Goal: Entertainment & Leisure: Browse casually

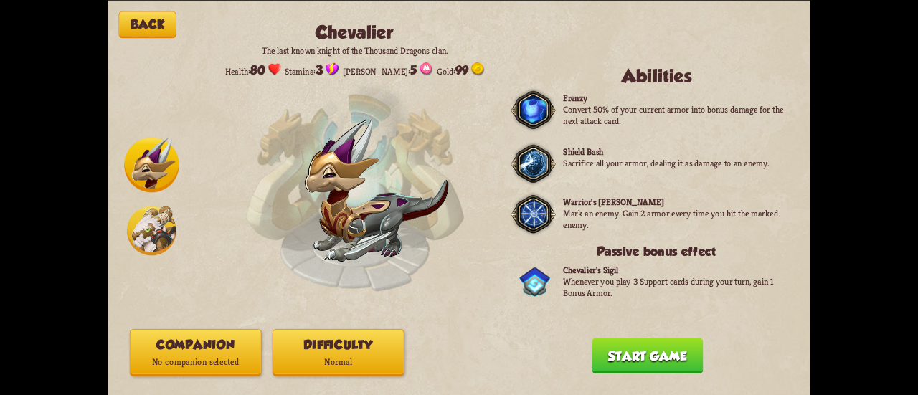
click at [148, 243] on img at bounding box center [151, 230] width 49 height 49
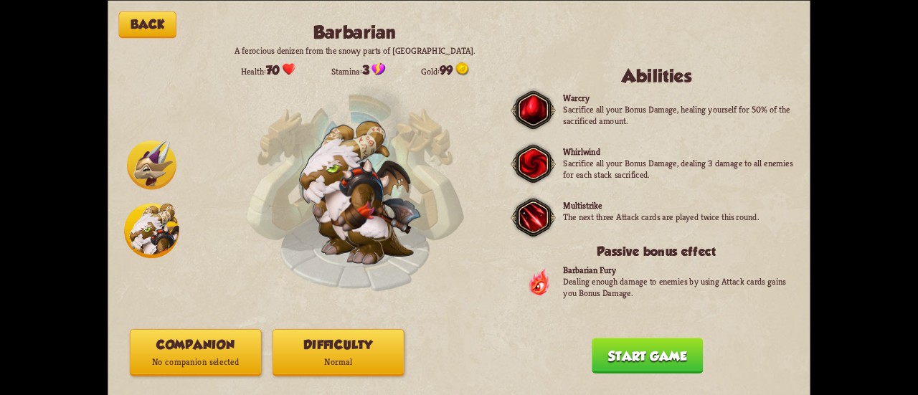
click at [156, 152] on img at bounding box center [151, 164] width 49 height 49
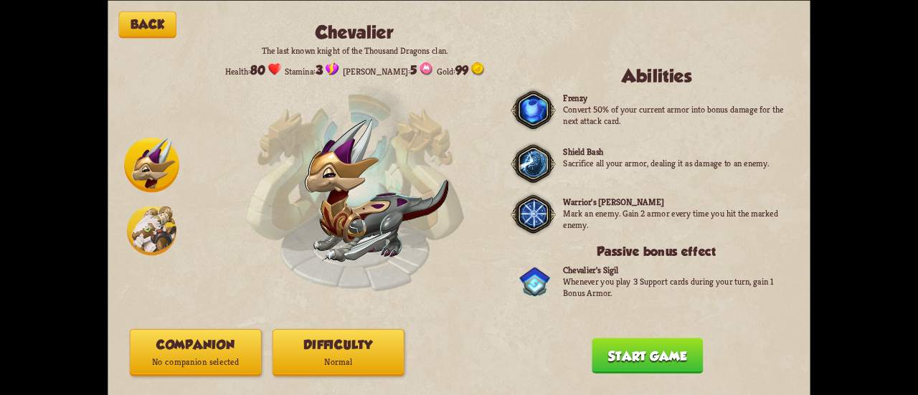
click at [198, 339] on button "Companion No companion selected" at bounding box center [196, 351] width 132 height 47
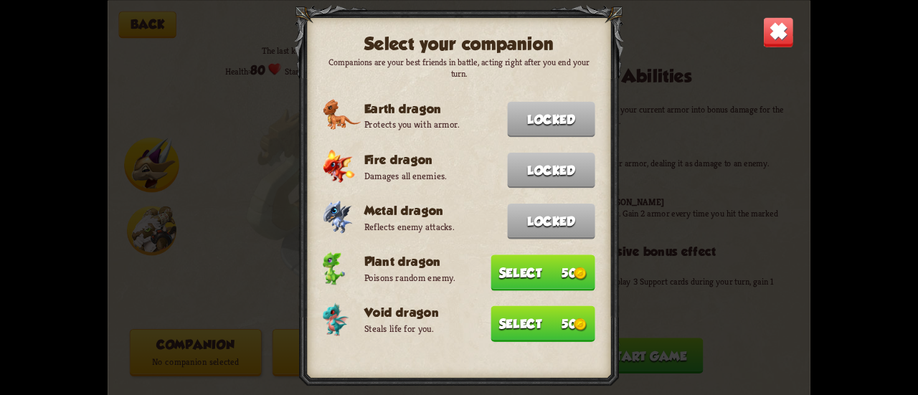
click at [499, 324] on button "Select 50" at bounding box center [543, 324] width 104 height 36
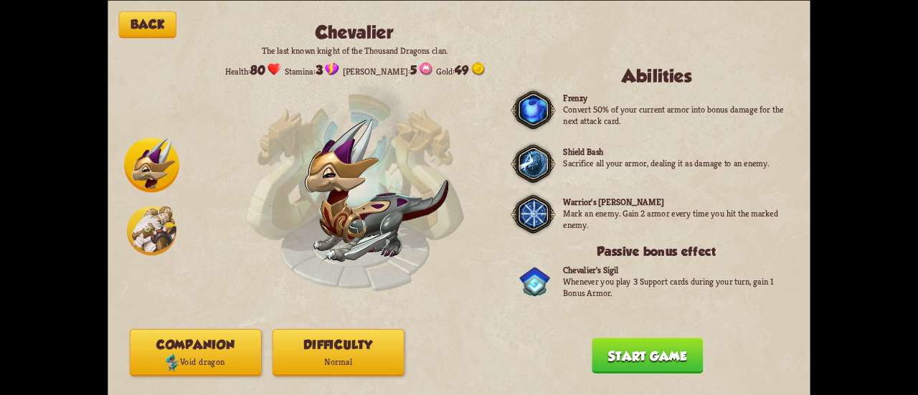
click at [367, 346] on button "Difficulty Normal" at bounding box center [339, 351] width 132 height 47
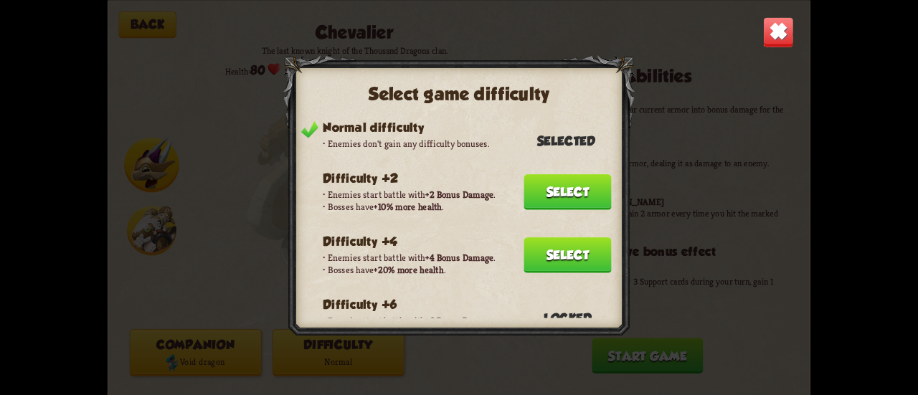
click at [524, 237] on button "Select" at bounding box center [567, 255] width 87 height 36
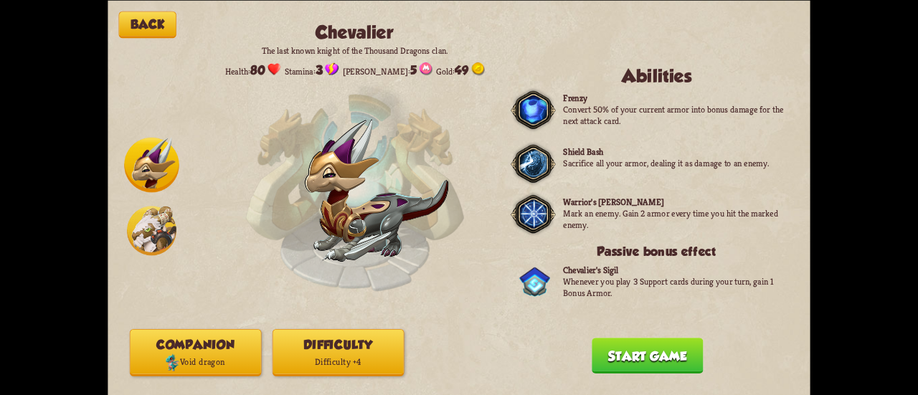
click at [610, 351] on button "Start game" at bounding box center [647, 356] width 111 height 36
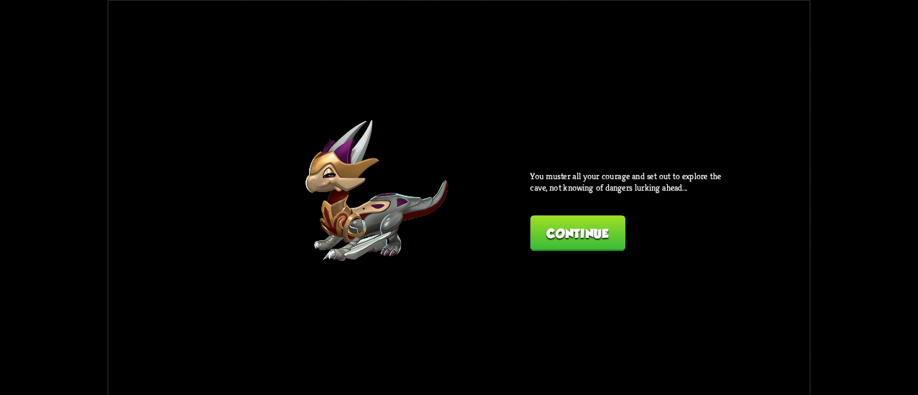
click at [579, 226] on button "Continue" at bounding box center [577, 233] width 95 height 36
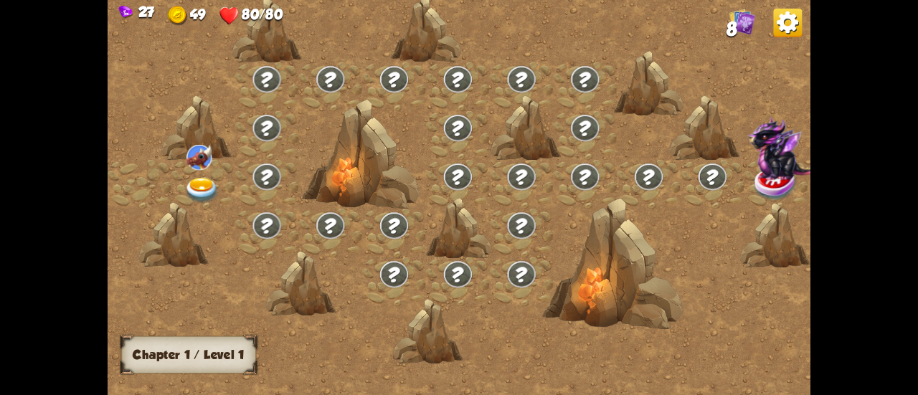
click at [207, 187] on img at bounding box center [201, 191] width 35 height 26
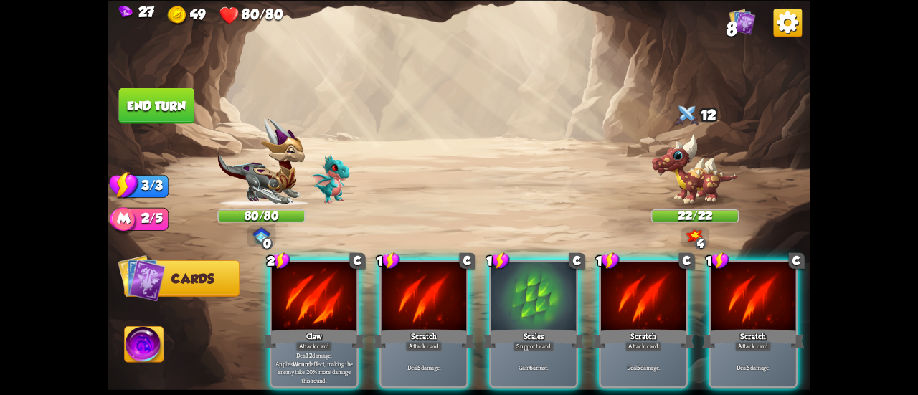
drag, startPoint x: 531, startPoint y: 321, endPoint x: 521, endPoint y: 318, distance: 10.7
click at [531, 327] on div "Scales" at bounding box center [534, 338] width 102 height 23
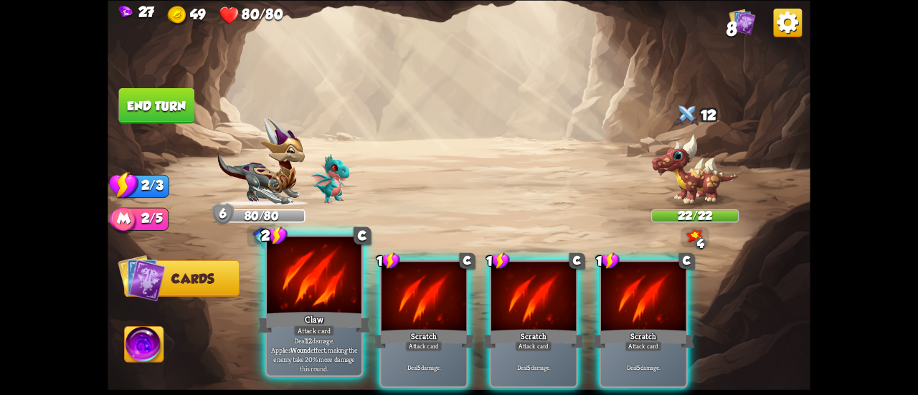
click at [293, 328] on div "Claw" at bounding box center [313, 322] width 113 height 25
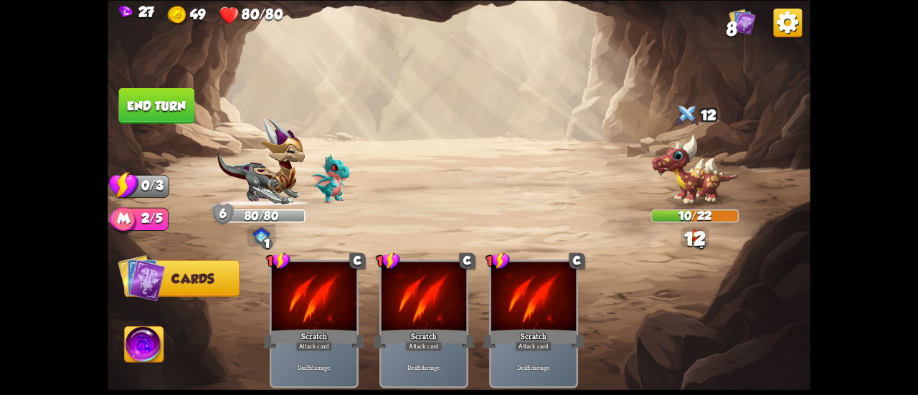
click at [154, 102] on button "End turn" at bounding box center [157, 105] width 76 height 36
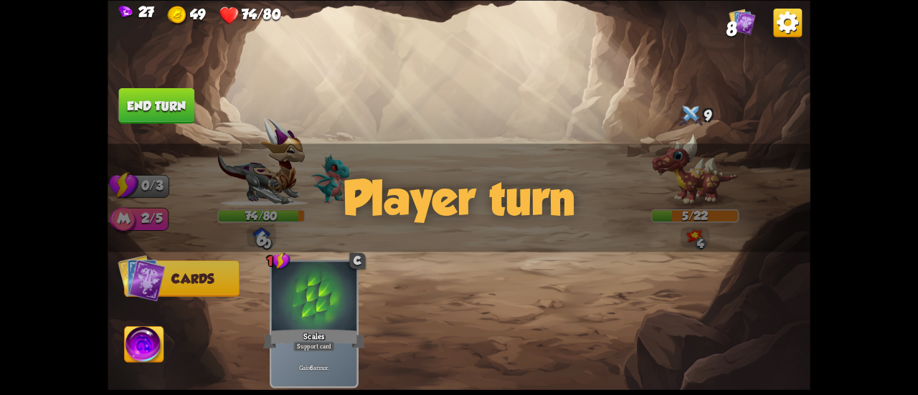
click at [777, 26] on img at bounding box center [788, 22] width 29 height 29
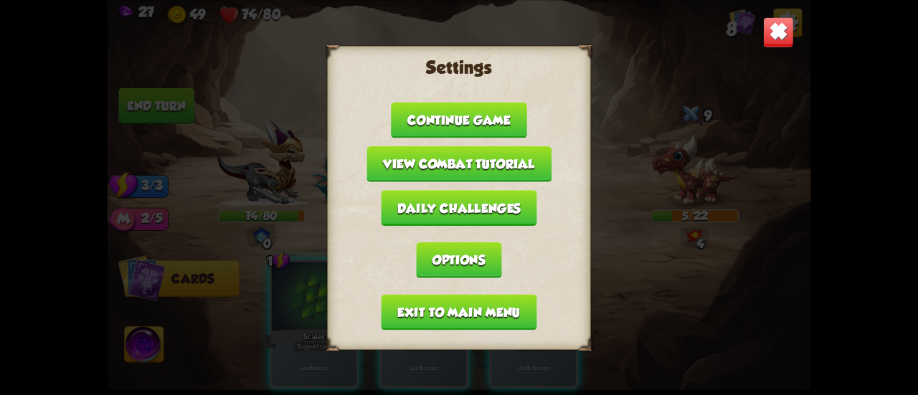
click at [511, 296] on button "Exit to main menu" at bounding box center [460, 312] width 156 height 36
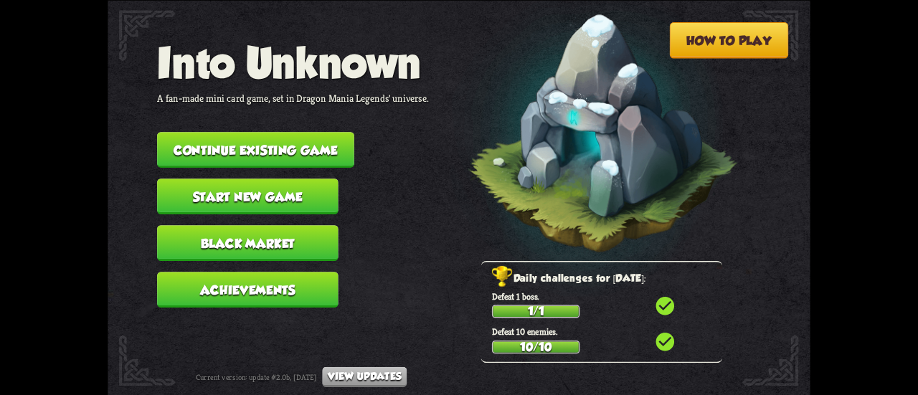
click at [571, 308] on div "Daily challenges for October 8: Defeat 1 boss. 1/1 check_circle Defeat 10 enemi…" at bounding box center [602, 312] width 242 height 102
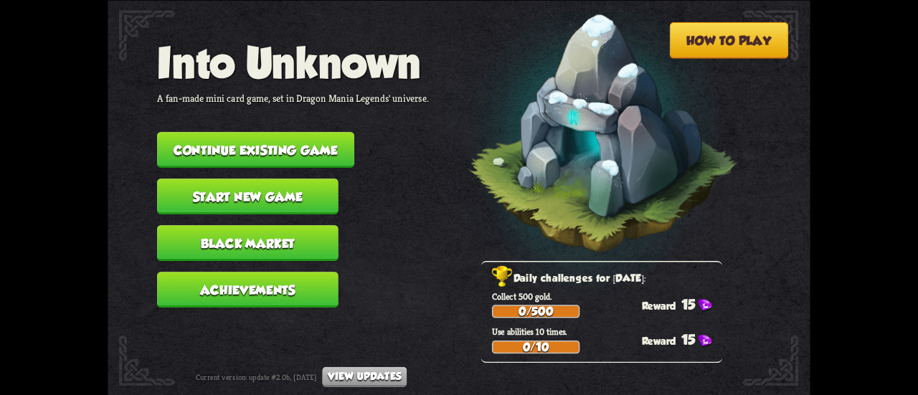
click at [291, 183] on button "Start new game" at bounding box center [247, 197] width 181 height 36
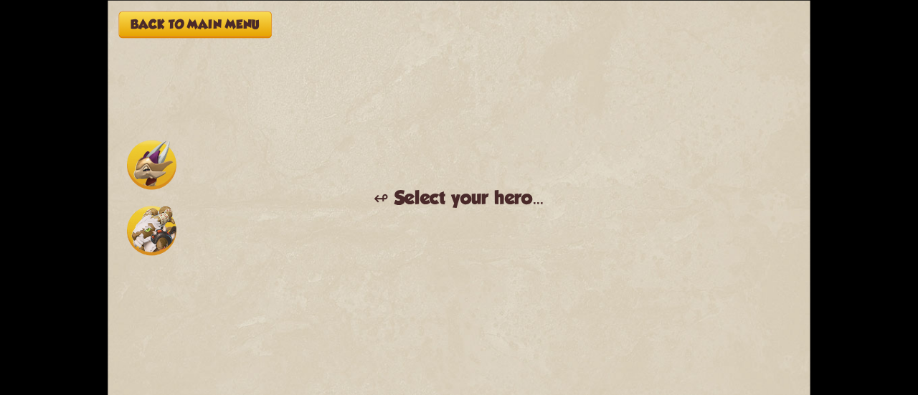
click at [168, 145] on img at bounding box center [151, 164] width 49 height 49
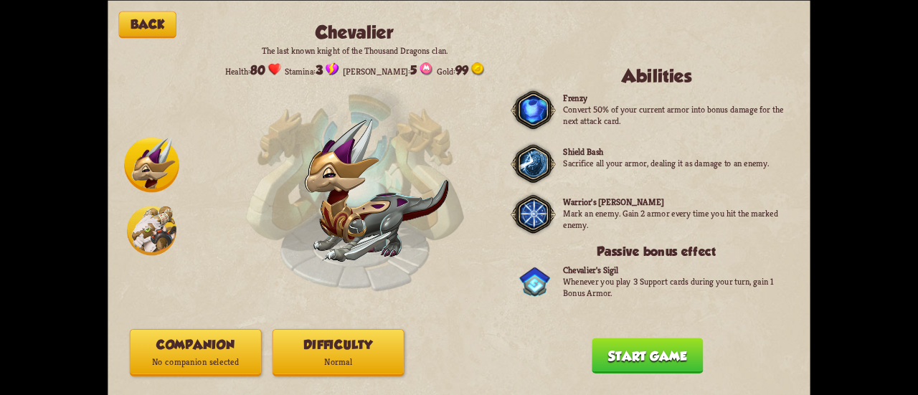
click at [235, 354] on p "No companion selected" at bounding box center [196, 362] width 131 height 17
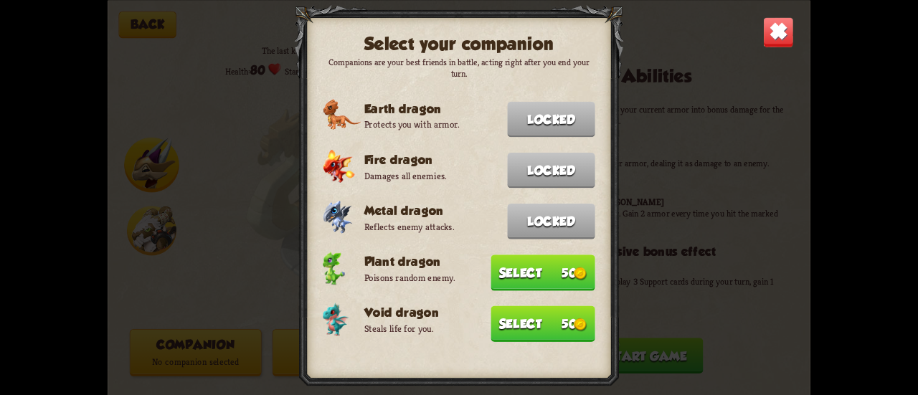
click at [508, 321] on button "Select 50" at bounding box center [543, 324] width 104 height 36
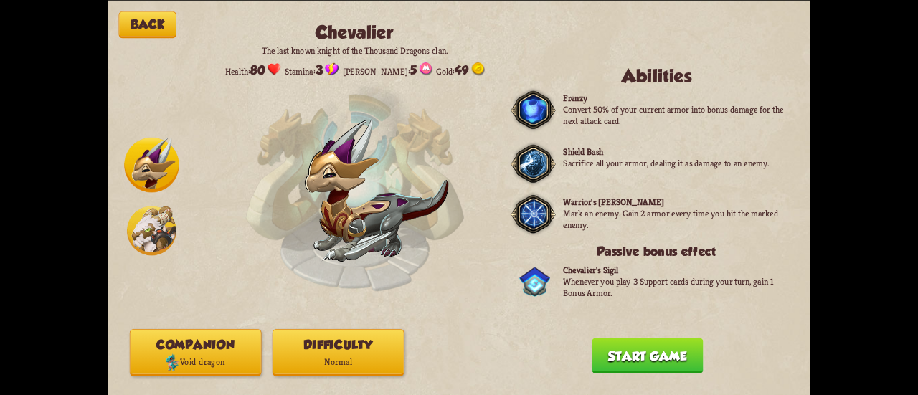
click at [349, 344] on button "Difficulty Normal" at bounding box center [339, 351] width 132 height 47
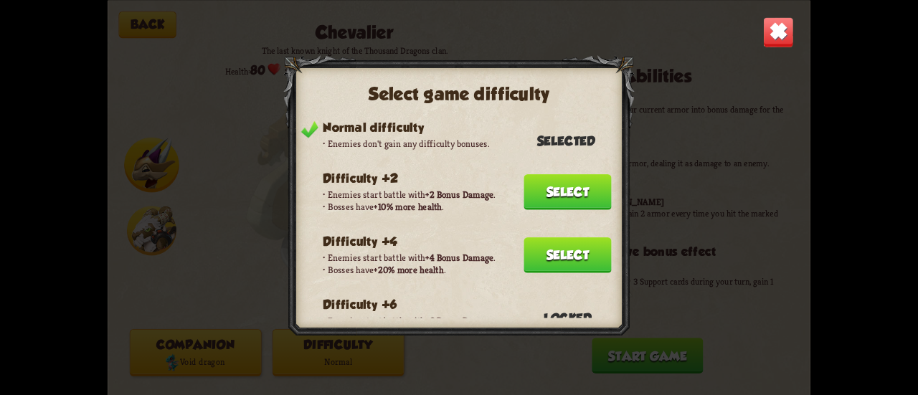
click at [560, 255] on button "Select" at bounding box center [567, 255] width 87 height 36
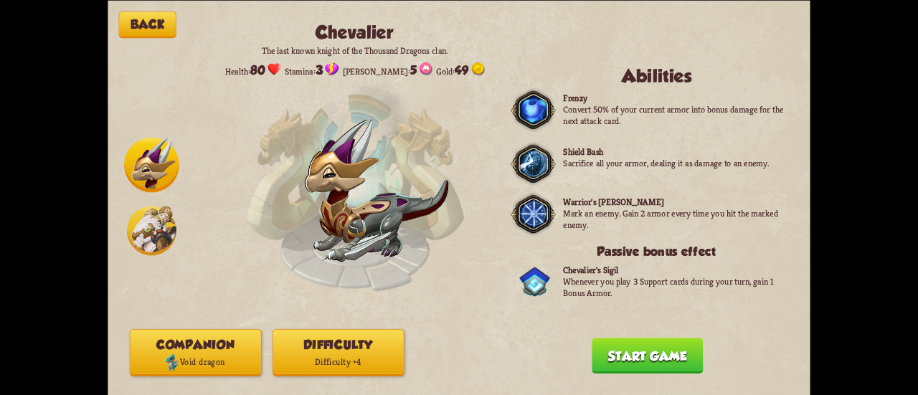
click at [605, 354] on button "Start game" at bounding box center [647, 356] width 111 height 36
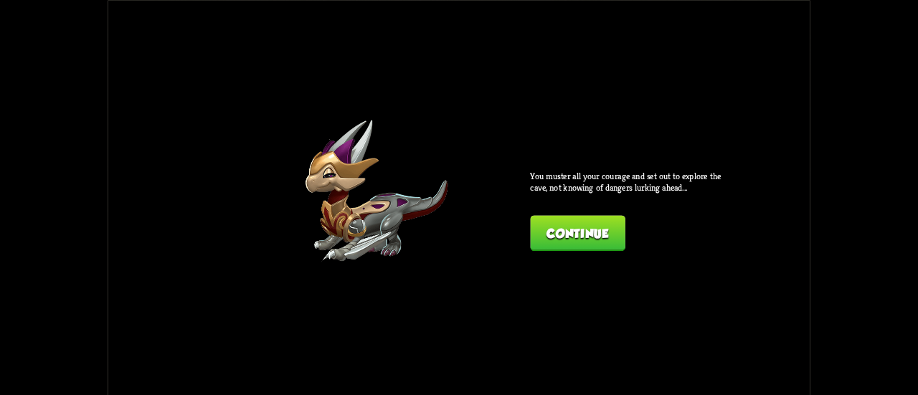
click at [536, 232] on button "Continue" at bounding box center [577, 233] width 95 height 36
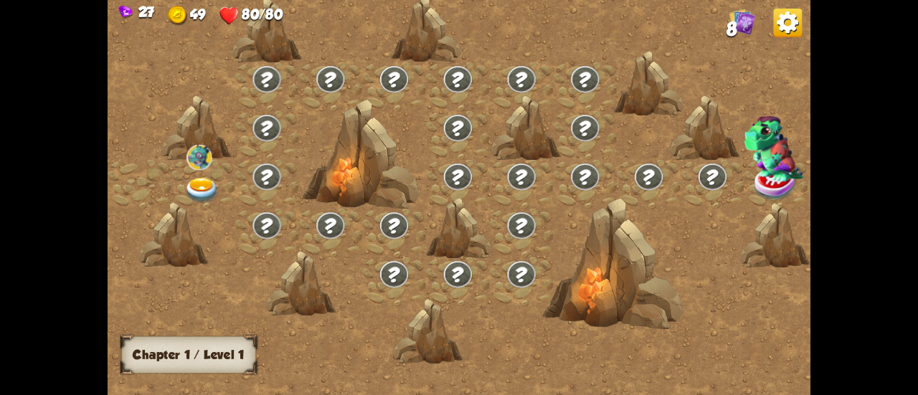
click at [202, 168] on img at bounding box center [198, 158] width 25 height 26
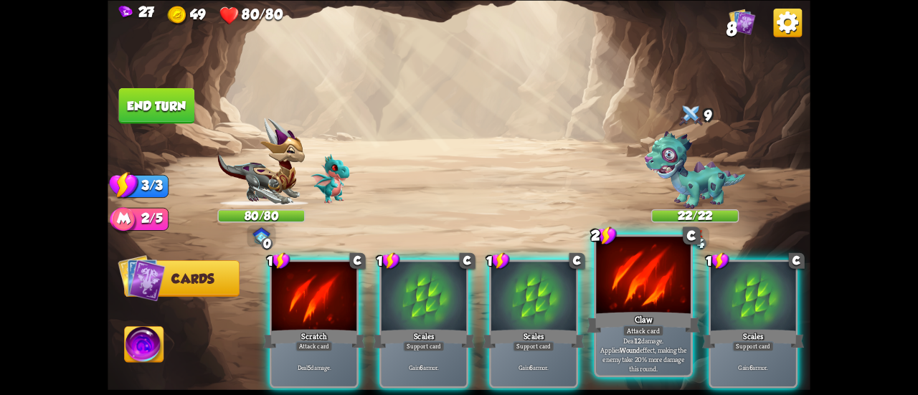
click at [623, 280] on div at bounding box center [643, 277] width 95 height 80
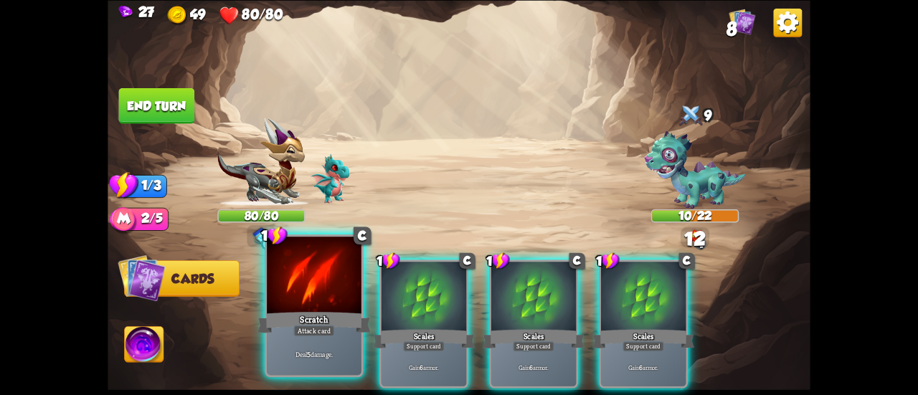
click at [301, 289] on div at bounding box center [314, 277] width 95 height 80
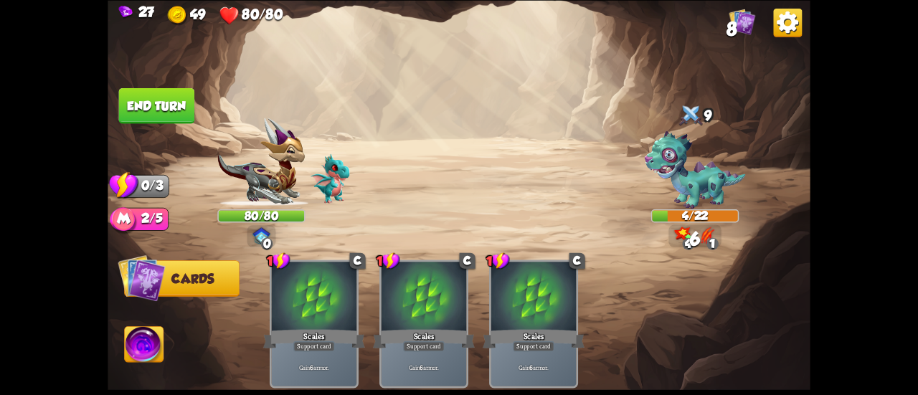
click at [155, 95] on button "End turn" at bounding box center [157, 105] width 76 height 36
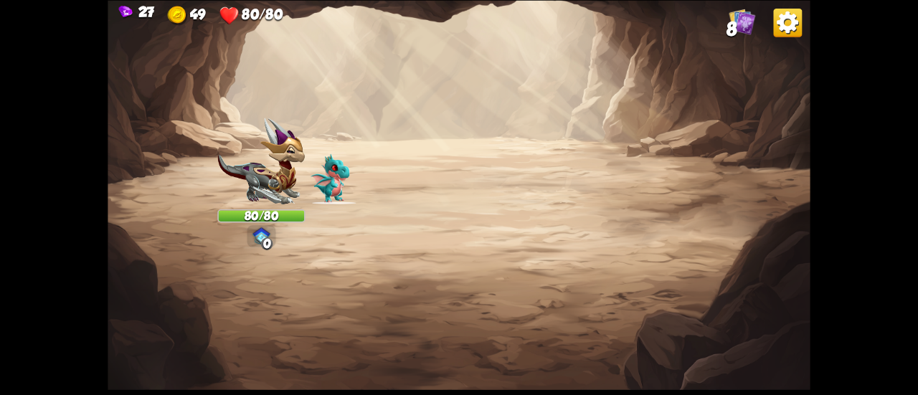
click at [917, 394] on html "27 49 80/80 8 Select an enemy to attack... You don't have enough stamina to pla…" at bounding box center [459, 197] width 918 height 395
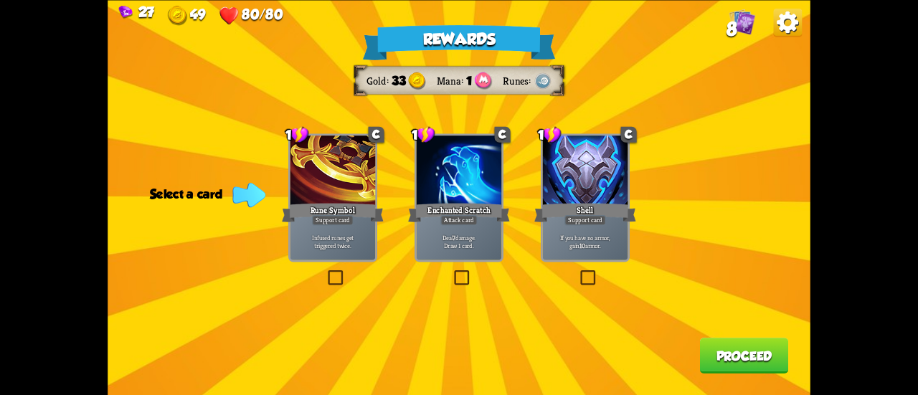
click at [458, 226] on div "Deal 7 damage. Draw 1 card." at bounding box center [459, 241] width 85 height 37
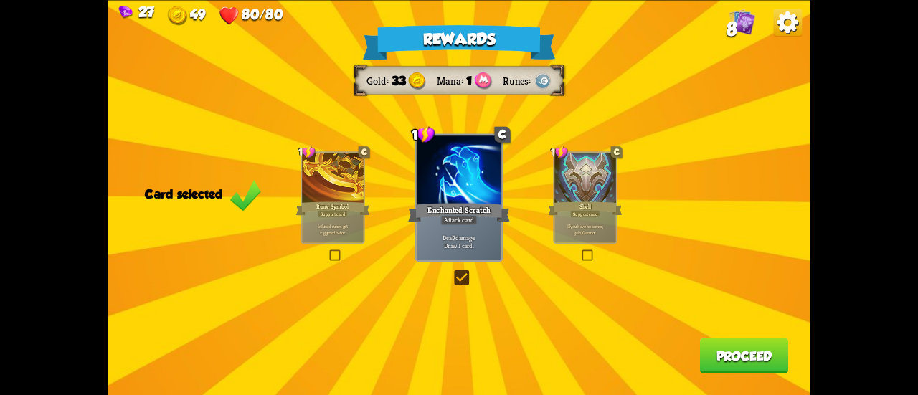
click at [733, 364] on button "Proceed" at bounding box center [744, 356] width 89 height 36
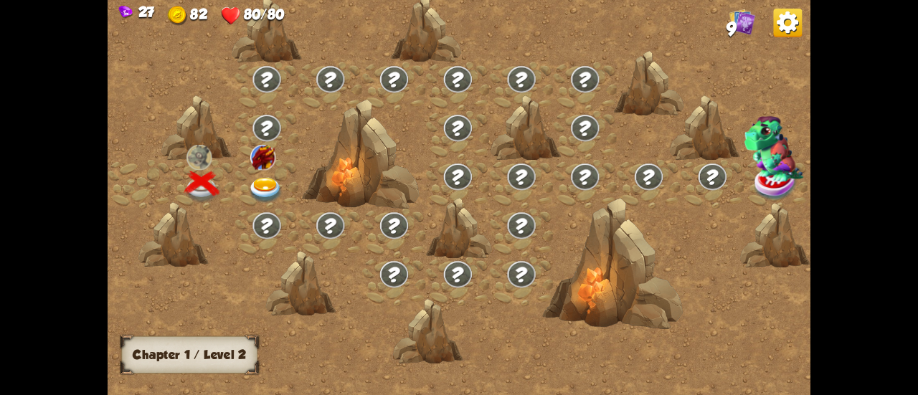
click at [269, 181] on img at bounding box center [265, 191] width 35 height 26
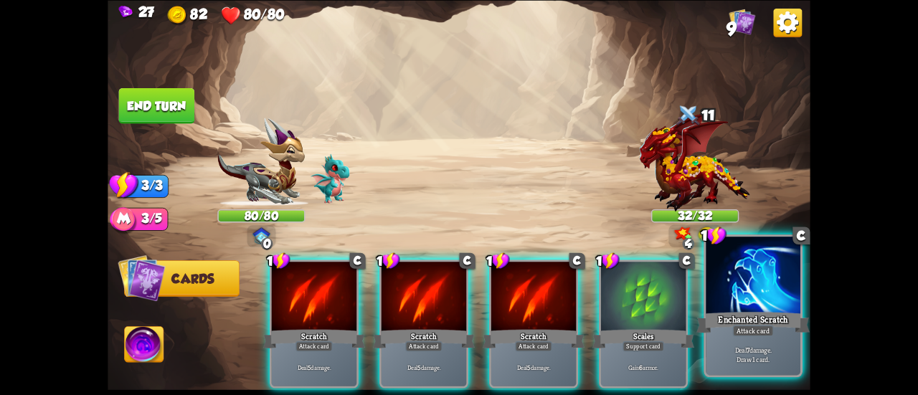
click at [732, 302] on div at bounding box center [753, 277] width 95 height 80
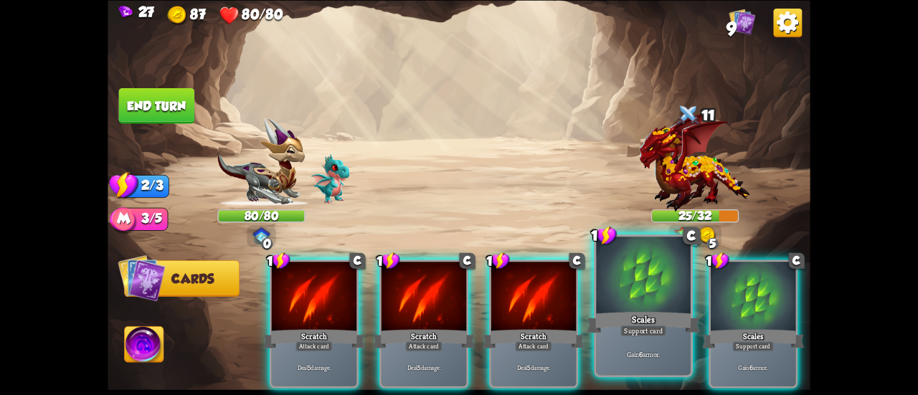
click at [655, 293] on div at bounding box center [643, 277] width 95 height 80
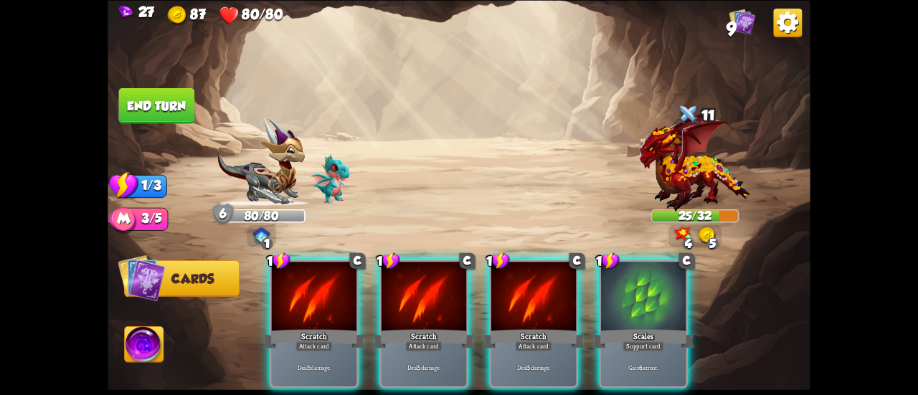
click at [655, 293] on div at bounding box center [643, 298] width 85 height 72
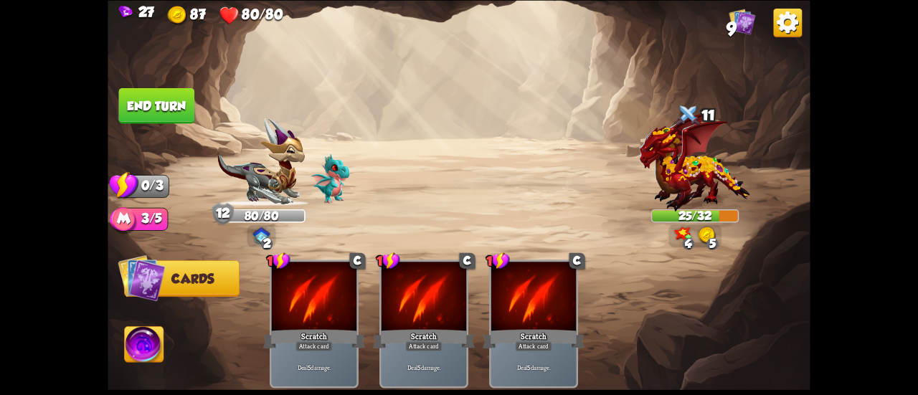
click at [133, 105] on button "End turn" at bounding box center [157, 105] width 76 height 36
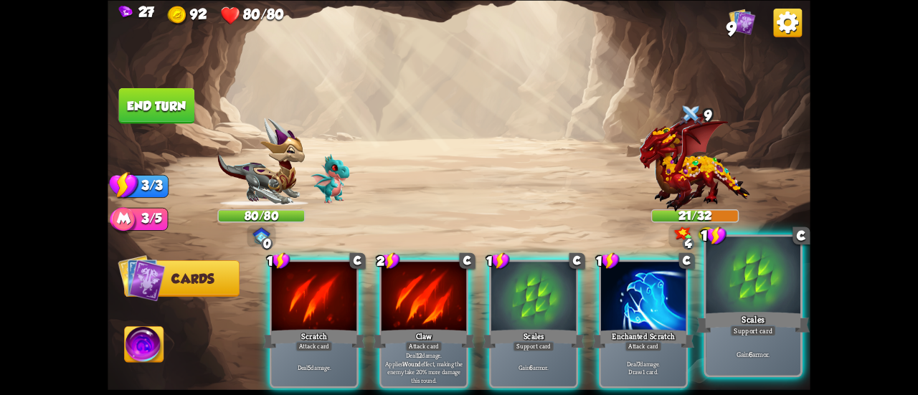
click at [743, 313] on div "Scales" at bounding box center [752, 322] width 113 height 25
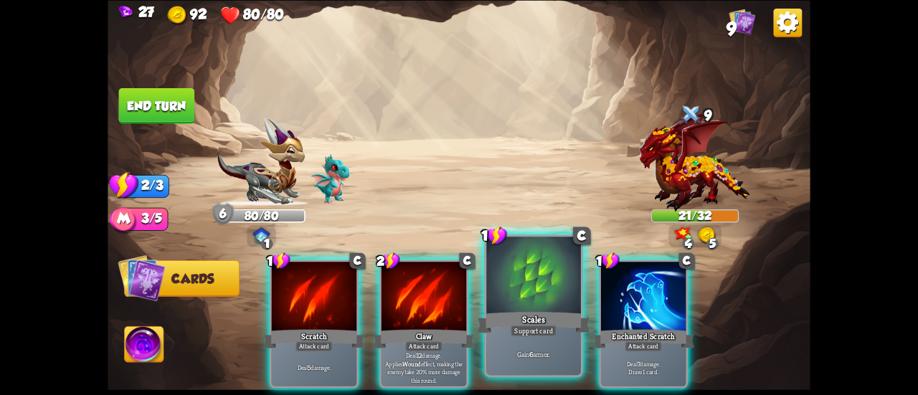
click at [529, 305] on div at bounding box center [533, 277] width 95 height 80
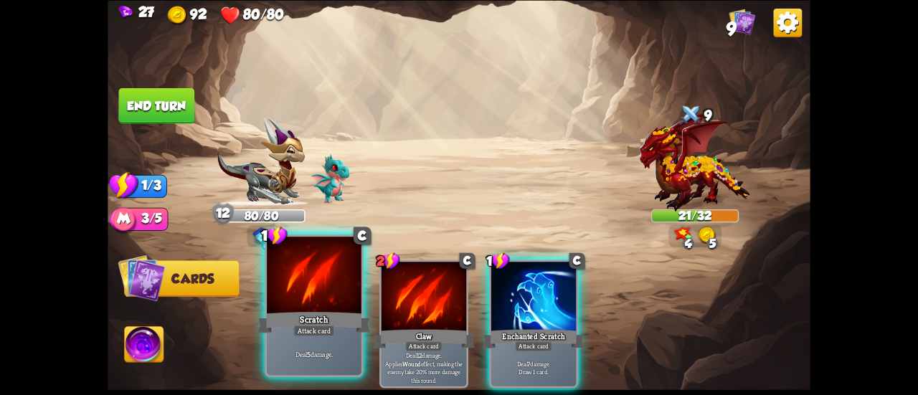
click at [285, 296] on div at bounding box center [314, 277] width 95 height 80
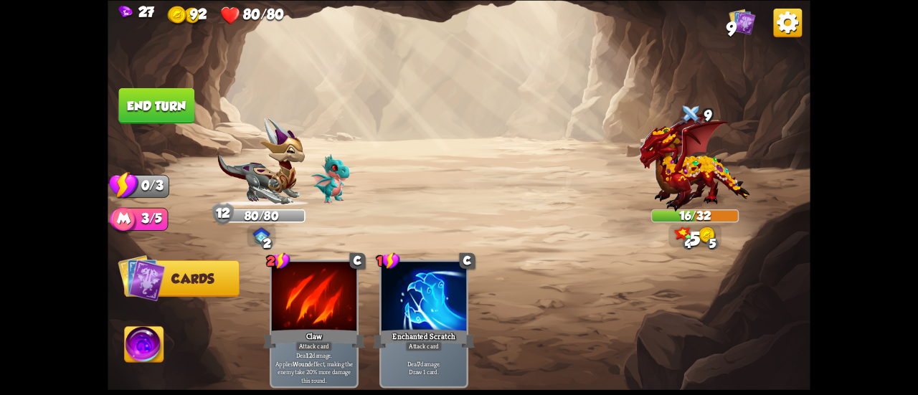
click at [181, 119] on button "End turn" at bounding box center [157, 105] width 76 height 36
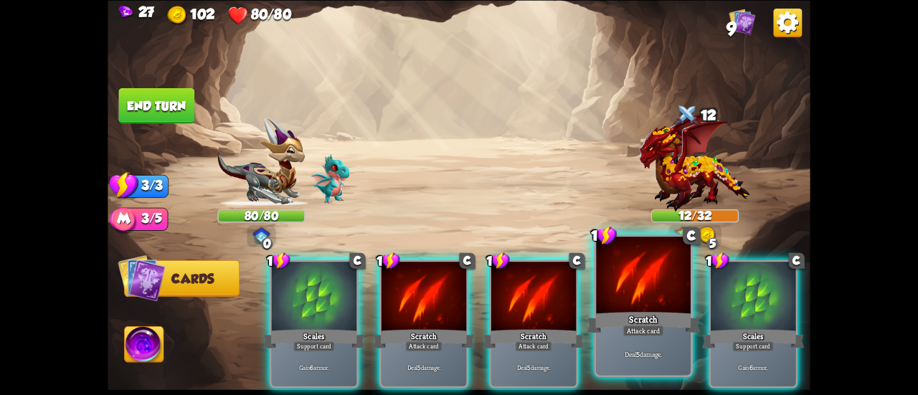
click at [638, 323] on div "Scratch" at bounding box center [643, 322] width 113 height 25
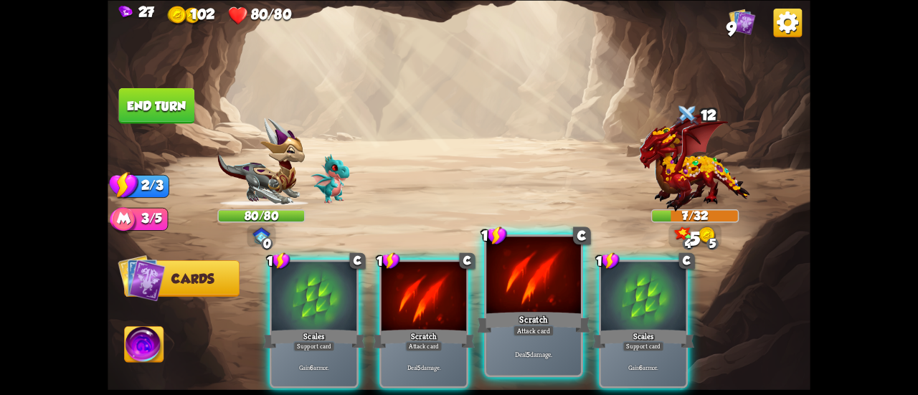
click at [506, 313] on div "Scratch" at bounding box center [533, 322] width 113 height 25
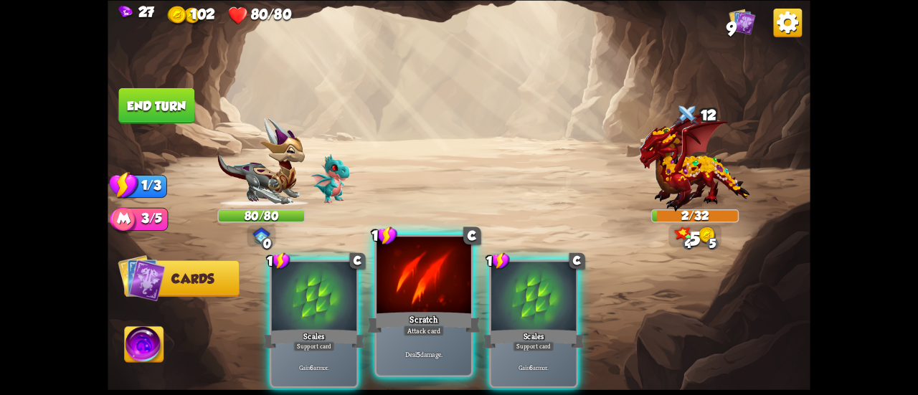
click at [407, 292] on div at bounding box center [424, 277] width 95 height 80
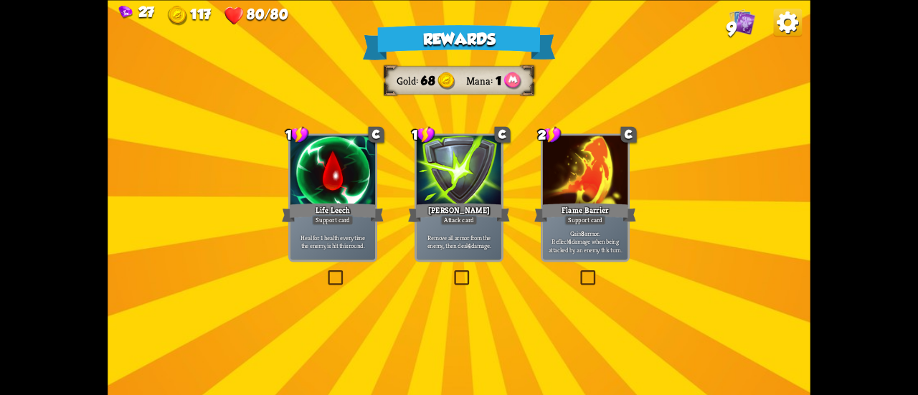
click at [585, 233] on p "Gain 8 armor. Reflect 4 damage when being attacked by an enemy this turn." at bounding box center [585, 241] width 81 height 25
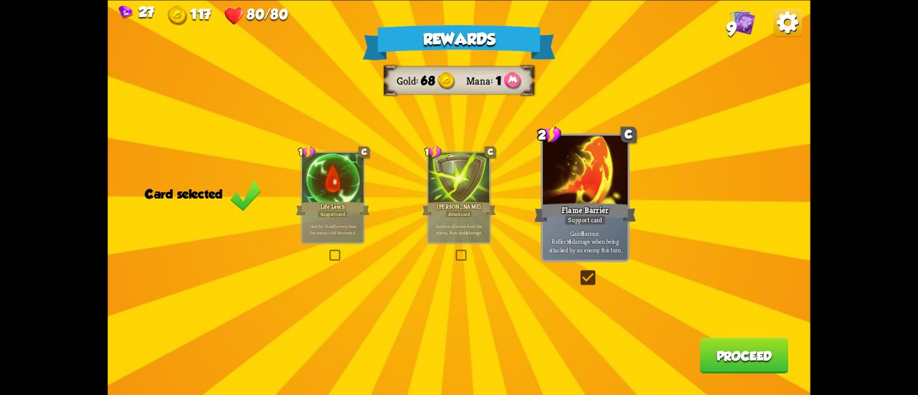
click at [714, 342] on button "Proceed" at bounding box center [744, 356] width 89 height 36
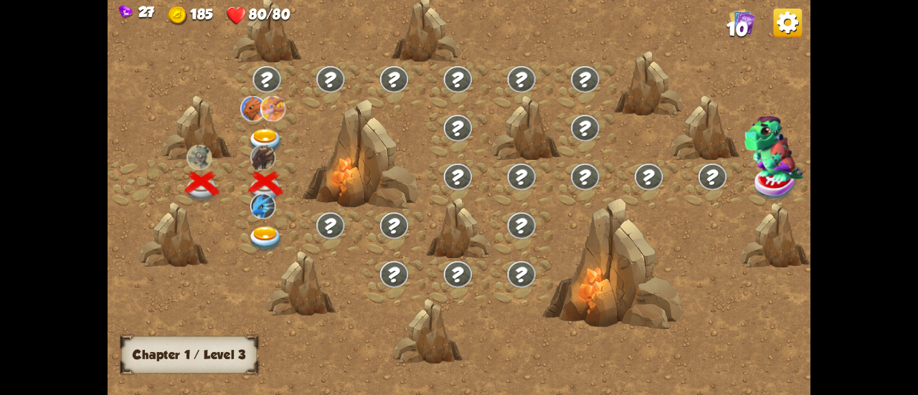
click at [261, 133] on img at bounding box center [265, 142] width 35 height 26
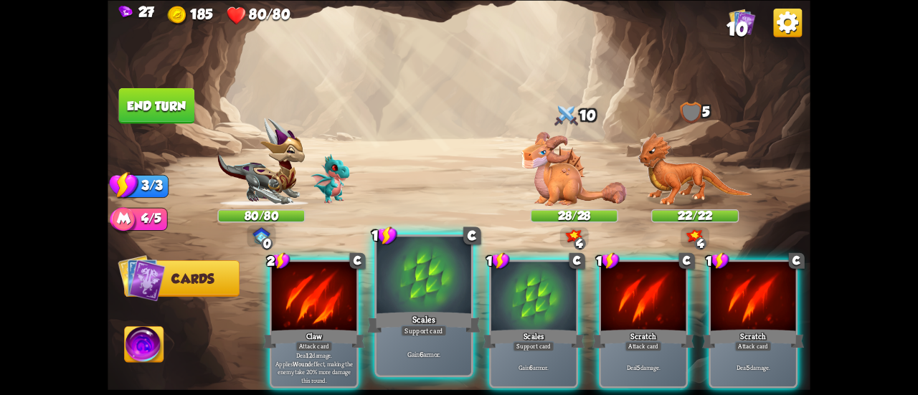
click at [415, 303] on div at bounding box center [424, 277] width 95 height 80
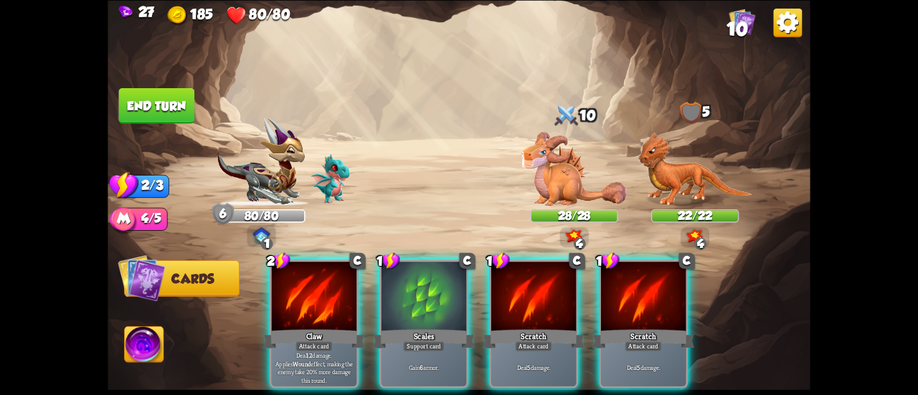
click at [415, 303] on div at bounding box center [424, 298] width 85 height 72
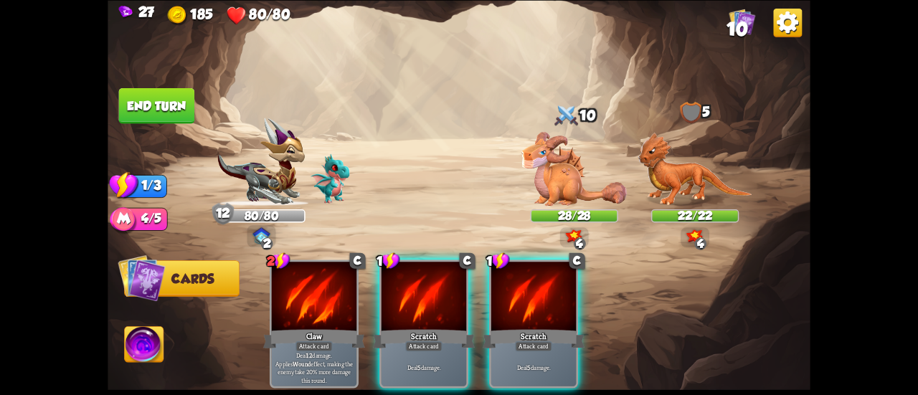
click at [425, 293] on div at bounding box center [424, 298] width 85 height 72
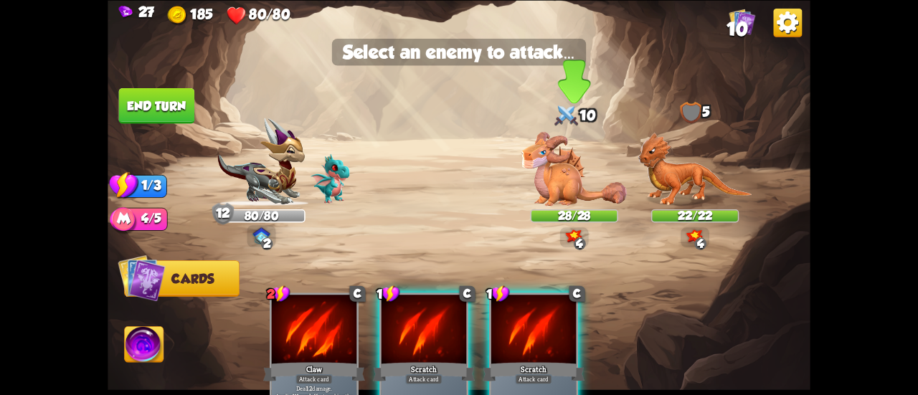
click at [544, 163] on img at bounding box center [573, 169] width 105 height 74
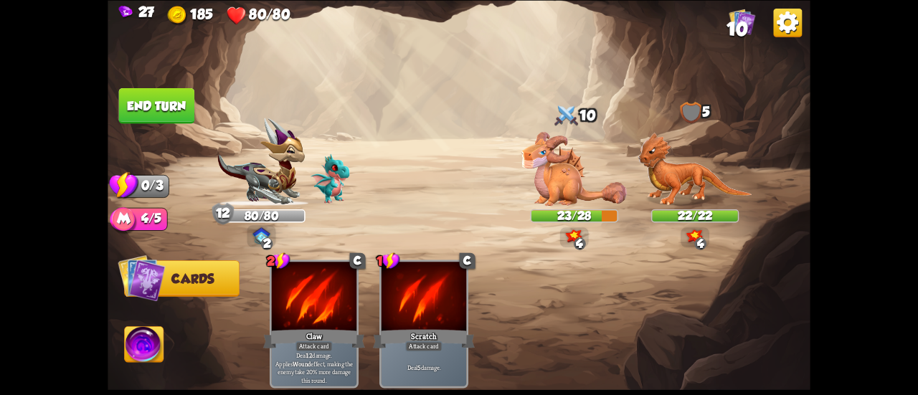
click at [188, 105] on button "End turn" at bounding box center [157, 105] width 76 height 36
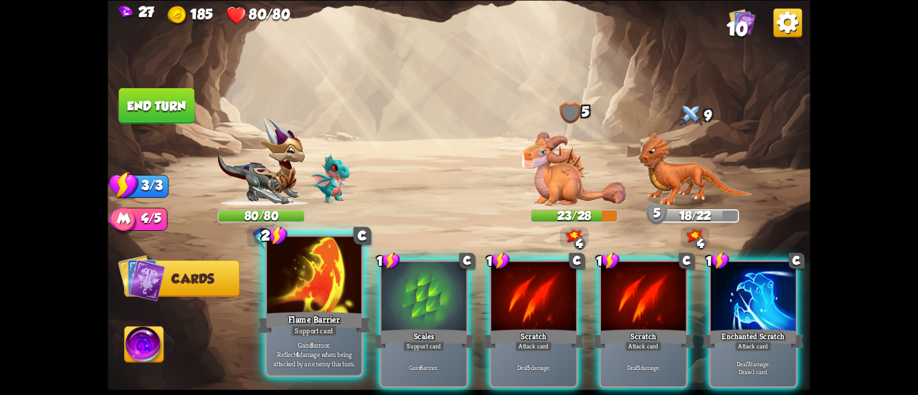
click at [317, 308] on div at bounding box center [314, 277] width 95 height 80
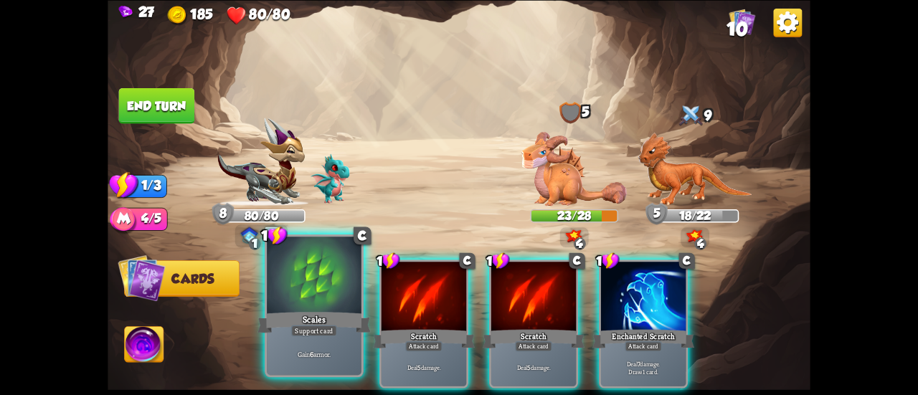
click at [314, 323] on div "Scales" at bounding box center [313, 322] width 113 height 25
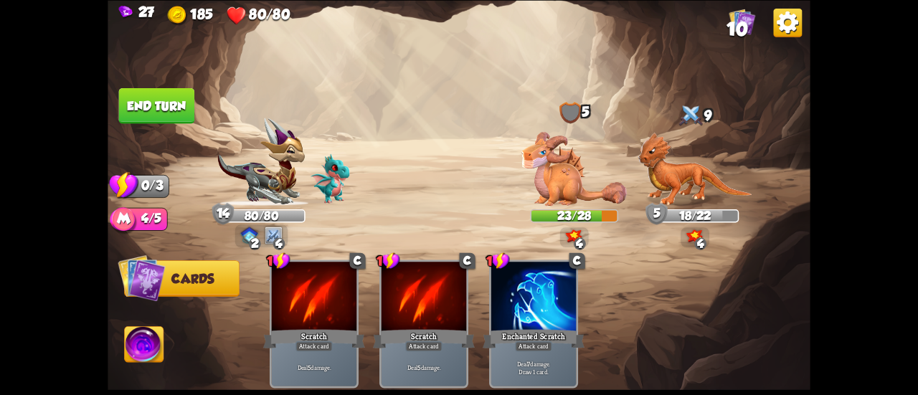
click at [145, 118] on button "End turn" at bounding box center [157, 105] width 76 height 36
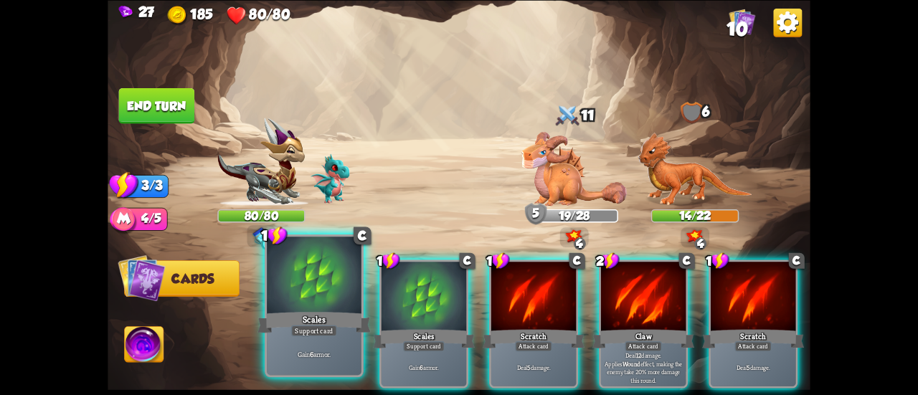
click at [320, 272] on div at bounding box center [314, 277] width 95 height 80
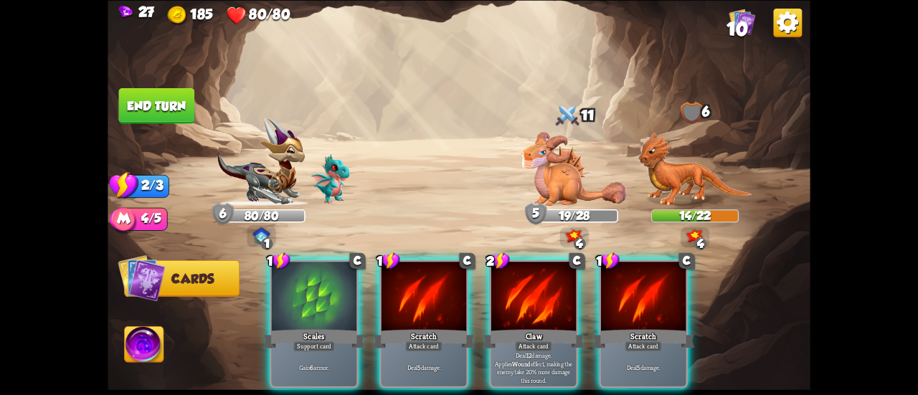
click at [320, 272] on div at bounding box center [314, 298] width 85 height 72
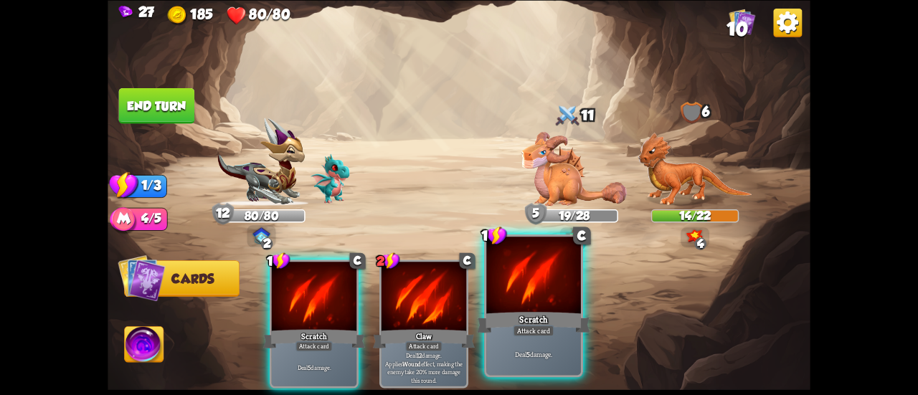
click at [538, 303] on div at bounding box center [533, 277] width 95 height 80
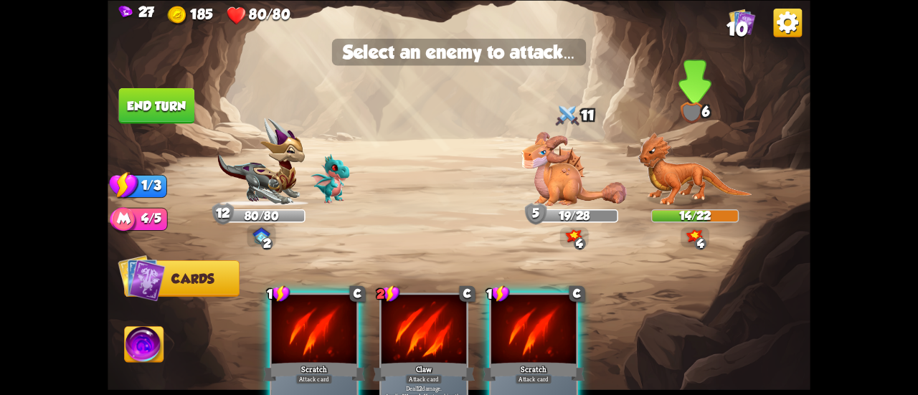
click at [704, 186] on img at bounding box center [695, 169] width 114 height 74
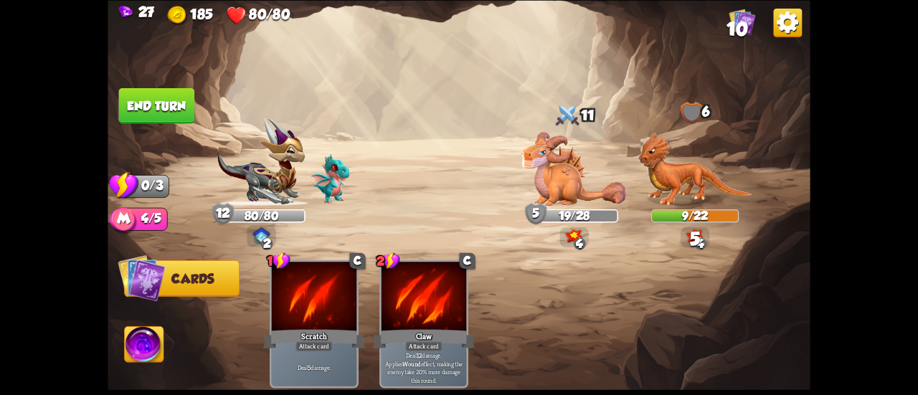
click at [165, 98] on button "End turn" at bounding box center [157, 105] width 76 height 36
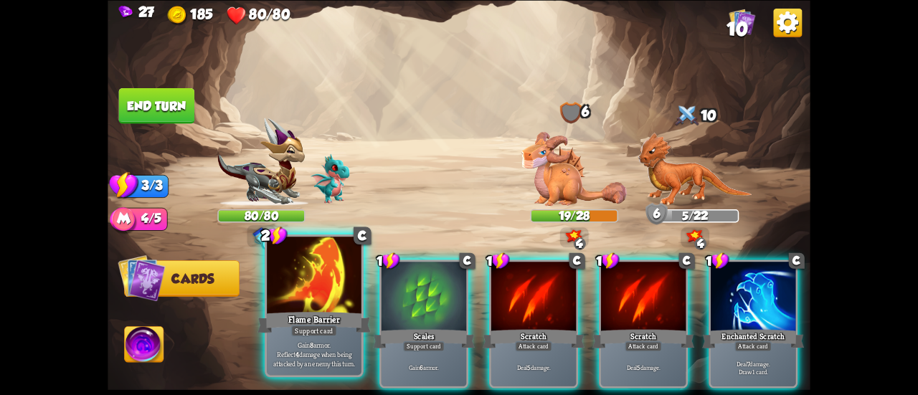
click at [301, 280] on div at bounding box center [314, 277] width 95 height 80
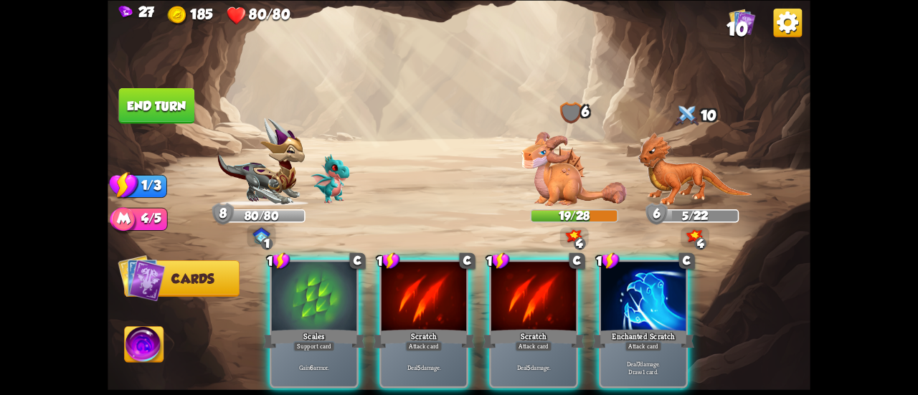
click at [301, 280] on div at bounding box center [314, 298] width 85 height 72
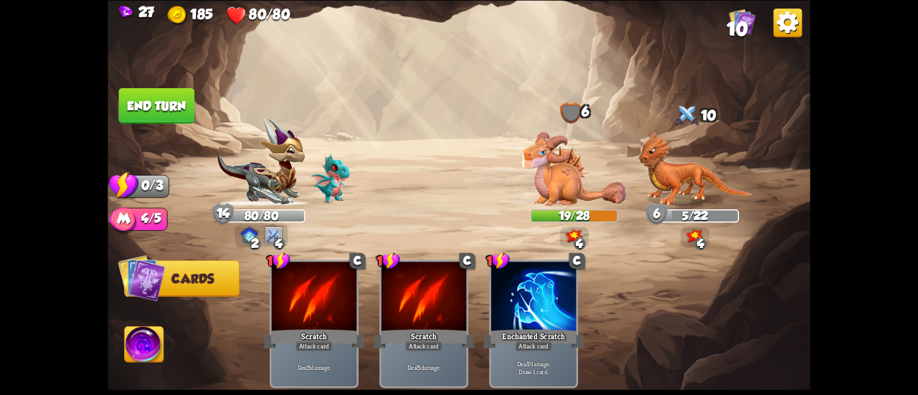
click at [171, 104] on button "End turn" at bounding box center [157, 105] width 76 height 36
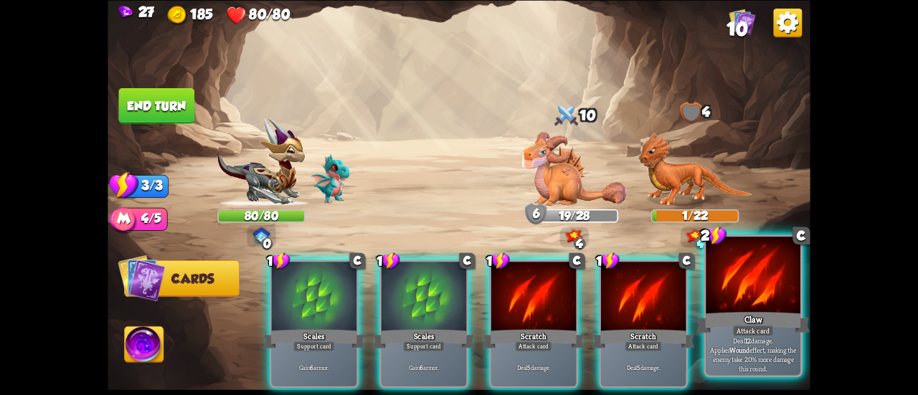
click at [727, 301] on div at bounding box center [753, 277] width 95 height 80
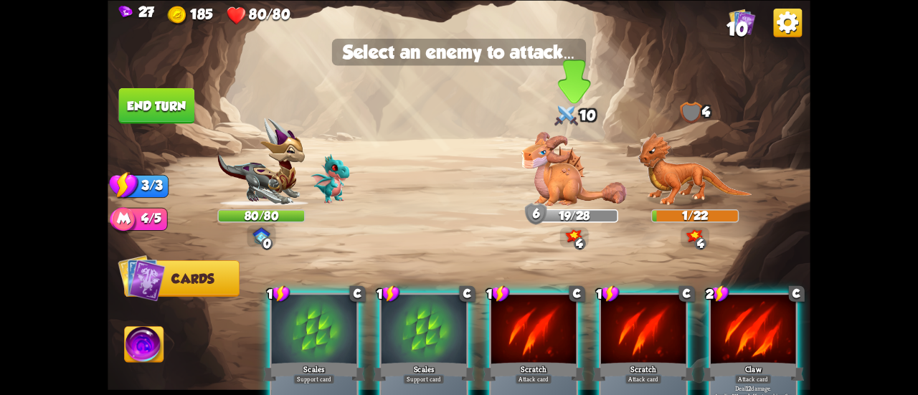
click at [565, 176] on img at bounding box center [573, 169] width 105 height 74
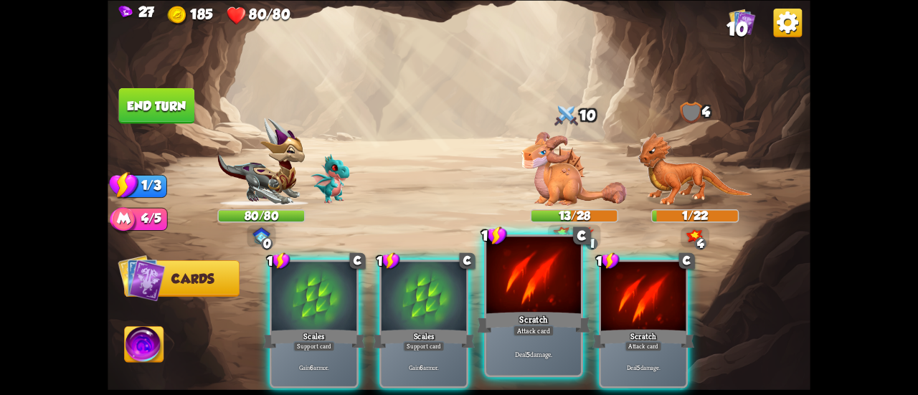
click at [554, 286] on div at bounding box center [533, 277] width 95 height 80
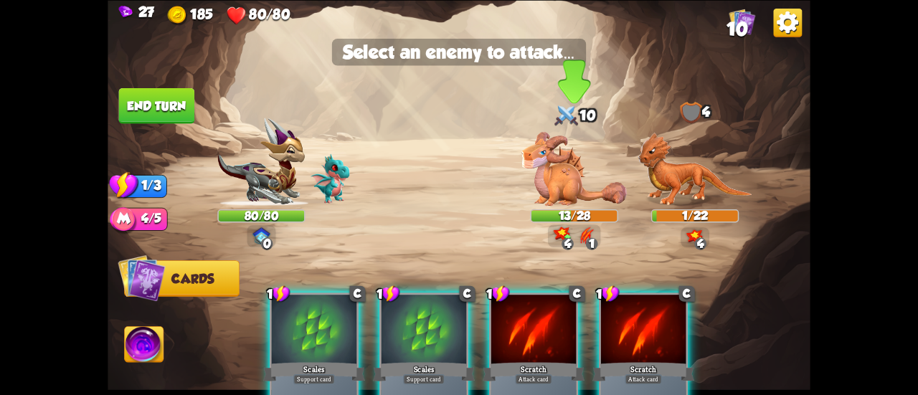
click at [581, 180] on img at bounding box center [573, 169] width 105 height 74
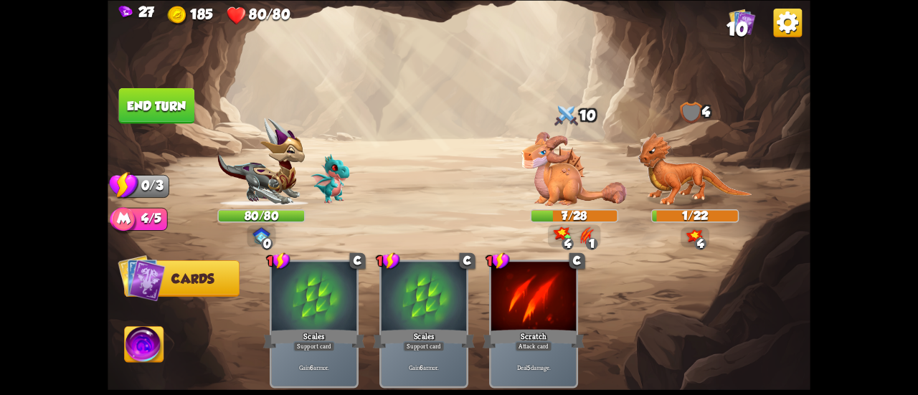
click at [167, 99] on button "End turn" at bounding box center [156, 105] width 77 height 37
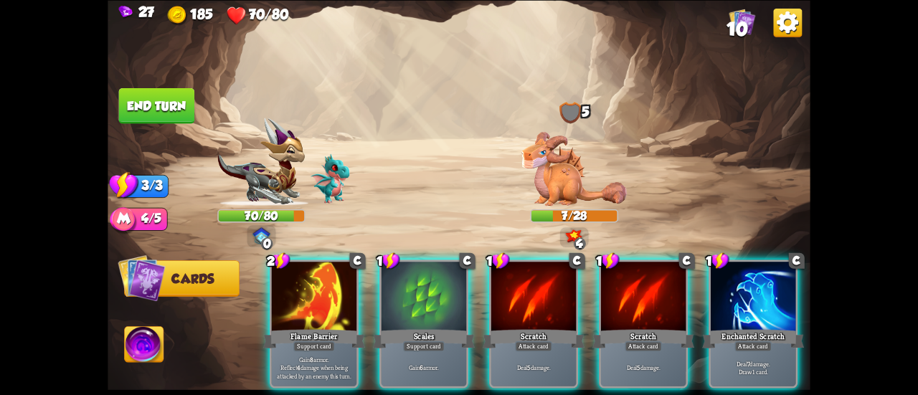
click at [186, 105] on button "End turn" at bounding box center [157, 105] width 76 height 36
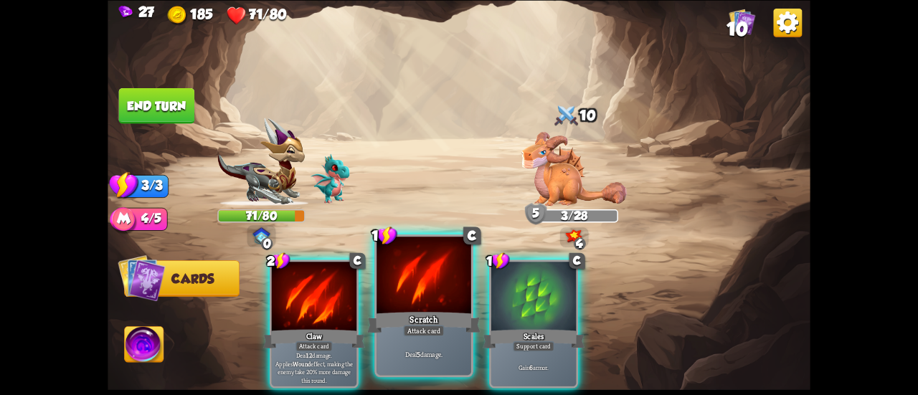
click at [425, 311] on div "Scratch" at bounding box center [423, 322] width 113 height 25
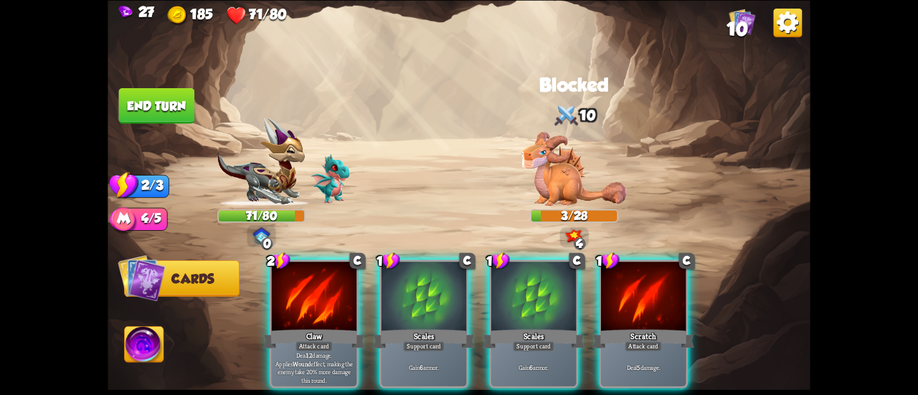
click at [148, 100] on button "End turn" at bounding box center [157, 105] width 76 height 36
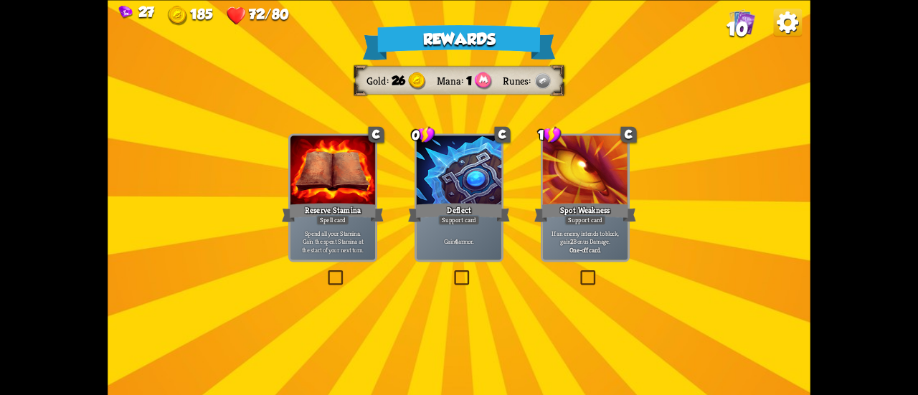
click at [478, 217] on div "Support card" at bounding box center [459, 220] width 42 height 10
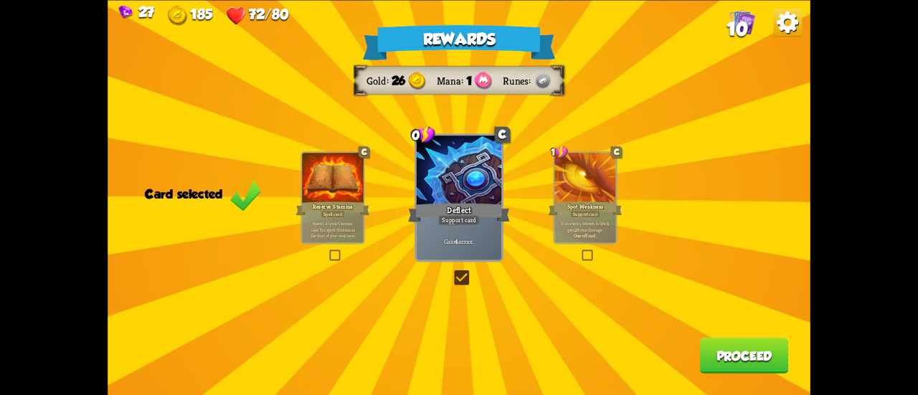
click at [744, 342] on button "Proceed" at bounding box center [744, 356] width 89 height 36
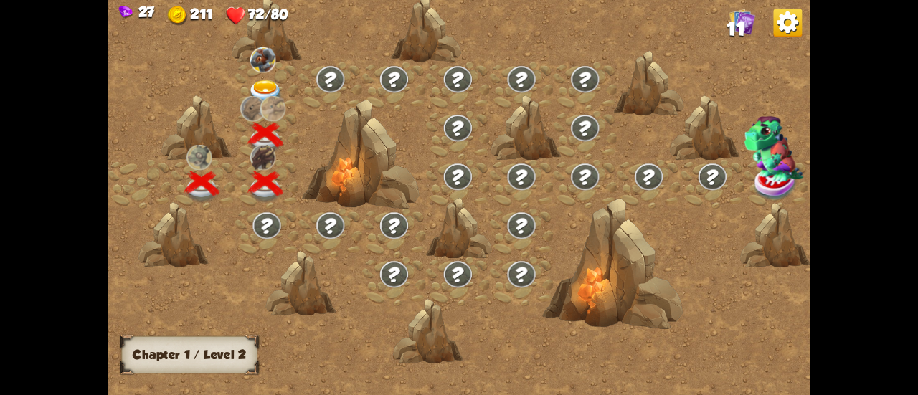
click at [254, 77] on div at bounding box center [267, 86] width 64 height 49
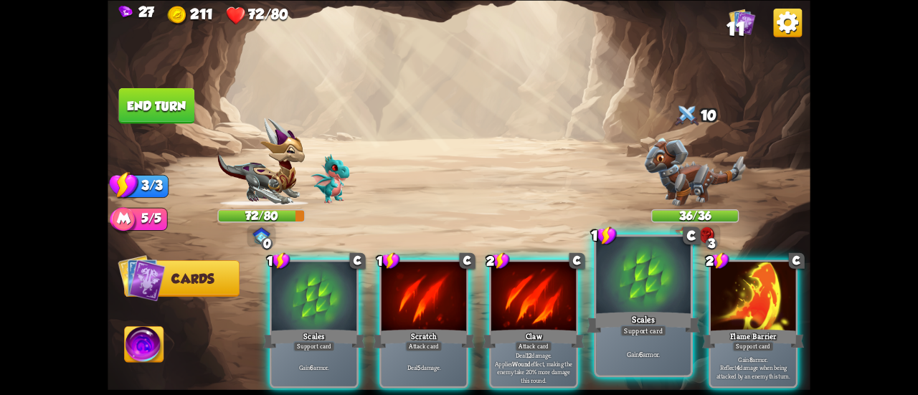
click at [655, 296] on div at bounding box center [643, 277] width 95 height 80
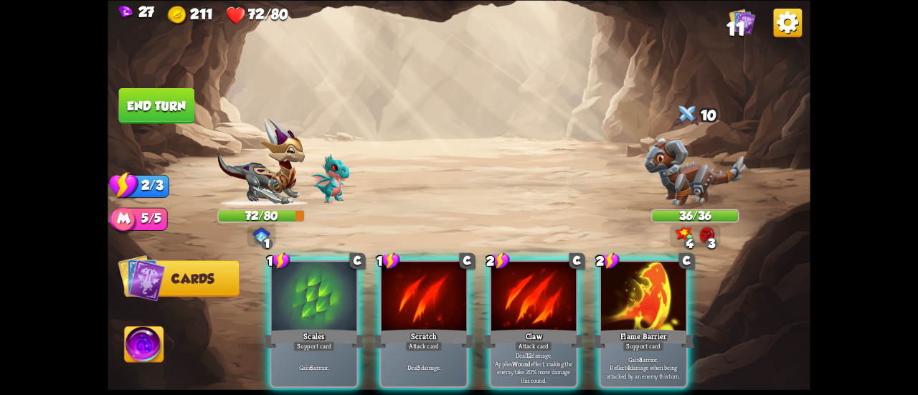
click at [655, 296] on div at bounding box center [643, 298] width 85 height 72
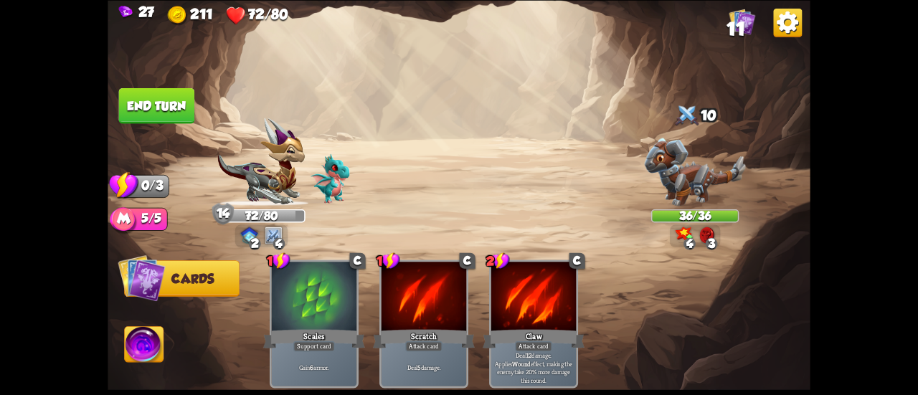
click at [125, 113] on button "End turn" at bounding box center [157, 105] width 76 height 36
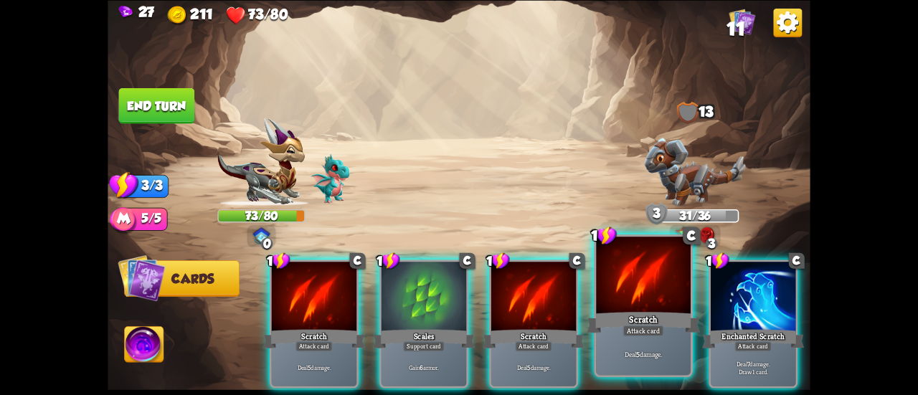
click at [618, 282] on div at bounding box center [643, 277] width 95 height 80
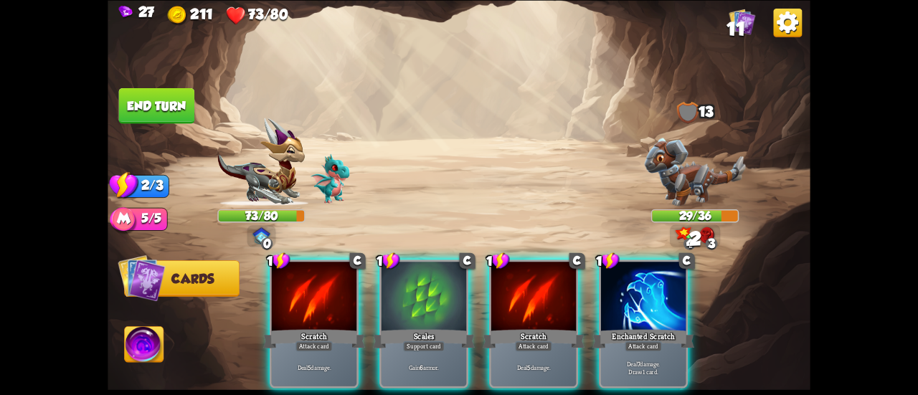
click at [618, 282] on div at bounding box center [643, 298] width 85 height 72
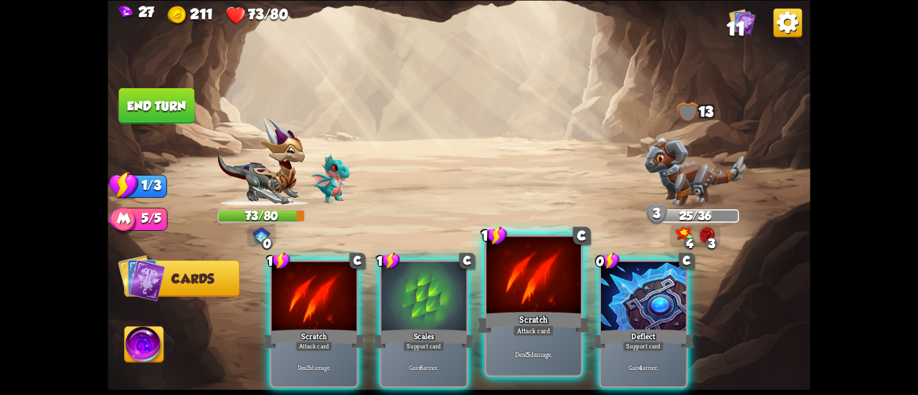
click at [541, 284] on div at bounding box center [533, 277] width 95 height 80
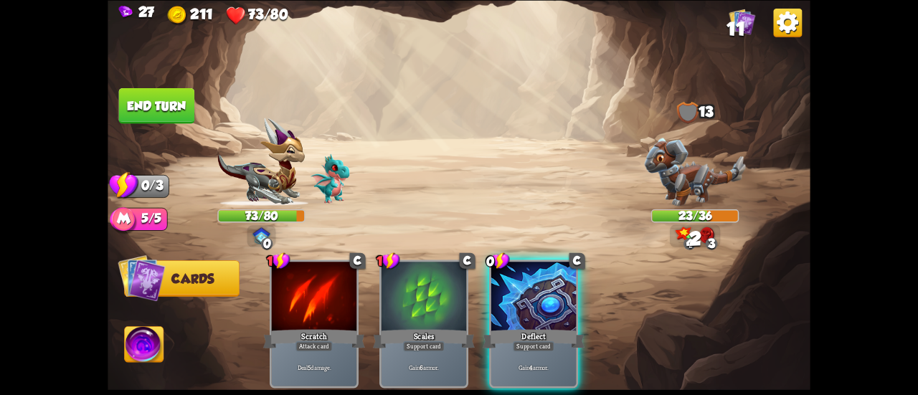
click at [160, 100] on button "End turn" at bounding box center [157, 105] width 76 height 36
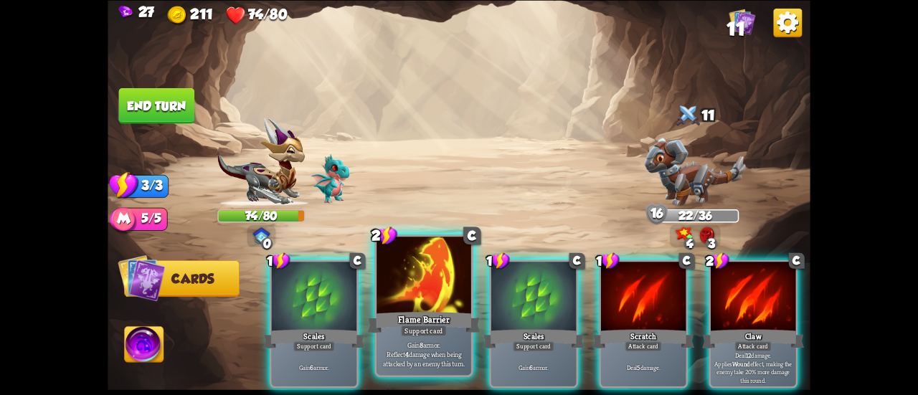
click at [447, 278] on div at bounding box center [424, 277] width 95 height 80
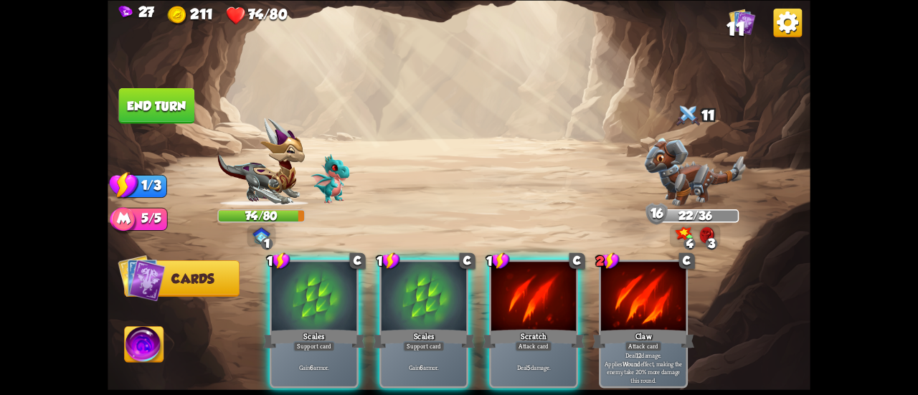
click at [447, 278] on div at bounding box center [424, 298] width 85 height 72
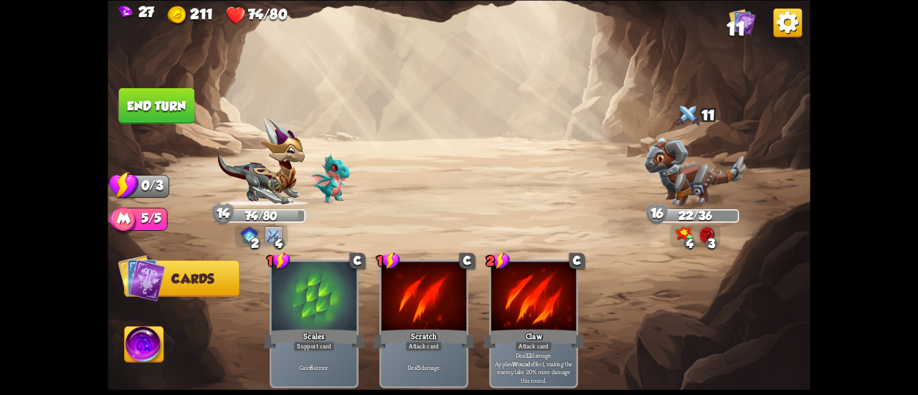
click at [150, 95] on button "End turn" at bounding box center [157, 105] width 76 height 36
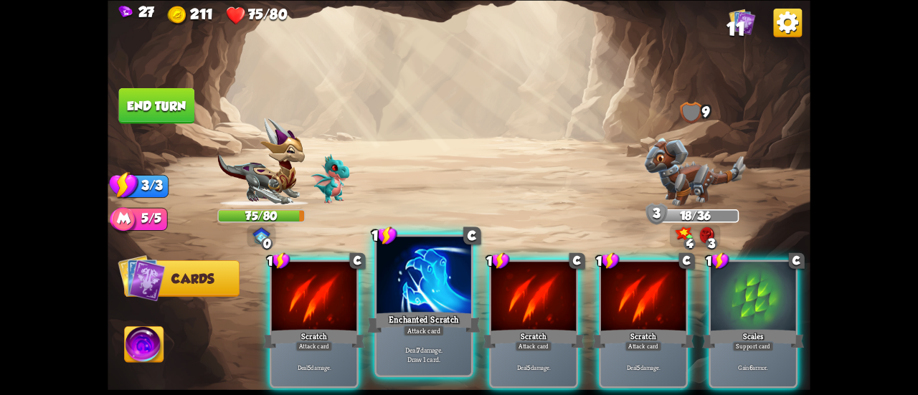
click at [409, 265] on div at bounding box center [424, 277] width 95 height 80
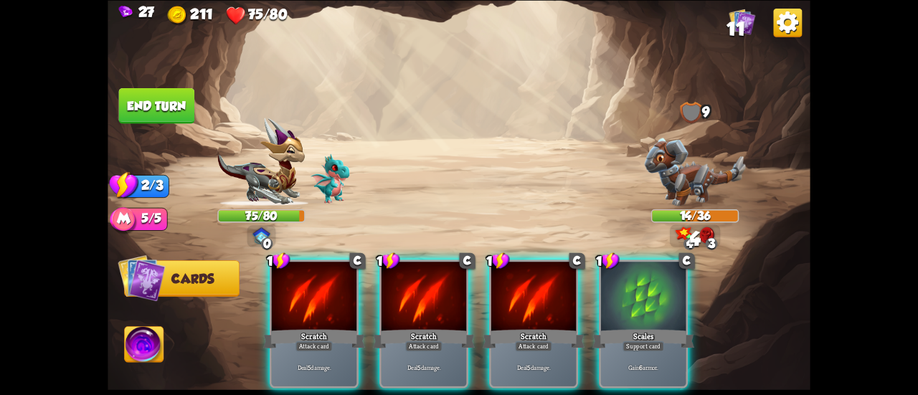
click at [409, 265] on div at bounding box center [424, 298] width 85 height 72
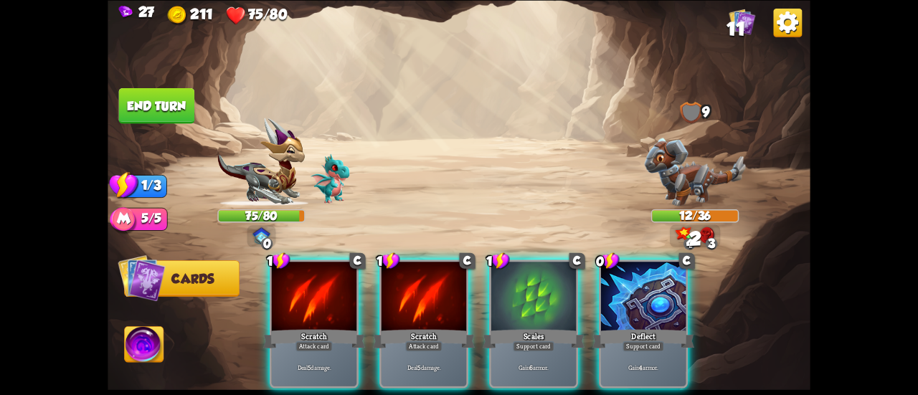
click at [409, 265] on div at bounding box center [424, 298] width 85 height 72
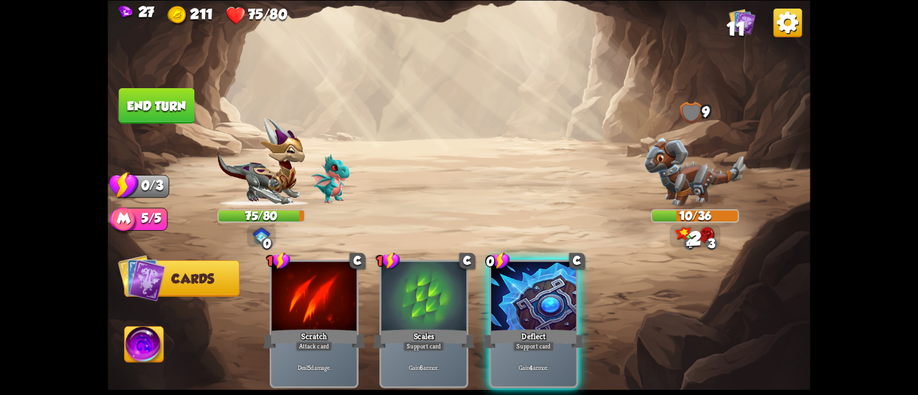
click at [137, 98] on button "End turn" at bounding box center [157, 105] width 76 height 36
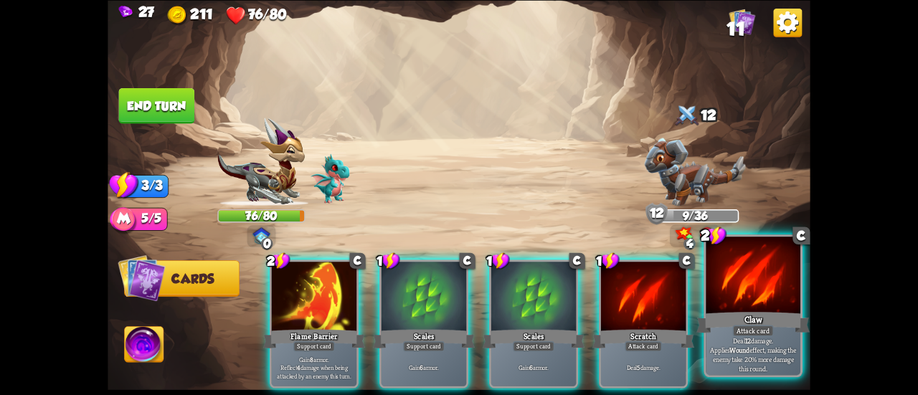
click at [724, 305] on div at bounding box center [753, 277] width 95 height 80
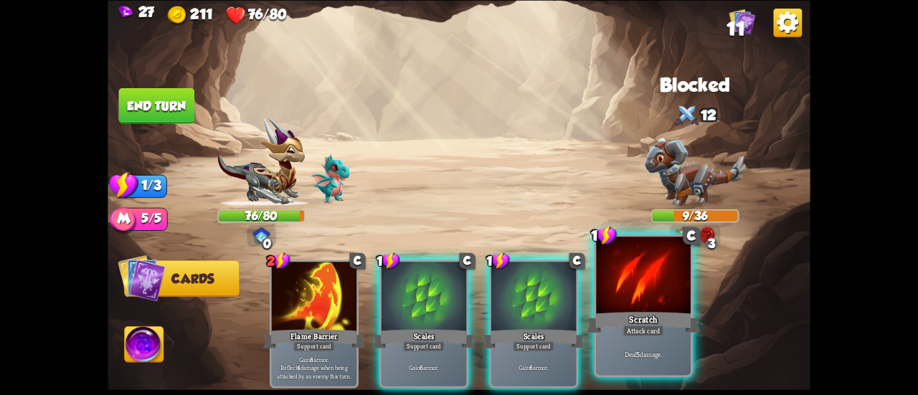
click at [636, 296] on div at bounding box center [643, 277] width 95 height 80
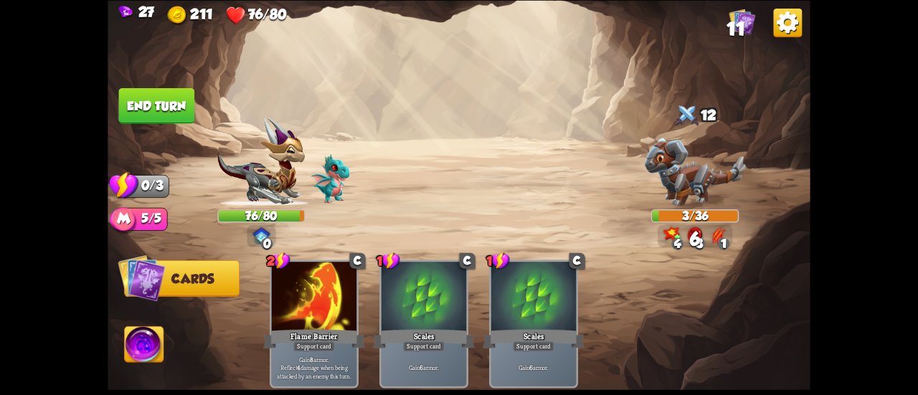
click at [139, 108] on button "End turn" at bounding box center [156, 105] width 77 height 37
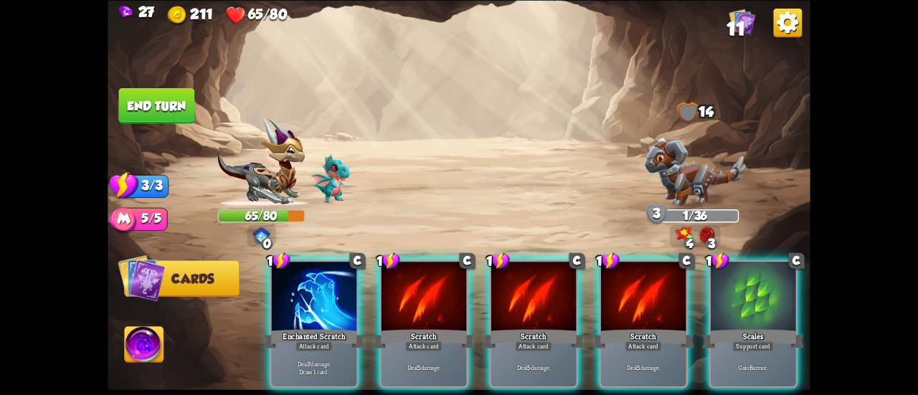
click at [188, 113] on button "End turn" at bounding box center [157, 105] width 76 height 36
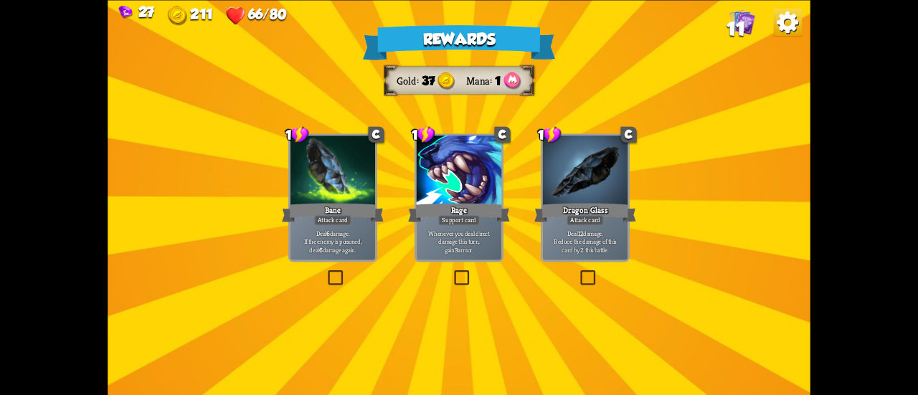
click at [558, 200] on div at bounding box center [585, 172] width 85 height 72
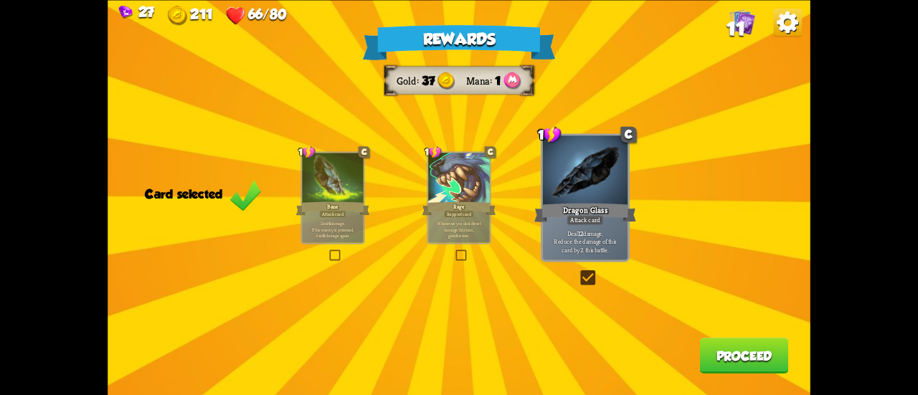
click at [703, 349] on button "Proceed" at bounding box center [744, 356] width 89 height 36
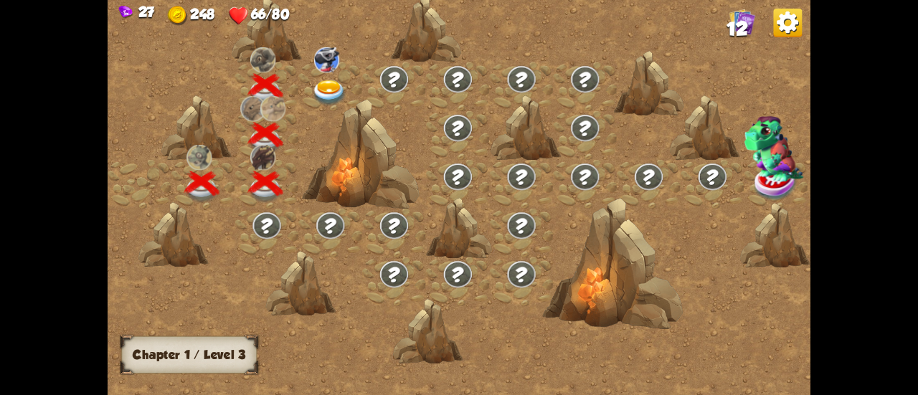
click at [318, 87] on img at bounding box center [329, 93] width 35 height 26
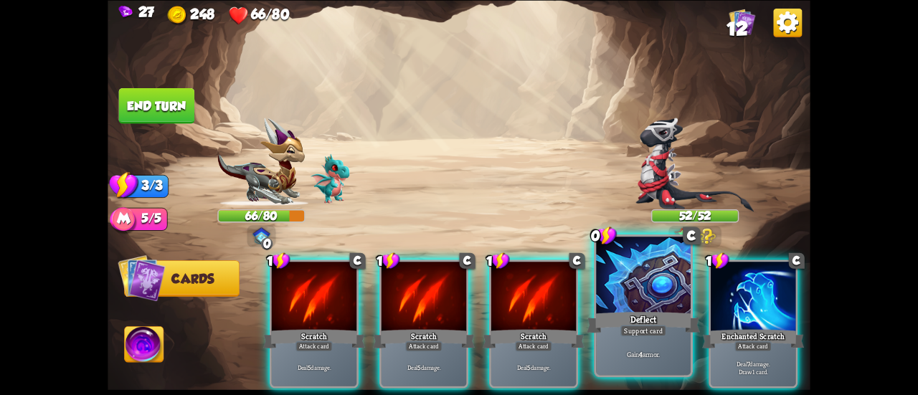
click at [633, 278] on div at bounding box center [643, 277] width 95 height 80
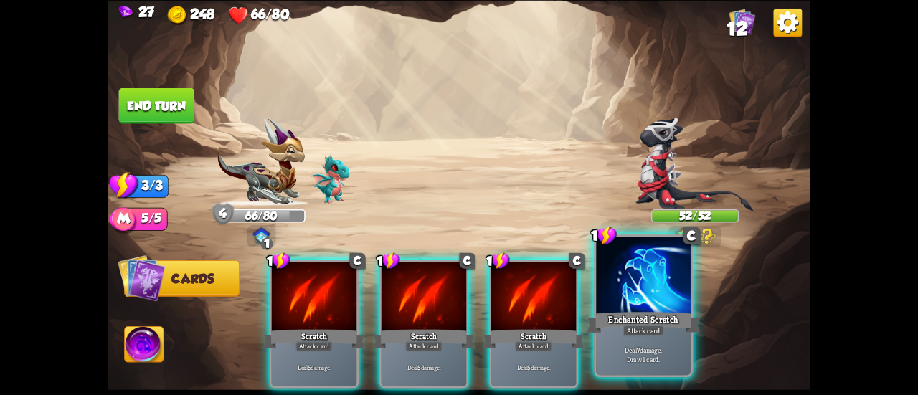
click at [653, 298] on div at bounding box center [643, 277] width 95 height 80
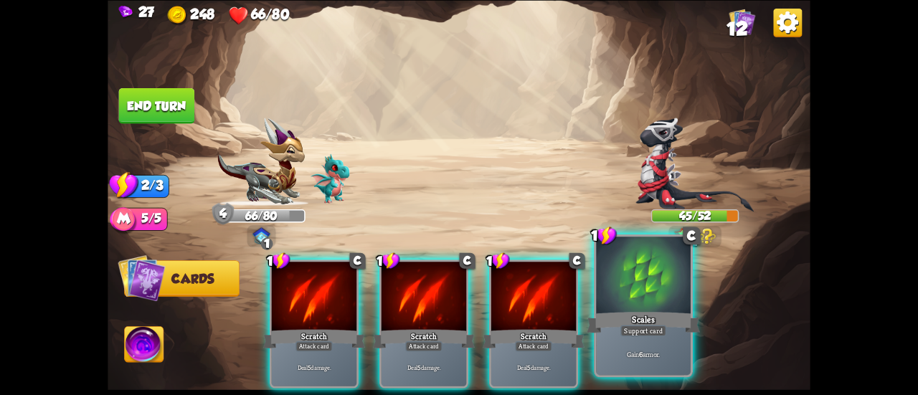
click at [637, 310] on div "Scales" at bounding box center [643, 322] width 113 height 25
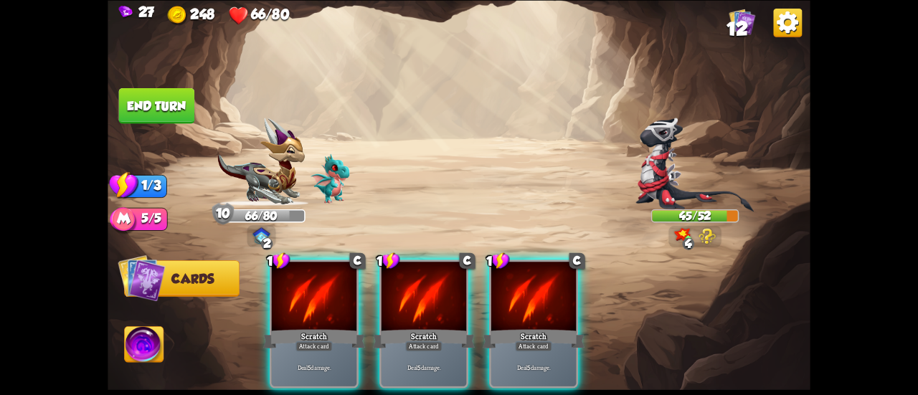
click at [174, 115] on button "End turn" at bounding box center [157, 105] width 76 height 36
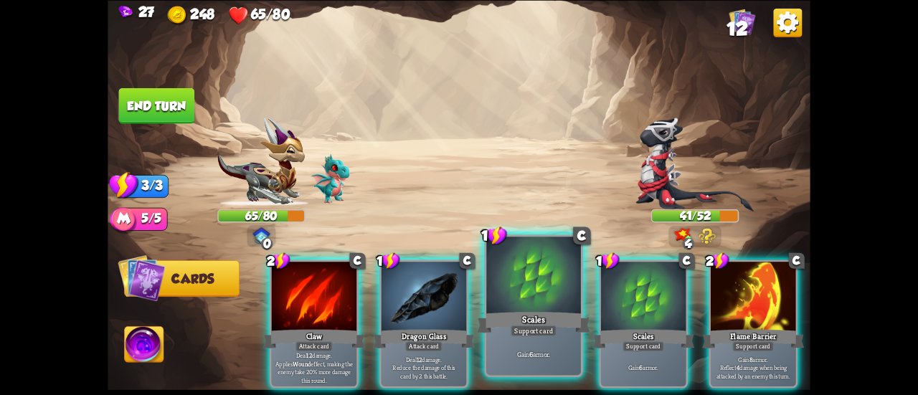
click at [525, 317] on div "Scales" at bounding box center [533, 322] width 113 height 25
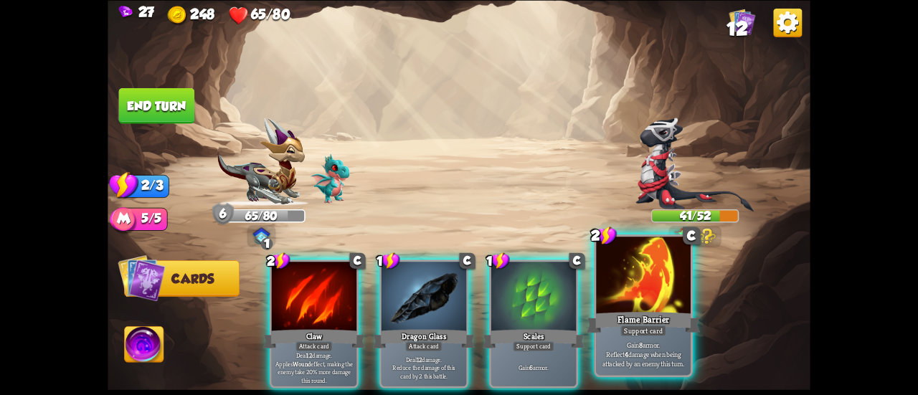
drag, startPoint x: 581, startPoint y: 326, endPoint x: 647, endPoint y: 335, distance: 66.5
click at [648, 338] on div "2 C Claw Attack card Deal 12 damage. Applies Wound effect, making the enemy tak…" at bounding box center [529, 307] width 562 height 176
click at [646, 333] on div "Support card" at bounding box center [643, 330] width 46 height 11
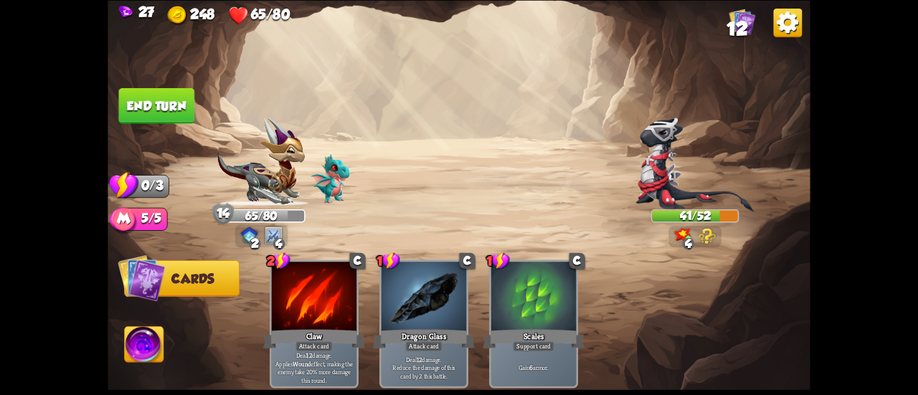
click at [213, 108] on img at bounding box center [459, 197] width 703 height 395
click at [200, 102] on img at bounding box center [459, 197] width 703 height 395
click at [186, 101] on button "End turn" at bounding box center [156, 105] width 77 height 36
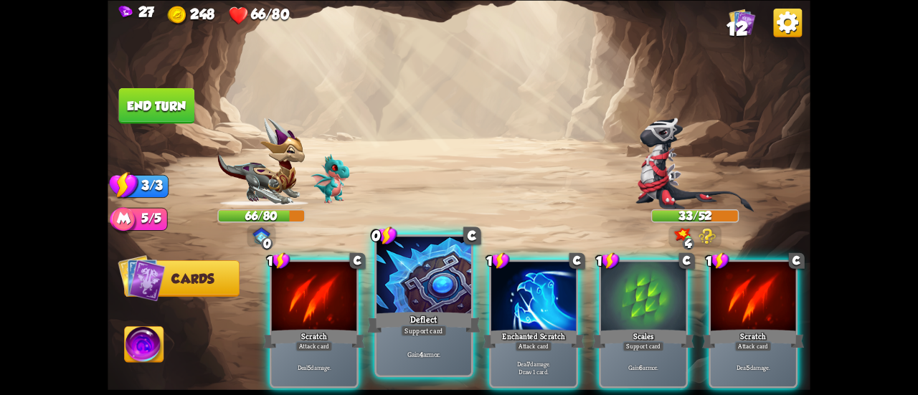
click at [448, 268] on div at bounding box center [424, 277] width 95 height 80
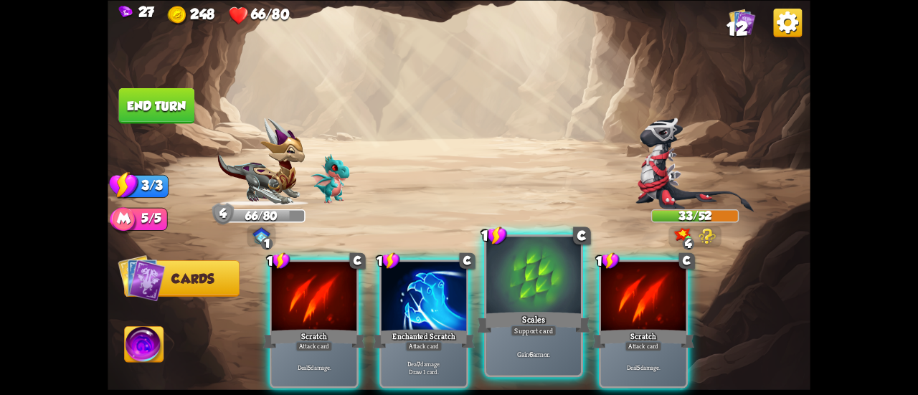
click at [531, 289] on div at bounding box center [533, 277] width 95 height 80
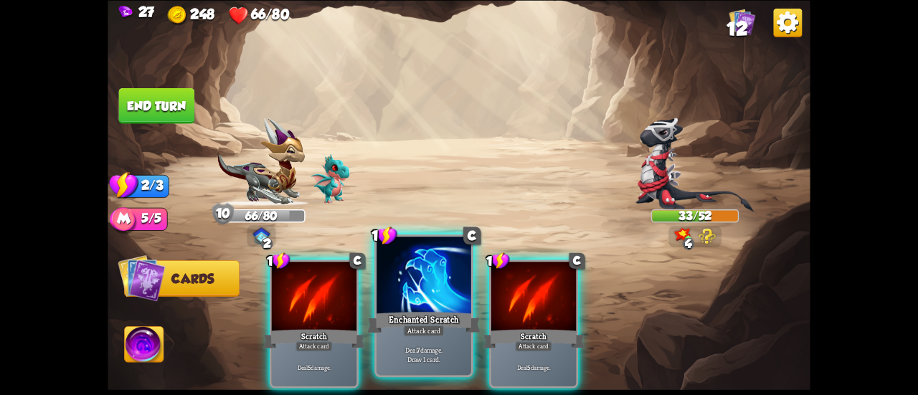
click at [393, 284] on div at bounding box center [424, 277] width 95 height 80
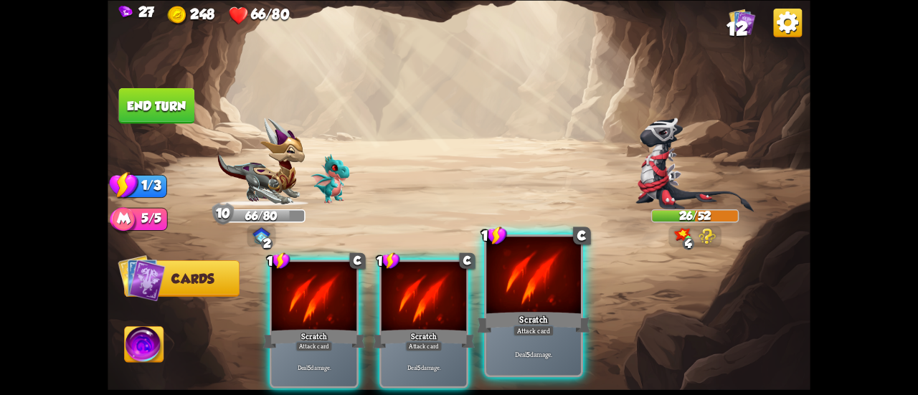
click at [512, 299] on div at bounding box center [533, 277] width 95 height 80
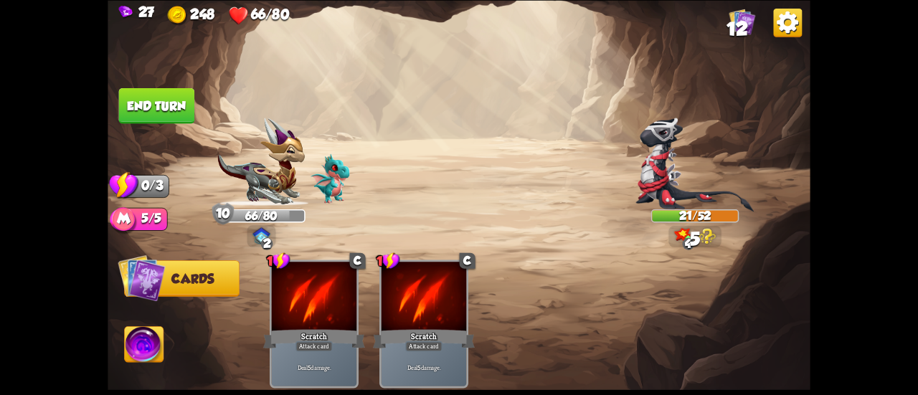
click at [159, 111] on button "End turn" at bounding box center [157, 105] width 76 height 36
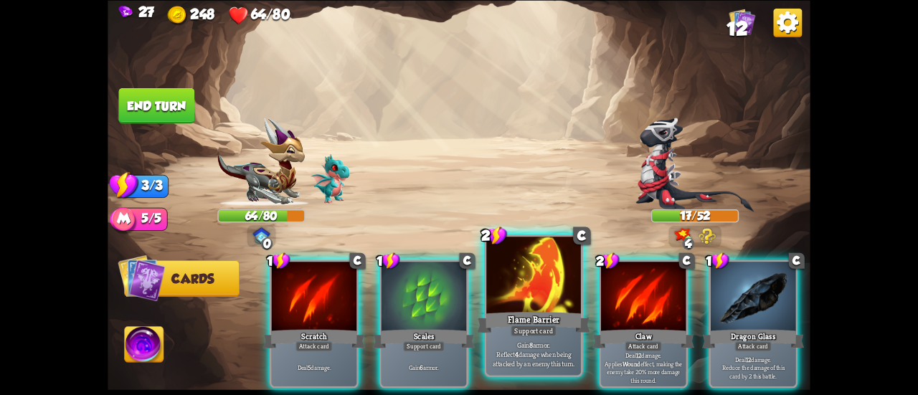
click at [519, 286] on div at bounding box center [533, 277] width 95 height 80
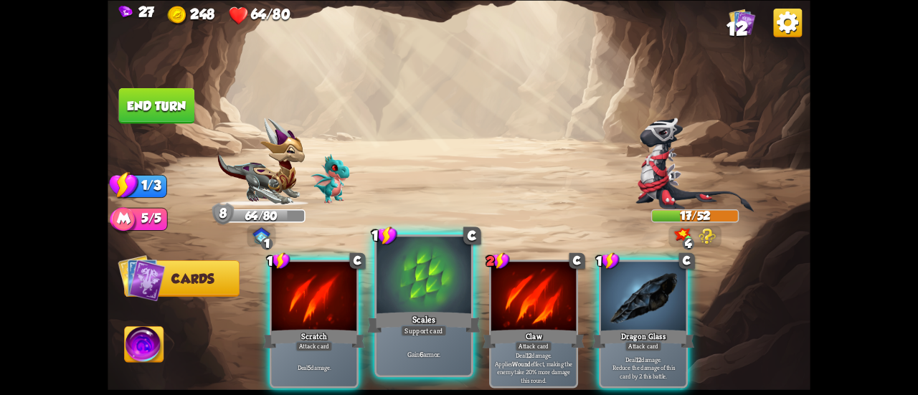
click at [399, 306] on div at bounding box center [424, 277] width 95 height 80
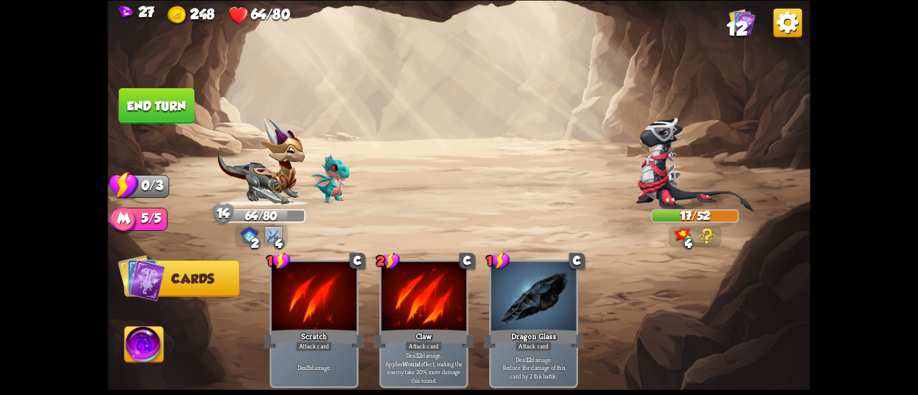
click at [166, 97] on button "End turn" at bounding box center [157, 105] width 76 height 36
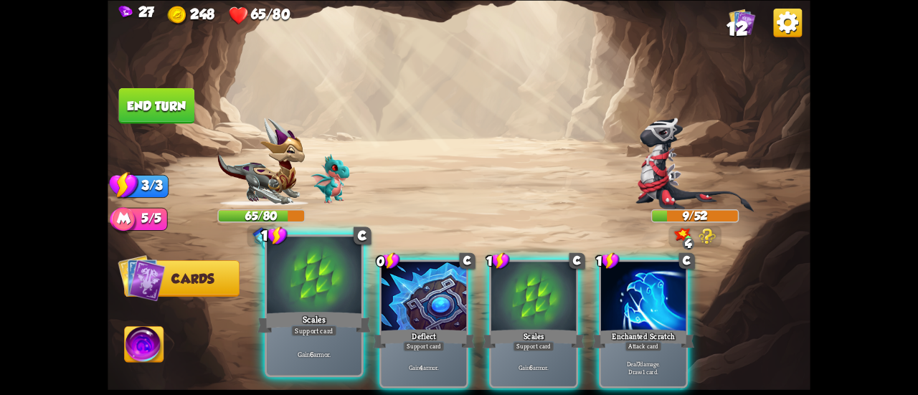
click at [311, 283] on div at bounding box center [314, 277] width 95 height 80
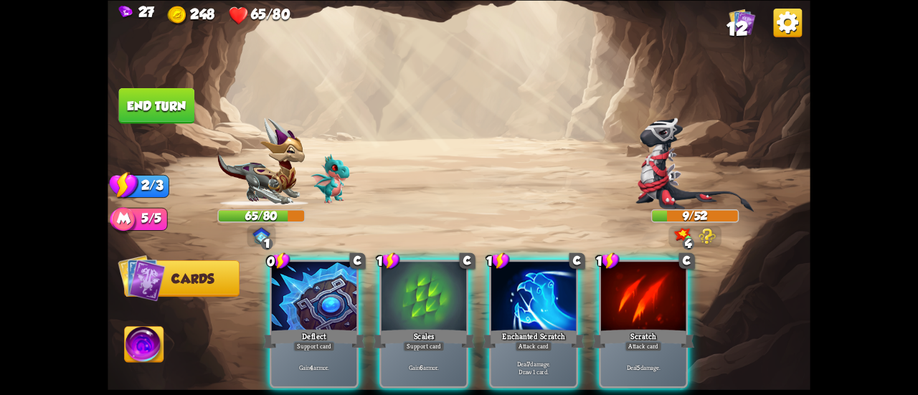
click at [311, 283] on div at bounding box center [314, 298] width 85 height 72
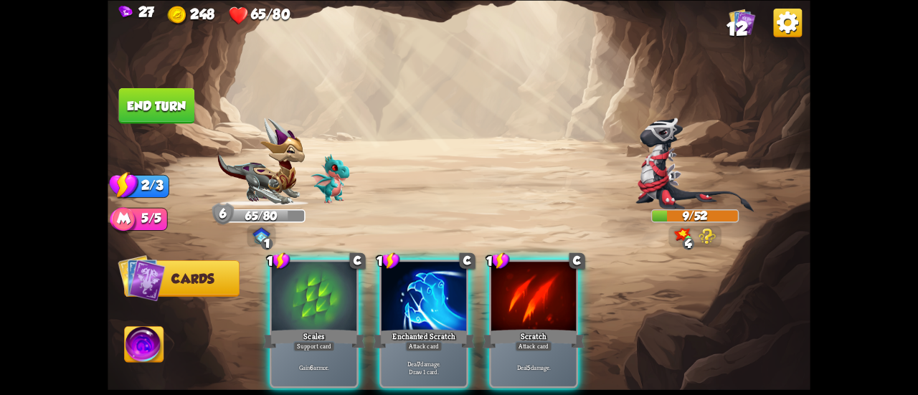
click at [311, 283] on div at bounding box center [314, 298] width 85 height 72
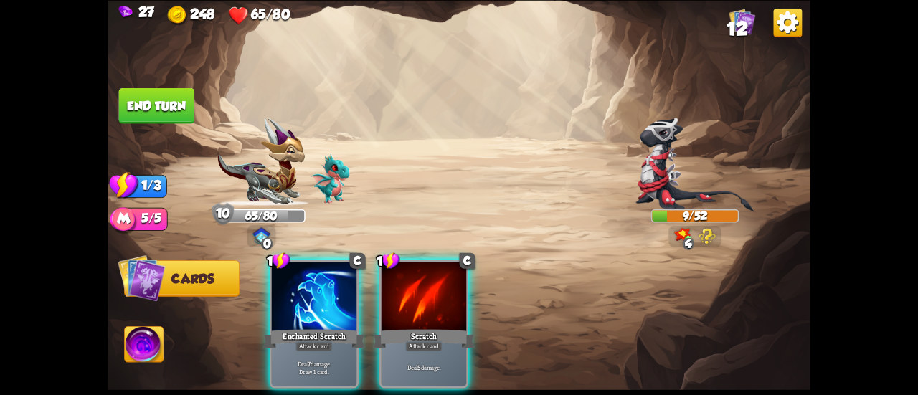
click at [169, 107] on button "End turn" at bounding box center [157, 105] width 76 height 36
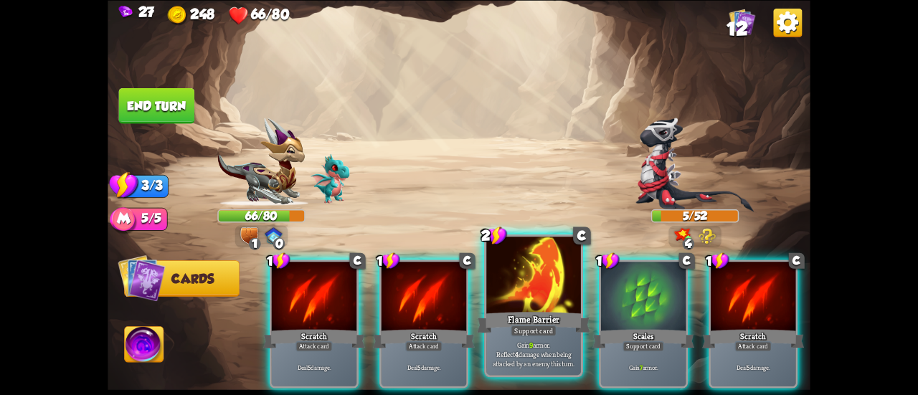
click at [519, 285] on div at bounding box center [533, 277] width 95 height 80
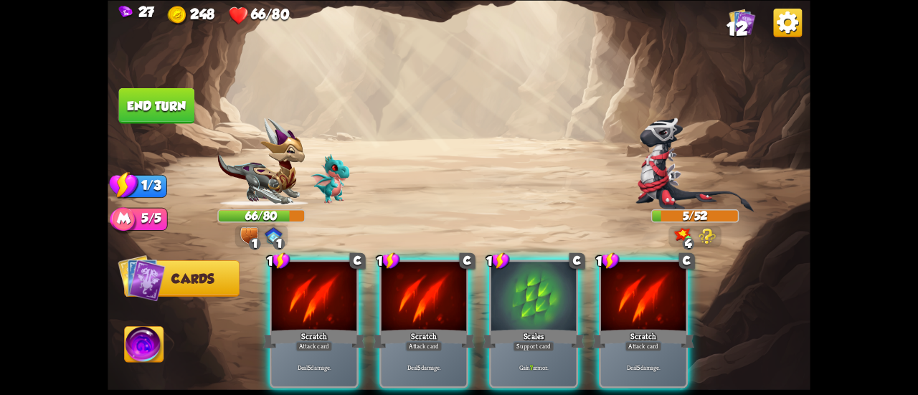
click at [519, 285] on div at bounding box center [533, 298] width 85 height 72
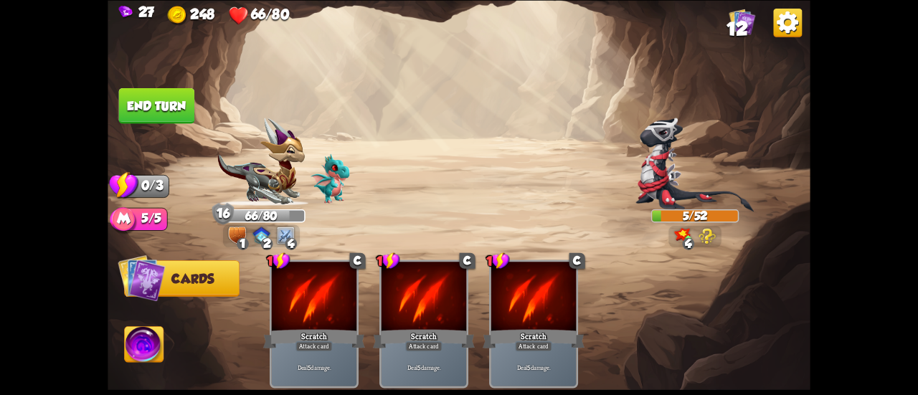
click at [163, 111] on button "End turn" at bounding box center [157, 105] width 76 height 36
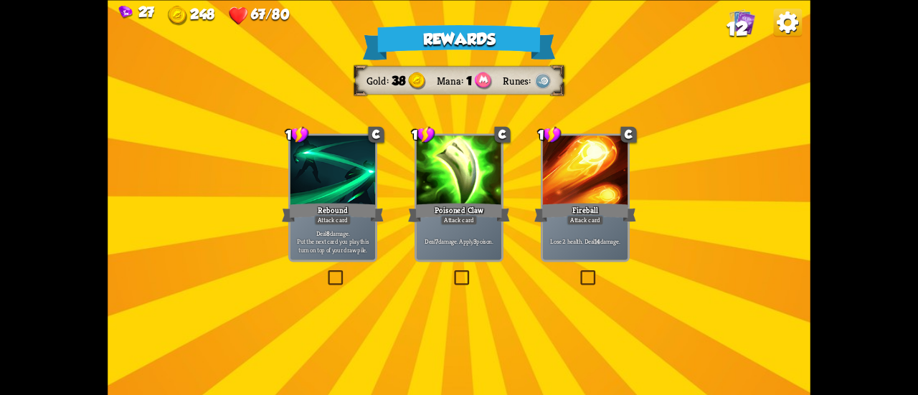
click at [432, 210] on div "Poisoned Claw" at bounding box center [459, 212] width 102 height 23
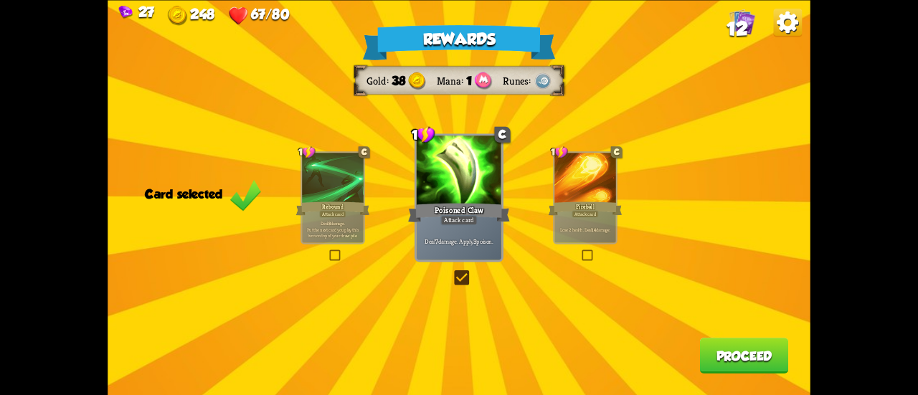
click at [739, 357] on button "Proceed" at bounding box center [744, 356] width 89 height 36
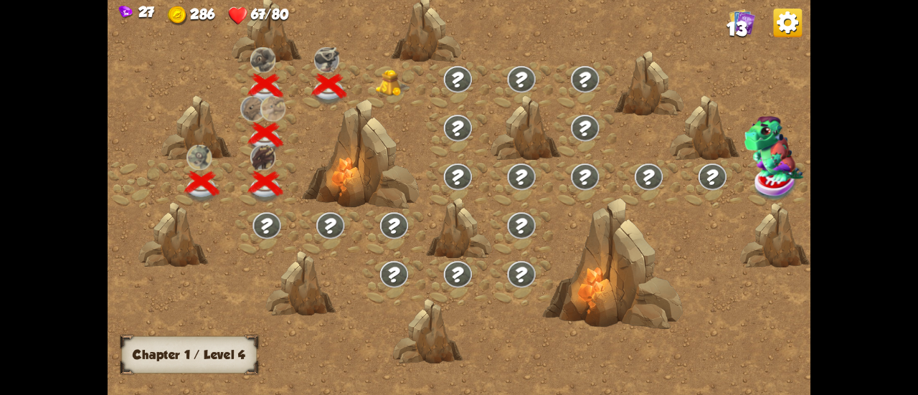
click at [383, 87] on img at bounding box center [393, 83] width 35 height 27
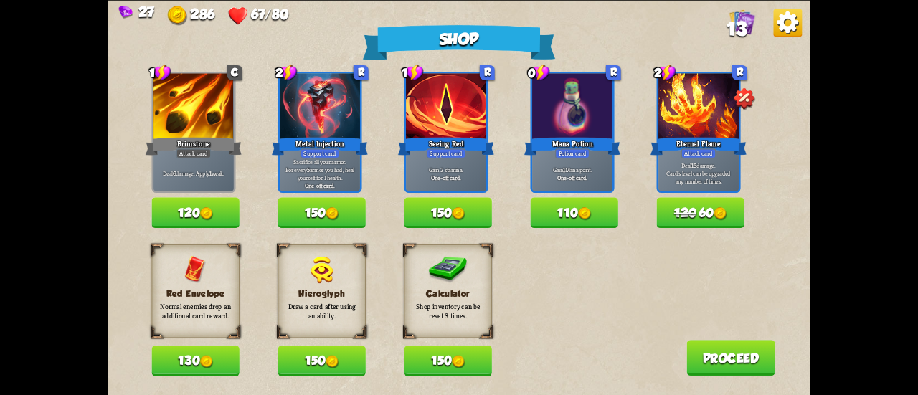
click at [450, 215] on button "150" at bounding box center [447, 212] width 87 height 31
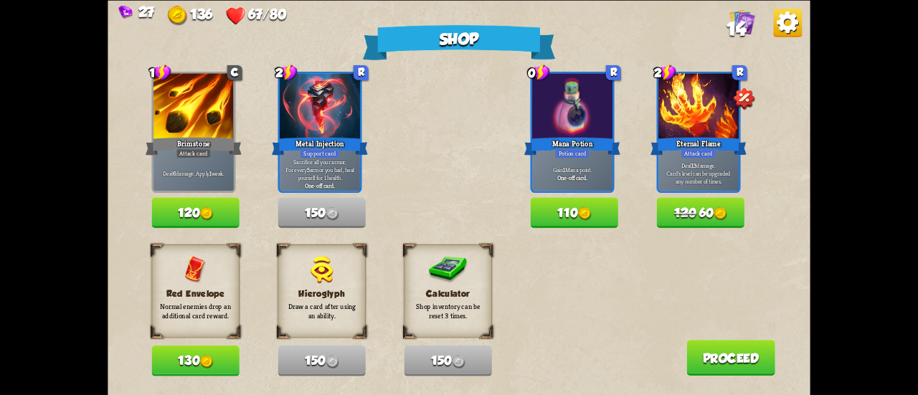
click at [729, 204] on button "120 60" at bounding box center [700, 212] width 87 height 31
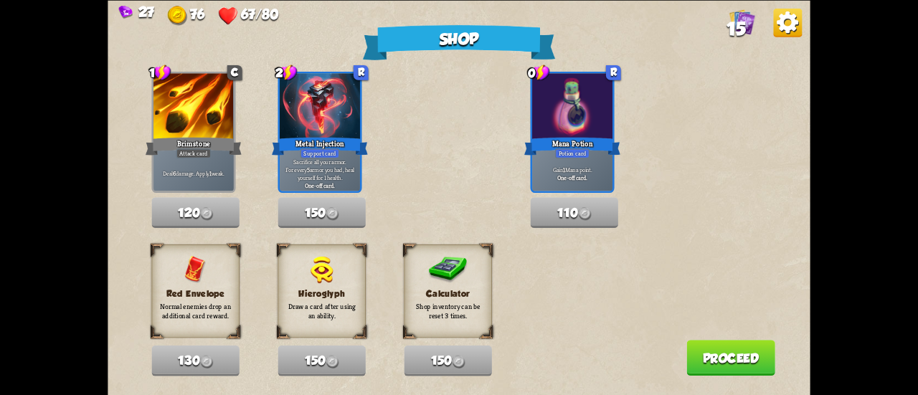
click at [726, 351] on button "Proceed" at bounding box center [730, 358] width 89 height 36
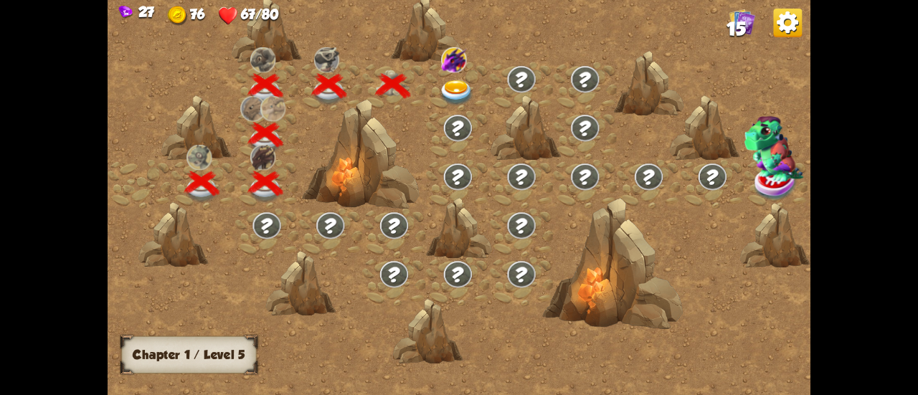
click at [456, 81] on img at bounding box center [456, 93] width 35 height 26
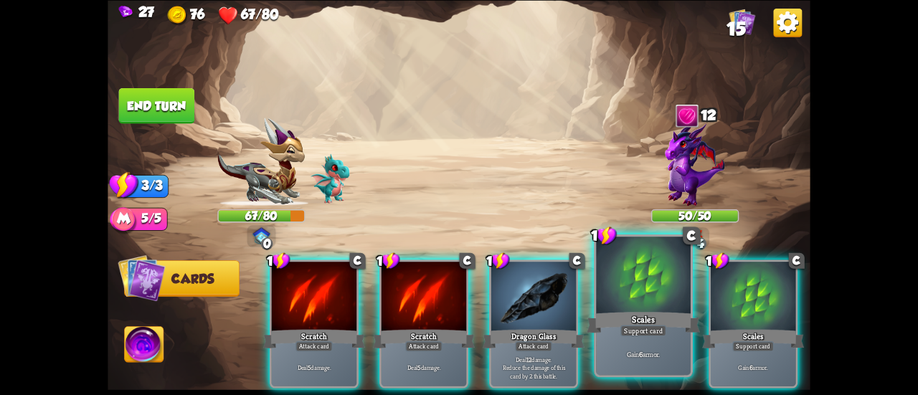
click at [620, 285] on div at bounding box center [643, 277] width 95 height 80
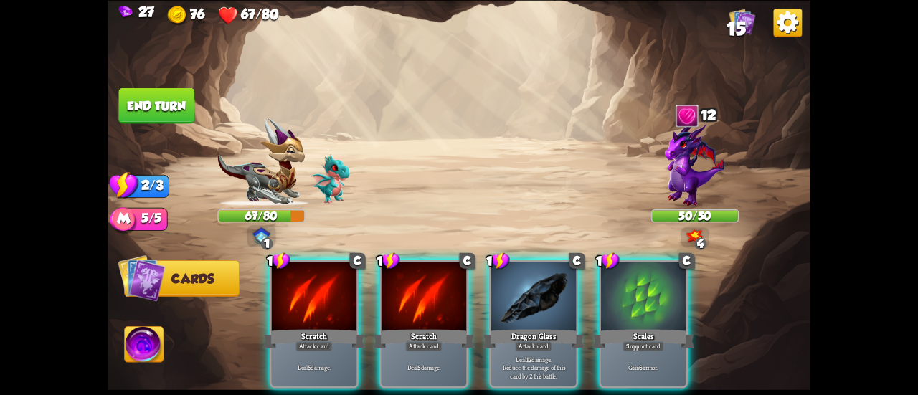
click at [620, 285] on div at bounding box center [643, 298] width 85 height 72
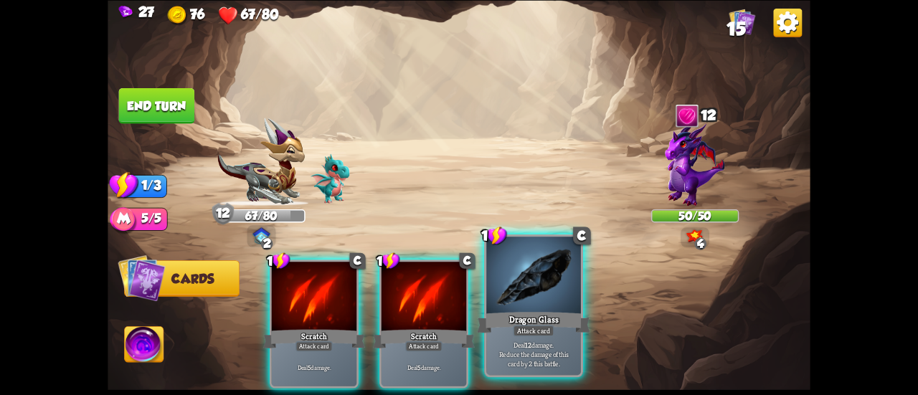
click at [536, 302] on div at bounding box center [533, 277] width 95 height 80
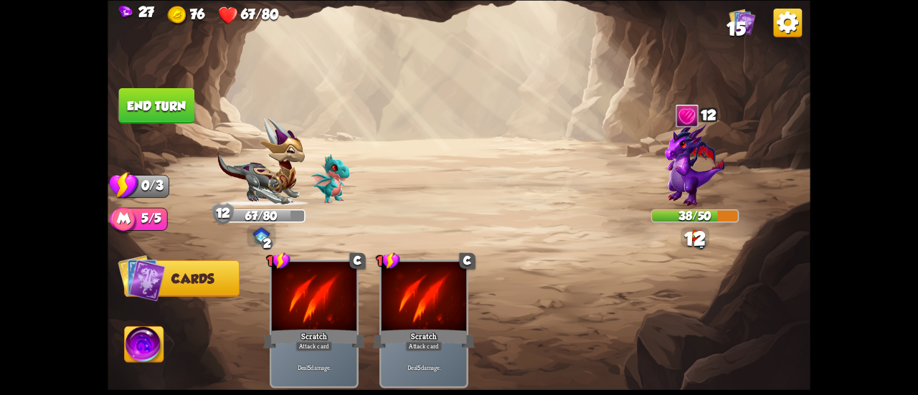
click at [151, 95] on button "End turn" at bounding box center [157, 105] width 76 height 36
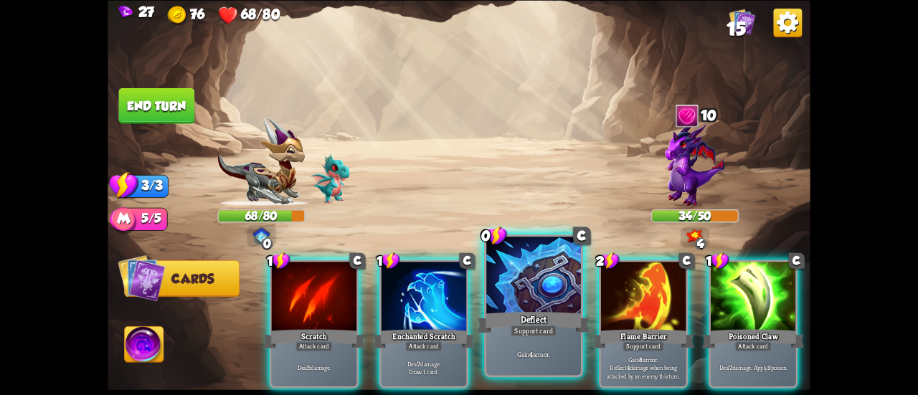
click at [536, 308] on div at bounding box center [533, 277] width 95 height 80
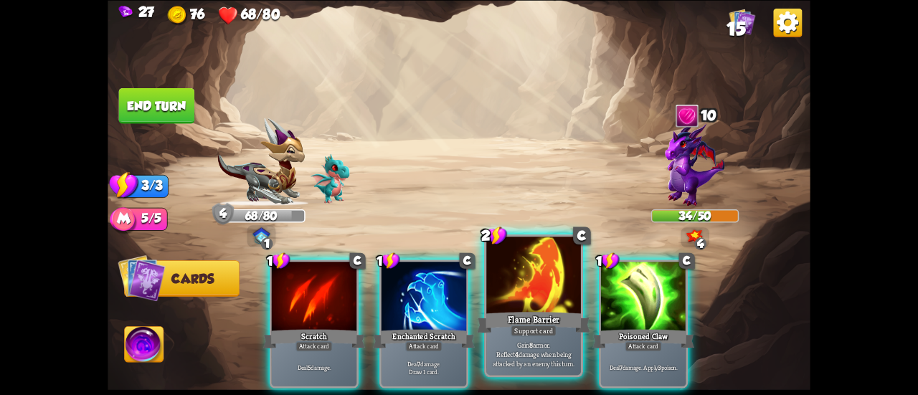
click at [496, 295] on div at bounding box center [533, 277] width 95 height 80
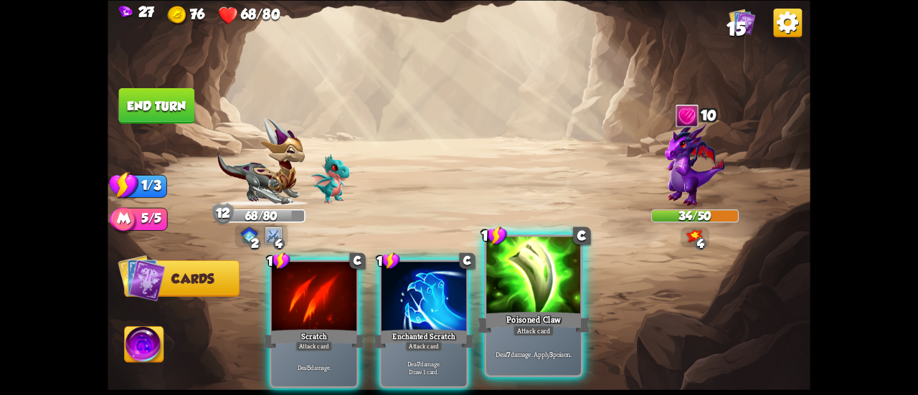
click at [522, 293] on div at bounding box center [533, 277] width 95 height 80
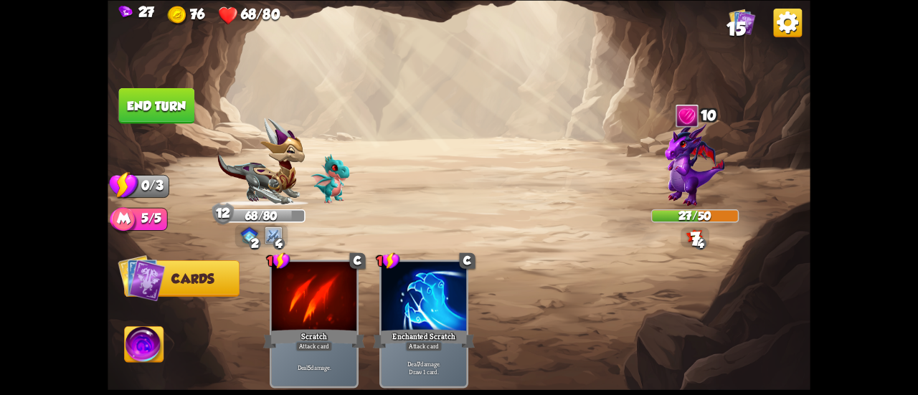
click at [172, 100] on button "End turn" at bounding box center [157, 105] width 76 height 36
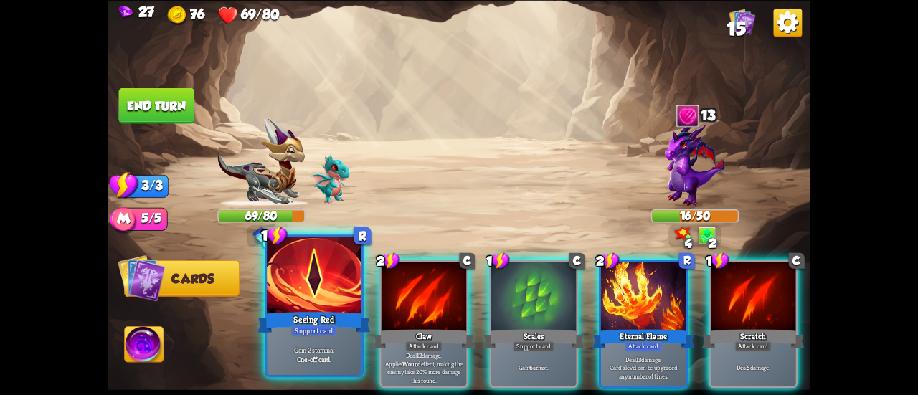
click at [332, 279] on div at bounding box center [314, 277] width 95 height 80
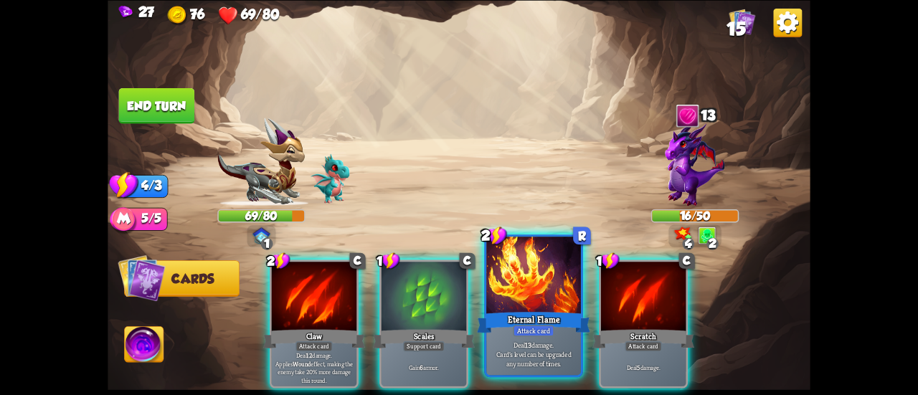
click at [502, 276] on div at bounding box center [533, 277] width 95 height 80
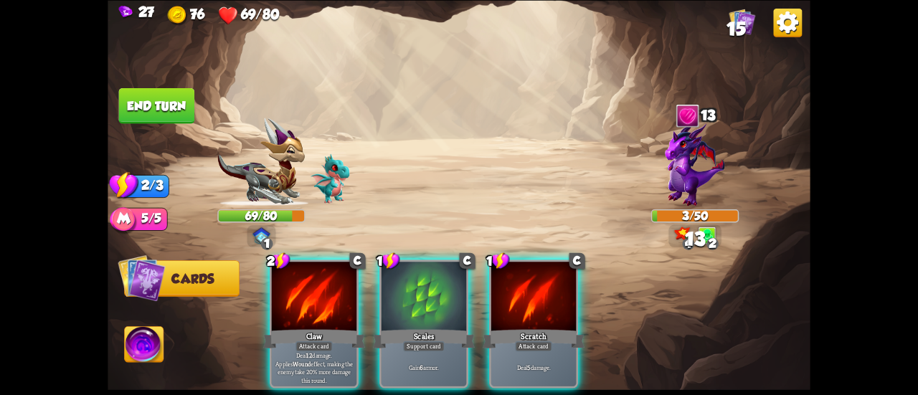
click at [177, 108] on button "End turn" at bounding box center [157, 105] width 76 height 36
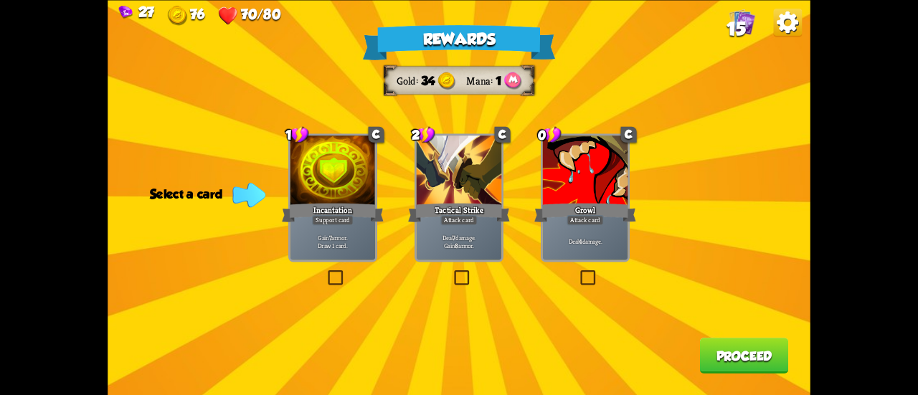
click at [478, 209] on div "Tactical Strike" at bounding box center [459, 212] width 102 height 23
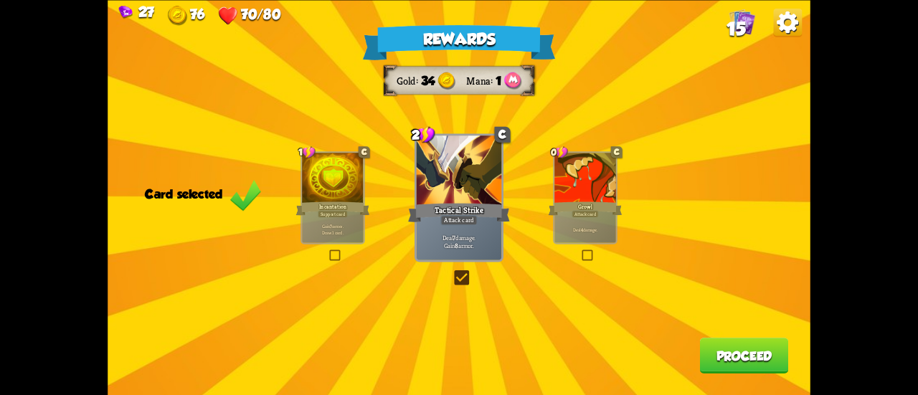
click at [740, 356] on button "Proceed" at bounding box center [744, 356] width 89 height 36
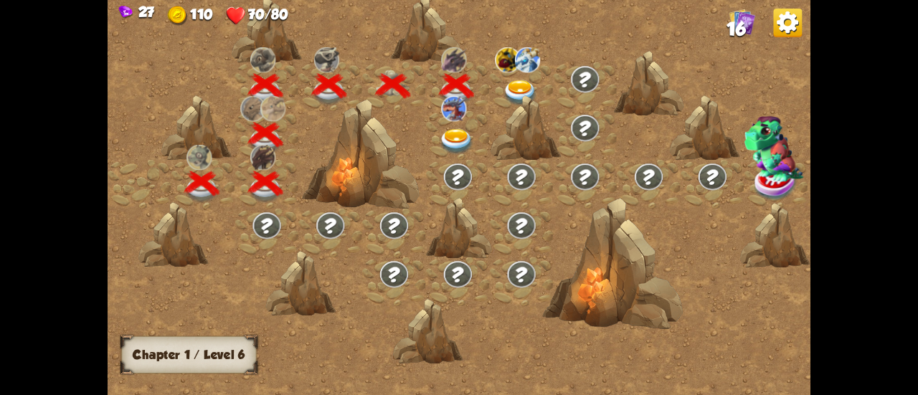
click at [509, 70] on img at bounding box center [508, 60] width 25 height 26
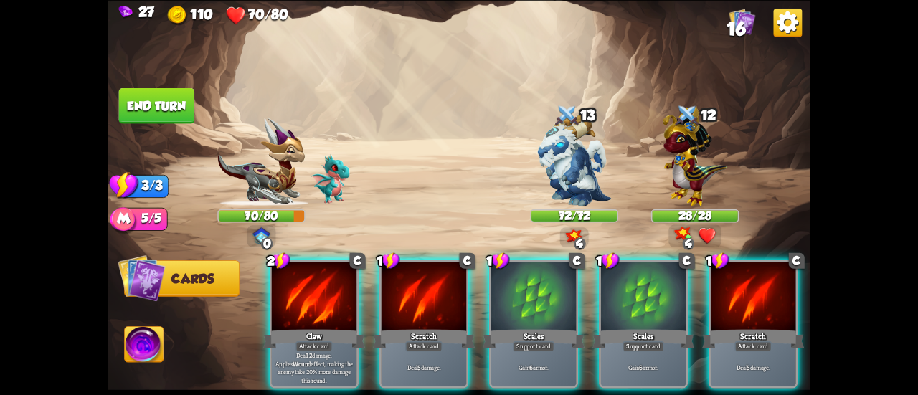
drag, startPoint x: 520, startPoint y: 313, endPoint x: 459, endPoint y: 119, distance: 203.7
click at [459, 119] on div "Select an enemy to attack... You don't have enough stamina to play that card...…" at bounding box center [459, 197] width 703 height 395
click at [145, 344] on img at bounding box center [144, 345] width 39 height 39
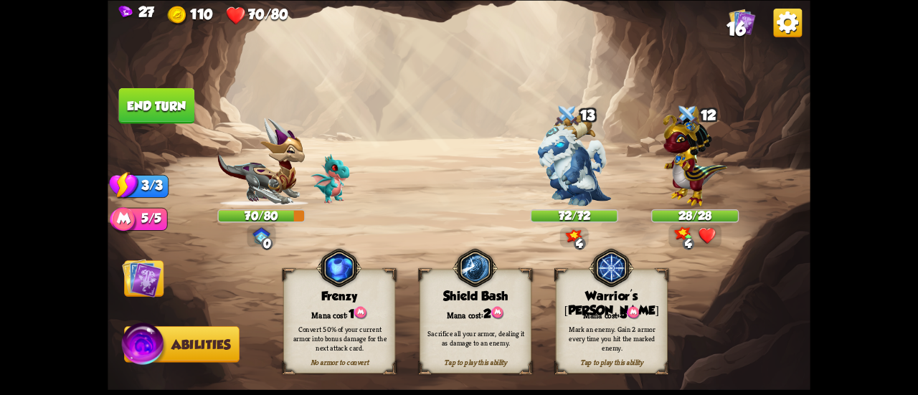
click at [136, 346] on img at bounding box center [144, 346] width 47 height 47
click at [132, 278] on img at bounding box center [141, 277] width 39 height 39
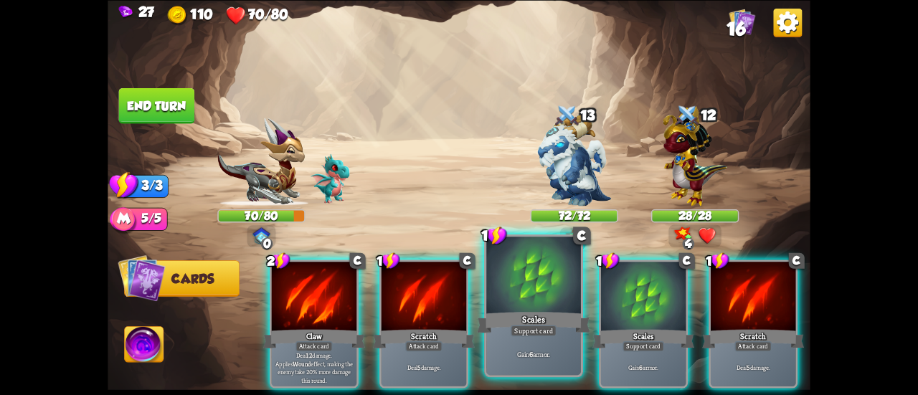
click at [509, 294] on div at bounding box center [533, 277] width 95 height 80
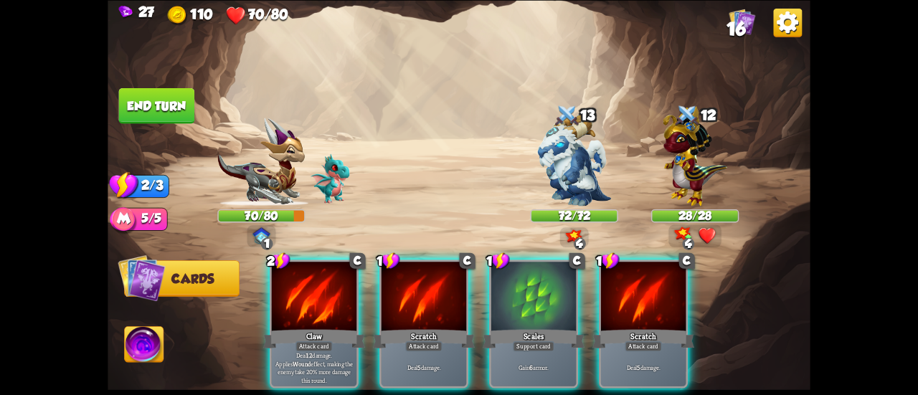
click at [509, 294] on div at bounding box center [533, 298] width 85 height 72
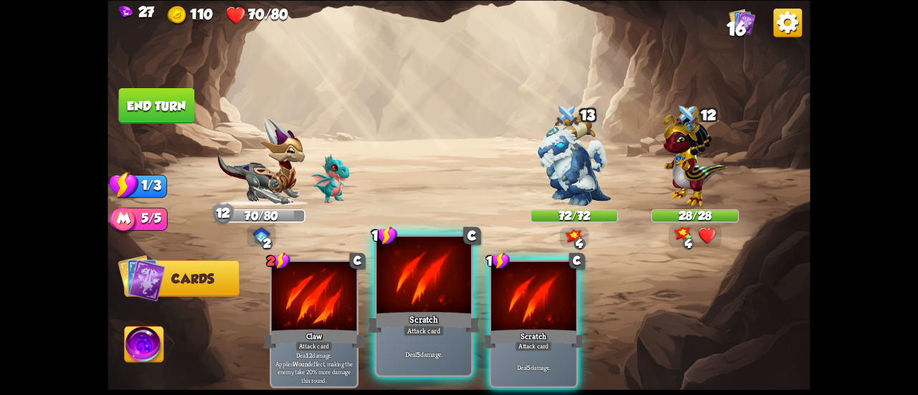
click at [443, 301] on div at bounding box center [424, 277] width 95 height 80
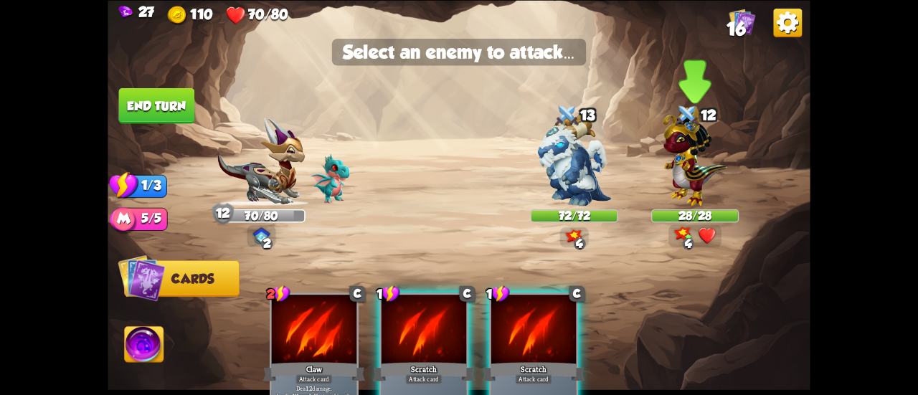
click at [677, 170] on img at bounding box center [695, 156] width 64 height 100
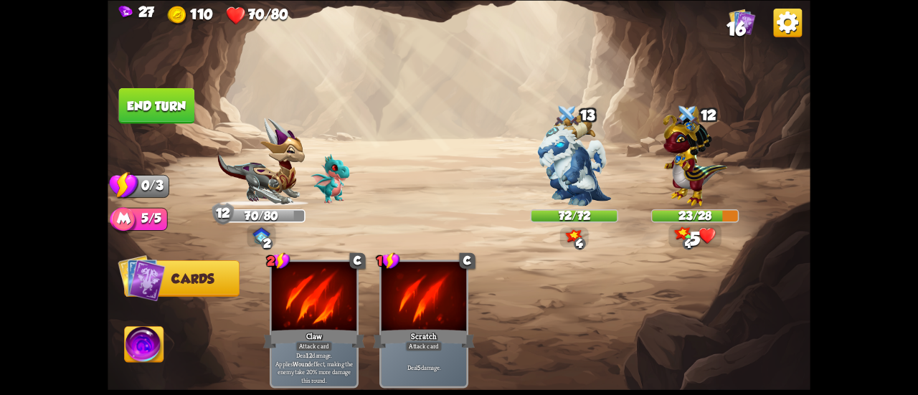
click at [174, 104] on button "End turn" at bounding box center [157, 105] width 76 height 36
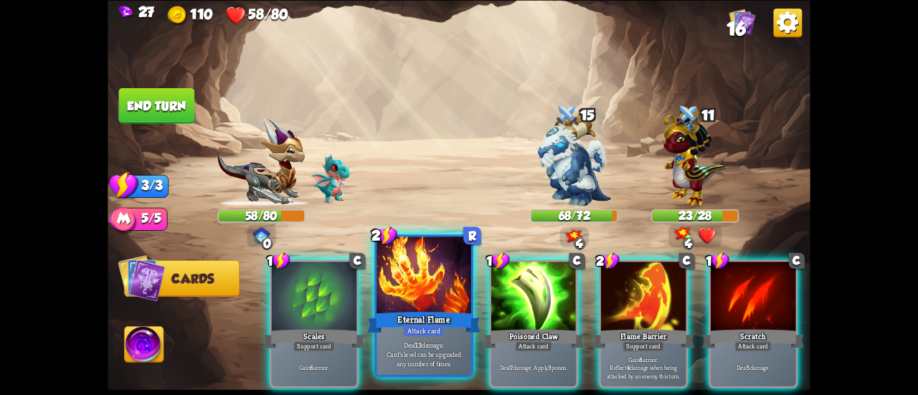
click at [426, 315] on div "Eternal Flame" at bounding box center [423, 322] width 113 height 25
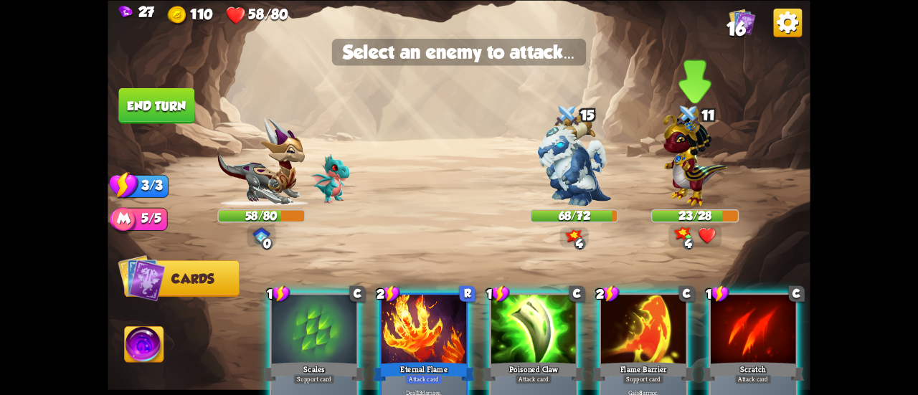
click at [687, 173] on img at bounding box center [695, 156] width 64 height 100
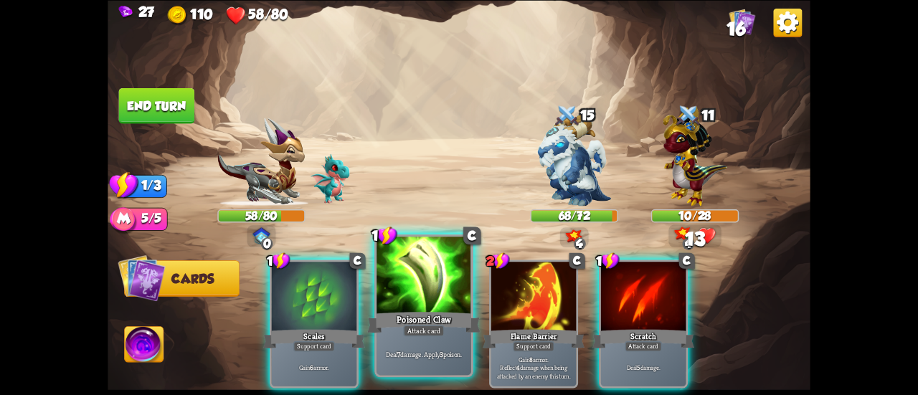
click at [439, 288] on div at bounding box center [424, 277] width 95 height 80
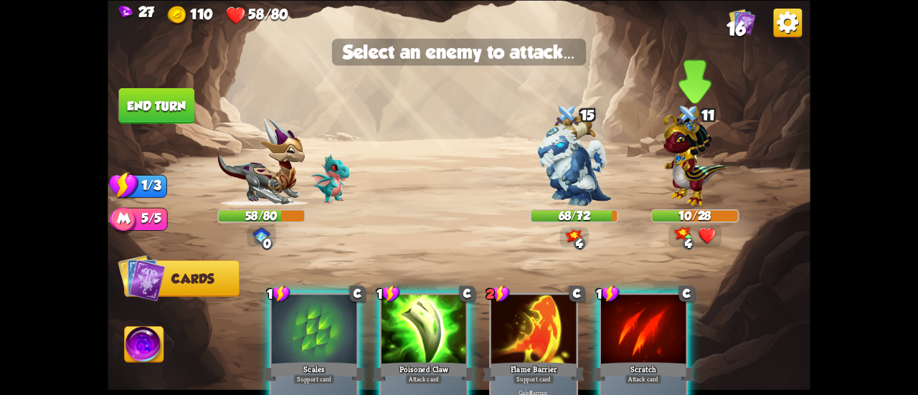
click at [681, 163] on img at bounding box center [695, 156] width 64 height 100
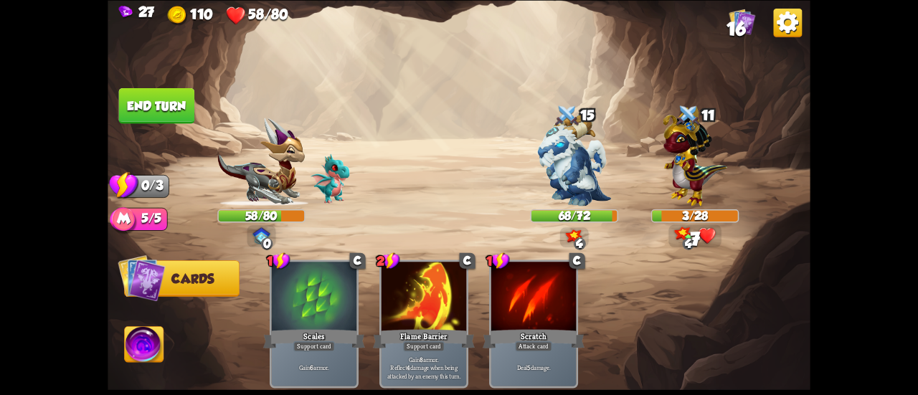
click at [187, 98] on button "End turn" at bounding box center [157, 105] width 76 height 36
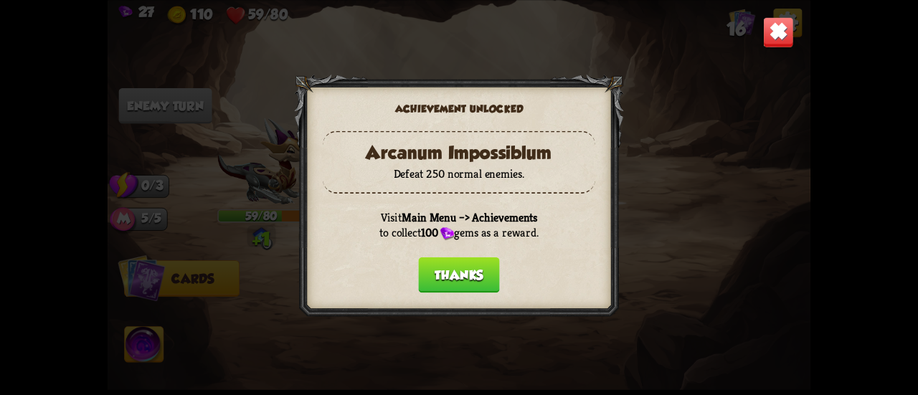
click at [431, 269] on button "Thanks" at bounding box center [458, 275] width 81 height 36
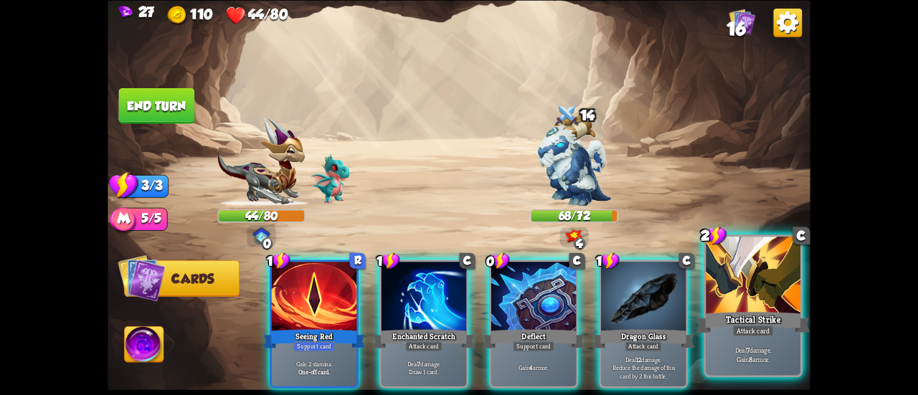
click at [775, 335] on div "Tactical Strike" at bounding box center [752, 322] width 113 height 25
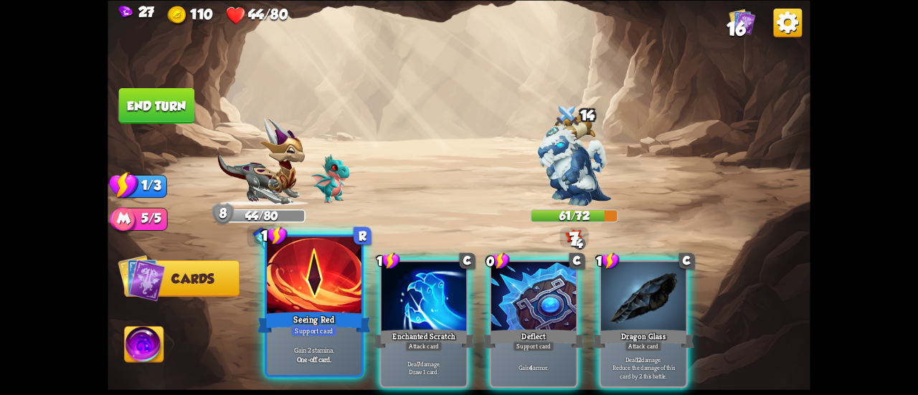
click at [316, 324] on div "Seeing Red" at bounding box center [313, 322] width 113 height 25
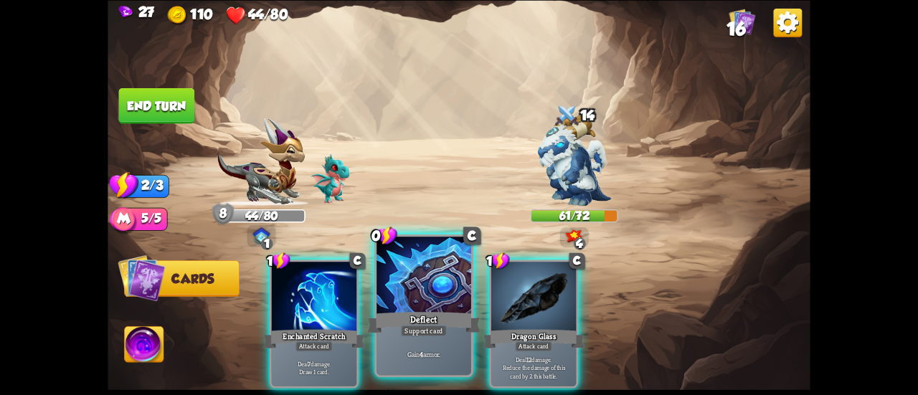
click at [423, 334] on div "Support card" at bounding box center [424, 330] width 46 height 11
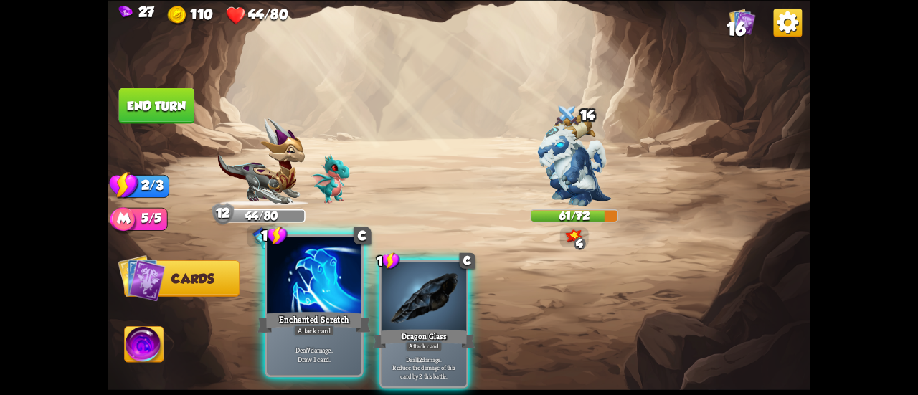
click at [337, 332] on div "Enchanted Scratch" at bounding box center [313, 322] width 113 height 25
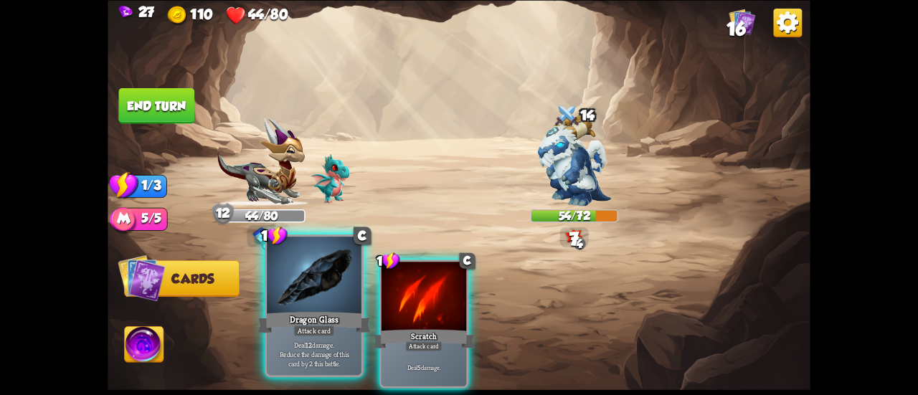
click at [350, 306] on div at bounding box center [314, 277] width 95 height 80
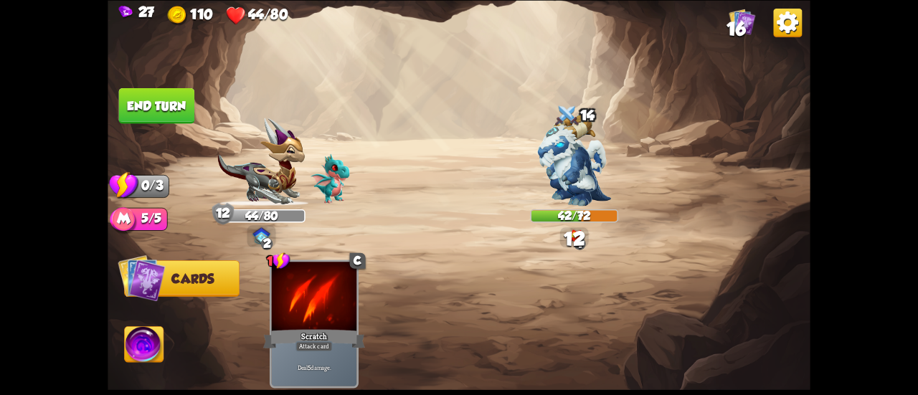
click at [156, 94] on button "End turn" at bounding box center [157, 105] width 76 height 36
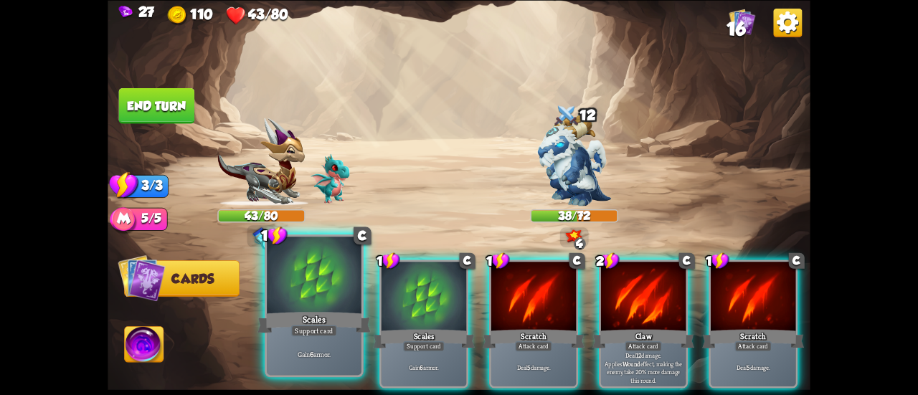
click at [311, 289] on div at bounding box center [314, 277] width 95 height 80
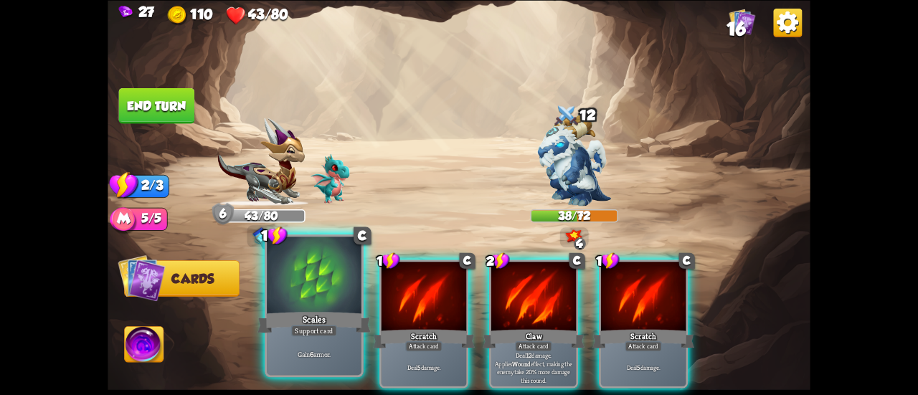
click at [313, 289] on div at bounding box center [314, 277] width 95 height 80
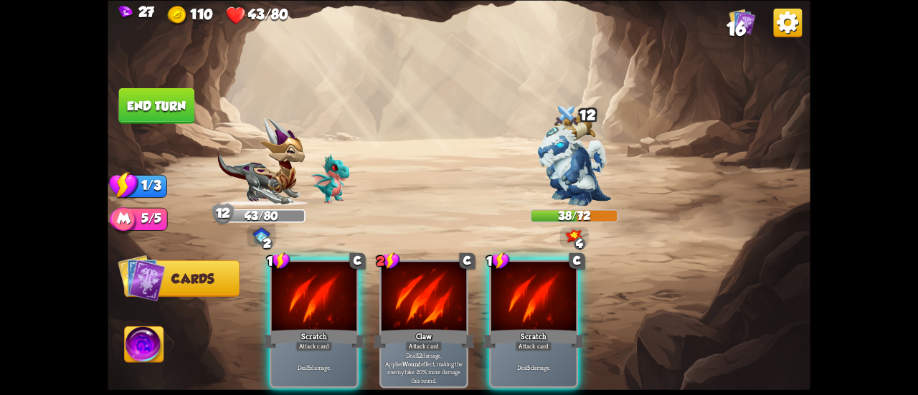
click at [181, 98] on button "End turn" at bounding box center [157, 105] width 76 height 36
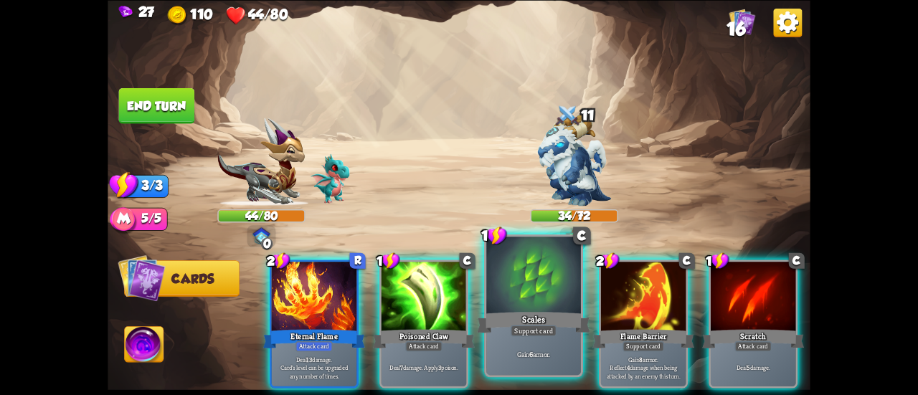
click at [533, 290] on div at bounding box center [533, 277] width 95 height 80
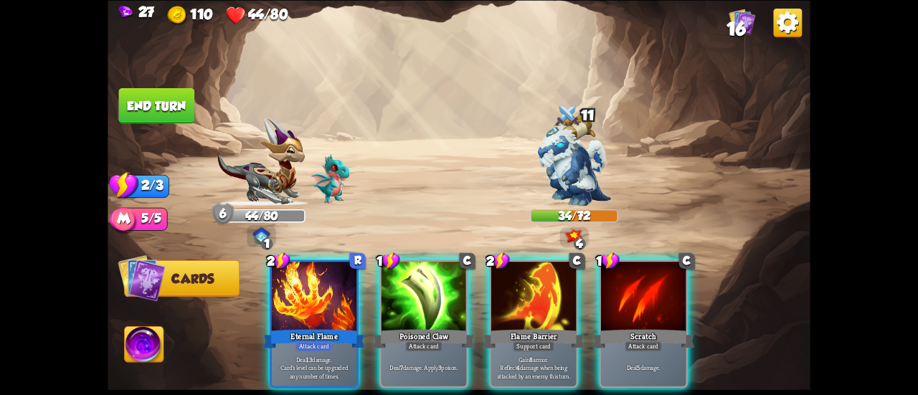
drag, startPoint x: 526, startPoint y: 290, endPoint x: 511, endPoint y: 283, distance: 17.3
click at [526, 291] on div at bounding box center [533, 298] width 85 height 72
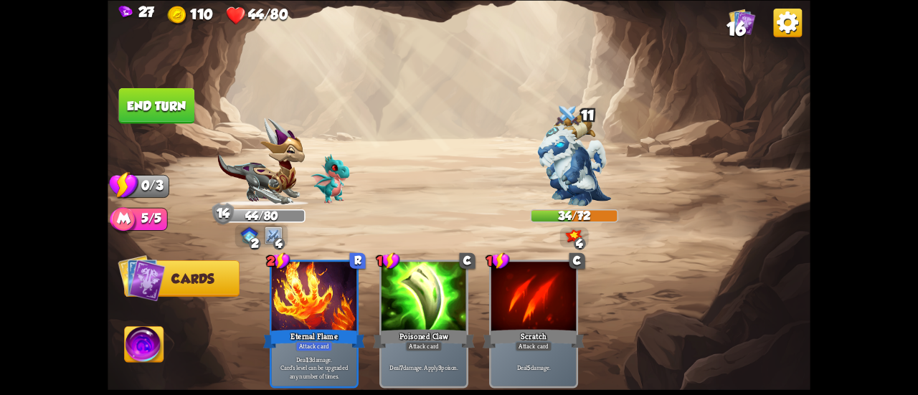
click at [143, 110] on button "End turn" at bounding box center [157, 105] width 76 height 36
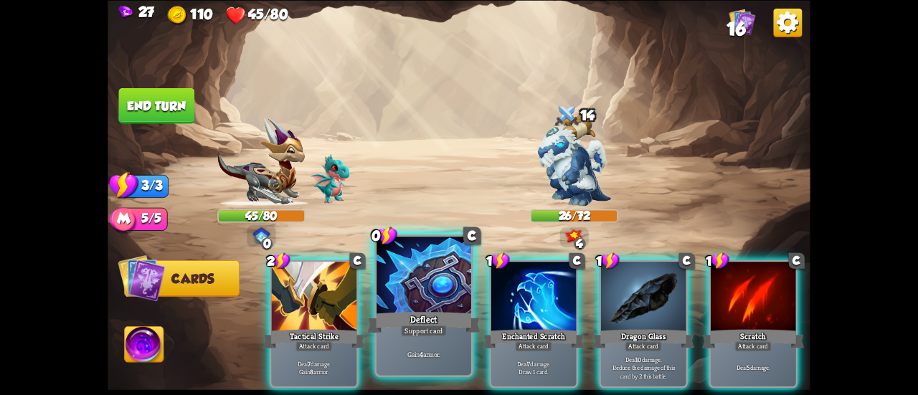
click at [412, 303] on div at bounding box center [424, 277] width 95 height 80
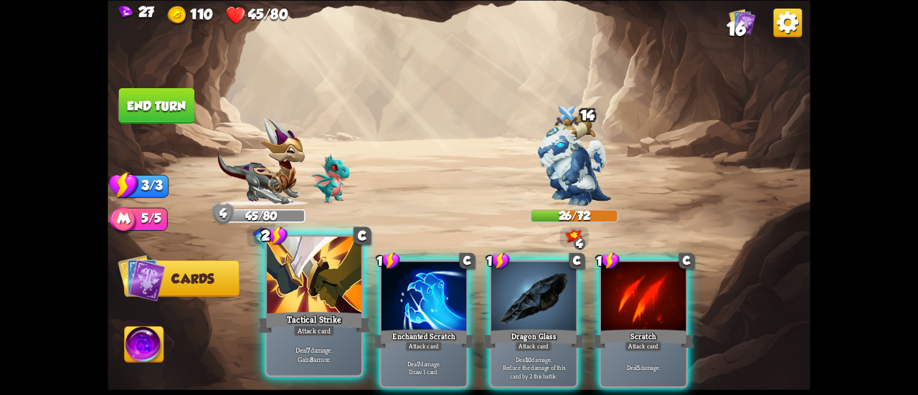
click at [304, 294] on div at bounding box center [314, 277] width 95 height 80
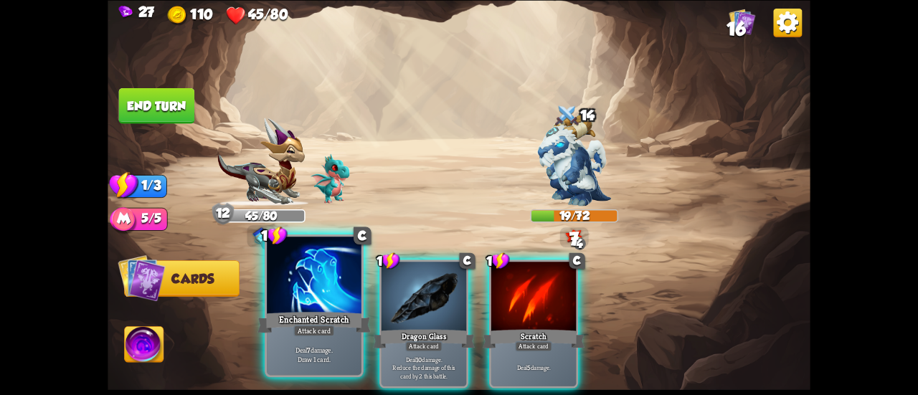
click at [290, 296] on div at bounding box center [314, 277] width 95 height 80
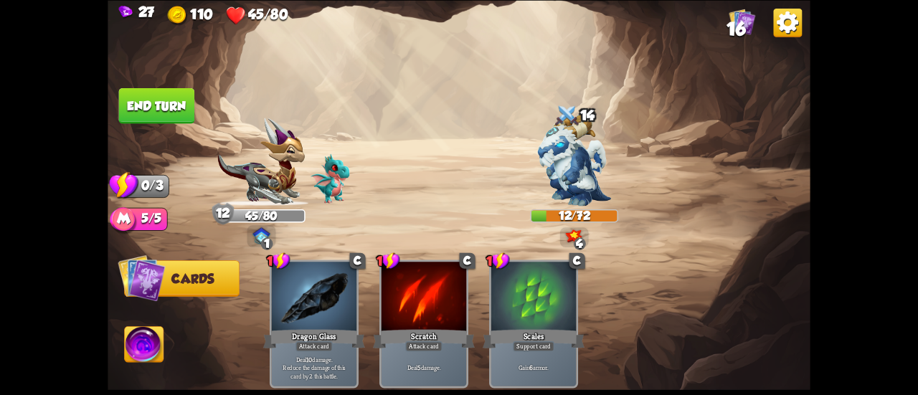
click at [156, 98] on button "End turn" at bounding box center [157, 105] width 76 height 36
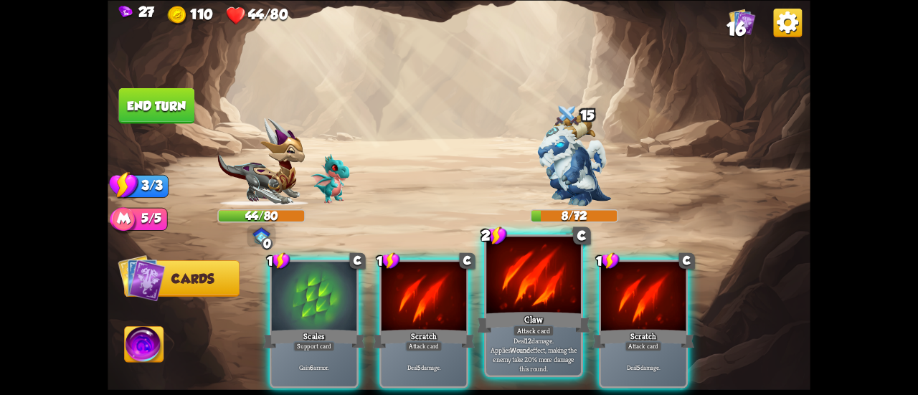
click at [525, 313] on div "Claw" at bounding box center [533, 322] width 113 height 25
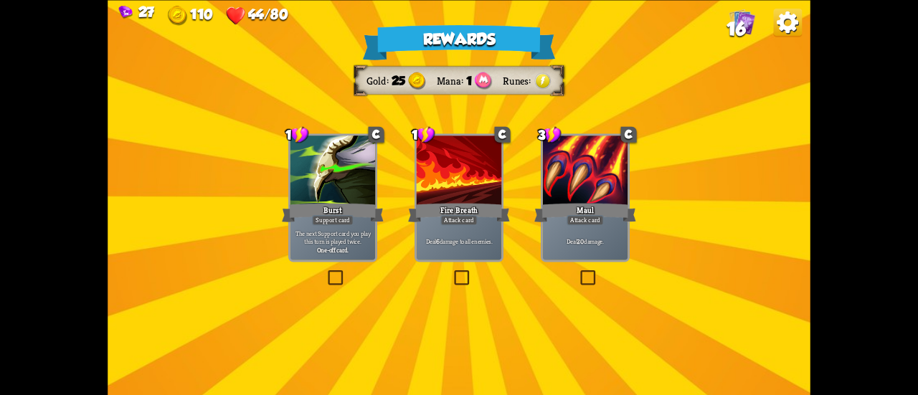
click at [333, 224] on div "Support card" at bounding box center [333, 220] width 42 height 10
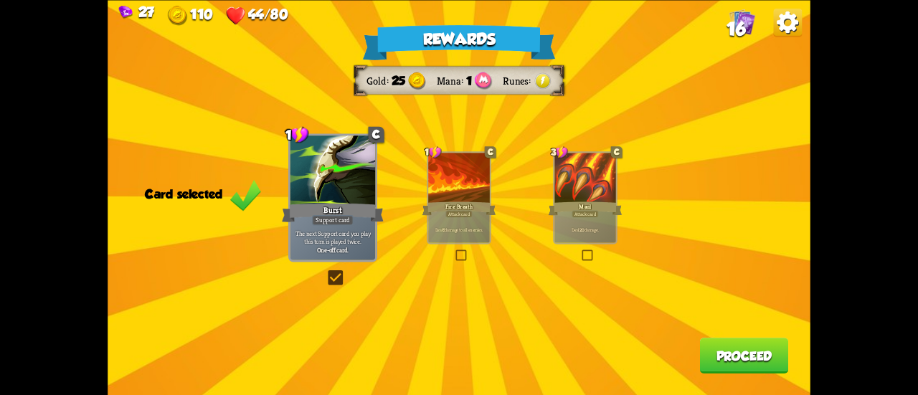
click at [734, 356] on button "Proceed" at bounding box center [744, 356] width 89 height 36
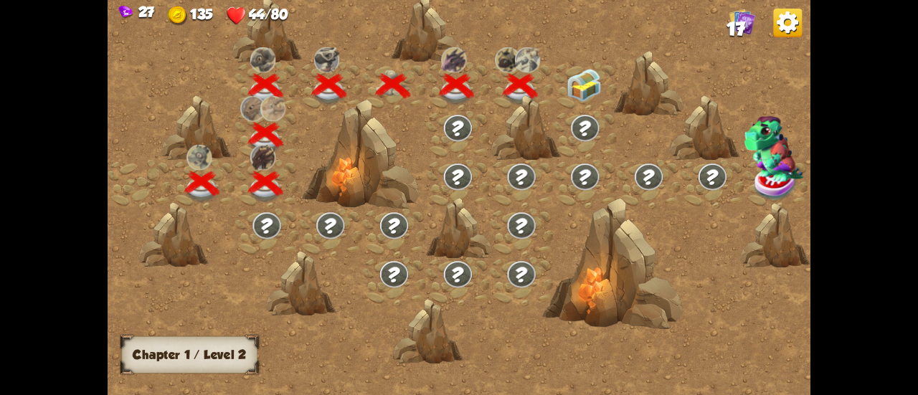
click at [581, 91] on img at bounding box center [584, 85] width 35 height 33
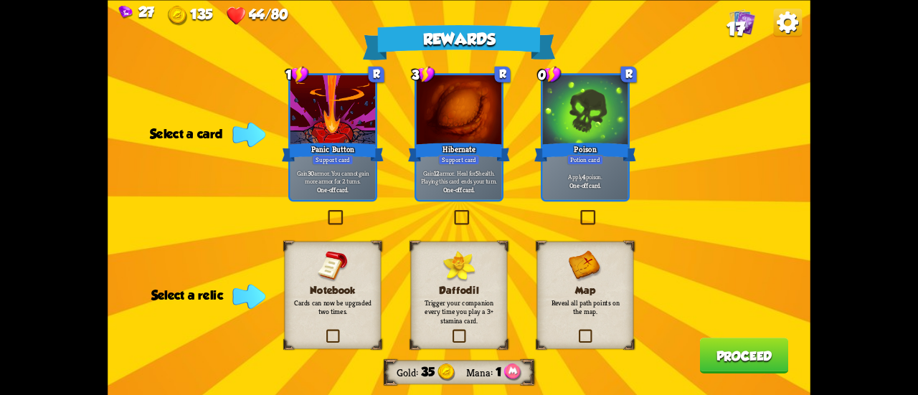
click at [344, 305] on p "Cards can now be upgraded two times." at bounding box center [332, 307] width 78 height 19
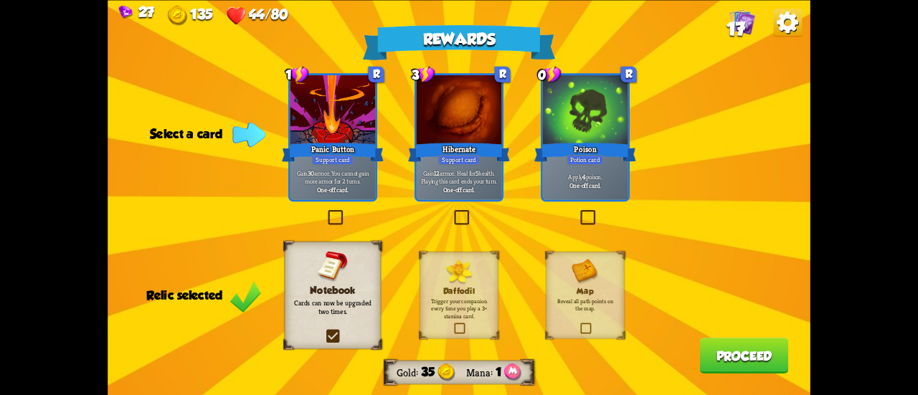
click at [462, 179] on p "Gain 12 armor. Heal for 5 health. Playing this card ends your turn." at bounding box center [459, 177] width 81 height 16
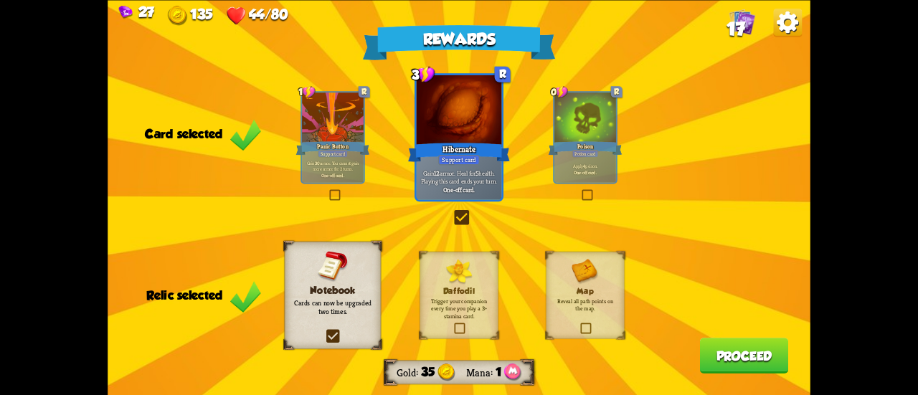
click at [724, 349] on button "Proceed" at bounding box center [744, 356] width 89 height 36
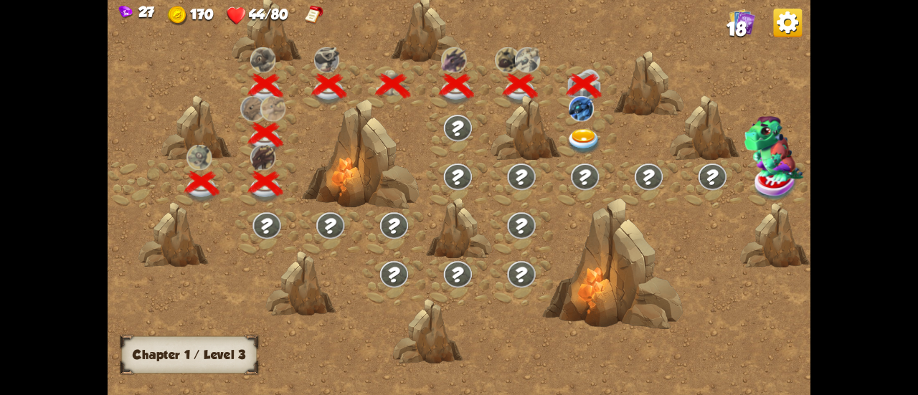
click at [587, 138] on img at bounding box center [584, 142] width 35 height 26
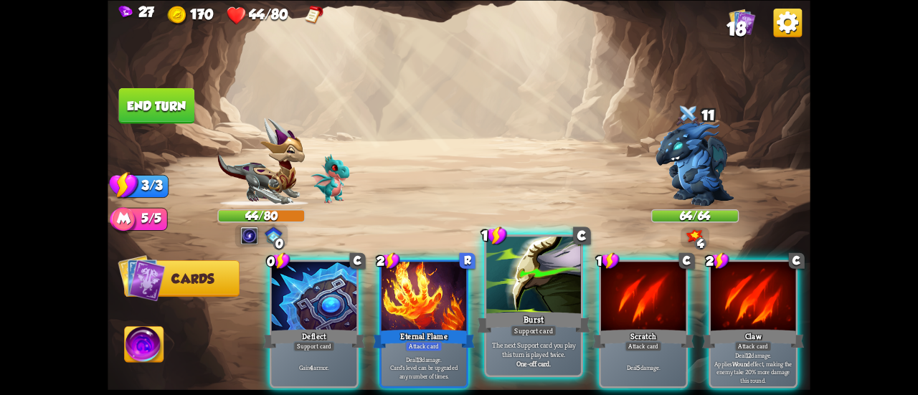
click at [518, 313] on div "Burst" at bounding box center [533, 322] width 113 height 25
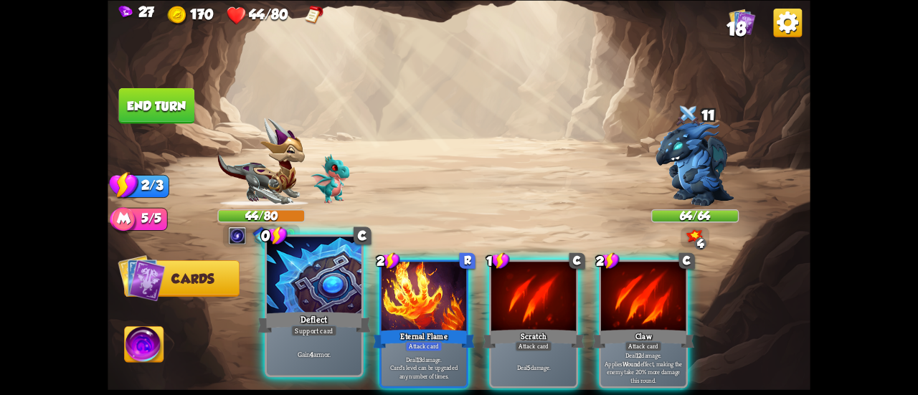
click at [342, 299] on div at bounding box center [314, 277] width 95 height 80
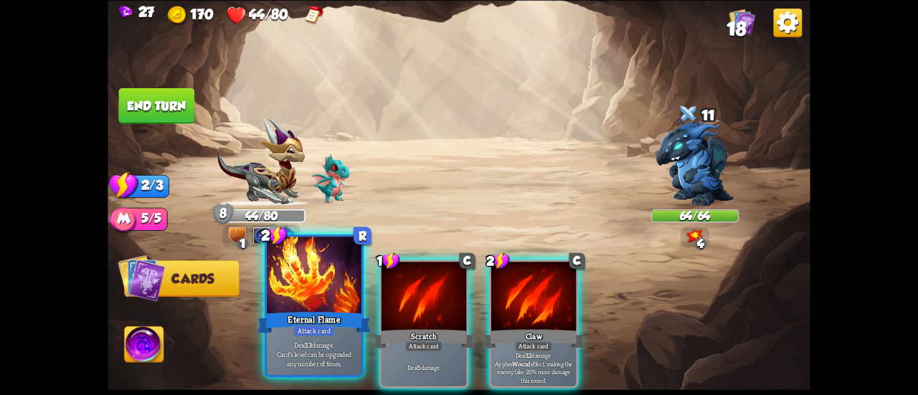
click at [281, 300] on div at bounding box center [314, 277] width 95 height 80
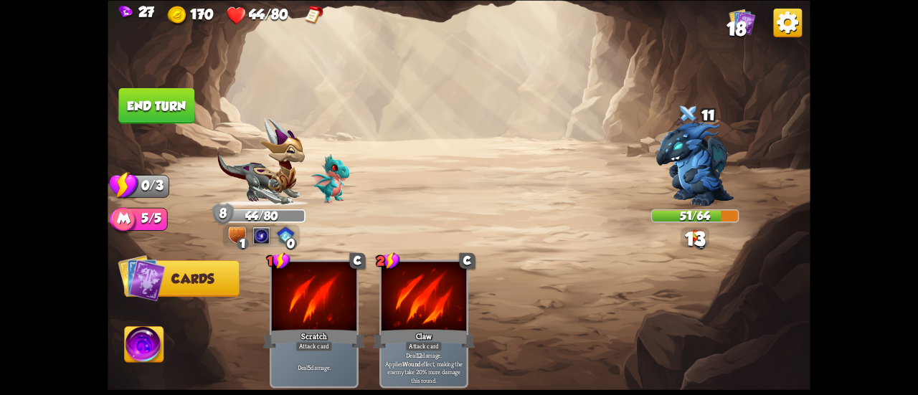
click at [148, 105] on button "End turn" at bounding box center [157, 105] width 76 height 36
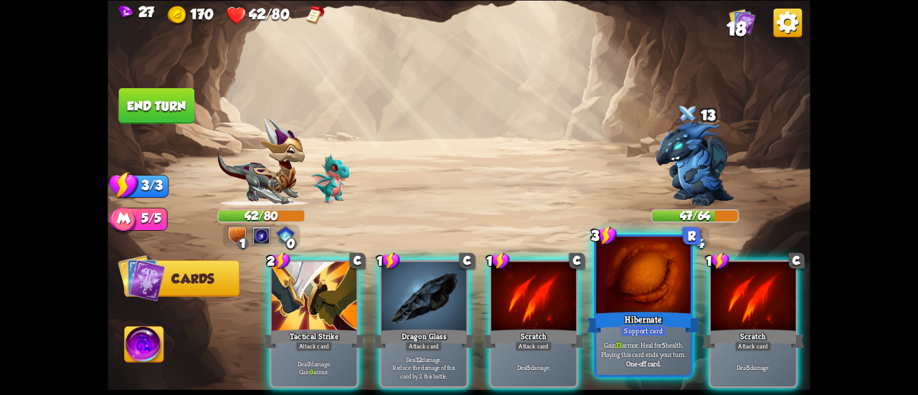
click at [610, 320] on div "Hibernate" at bounding box center [643, 322] width 113 height 25
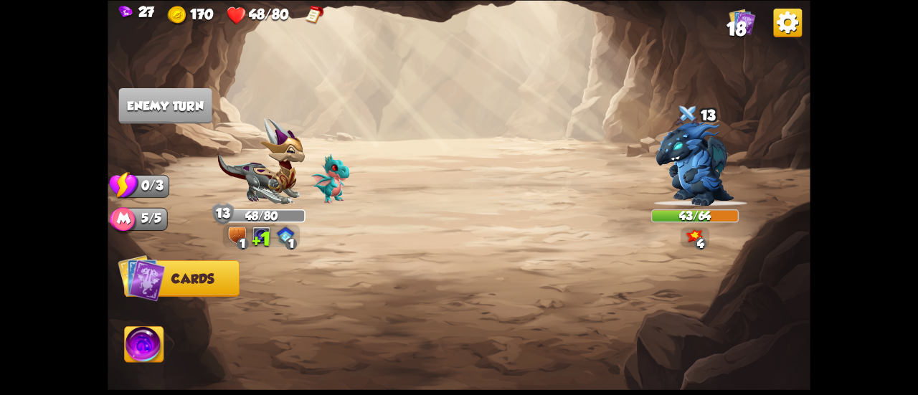
click at [737, 28] on span "18" at bounding box center [737, 29] width 20 height 22
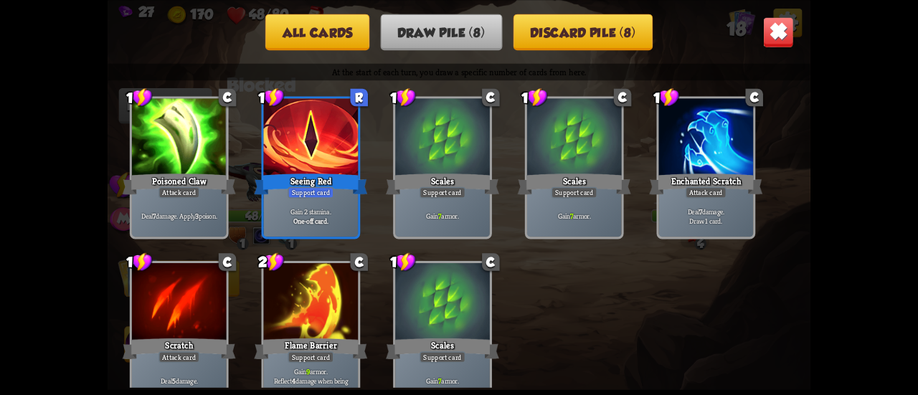
click at [564, 42] on button "Discard pile (8)" at bounding box center [583, 32] width 139 height 37
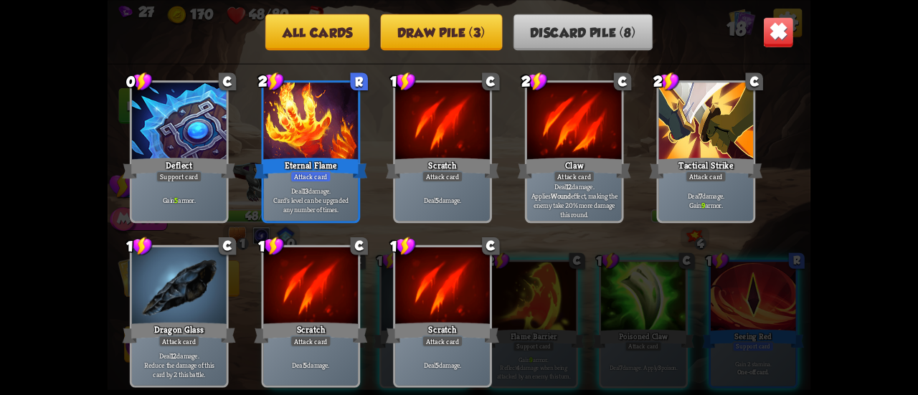
click at [321, 31] on button "All cards" at bounding box center [317, 32] width 104 height 37
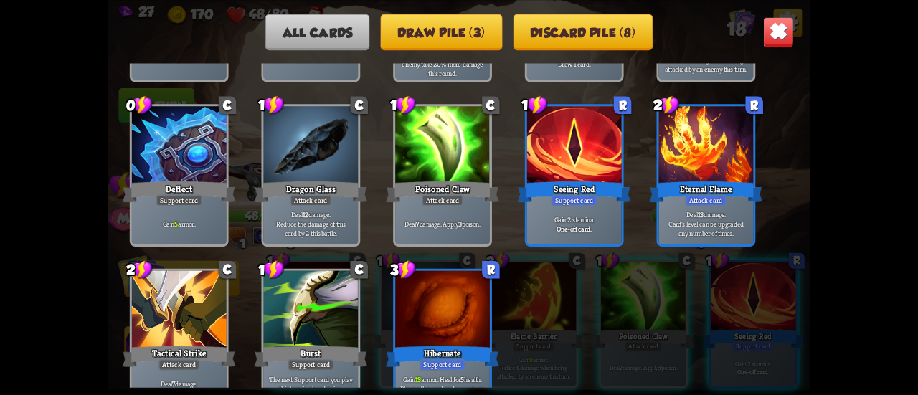
scroll to position [451, 0]
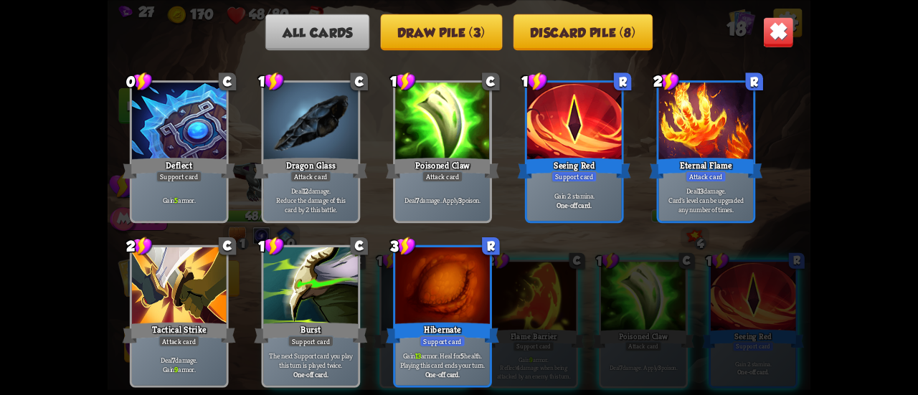
click at [773, 35] on img at bounding box center [778, 31] width 31 height 31
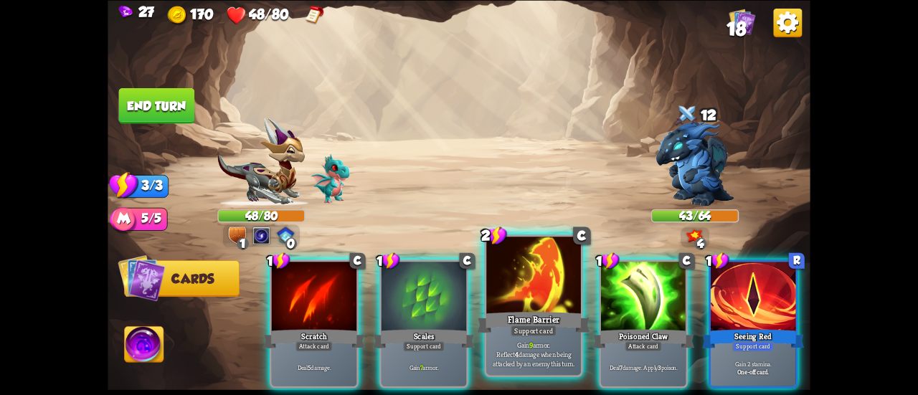
click at [534, 275] on div at bounding box center [533, 277] width 95 height 80
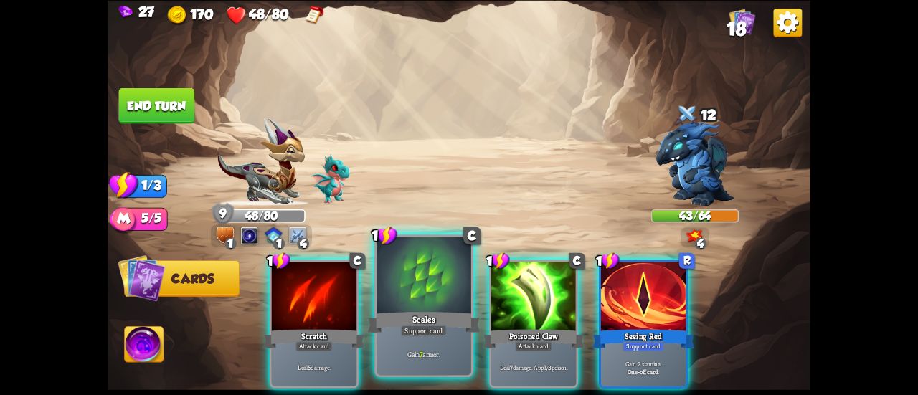
click at [412, 275] on div at bounding box center [424, 277] width 95 height 80
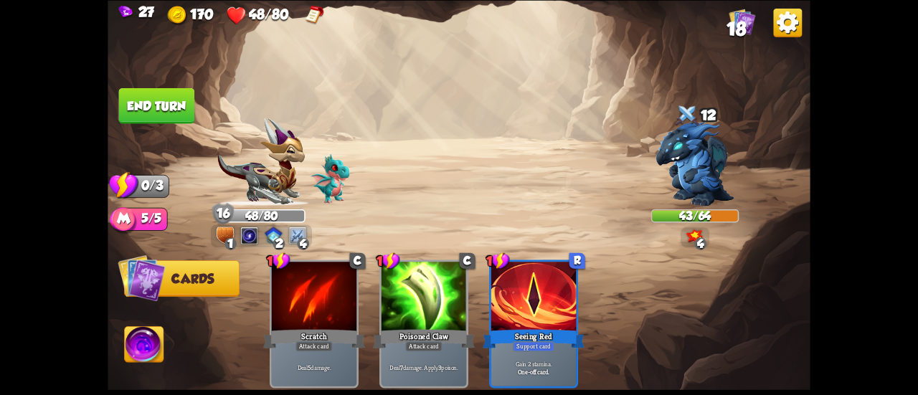
click at [154, 95] on button "End turn" at bounding box center [157, 105] width 76 height 36
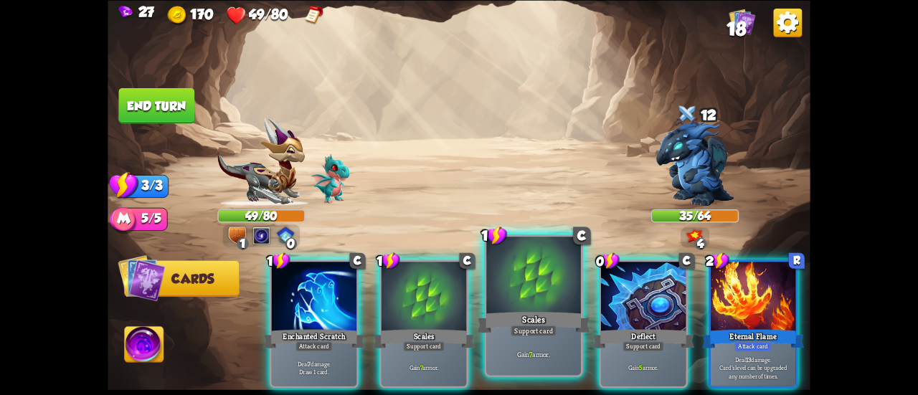
click at [559, 322] on div "Scales" at bounding box center [533, 322] width 113 height 25
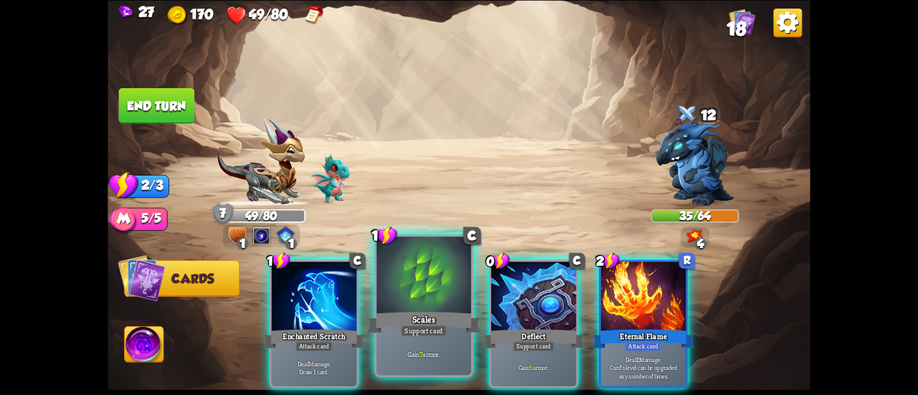
click at [412, 316] on div "Scales" at bounding box center [423, 322] width 113 height 25
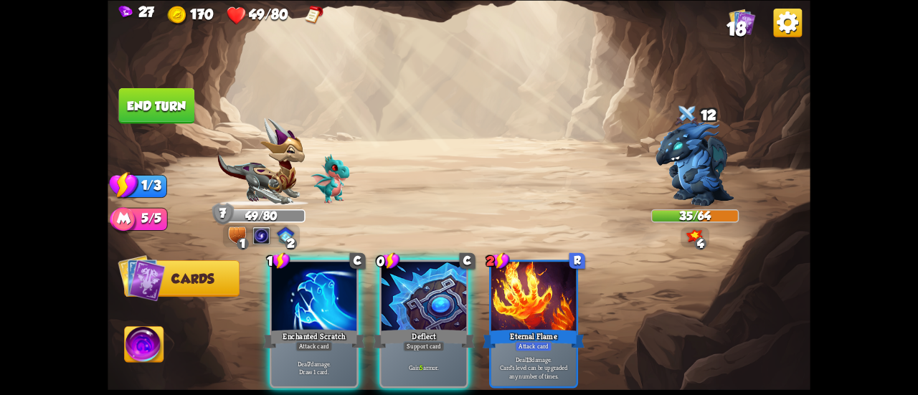
click at [412, 327] on div "Deflect" at bounding box center [424, 338] width 102 height 23
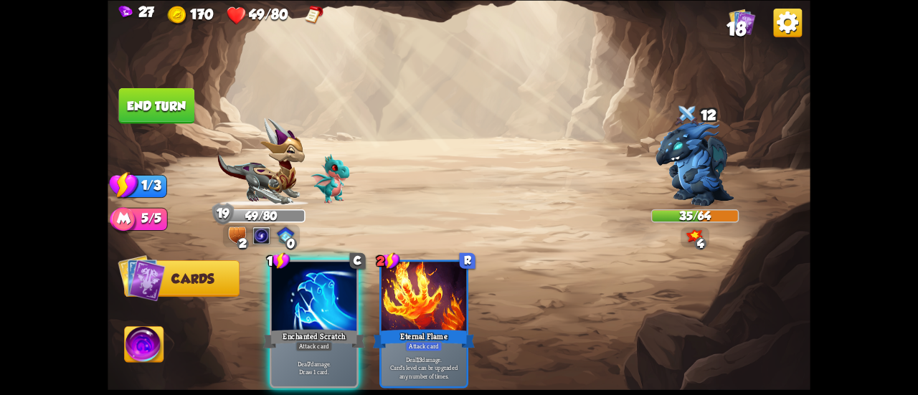
click at [153, 112] on button "End turn" at bounding box center [157, 105] width 76 height 36
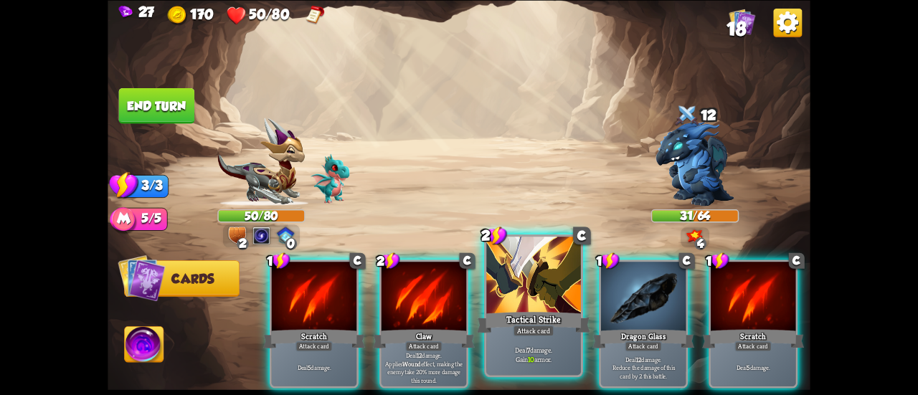
click at [516, 281] on div at bounding box center [533, 277] width 95 height 80
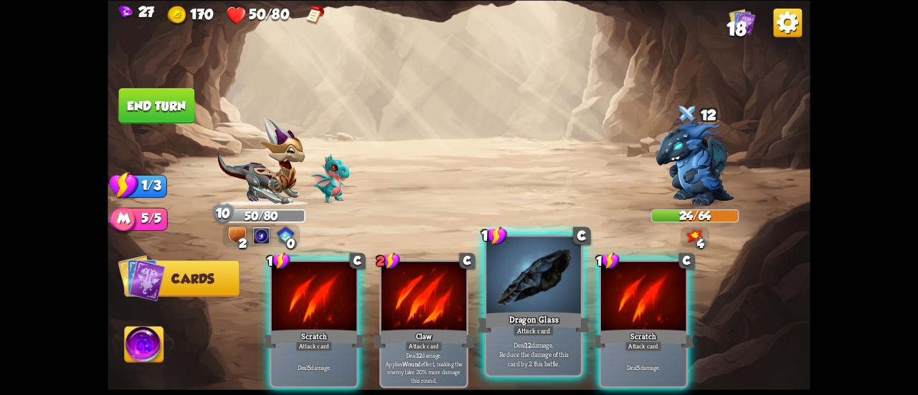
click at [512, 290] on div at bounding box center [533, 277] width 95 height 80
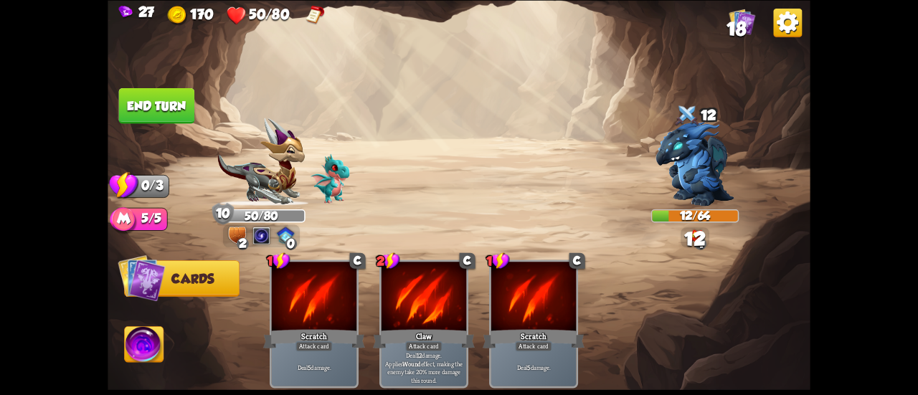
click at [150, 95] on button "End turn" at bounding box center [157, 105] width 76 height 36
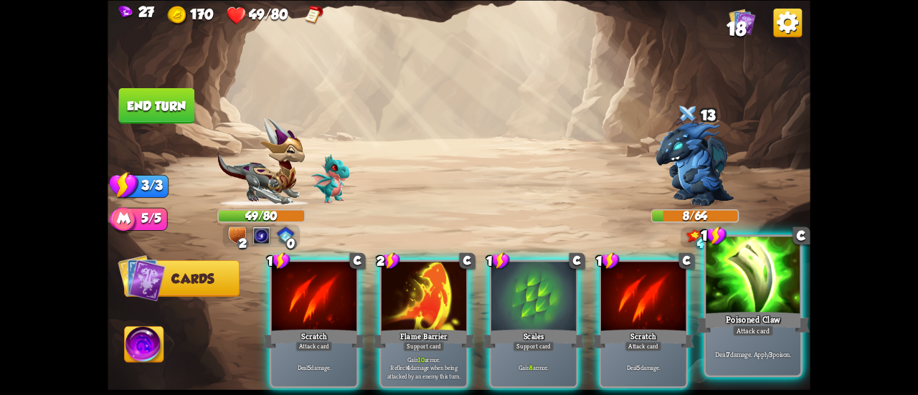
click at [713, 294] on div at bounding box center [753, 277] width 95 height 80
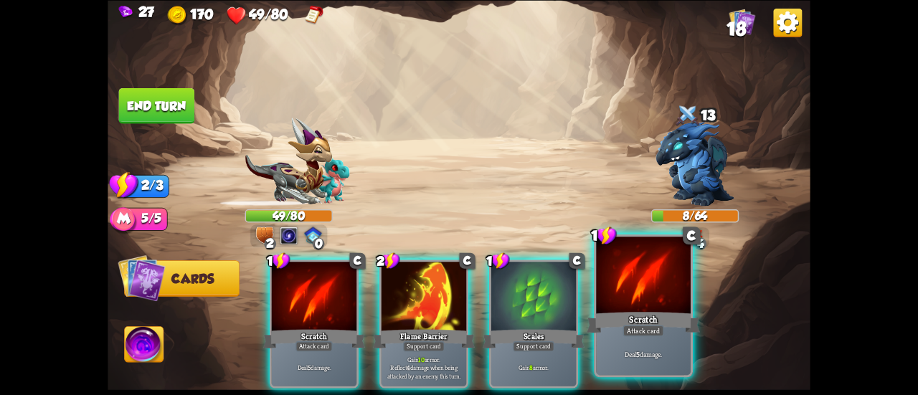
click at [673, 299] on div at bounding box center [643, 277] width 95 height 80
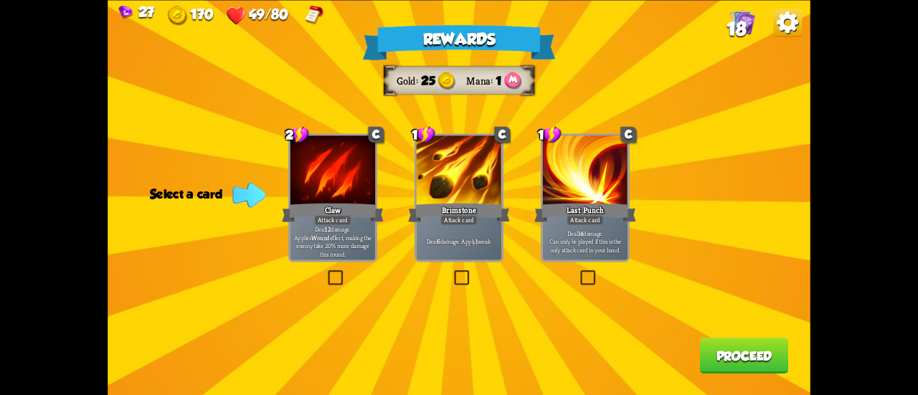
click at [462, 251] on div "Deal 6 damage. Apply 1 weak." at bounding box center [459, 241] width 85 height 37
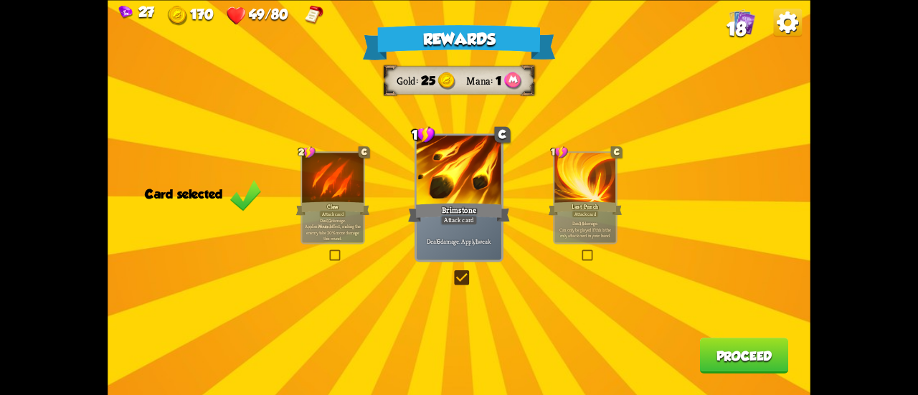
click at [750, 348] on button "Proceed" at bounding box center [744, 356] width 89 height 36
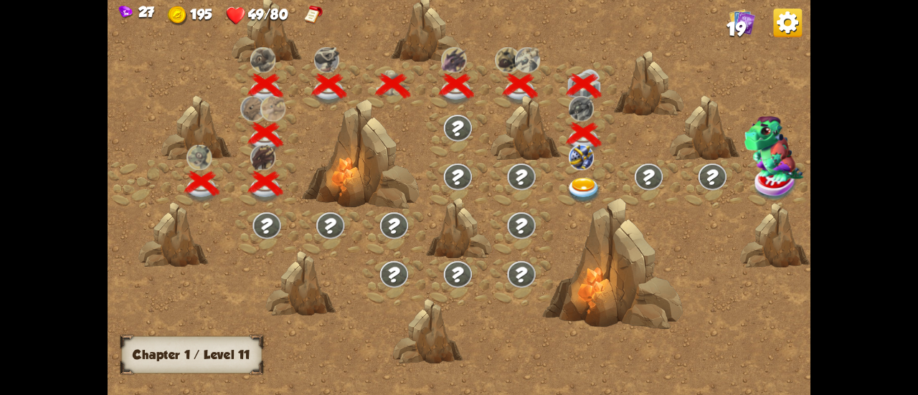
scroll to position [0, 218]
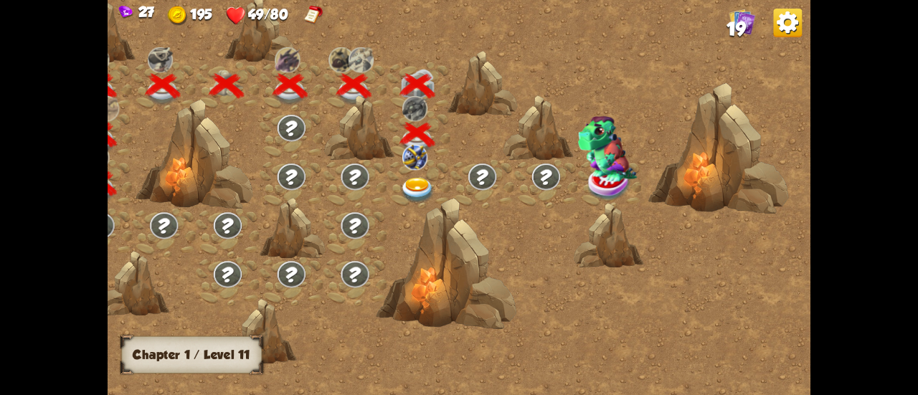
click at [410, 190] on img at bounding box center [416, 191] width 35 height 26
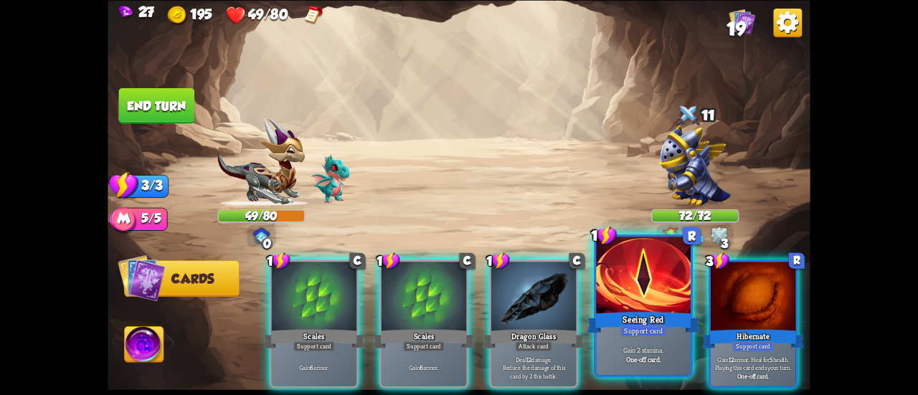
click at [657, 316] on div "Seeing Red" at bounding box center [643, 322] width 113 height 25
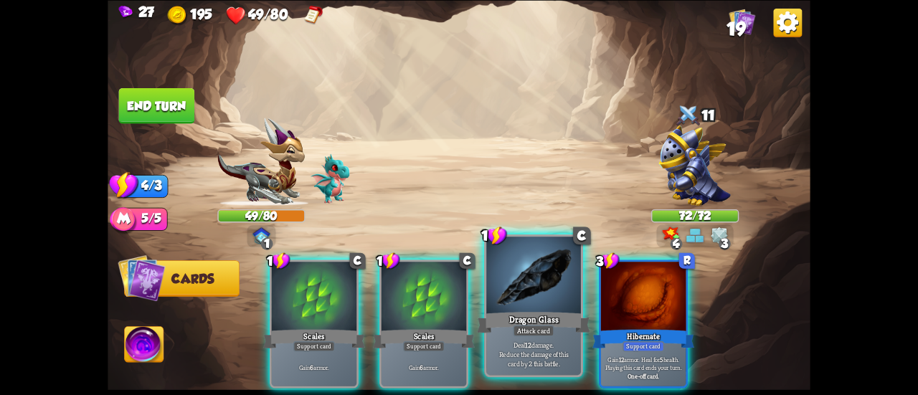
click at [508, 301] on div at bounding box center [533, 277] width 95 height 80
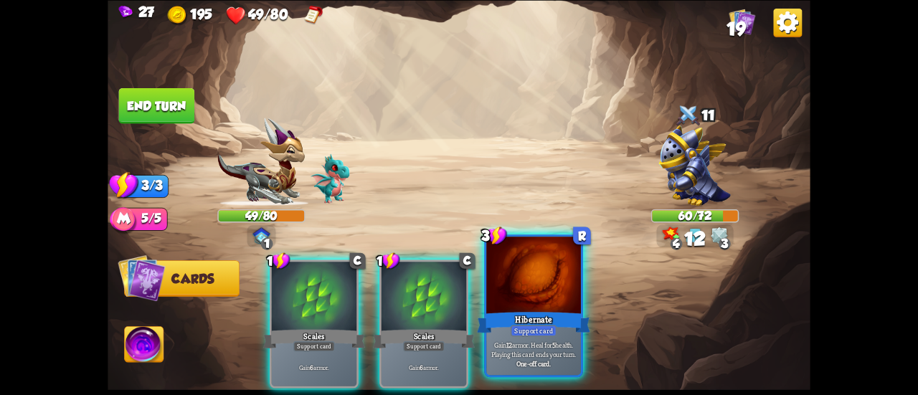
click at [505, 303] on div at bounding box center [533, 277] width 95 height 80
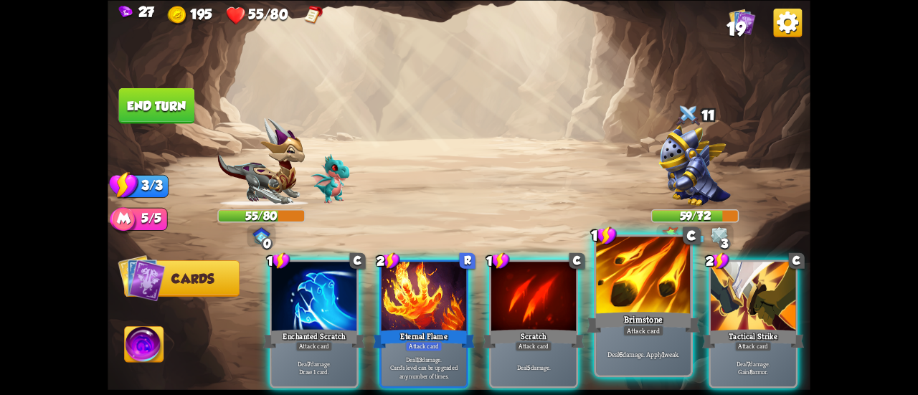
click at [654, 356] on p "Deal 6 damage. Apply 1 weak." at bounding box center [644, 353] width 90 height 9
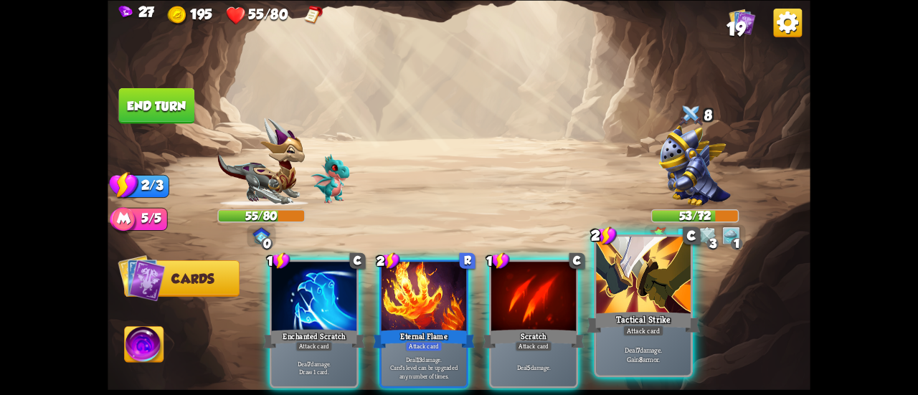
click at [652, 313] on div "Tactical Strike" at bounding box center [643, 322] width 113 height 25
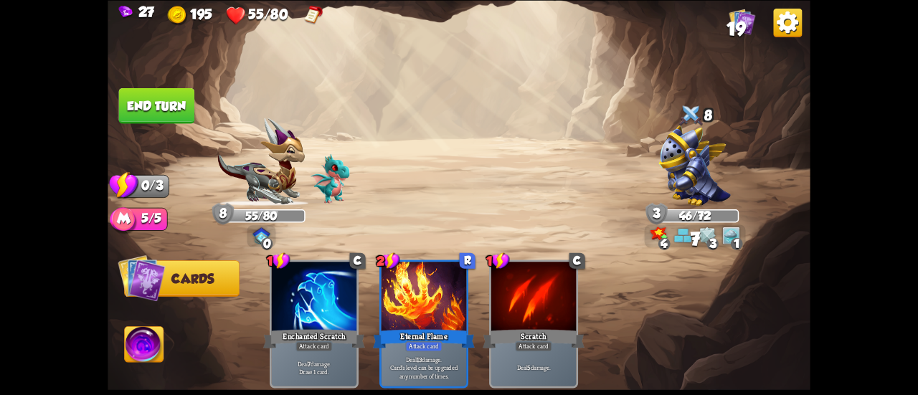
click at [159, 104] on button "End turn" at bounding box center [157, 105] width 76 height 36
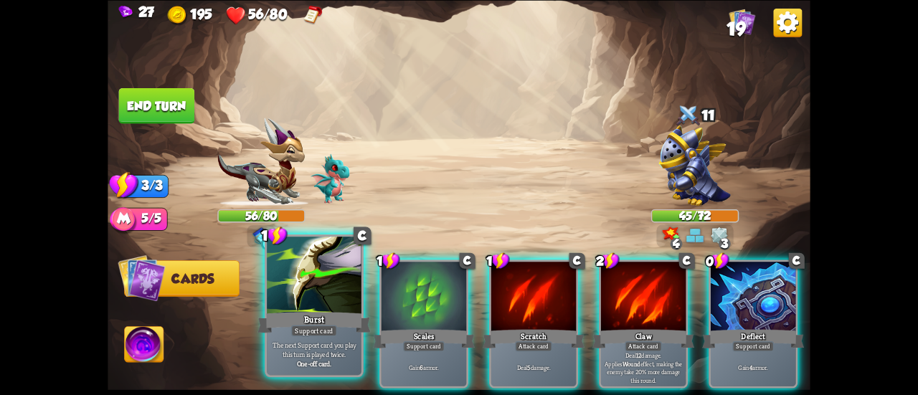
click at [318, 290] on div at bounding box center [314, 277] width 95 height 80
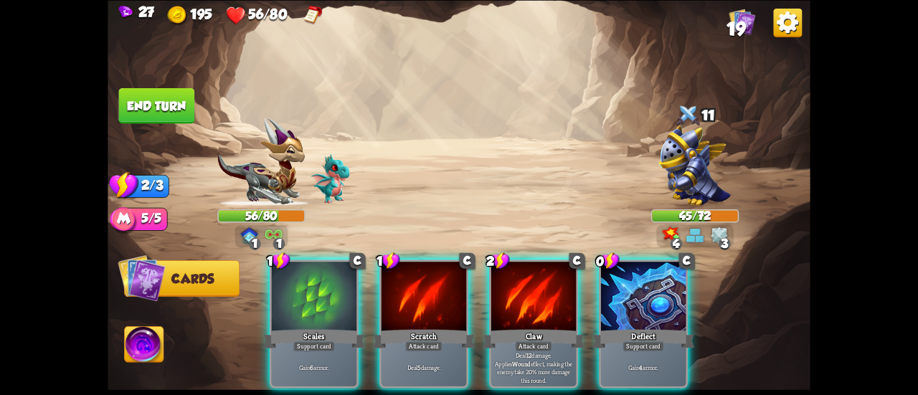
click at [318, 290] on div at bounding box center [314, 298] width 85 height 72
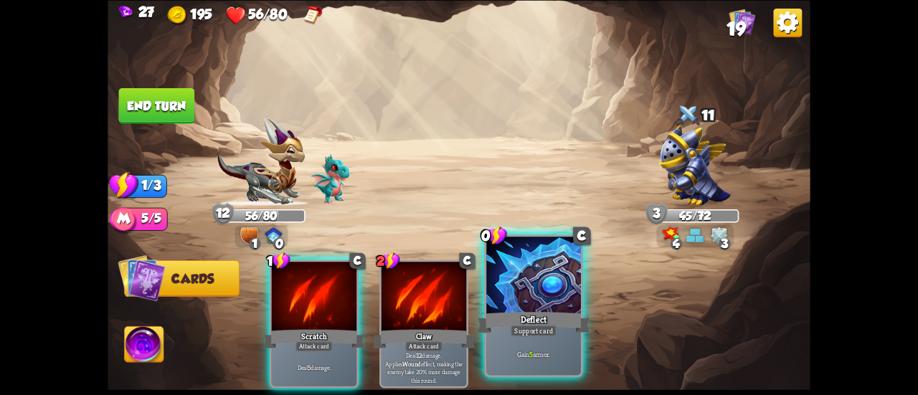
click at [524, 296] on div at bounding box center [533, 277] width 95 height 80
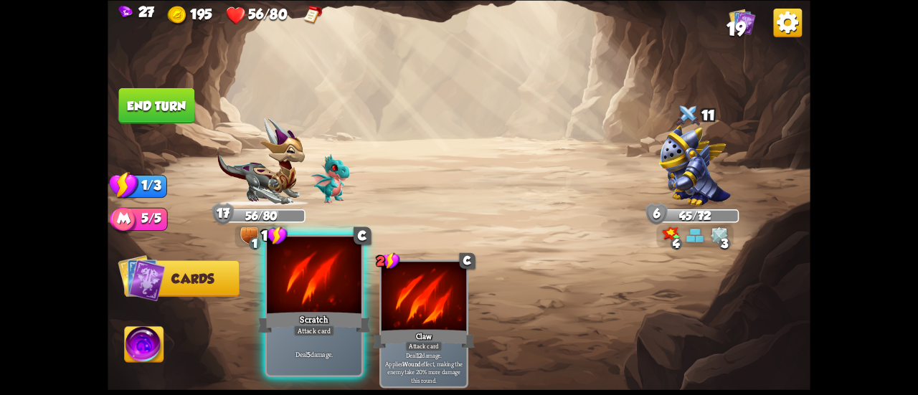
click at [288, 290] on div at bounding box center [314, 277] width 95 height 80
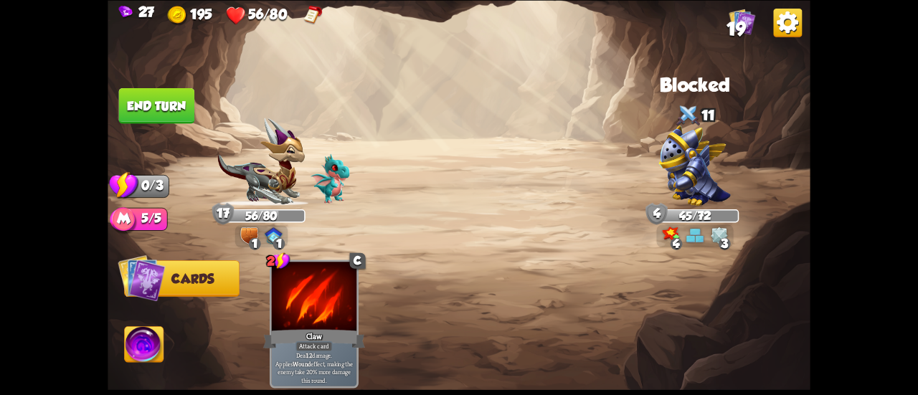
click at [174, 100] on button "End turn" at bounding box center [156, 105] width 77 height 37
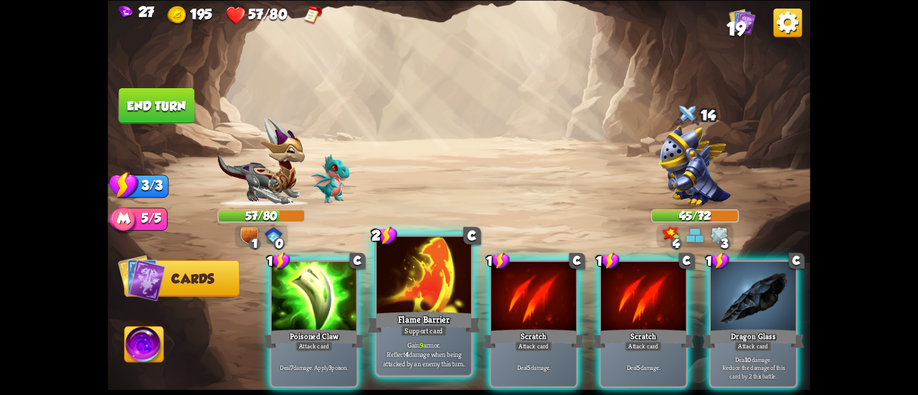
click at [429, 321] on div "Flame Barrier" at bounding box center [423, 322] width 113 height 25
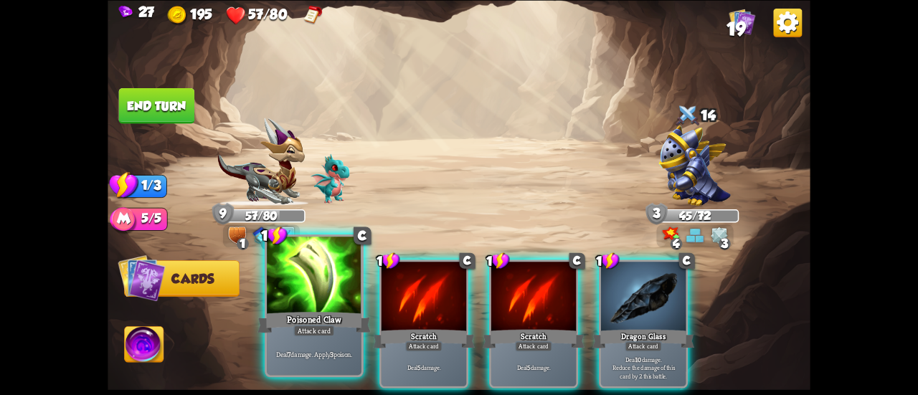
click at [327, 318] on div "Poisoned Claw" at bounding box center [313, 322] width 113 height 25
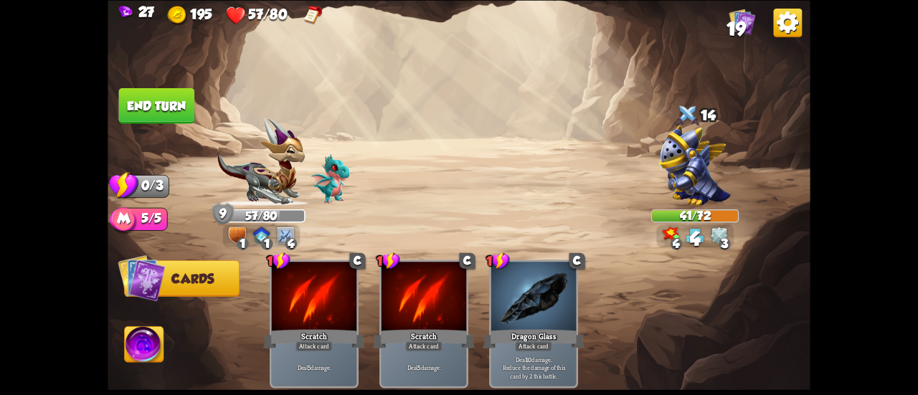
click at [178, 107] on button "End turn" at bounding box center [157, 105] width 76 height 36
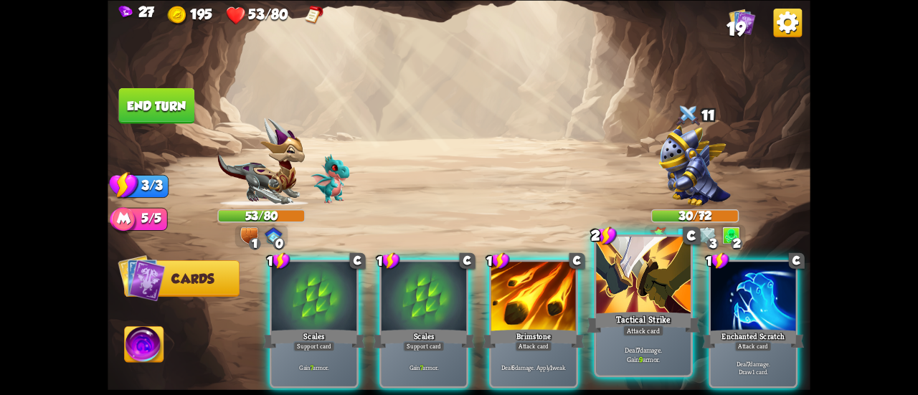
click at [640, 293] on div at bounding box center [643, 277] width 95 height 80
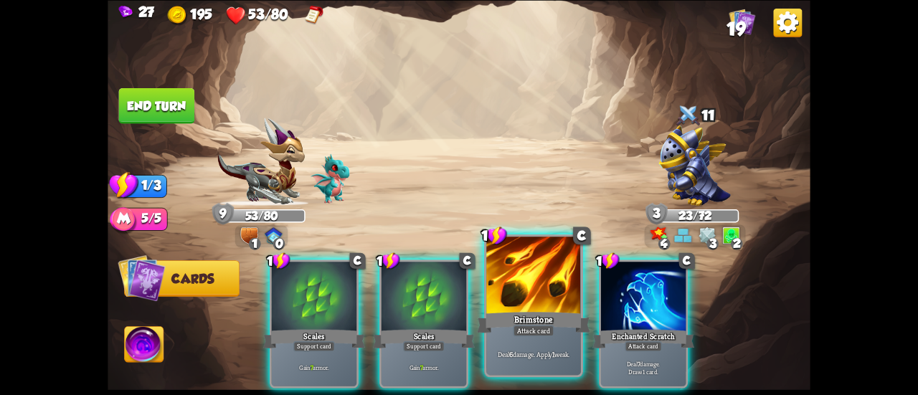
click at [503, 283] on div at bounding box center [533, 277] width 95 height 80
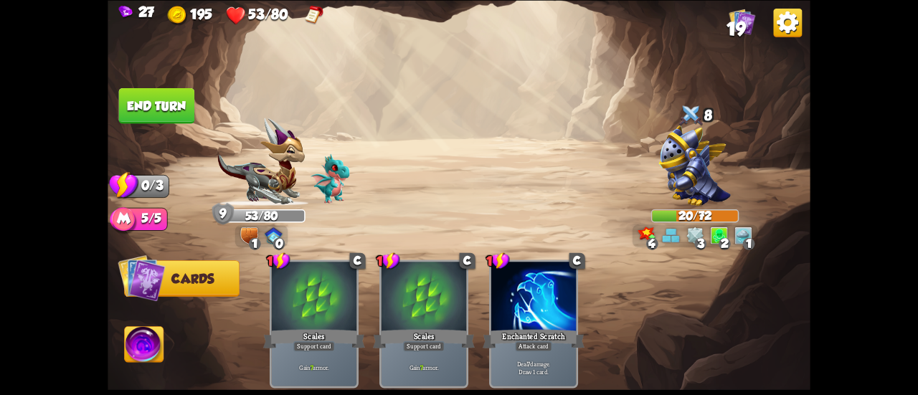
click at [162, 98] on button "End turn" at bounding box center [157, 105] width 76 height 36
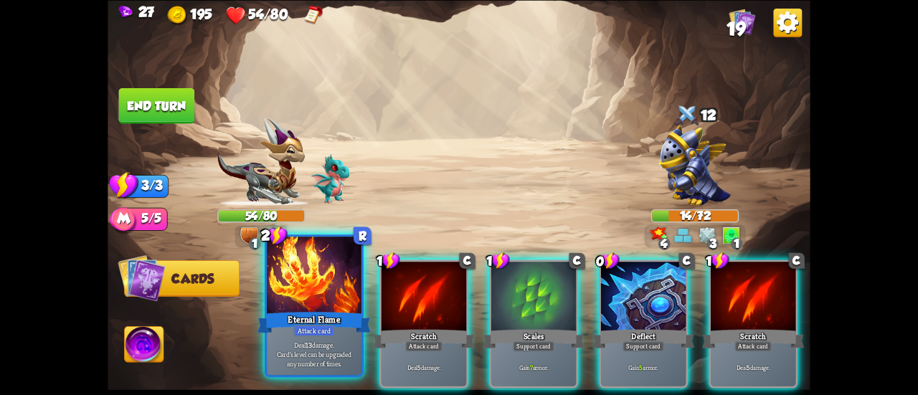
click at [330, 286] on div at bounding box center [314, 277] width 95 height 80
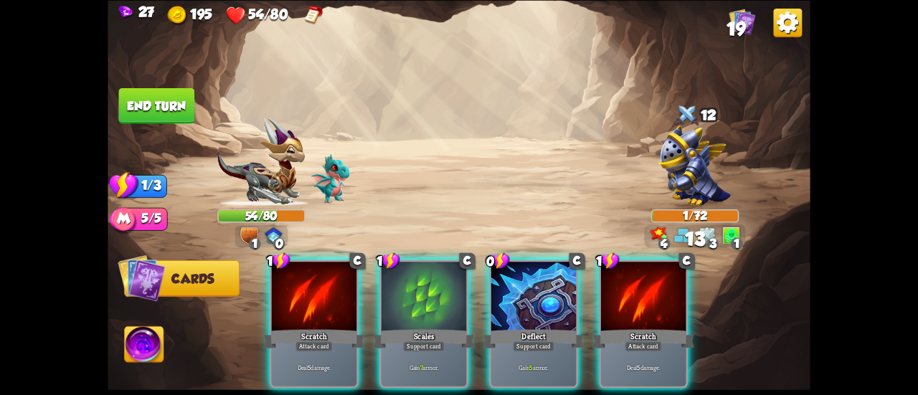
click at [192, 94] on button "End turn" at bounding box center [157, 105] width 76 height 36
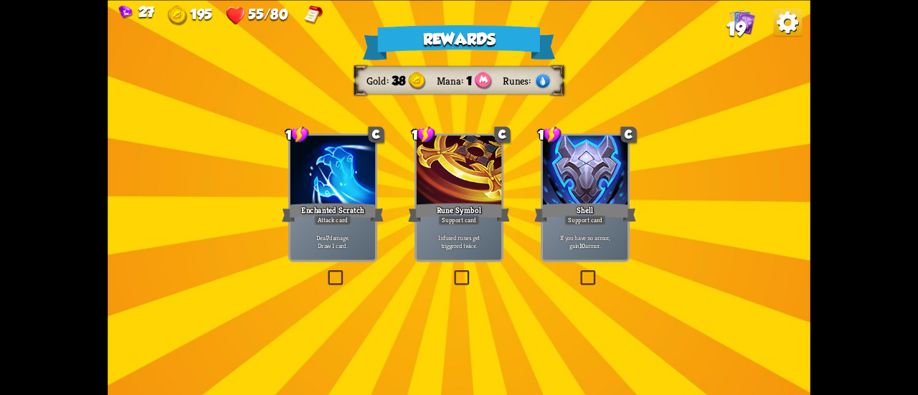
click at [561, 226] on div "If you have no armor, gain 10 armor." at bounding box center [585, 241] width 85 height 37
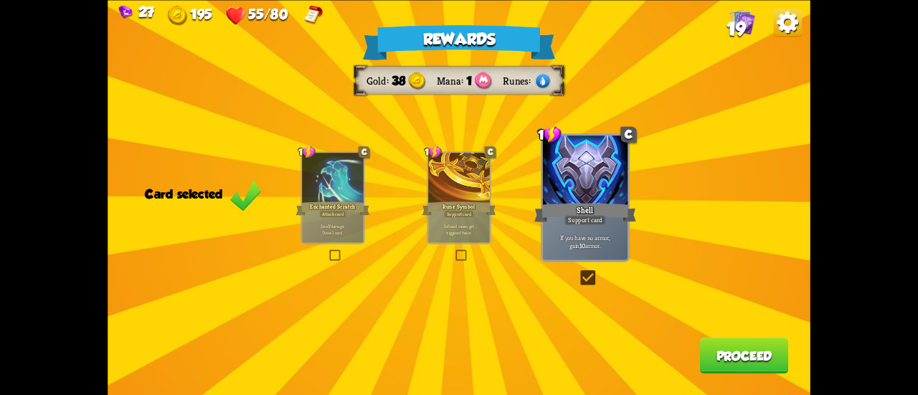
click at [749, 352] on button "Proceed" at bounding box center [744, 356] width 89 height 36
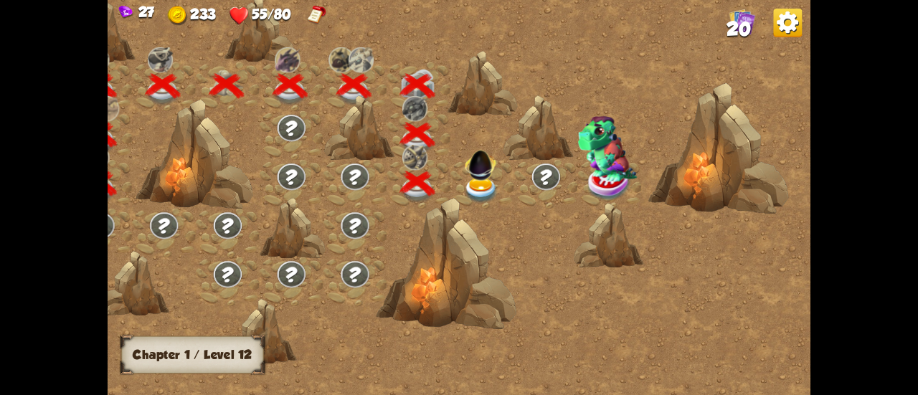
click at [482, 184] on img at bounding box center [480, 191] width 35 height 26
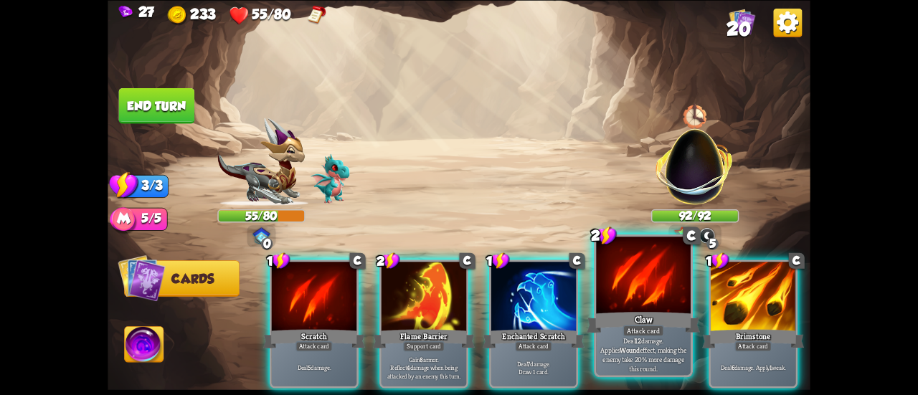
click at [643, 308] on div at bounding box center [643, 277] width 95 height 80
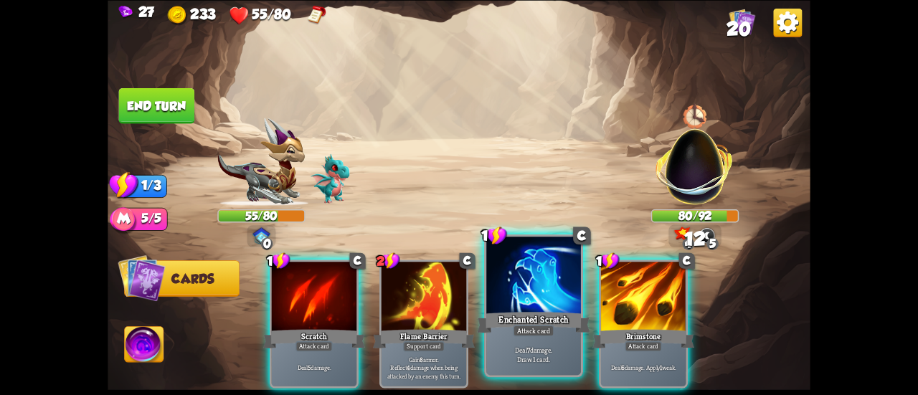
click at [559, 314] on div "Enchanted Scratch" at bounding box center [533, 322] width 113 height 25
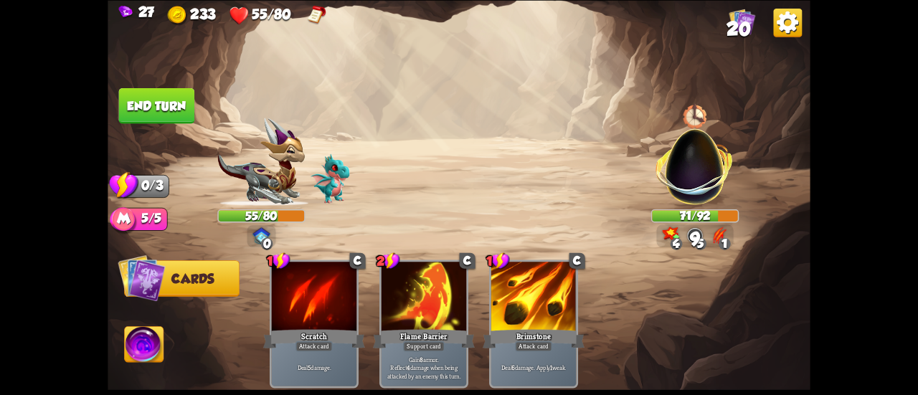
click at [164, 107] on button "End turn" at bounding box center [157, 105] width 76 height 36
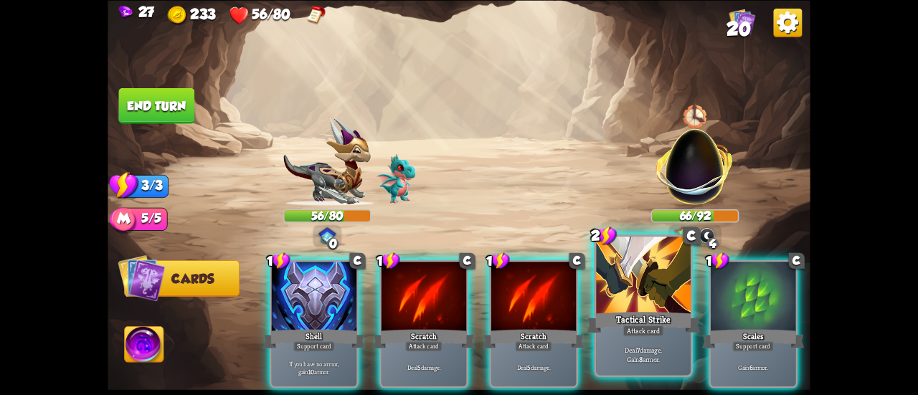
click at [647, 322] on div "Tactical Strike" at bounding box center [643, 322] width 113 height 25
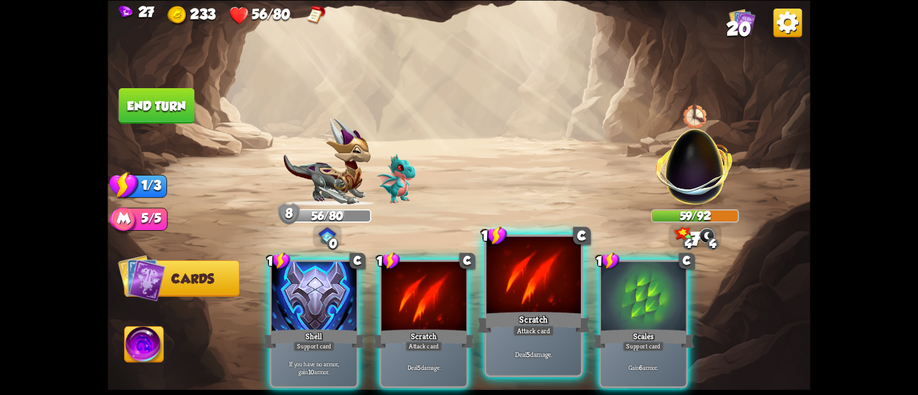
click at [516, 304] on div at bounding box center [533, 277] width 95 height 80
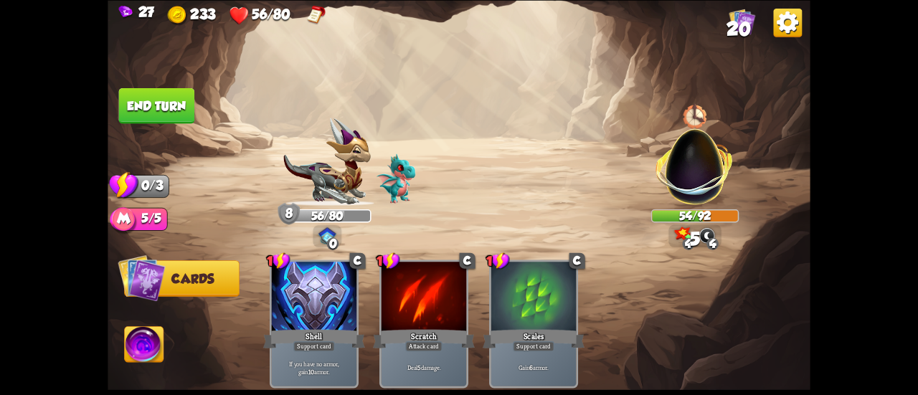
click at [171, 107] on button "End turn" at bounding box center [156, 105] width 76 height 36
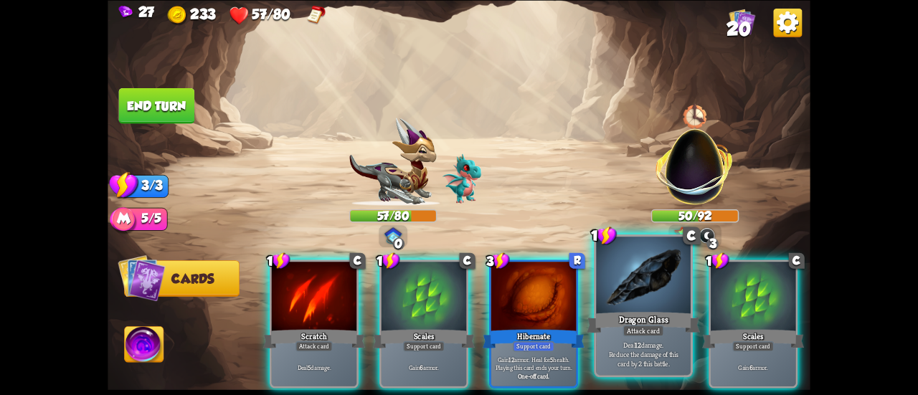
click at [620, 325] on div "Dragon Glass" at bounding box center [643, 322] width 113 height 25
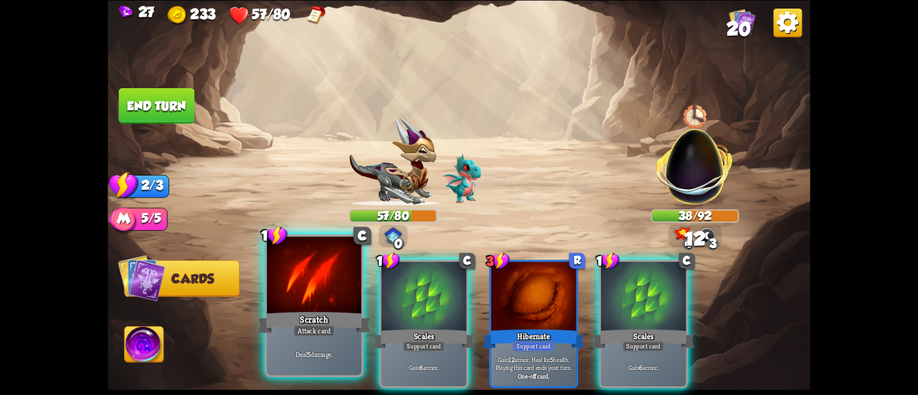
click at [276, 298] on div at bounding box center [314, 277] width 95 height 80
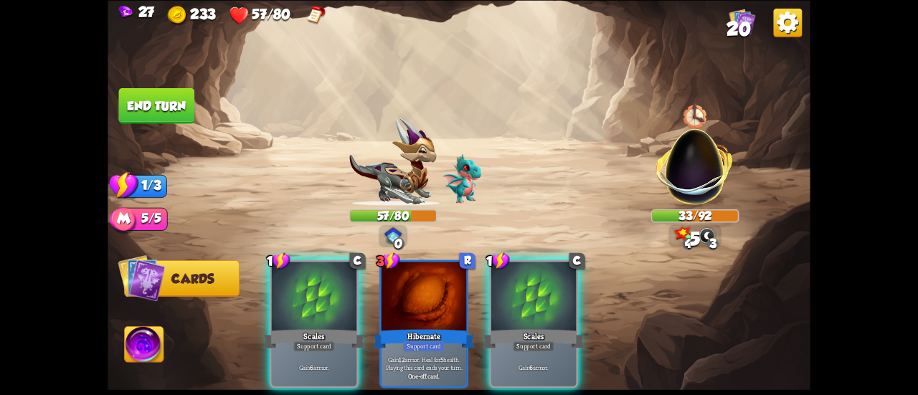
click at [164, 93] on button "End turn" at bounding box center [157, 105] width 76 height 36
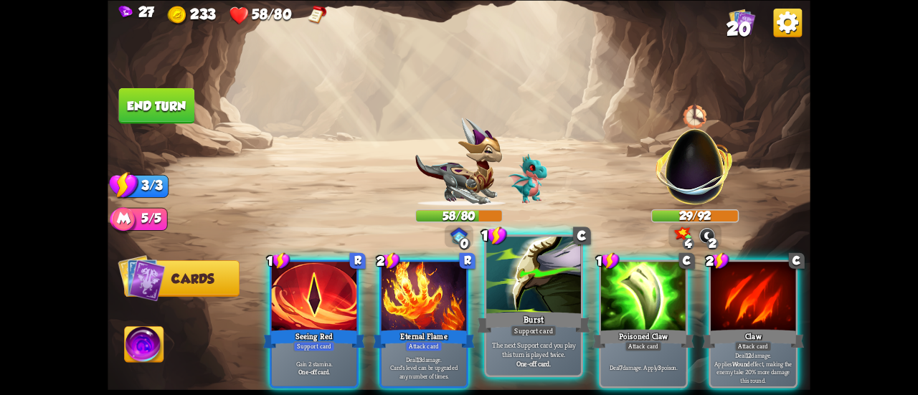
click at [502, 302] on div at bounding box center [533, 277] width 95 height 80
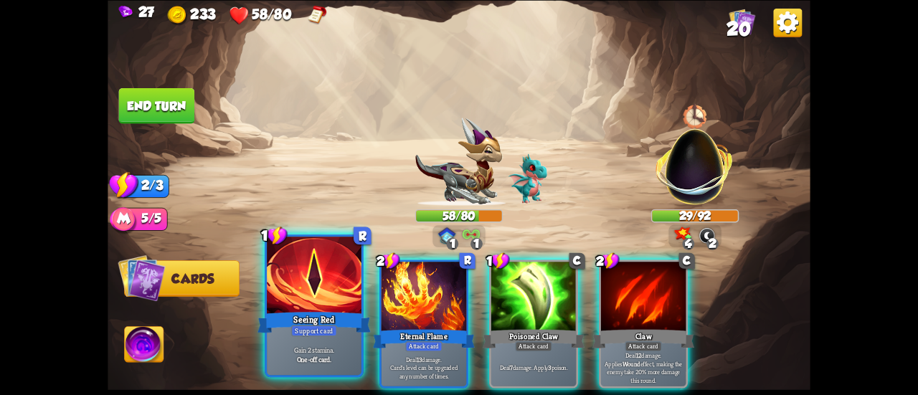
click at [284, 293] on div at bounding box center [314, 277] width 95 height 80
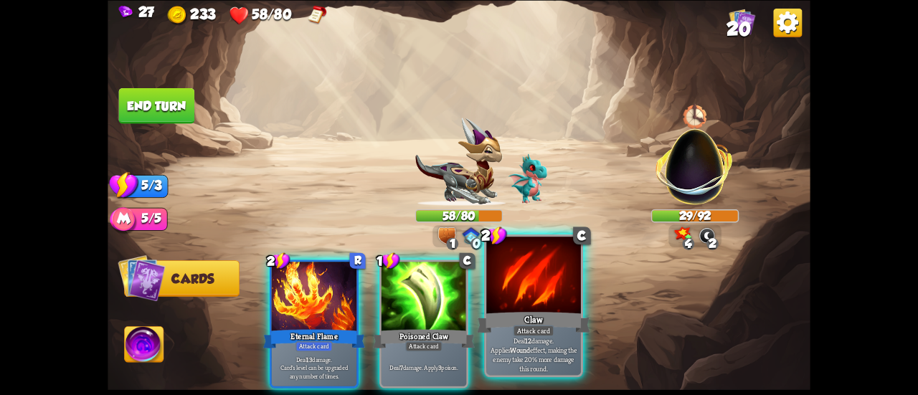
click at [544, 298] on div at bounding box center [533, 277] width 95 height 80
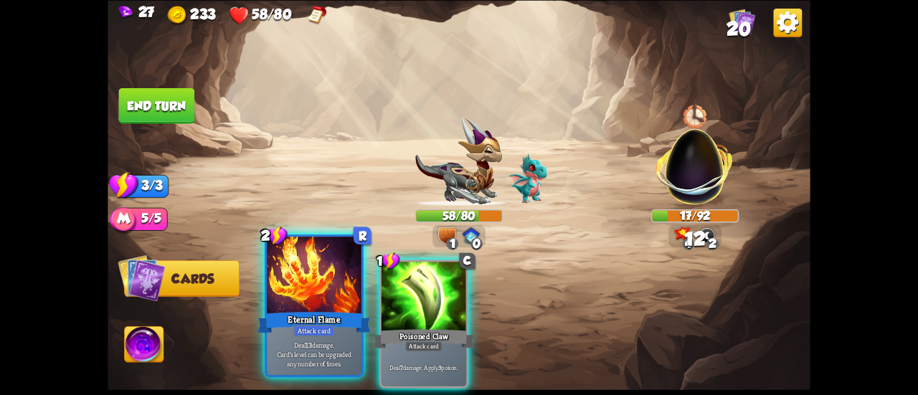
click at [339, 298] on div at bounding box center [314, 277] width 95 height 80
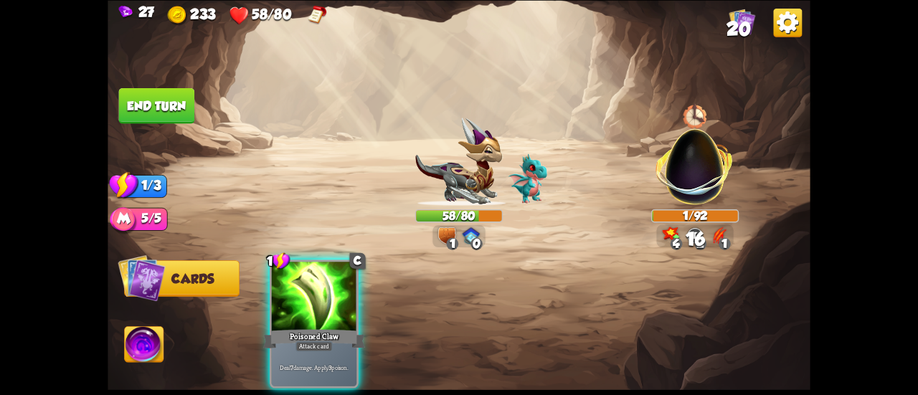
click at [141, 93] on button "End turn" at bounding box center [157, 105] width 76 height 36
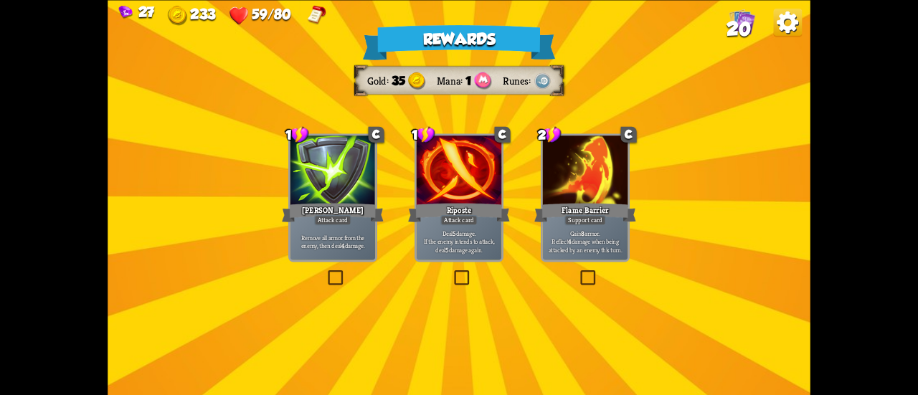
click at [608, 222] on div "Flame Barrier" at bounding box center [585, 212] width 102 height 23
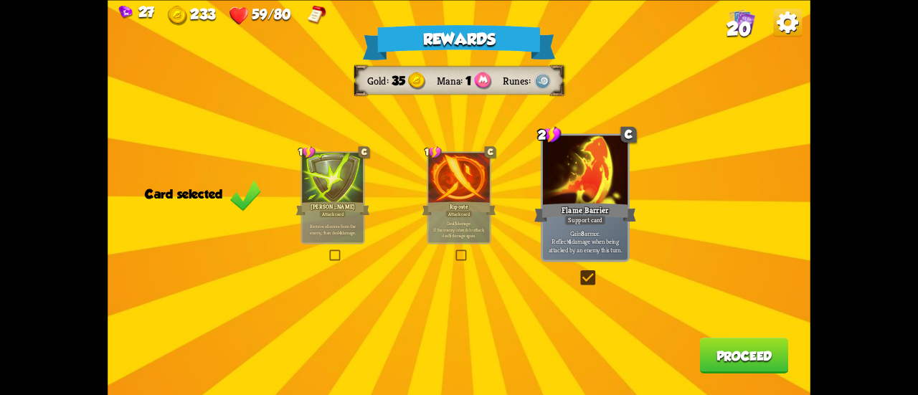
click at [731, 350] on button "Proceed" at bounding box center [744, 356] width 89 height 36
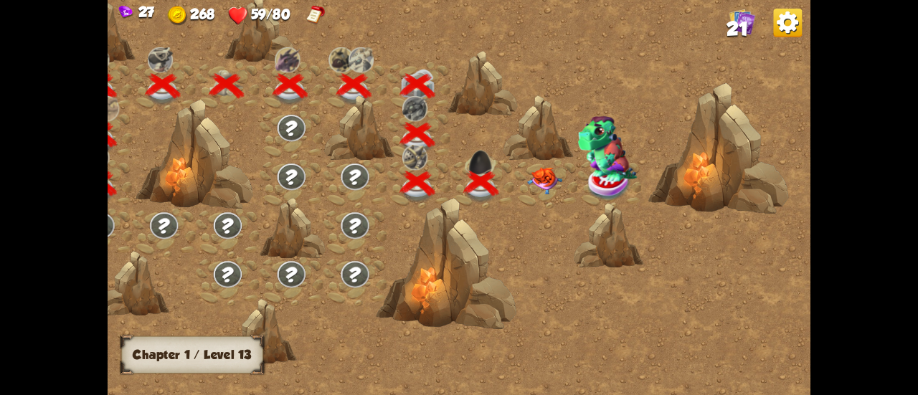
click at [540, 181] on div at bounding box center [546, 184] width 64 height 49
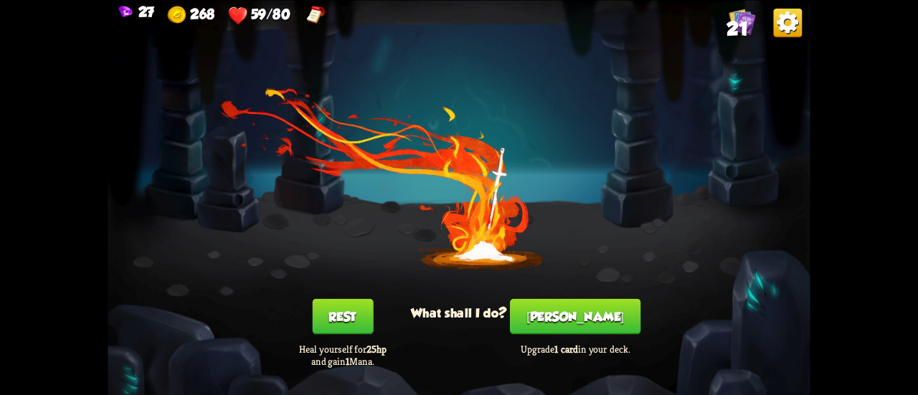
drag, startPoint x: 614, startPoint y: 352, endPoint x: 591, endPoint y: 313, distance: 45.0
click at [610, 348] on p "Upgrade 1 card in your deck." at bounding box center [575, 349] width 141 height 13
click at [588, 309] on button "[PERSON_NAME]" at bounding box center [575, 316] width 131 height 36
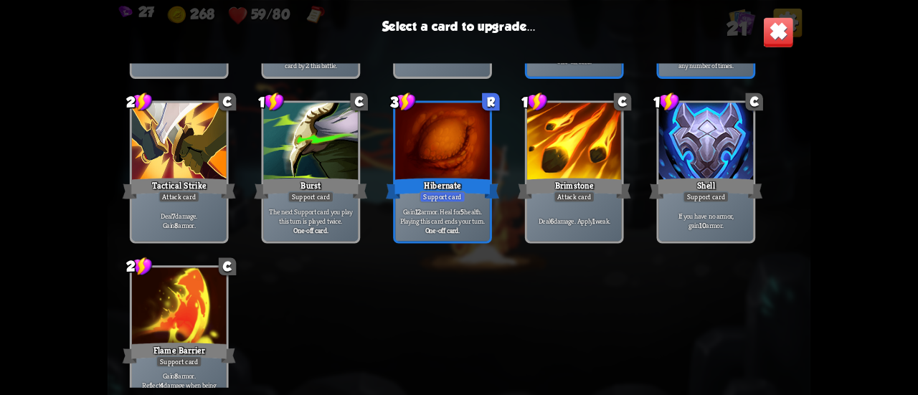
scroll to position [666, 0]
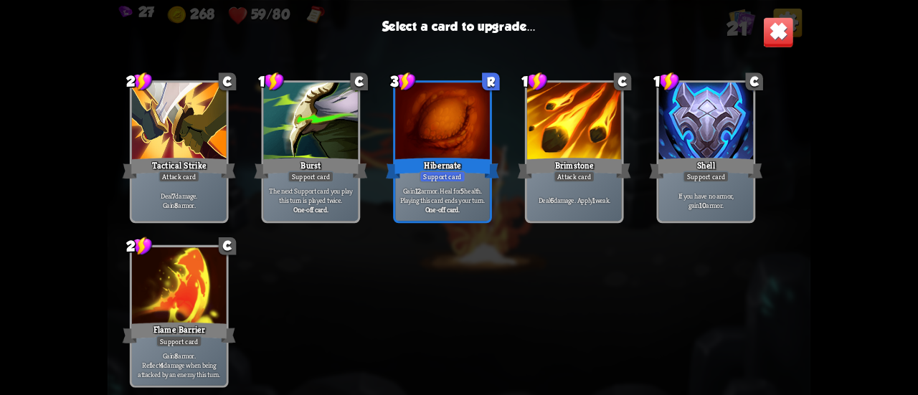
click at [427, 185] on div "Gain 12 armor. Heal for 5 health. Playing this card ends your turn. One-off car…" at bounding box center [442, 199] width 95 height 41
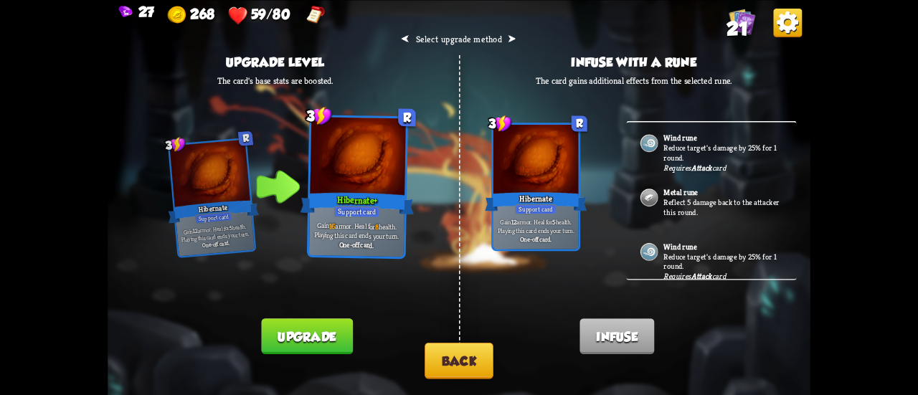
click at [465, 345] on button "Back" at bounding box center [459, 361] width 69 height 37
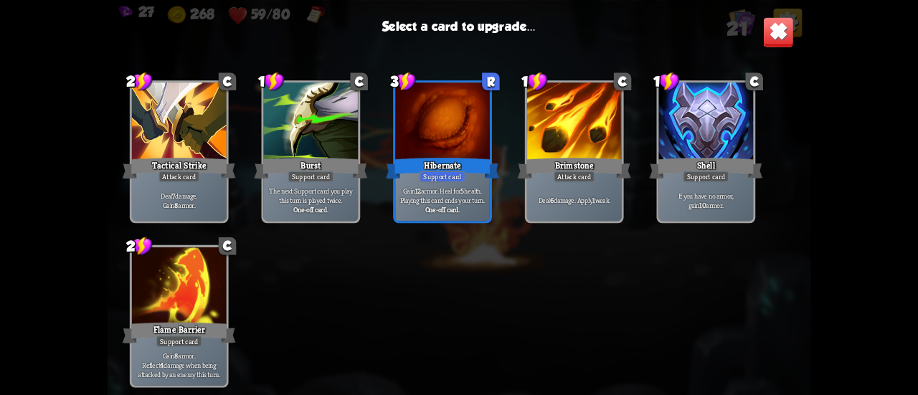
scroll to position [523, 0]
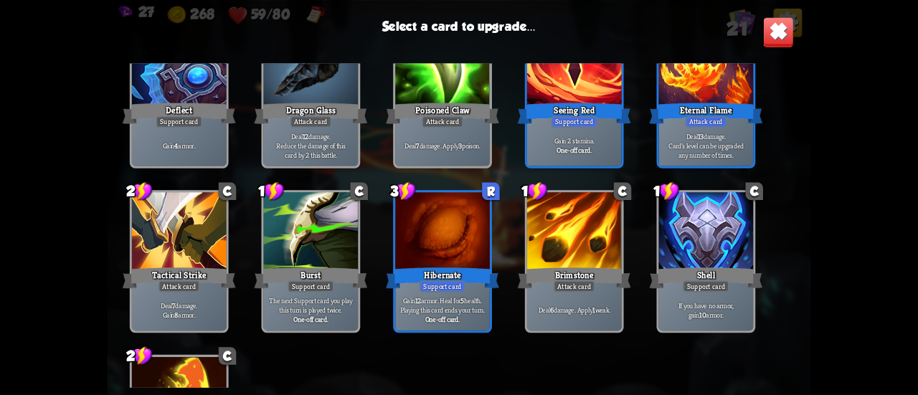
click at [424, 263] on div at bounding box center [442, 232] width 95 height 80
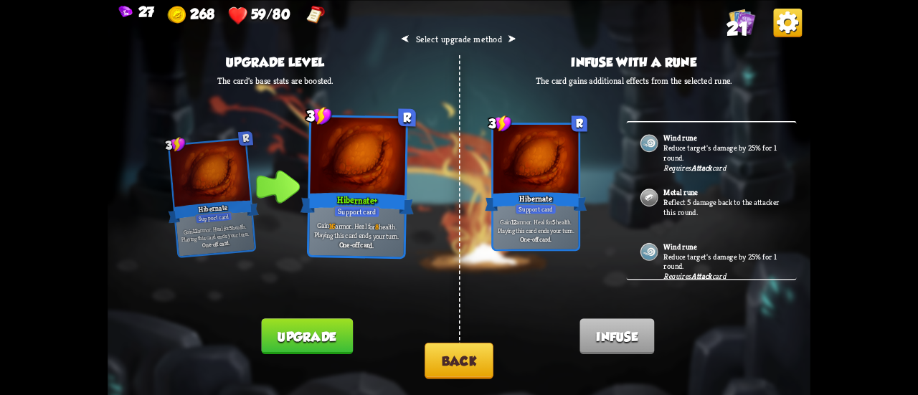
click at [448, 359] on button "Back" at bounding box center [459, 361] width 69 height 37
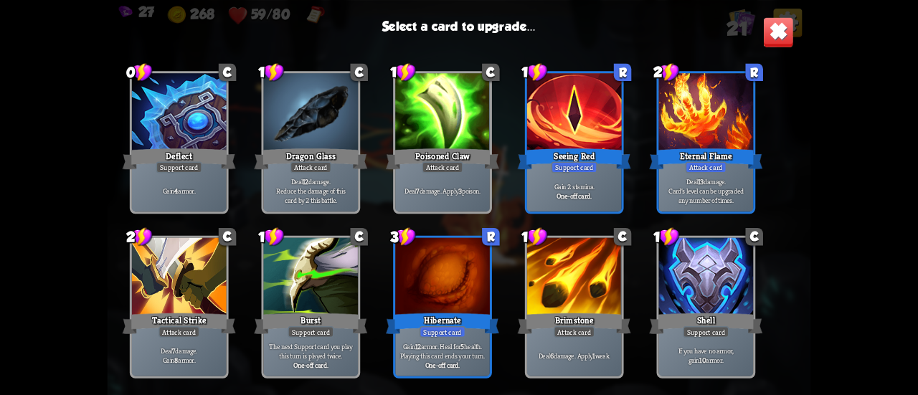
scroll to position [502, 0]
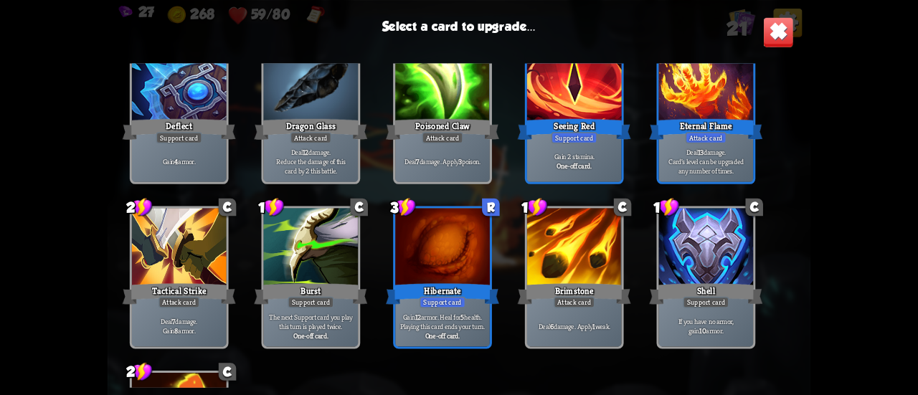
click at [459, 272] on div at bounding box center [442, 248] width 95 height 80
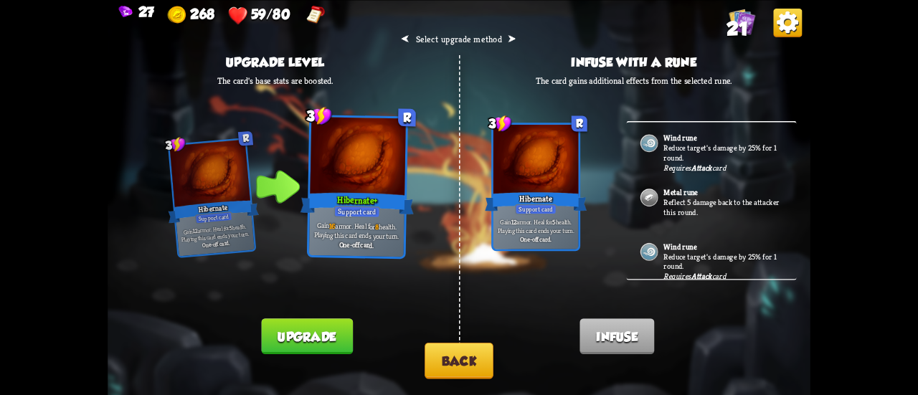
click at [456, 369] on button "Back" at bounding box center [459, 361] width 69 height 37
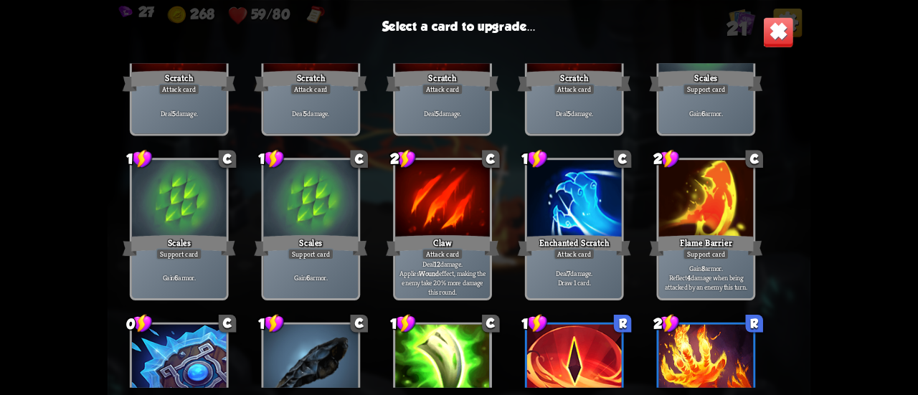
scroll to position [287, 0]
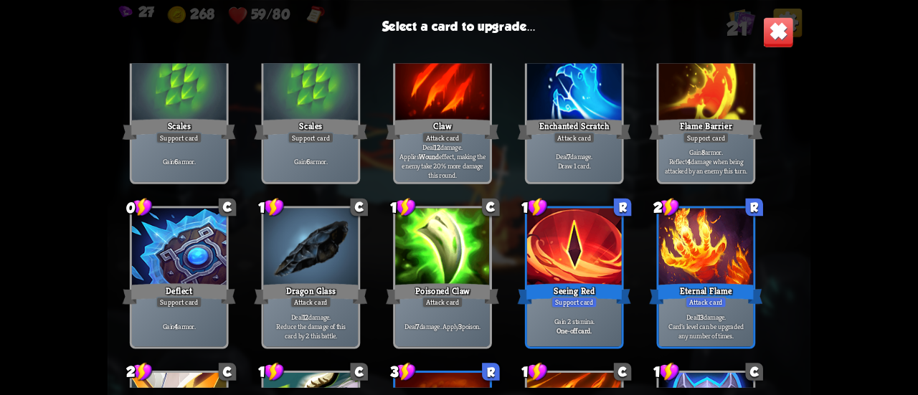
click at [719, 247] on div at bounding box center [706, 248] width 95 height 80
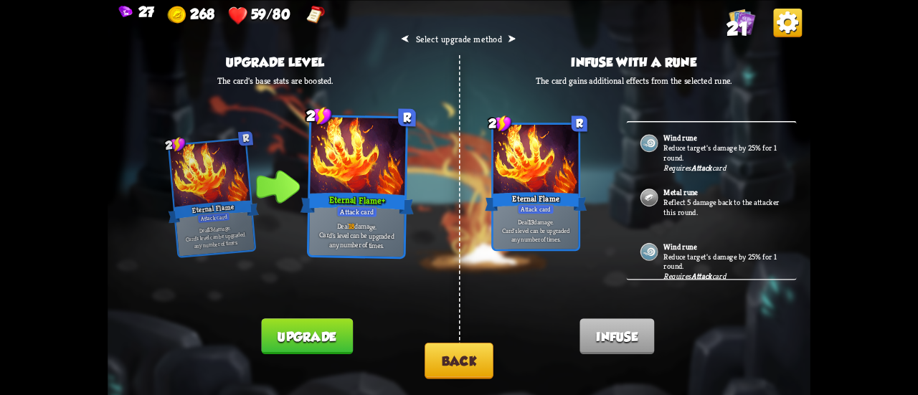
click at [460, 360] on button "Back" at bounding box center [459, 361] width 69 height 37
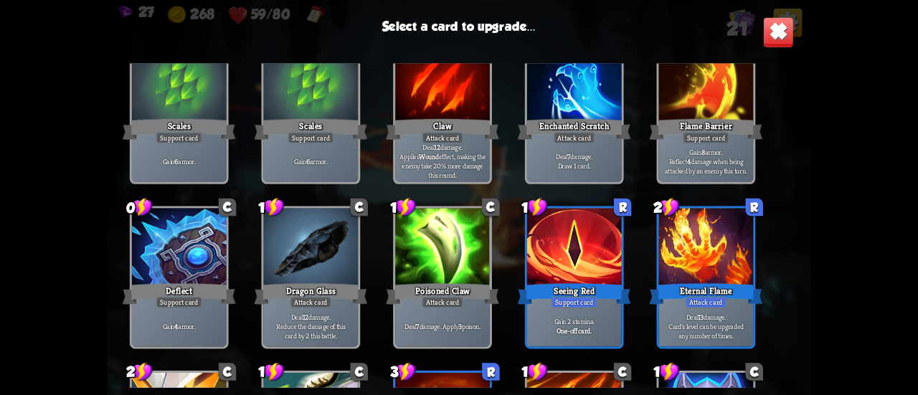
click at [569, 249] on div at bounding box center [574, 248] width 95 height 80
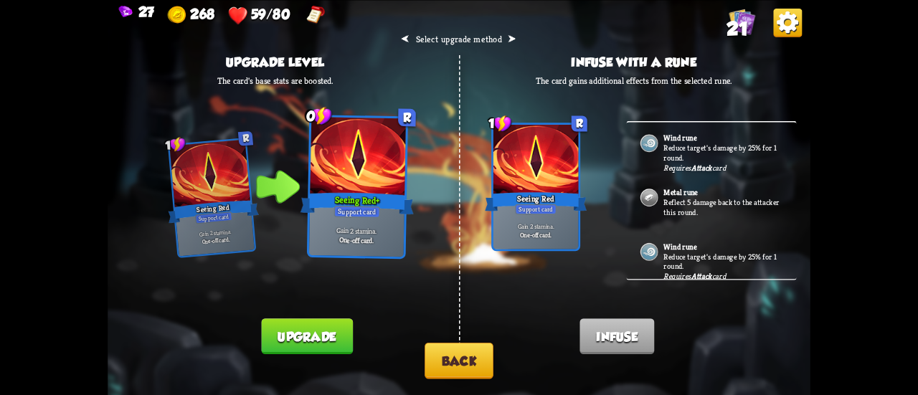
click at [455, 356] on button "Back" at bounding box center [459, 361] width 69 height 37
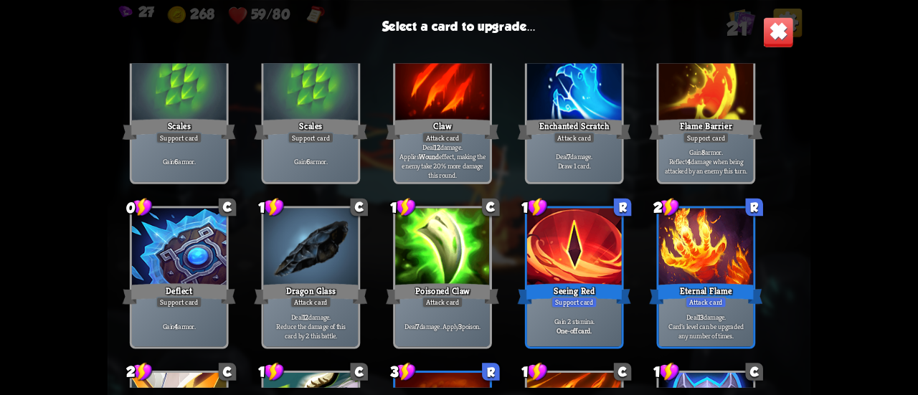
scroll to position [430, 0]
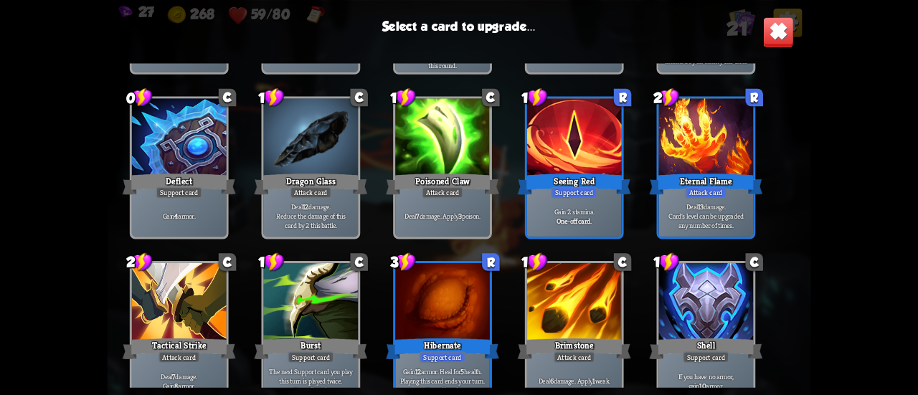
click at [439, 287] on div at bounding box center [442, 303] width 95 height 80
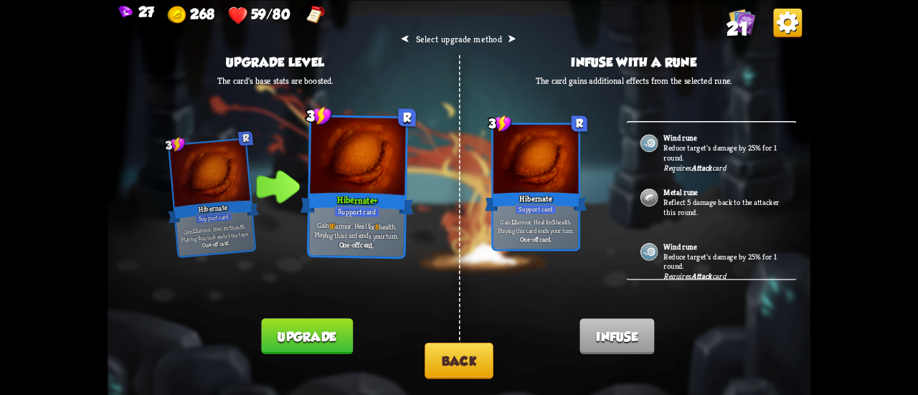
click at [316, 325] on button "Upgrade" at bounding box center [306, 336] width 91 height 36
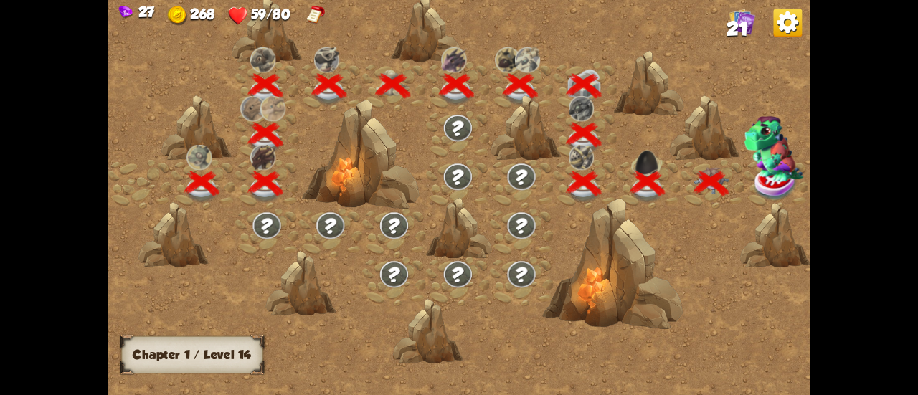
scroll to position [0, 218]
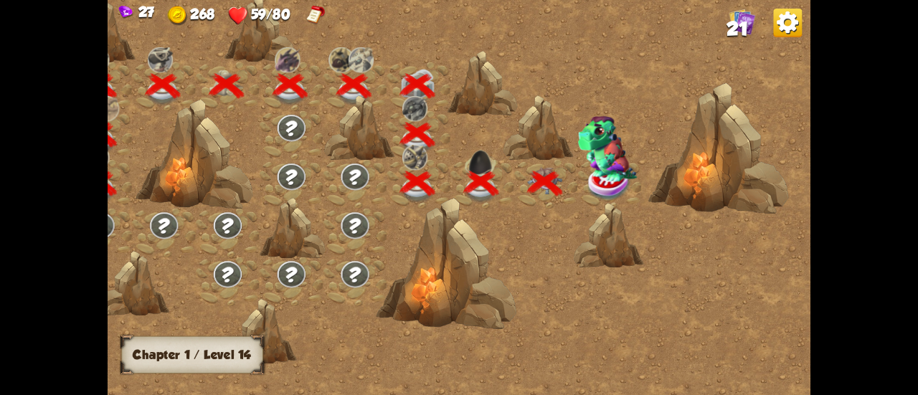
click at [598, 169] on img at bounding box center [607, 149] width 60 height 66
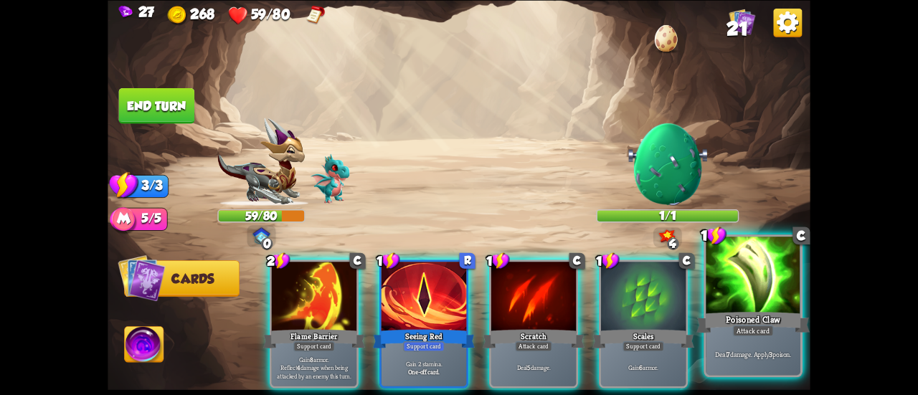
click at [723, 283] on div at bounding box center [753, 277] width 95 height 80
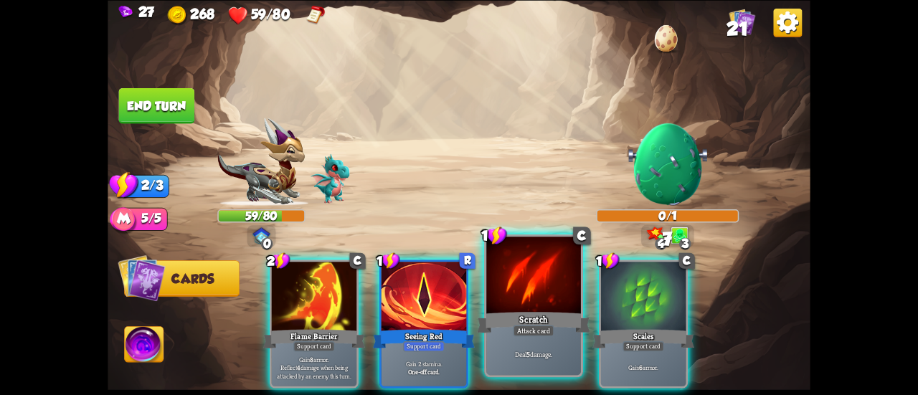
click at [532, 285] on div at bounding box center [533, 277] width 95 height 80
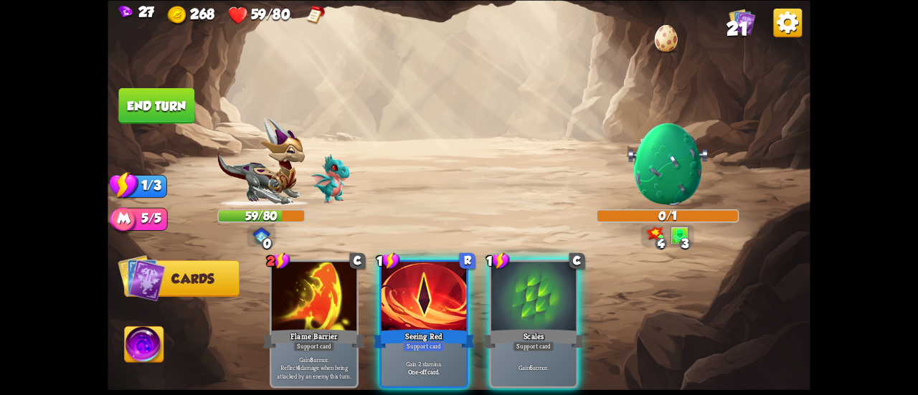
click at [163, 108] on button "End turn" at bounding box center [157, 105] width 76 height 36
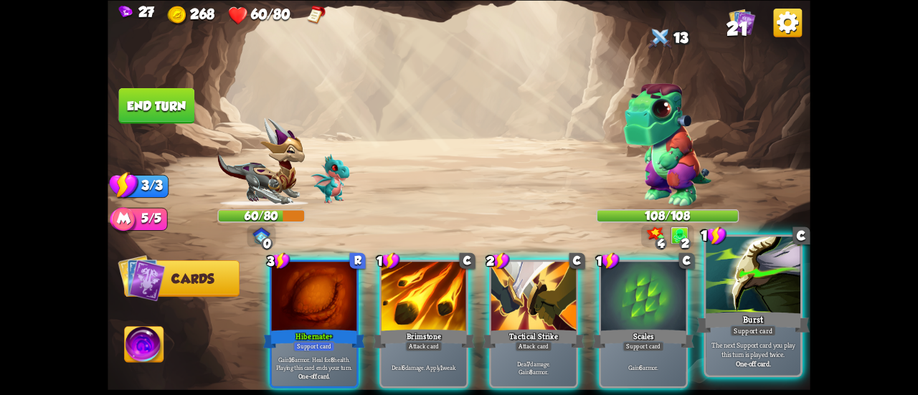
click at [723, 283] on div at bounding box center [753, 277] width 95 height 80
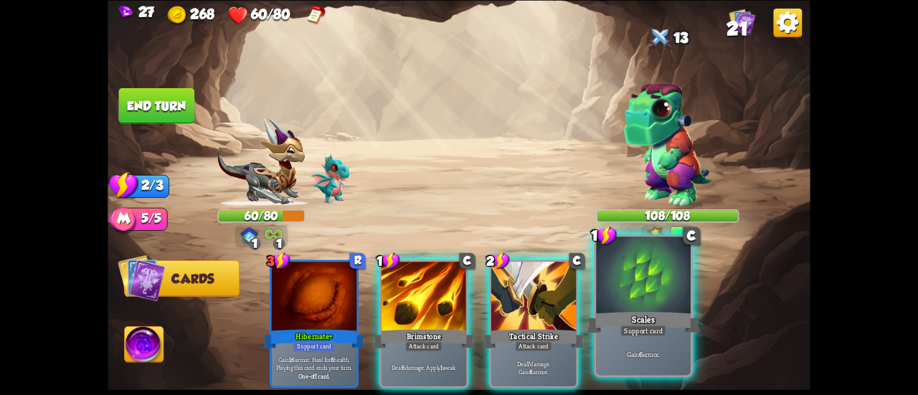
click at [673, 303] on div at bounding box center [643, 277] width 95 height 80
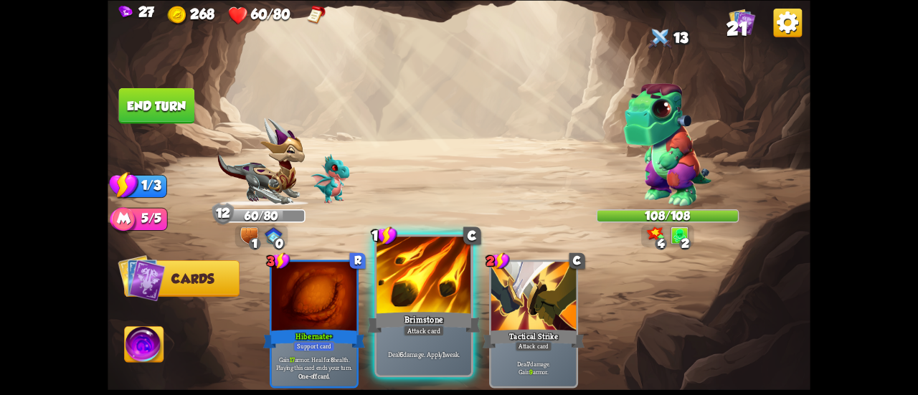
click at [426, 290] on div at bounding box center [424, 277] width 95 height 80
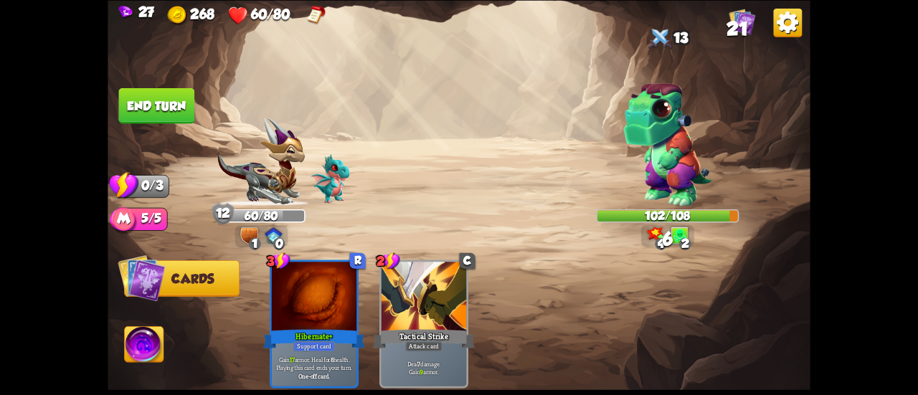
click at [176, 97] on button "End turn" at bounding box center [157, 105] width 76 height 36
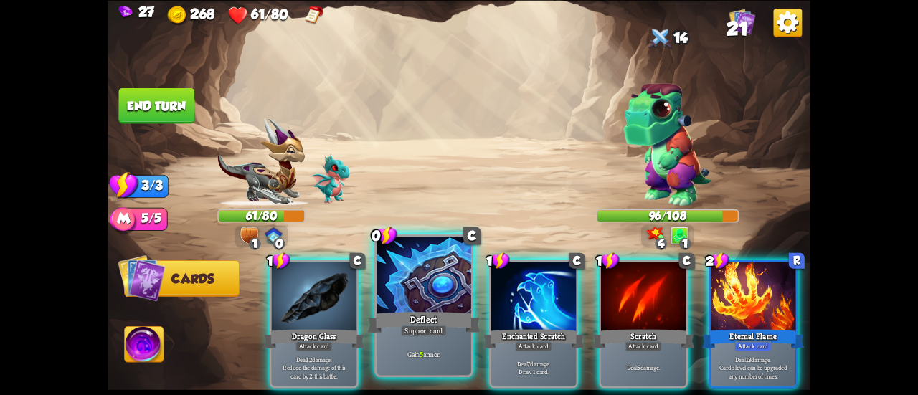
click at [417, 276] on div at bounding box center [424, 277] width 95 height 80
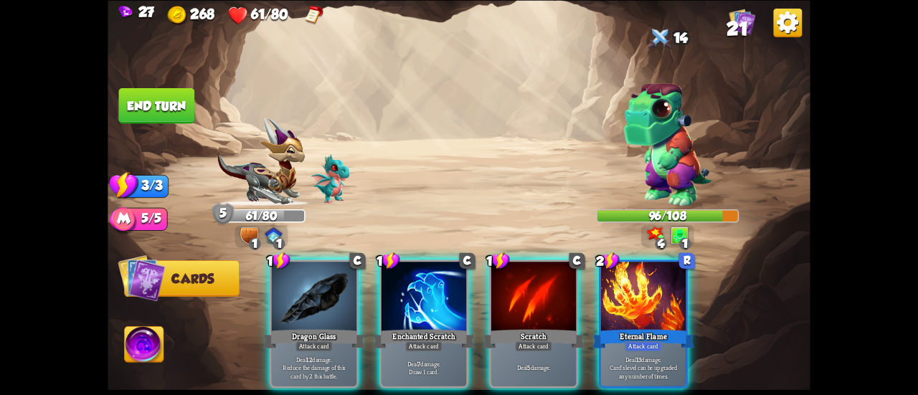
click at [153, 327] on img at bounding box center [144, 345] width 39 height 39
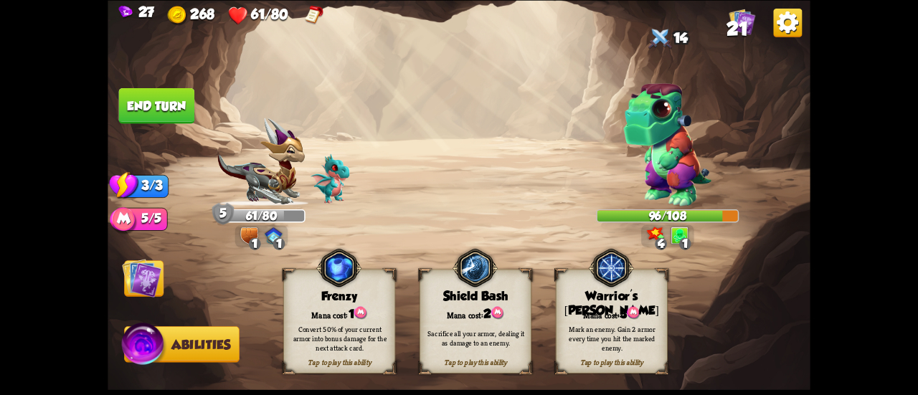
click at [658, 287] on span at bounding box center [661, 278] width 21 height 22
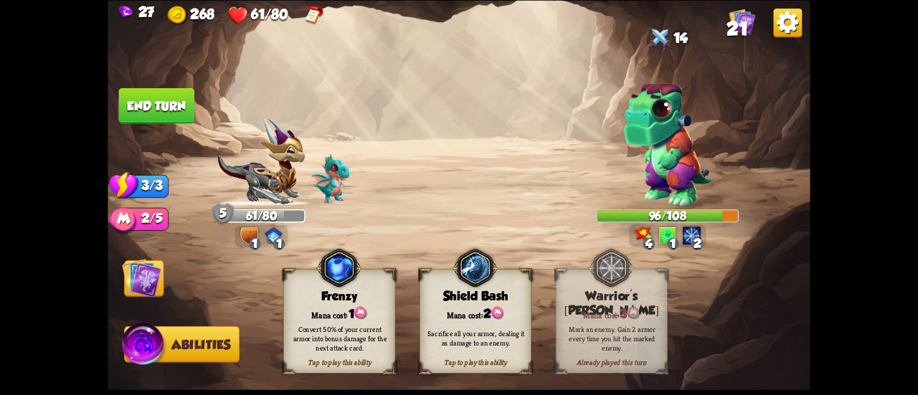
click at [154, 281] on img at bounding box center [141, 277] width 39 height 39
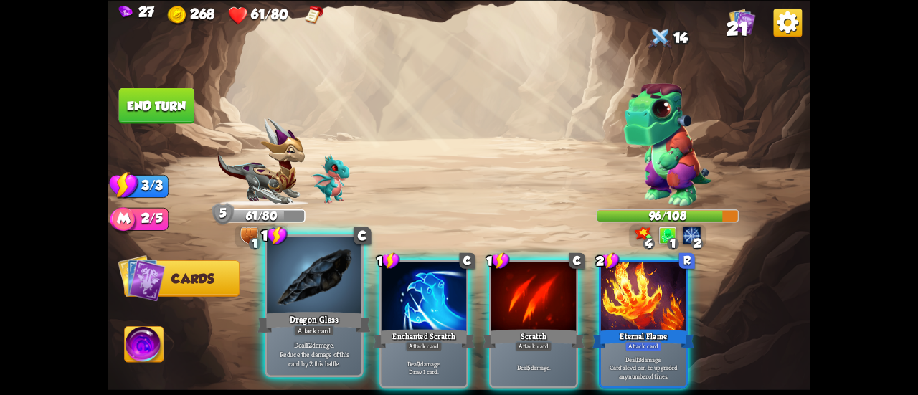
click at [312, 315] on div "Dragon Glass" at bounding box center [313, 322] width 113 height 25
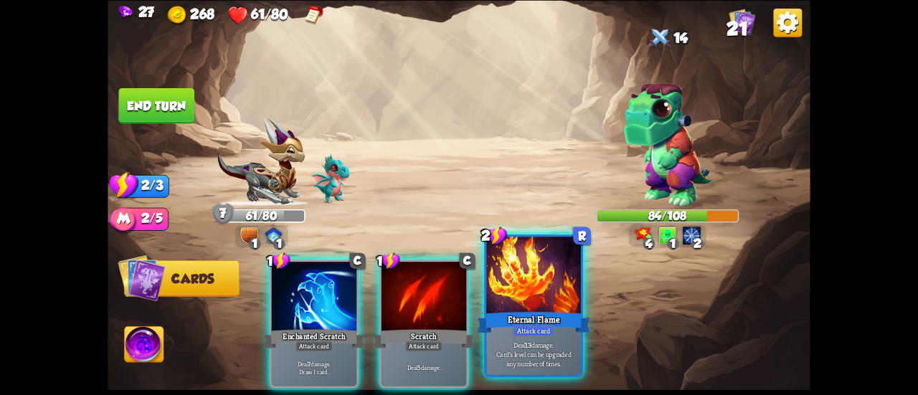
click at [534, 313] on div "Eternal Flame" at bounding box center [533, 322] width 113 height 25
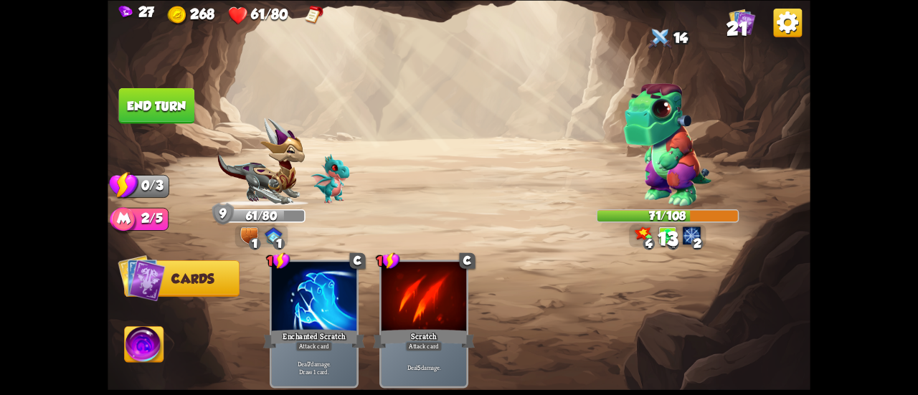
click at [172, 96] on button "End turn" at bounding box center [157, 105] width 76 height 36
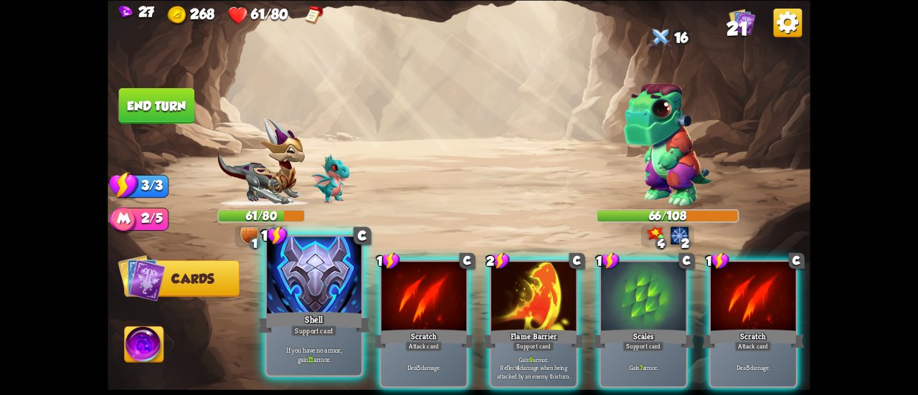
click at [313, 288] on div at bounding box center [314, 277] width 95 height 80
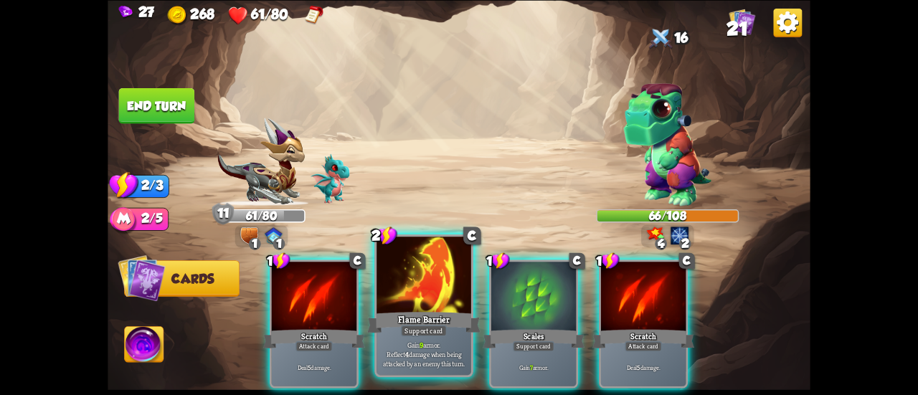
click at [437, 268] on div at bounding box center [424, 277] width 95 height 80
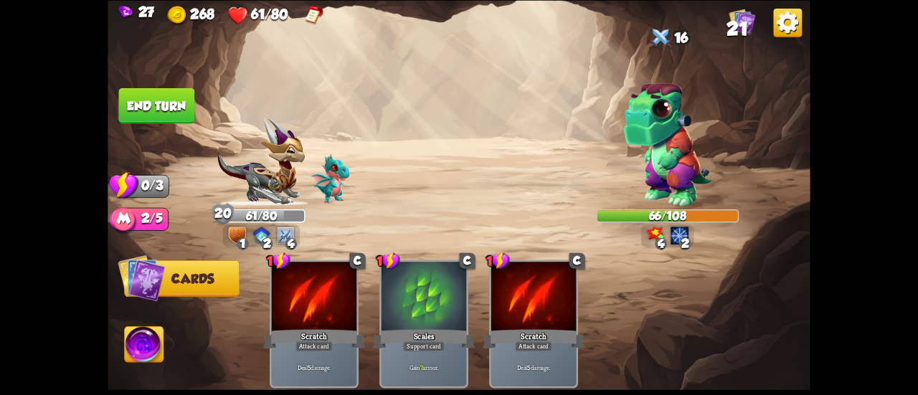
click at [174, 98] on button "End turn" at bounding box center [157, 105] width 76 height 36
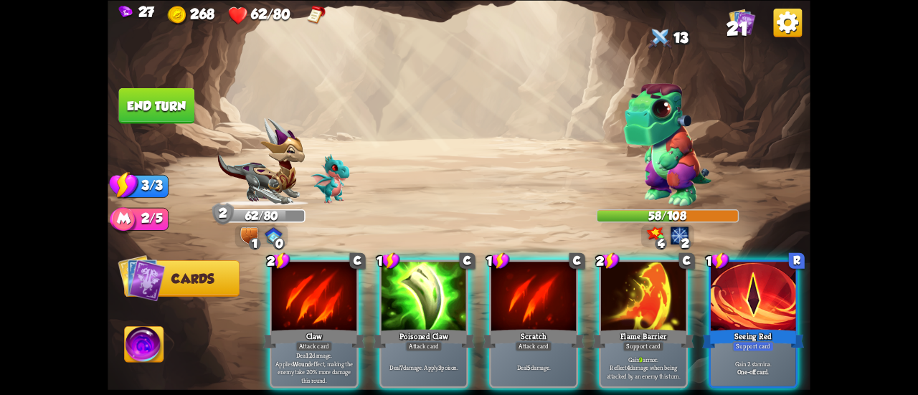
click at [607, 327] on div "Flame Barrier" at bounding box center [643, 338] width 102 height 23
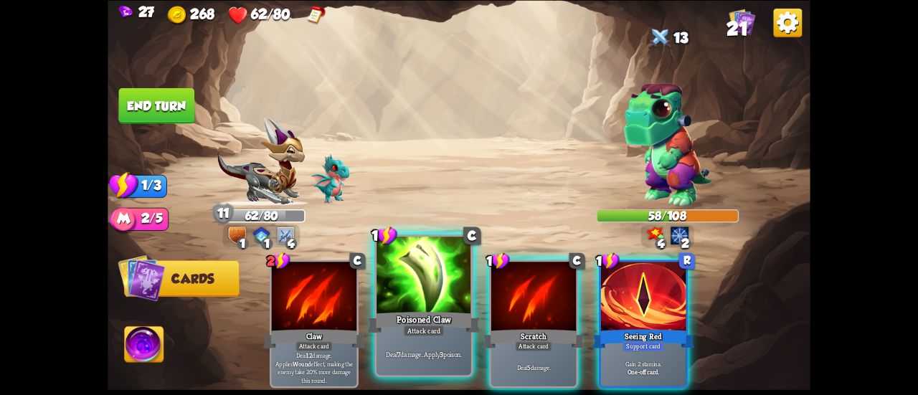
click at [433, 302] on div at bounding box center [424, 277] width 95 height 80
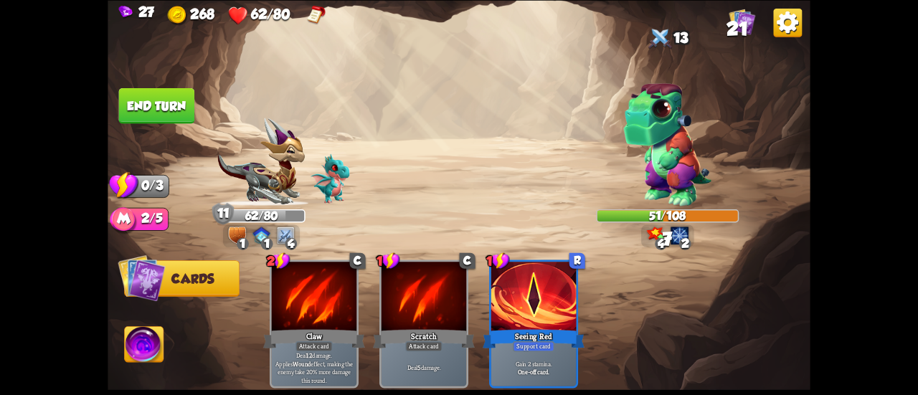
click at [160, 115] on button "End turn" at bounding box center [157, 105] width 76 height 36
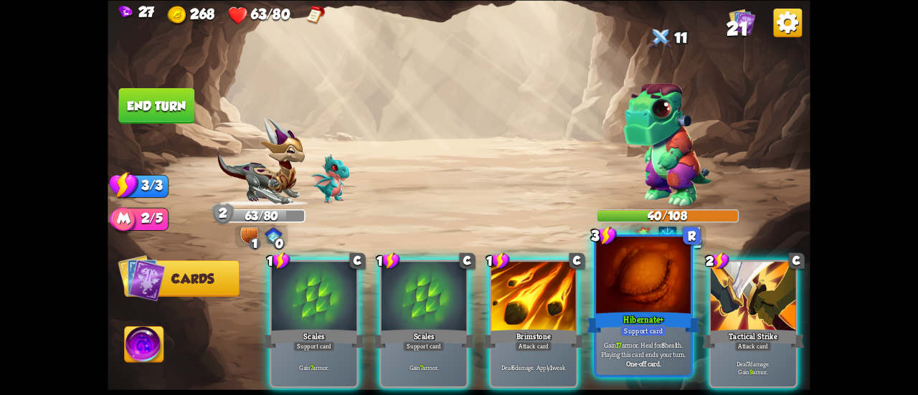
click at [604, 307] on div at bounding box center [643, 277] width 95 height 80
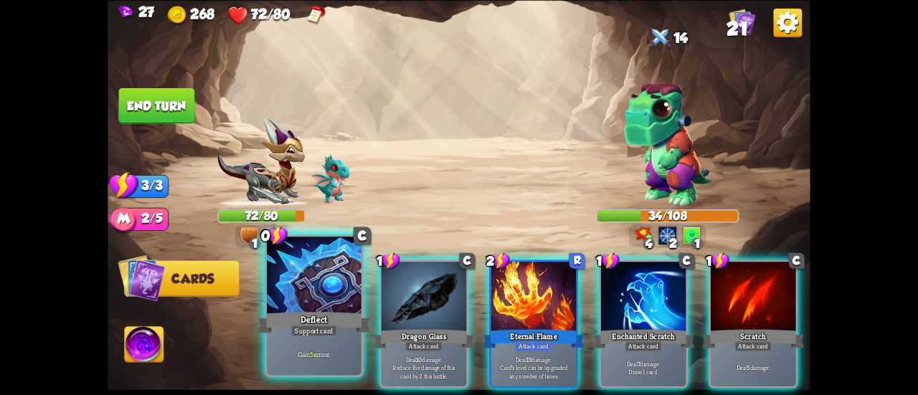
click at [287, 321] on div "Deflect" at bounding box center [313, 322] width 113 height 25
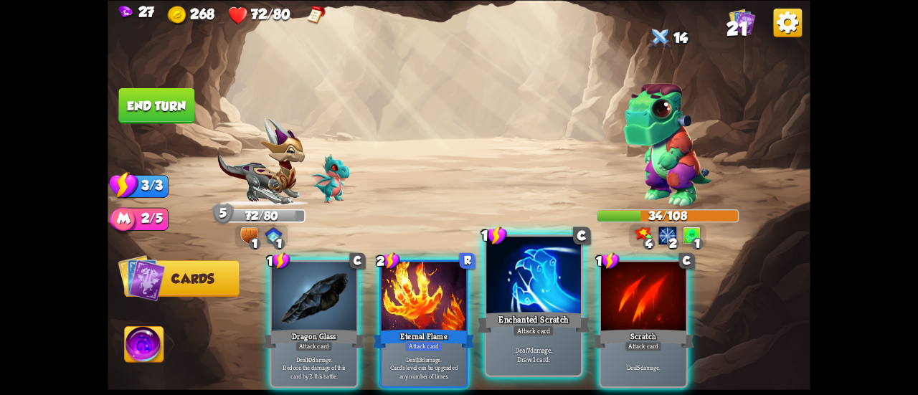
click at [511, 288] on div at bounding box center [533, 277] width 95 height 80
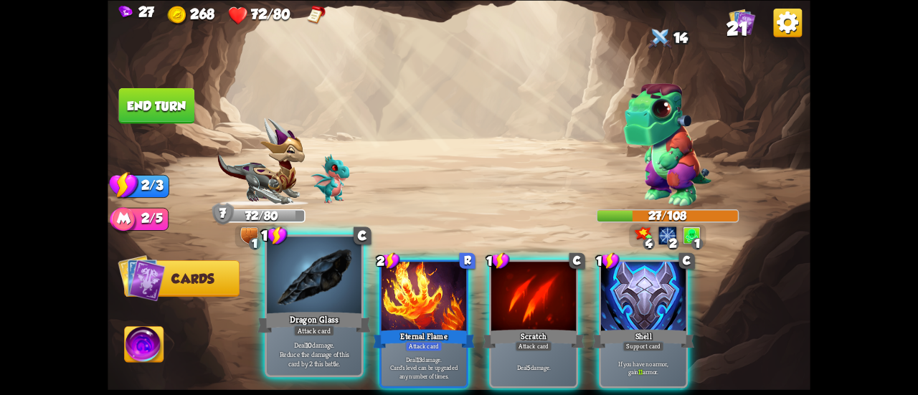
click at [331, 302] on div at bounding box center [314, 277] width 95 height 80
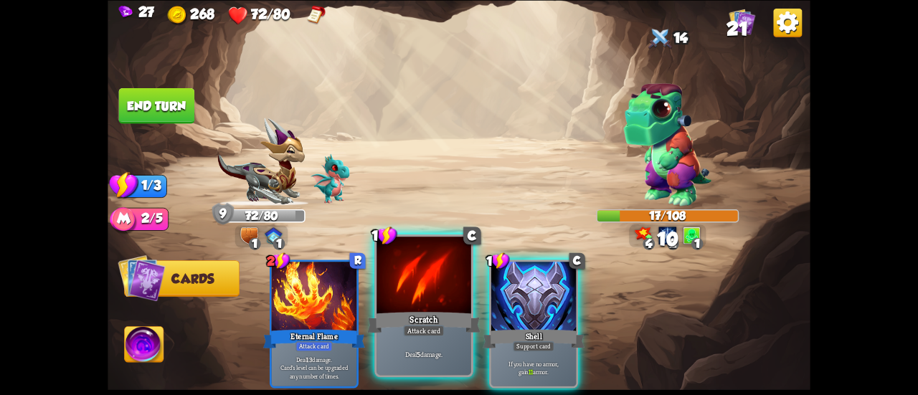
click at [396, 311] on div "Scratch" at bounding box center [423, 322] width 113 height 25
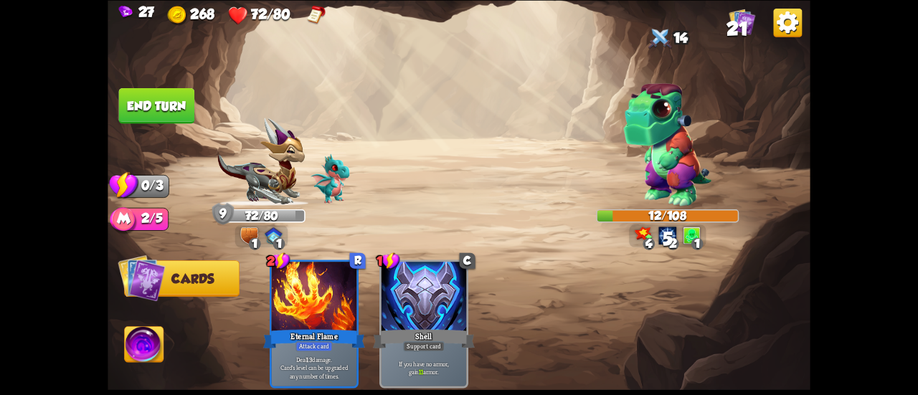
click at [156, 105] on button "End turn" at bounding box center [157, 105] width 76 height 36
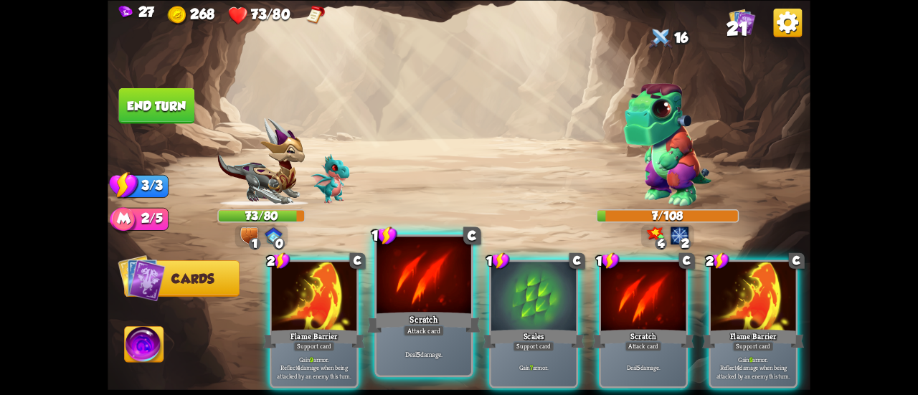
click at [432, 295] on div at bounding box center [424, 277] width 95 height 80
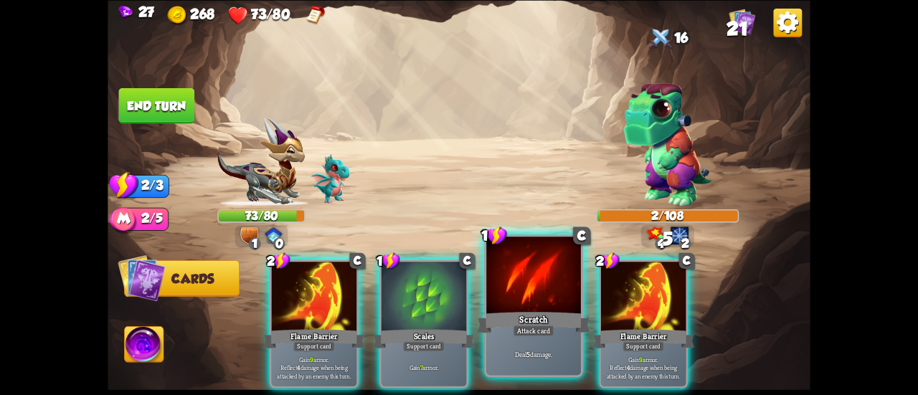
click at [522, 285] on div at bounding box center [533, 277] width 95 height 80
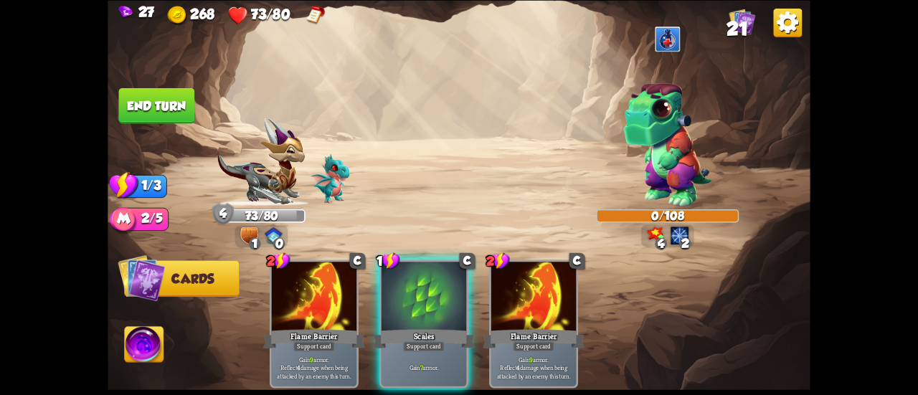
click at [181, 107] on button "End turn" at bounding box center [157, 105] width 76 height 36
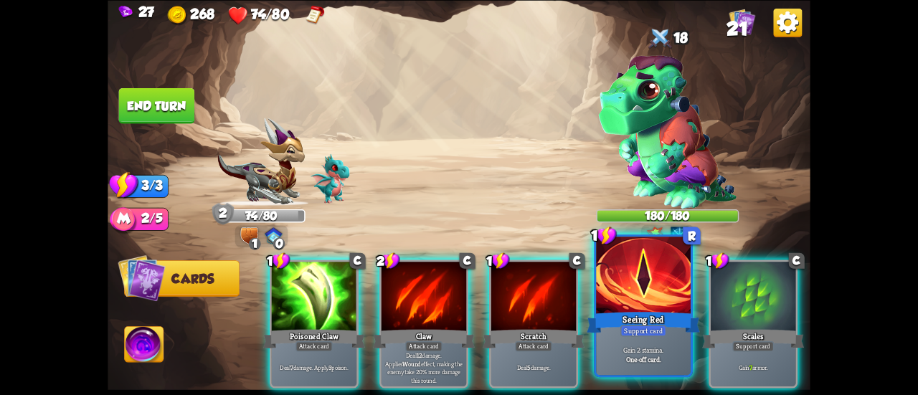
click at [620, 301] on div at bounding box center [643, 277] width 95 height 80
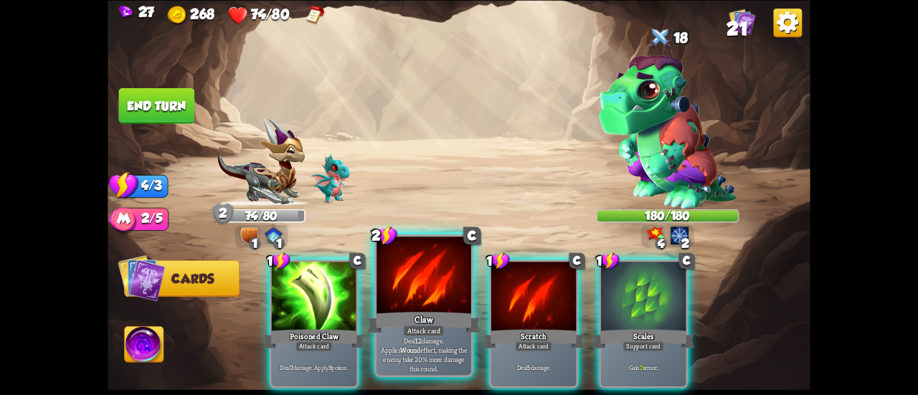
click at [415, 302] on div at bounding box center [424, 277] width 95 height 80
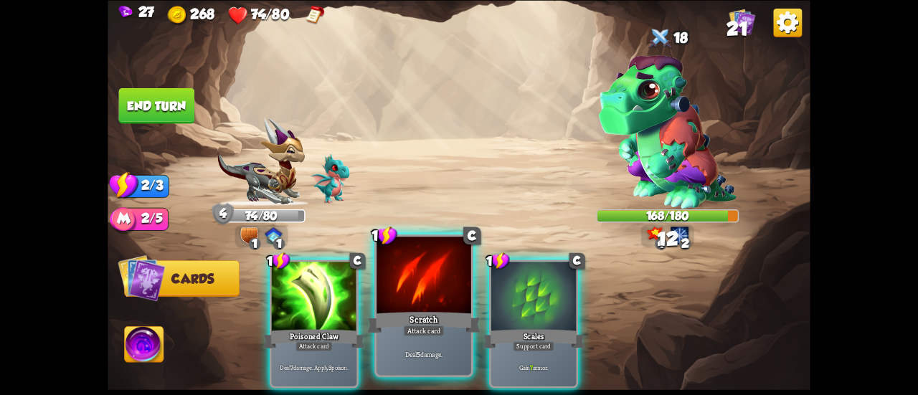
click at [404, 299] on div at bounding box center [424, 277] width 95 height 80
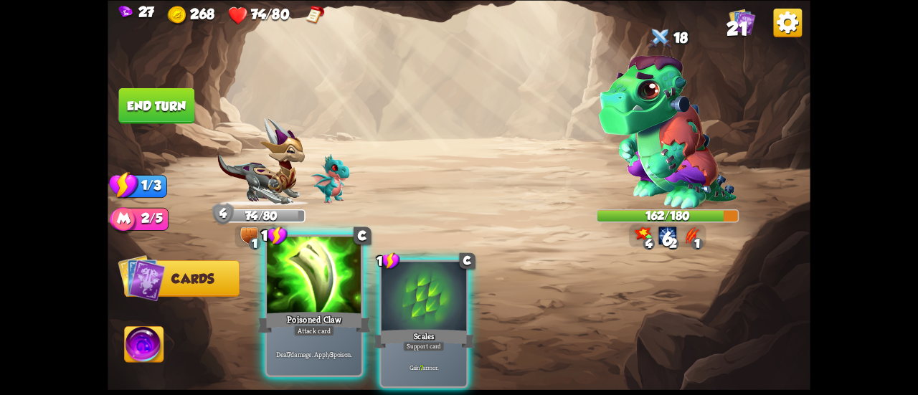
click at [293, 311] on div "Poisoned Claw" at bounding box center [313, 322] width 113 height 25
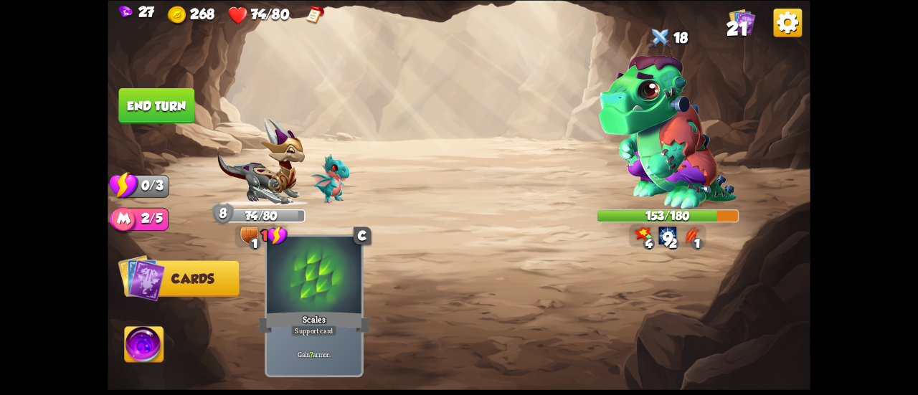
click at [284, 321] on div "Scales" at bounding box center [313, 322] width 113 height 25
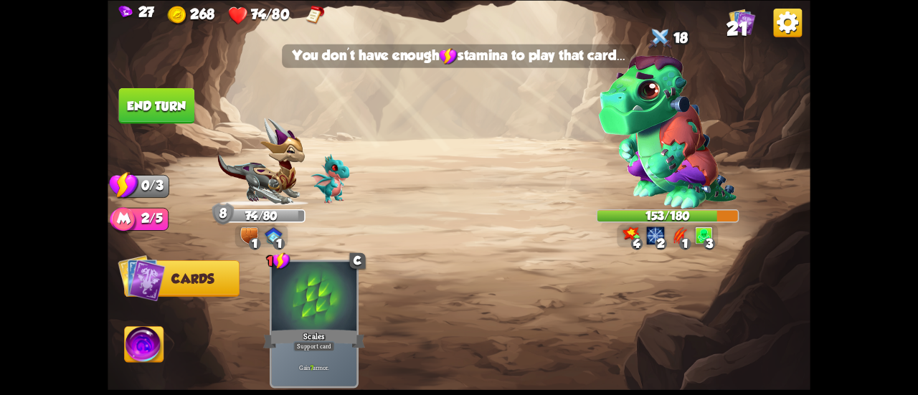
click at [136, 103] on button "End turn" at bounding box center [157, 105] width 76 height 36
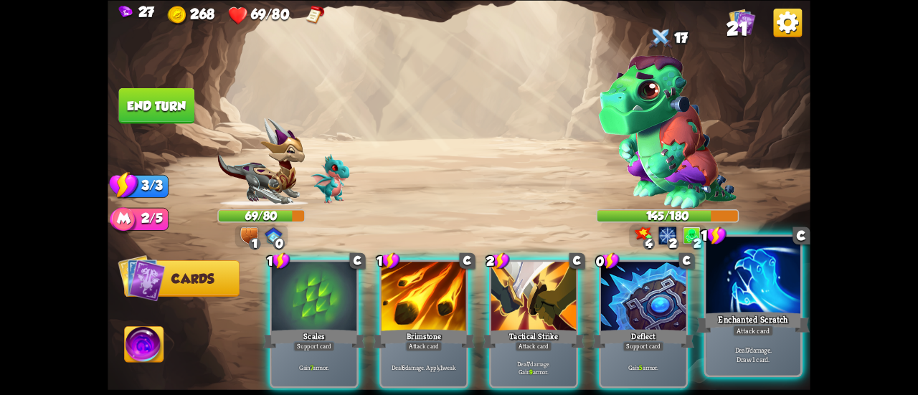
click at [726, 319] on div "Enchanted Scratch" at bounding box center [752, 322] width 113 height 25
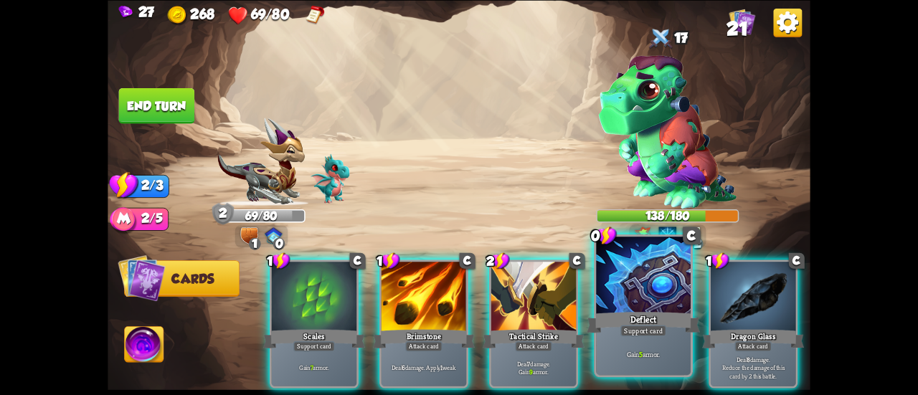
click at [647, 318] on div "Deflect" at bounding box center [643, 322] width 113 height 25
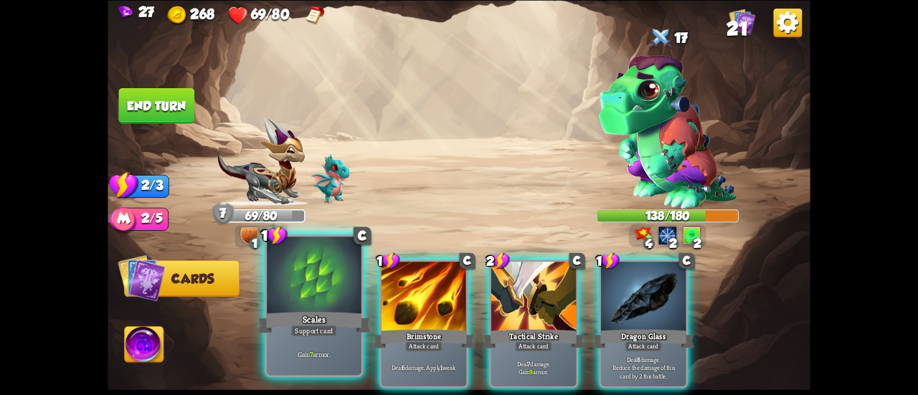
click at [308, 299] on div at bounding box center [314, 277] width 95 height 80
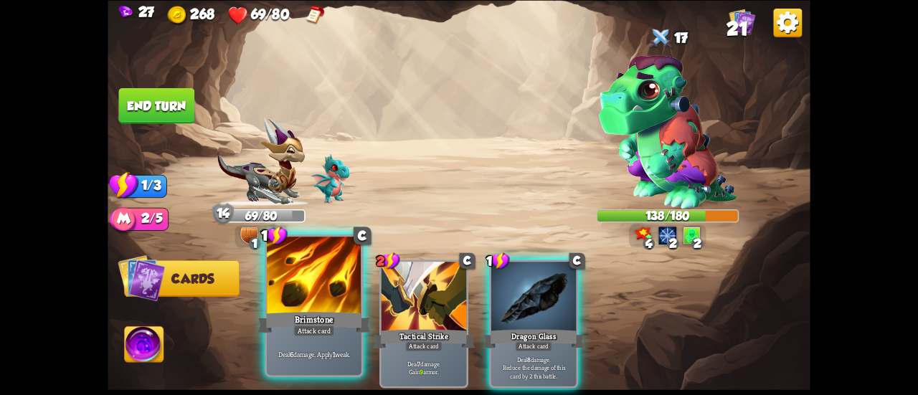
click at [304, 301] on div at bounding box center [314, 277] width 95 height 80
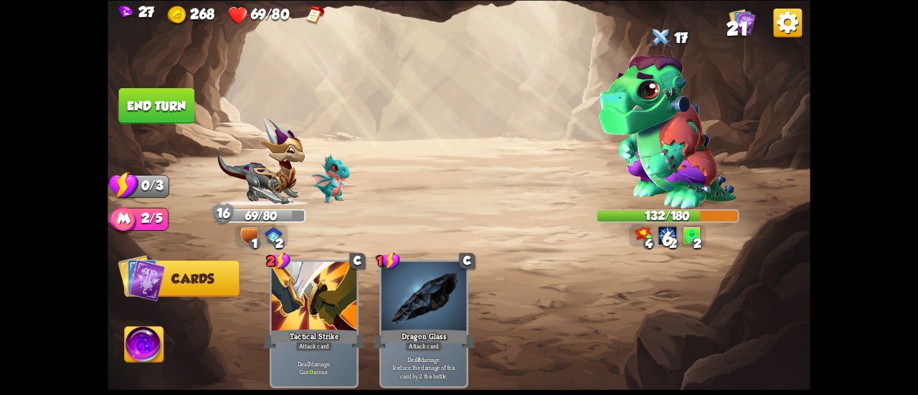
click at [178, 108] on button "End turn" at bounding box center [157, 105] width 76 height 36
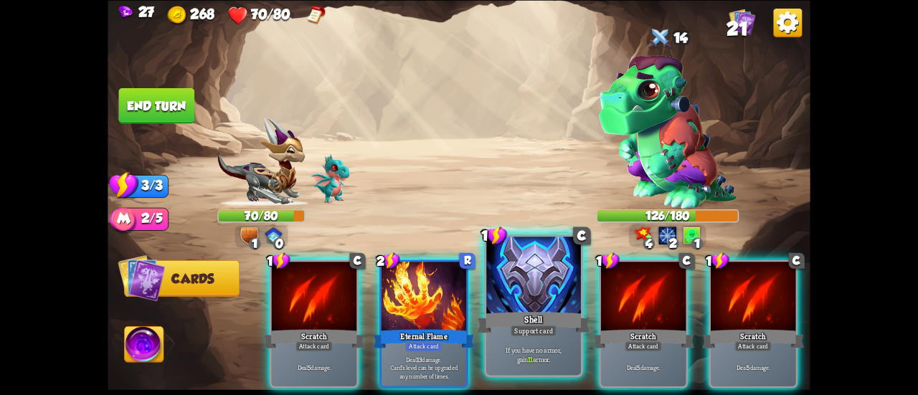
click at [529, 293] on div at bounding box center [533, 277] width 95 height 80
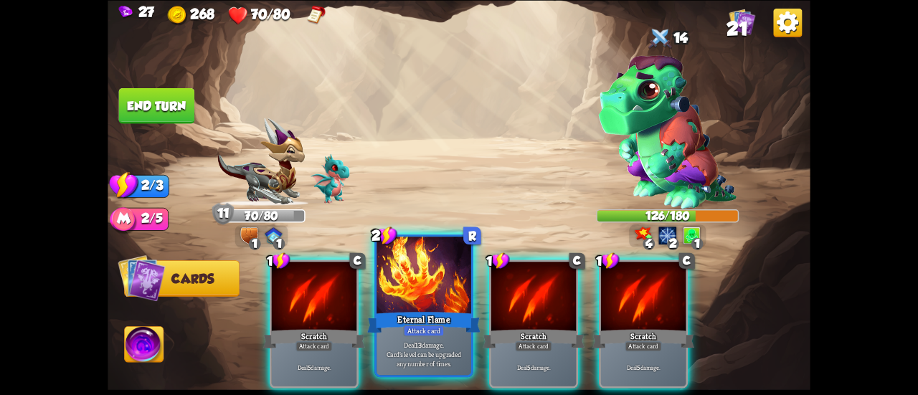
click at [430, 302] on div at bounding box center [424, 277] width 95 height 80
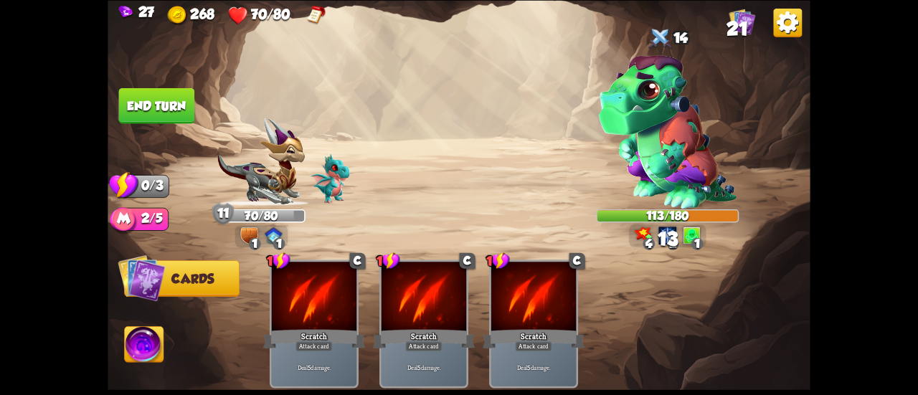
click at [166, 96] on button "End turn" at bounding box center [157, 105] width 76 height 36
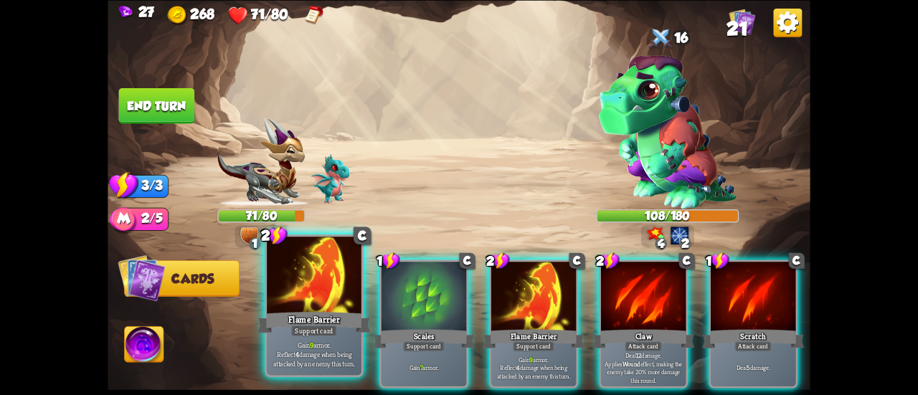
click at [356, 297] on div at bounding box center [314, 277] width 95 height 80
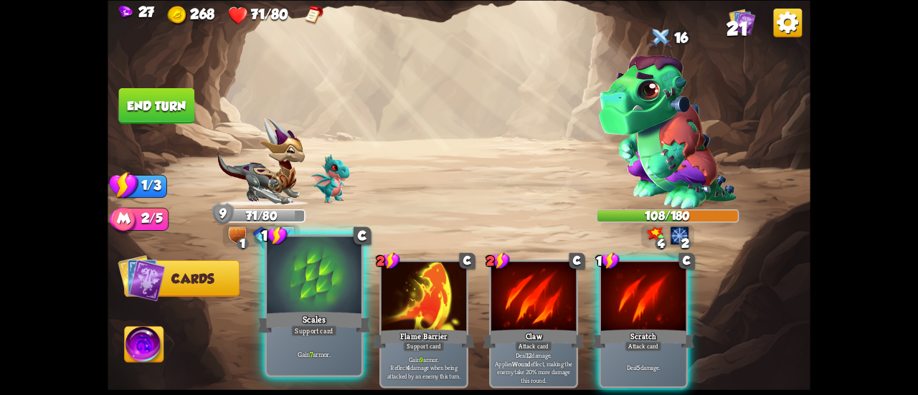
click at [306, 298] on div at bounding box center [314, 277] width 95 height 80
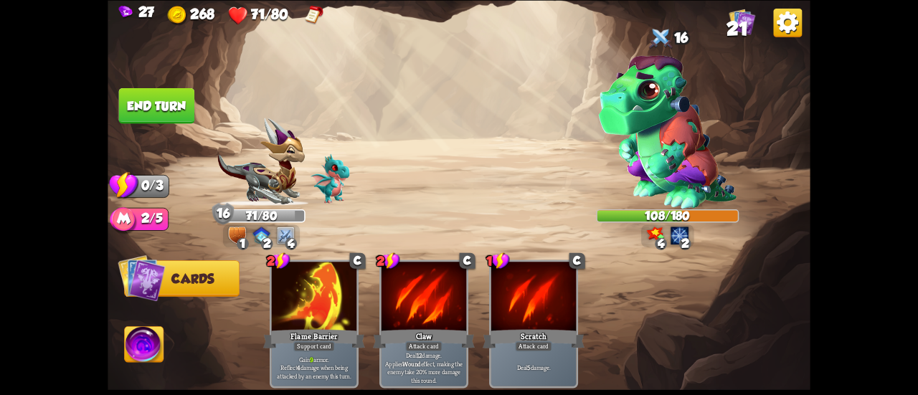
click at [160, 108] on button "End turn" at bounding box center [157, 105] width 76 height 36
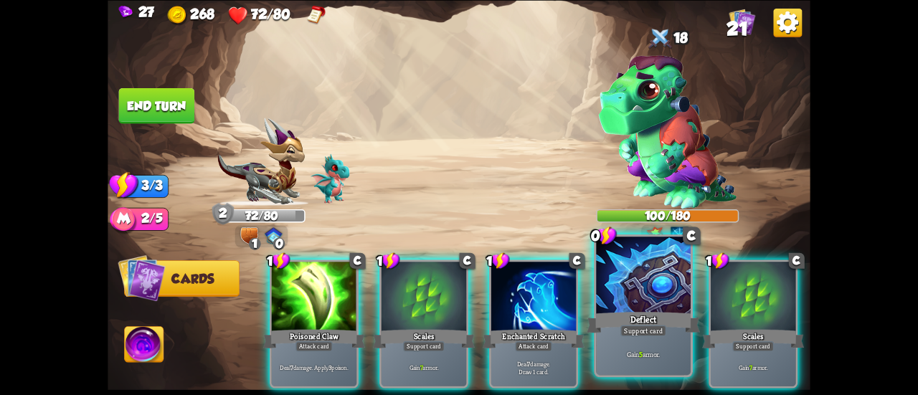
click at [646, 288] on div at bounding box center [643, 277] width 95 height 80
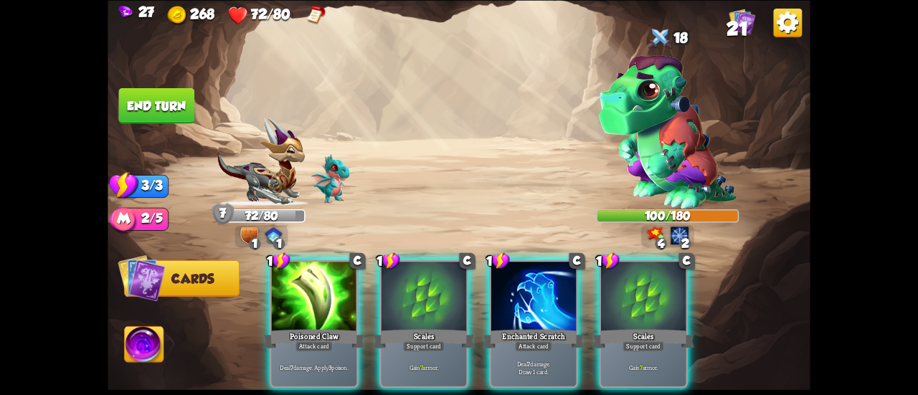
click at [646, 288] on div at bounding box center [643, 298] width 85 height 72
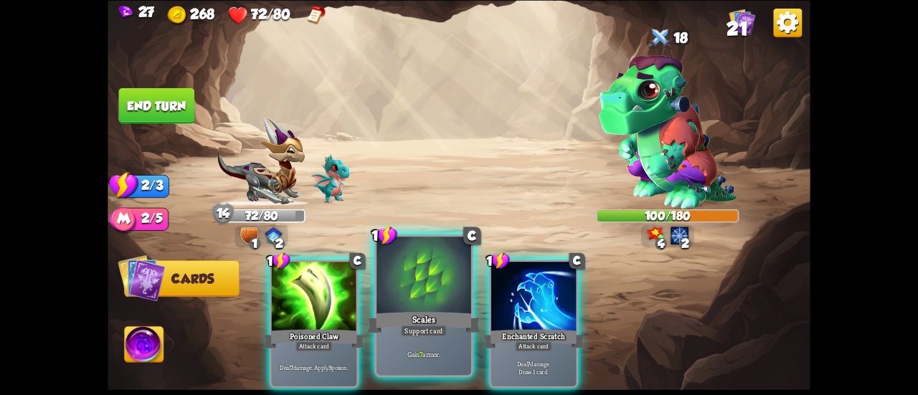
click at [411, 288] on div at bounding box center [424, 277] width 95 height 80
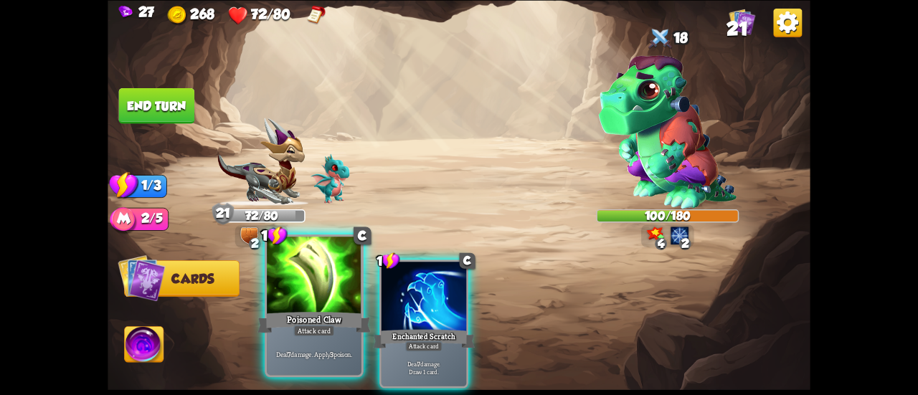
click at [339, 288] on div at bounding box center [314, 277] width 95 height 80
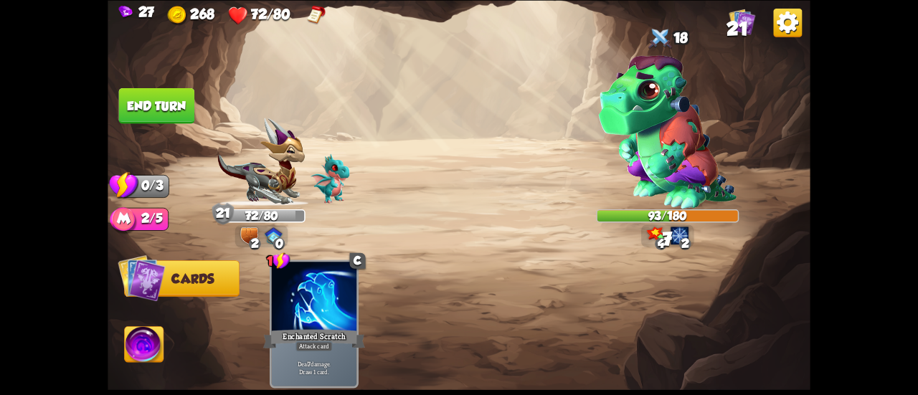
click at [171, 107] on button "End turn" at bounding box center [157, 105] width 76 height 36
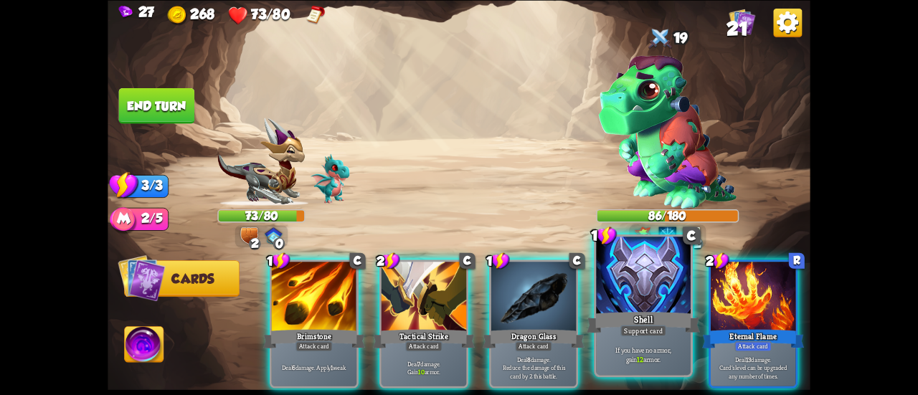
click at [631, 313] on div "Shell" at bounding box center [643, 322] width 113 height 25
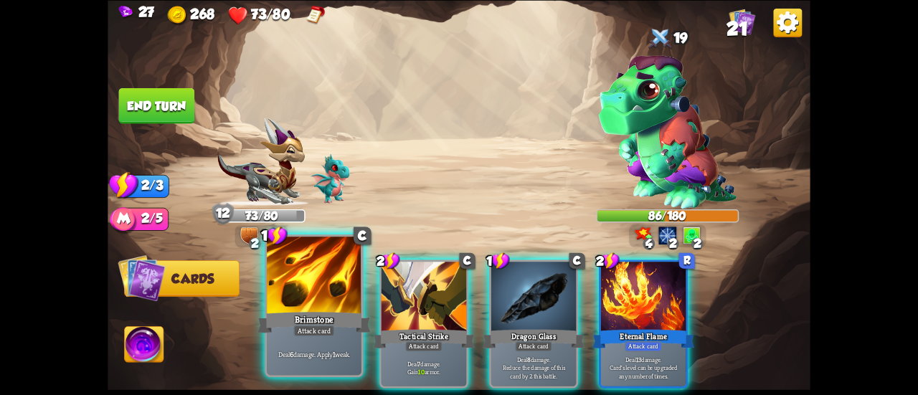
click at [296, 288] on div at bounding box center [314, 277] width 95 height 80
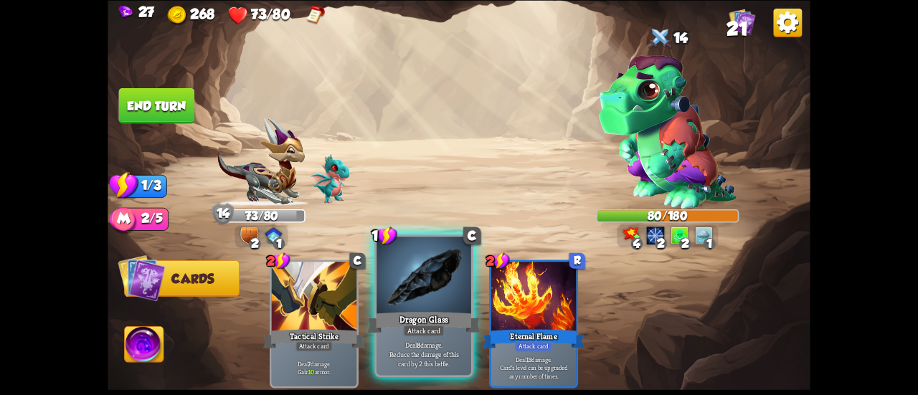
click at [402, 307] on div at bounding box center [424, 277] width 95 height 80
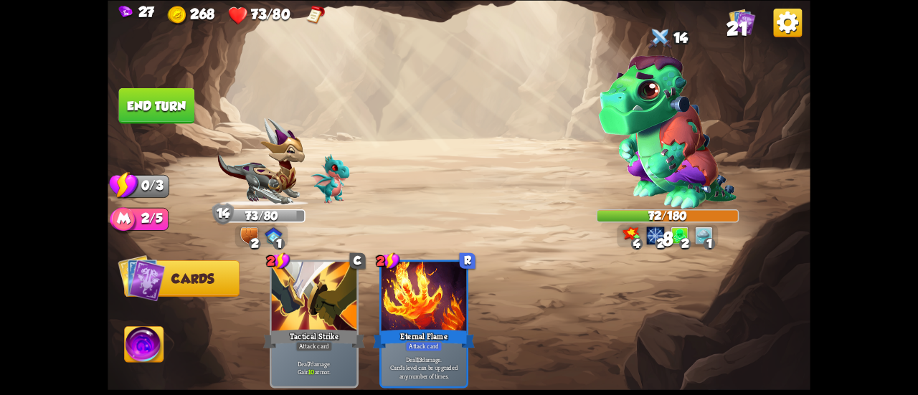
click at [182, 100] on button "End turn" at bounding box center [157, 105] width 76 height 36
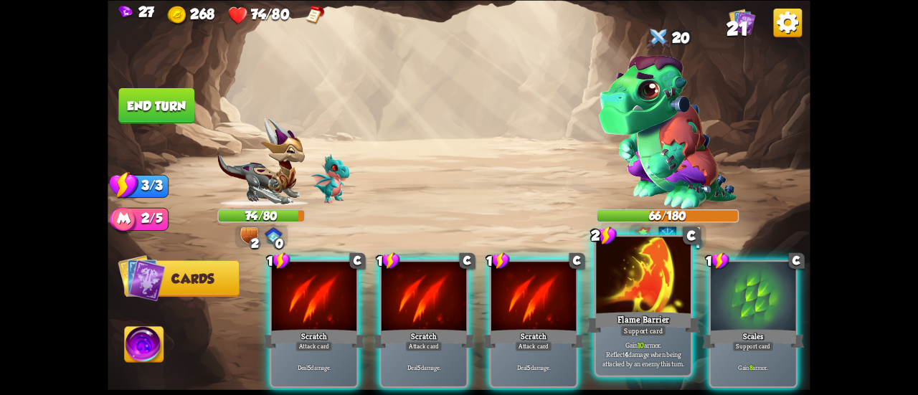
click at [626, 314] on div "Flame Barrier" at bounding box center [643, 322] width 113 height 25
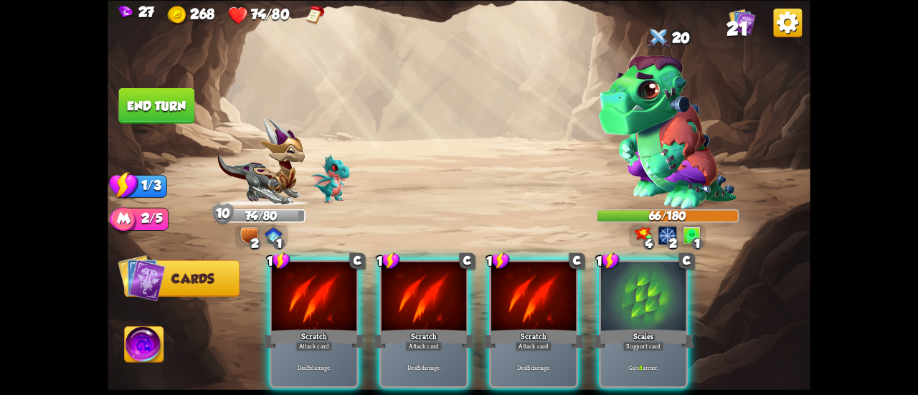
click at [626, 327] on div "Scales" at bounding box center [643, 338] width 102 height 23
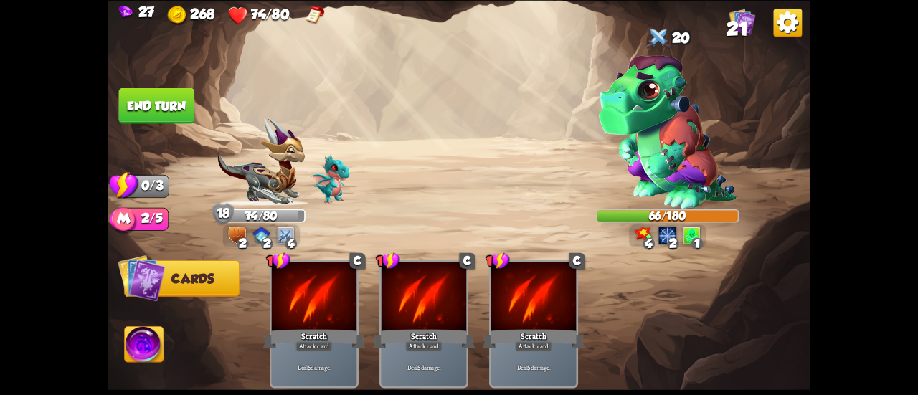
click at [165, 100] on button "End turn" at bounding box center [157, 105] width 76 height 36
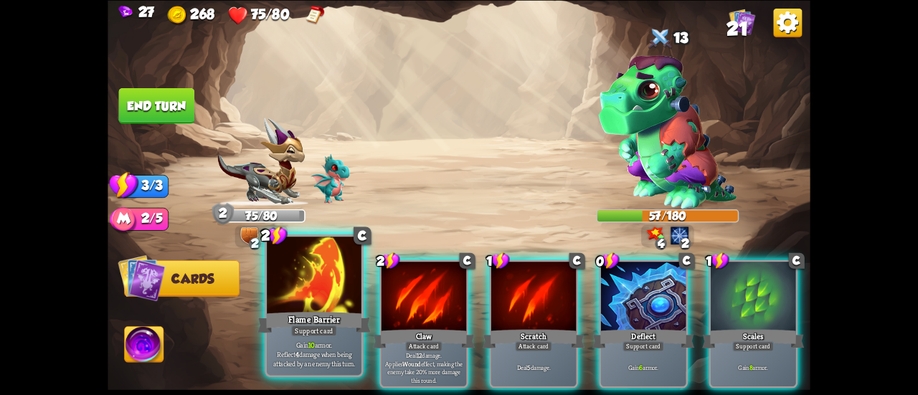
click at [326, 290] on div at bounding box center [314, 277] width 95 height 80
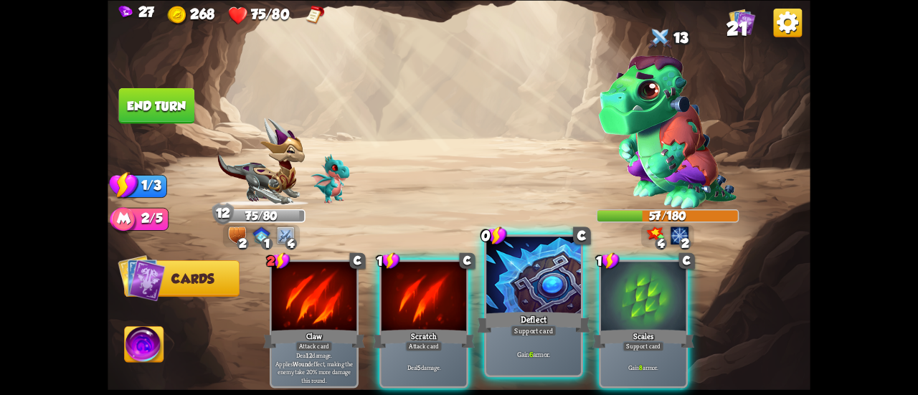
click at [501, 308] on div at bounding box center [533, 277] width 95 height 80
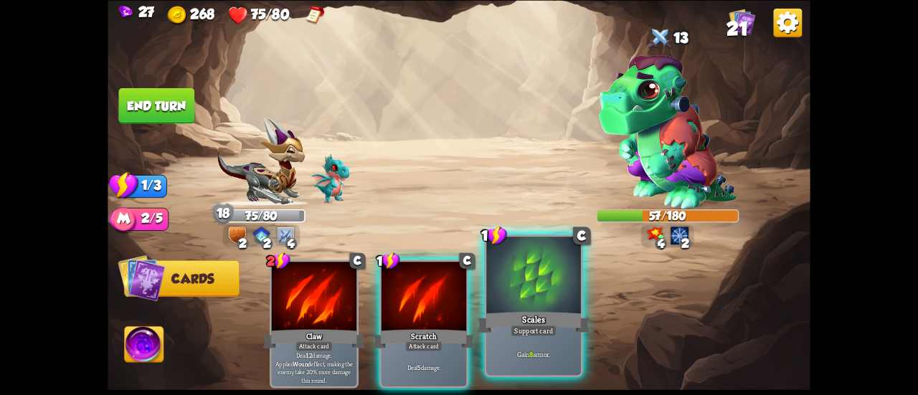
click at [532, 311] on div "Scales" at bounding box center [533, 322] width 113 height 25
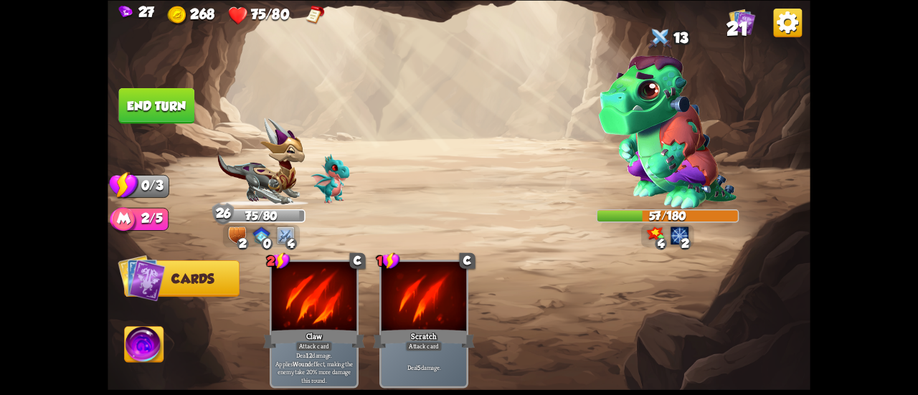
click at [175, 99] on button "End turn" at bounding box center [157, 105] width 76 height 36
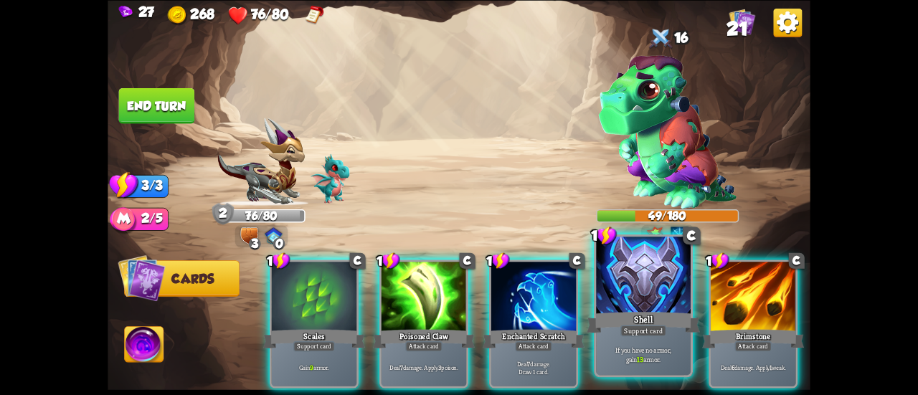
click at [603, 332] on div "Shell" at bounding box center [643, 322] width 113 height 25
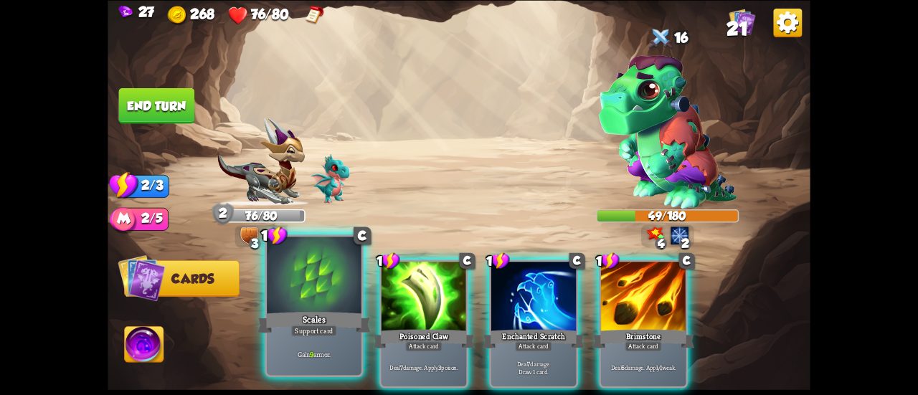
click at [293, 315] on div "Scales" at bounding box center [313, 322] width 113 height 25
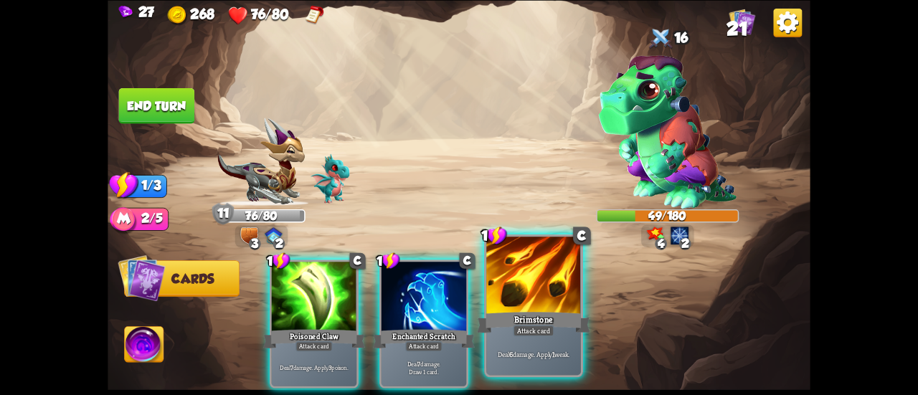
click at [531, 344] on div "Deal 6 damage. Apply 1 weak." at bounding box center [533, 353] width 95 height 41
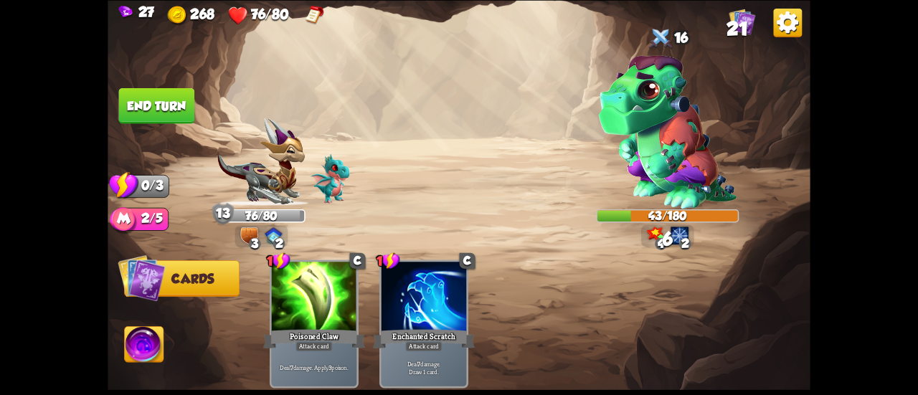
click at [133, 94] on button "End turn" at bounding box center [157, 105] width 76 height 36
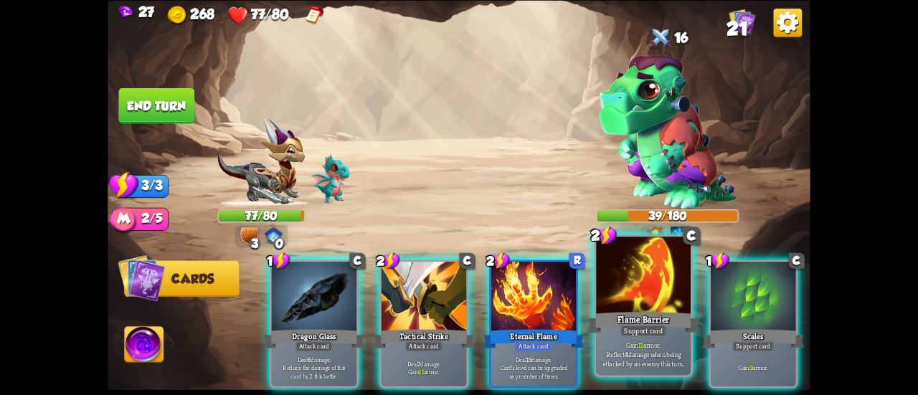
click at [618, 315] on div "Flame Barrier" at bounding box center [643, 322] width 113 height 25
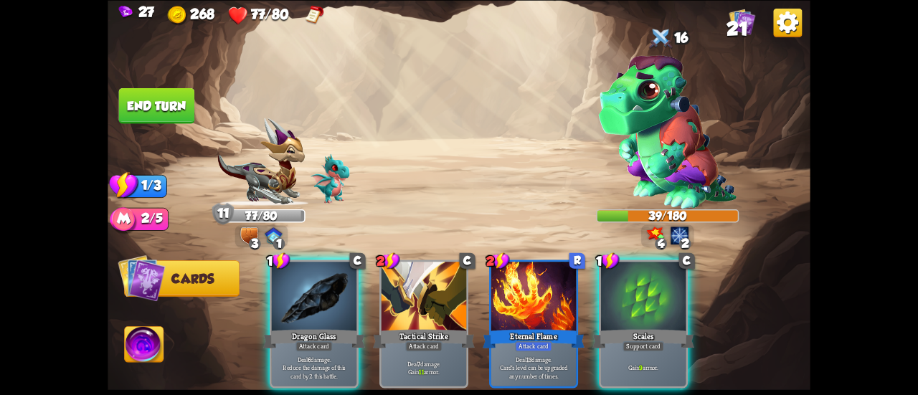
click at [618, 327] on div "Scales" at bounding box center [643, 338] width 102 height 23
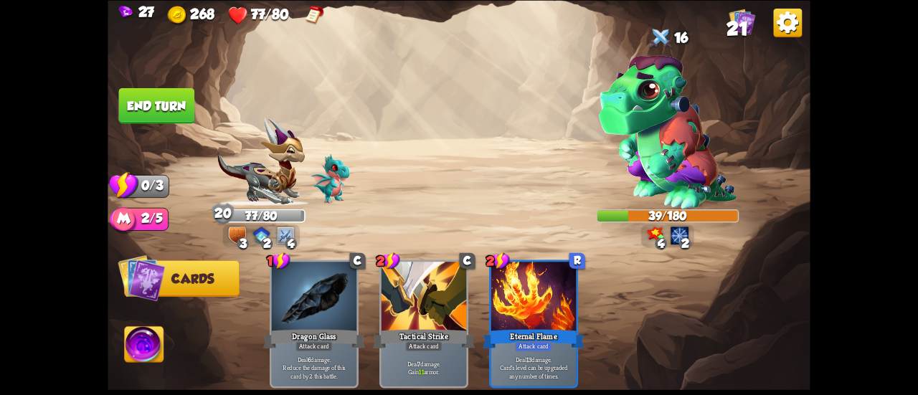
click at [169, 105] on button "End turn" at bounding box center [156, 105] width 77 height 37
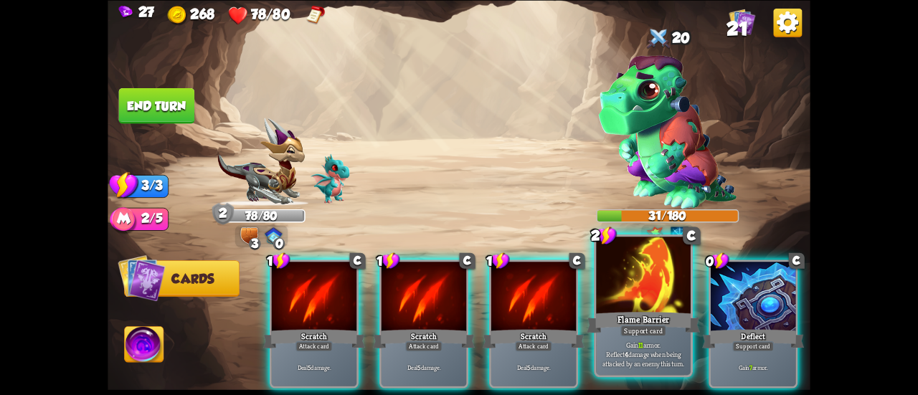
click at [638, 294] on div at bounding box center [643, 277] width 95 height 80
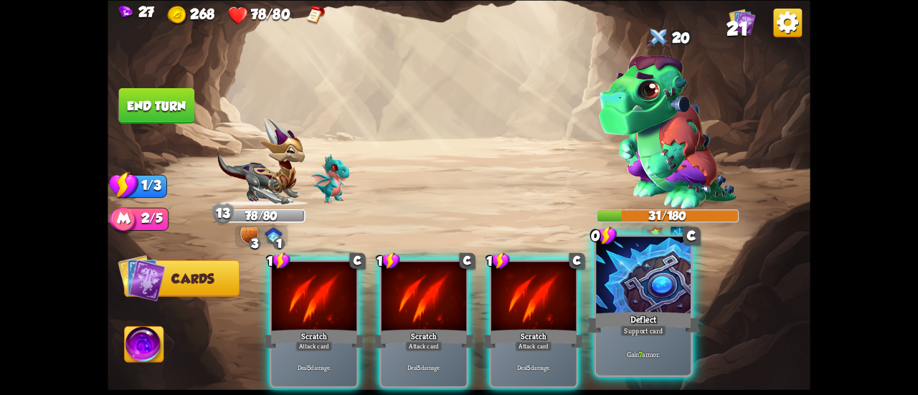
click at [636, 293] on div at bounding box center [643, 277] width 95 height 80
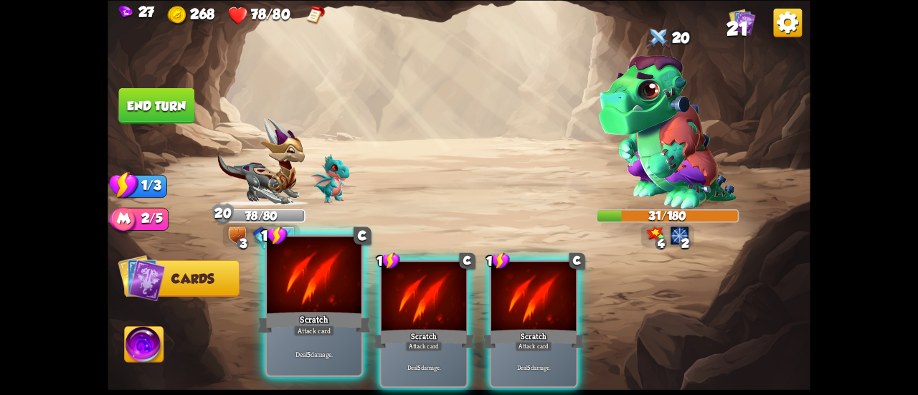
click at [304, 307] on div at bounding box center [314, 277] width 95 height 80
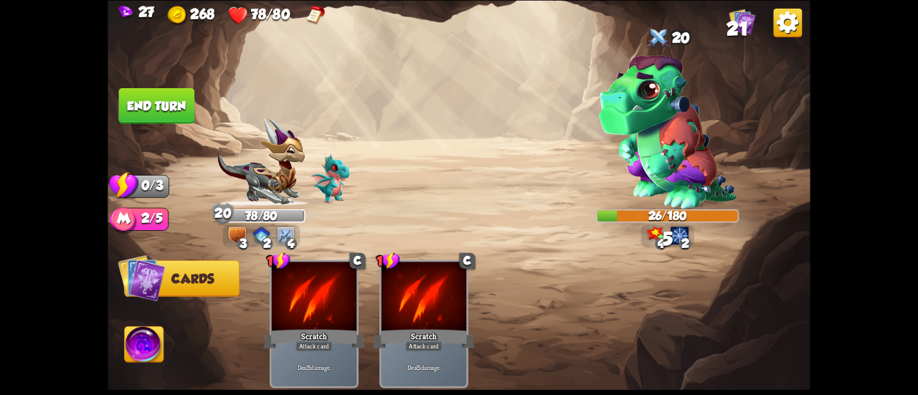
click at [158, 108] on button "End turn" at bounding box center [157, 105] width 76 height 36
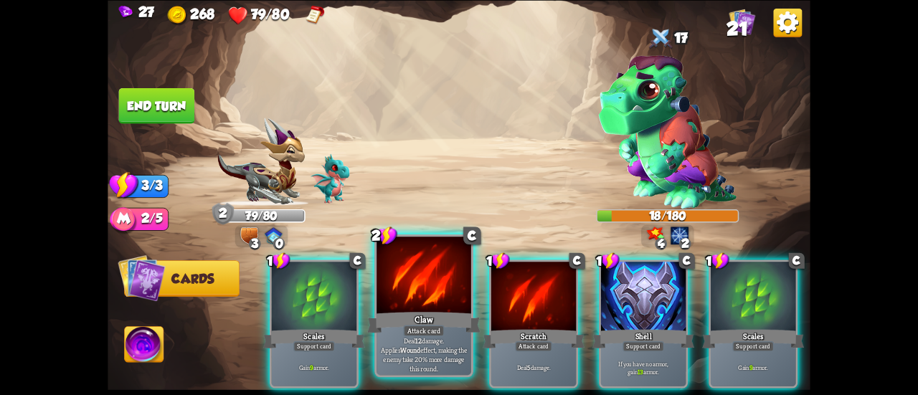
click at [430, 276] on div at bounding box center [424, 277] width 95 height 80
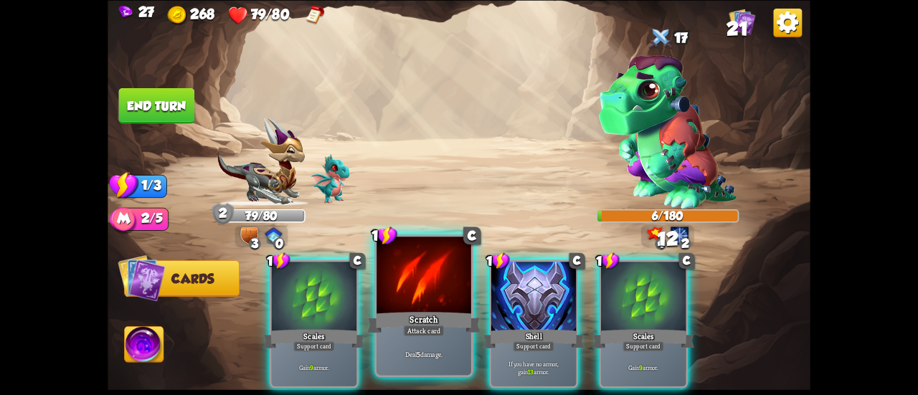
click at [407, 286] on div at bounding box center [424, 277] width 95 height 80
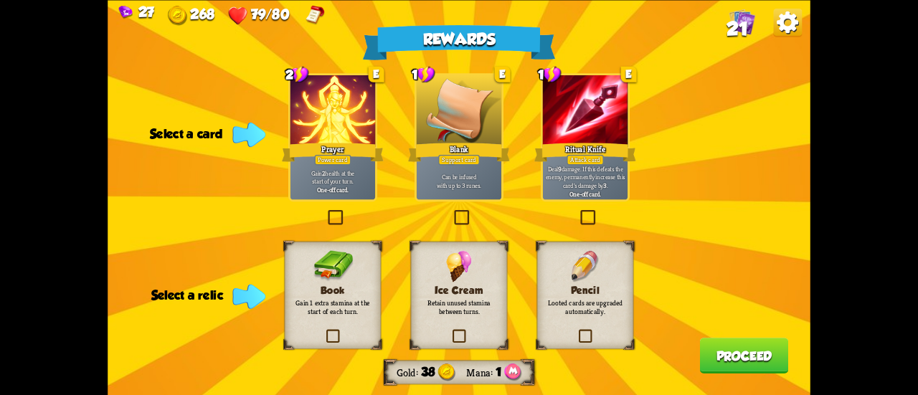
click at [595, 135] on div at bounding box center [585, 111] width 85 height 72
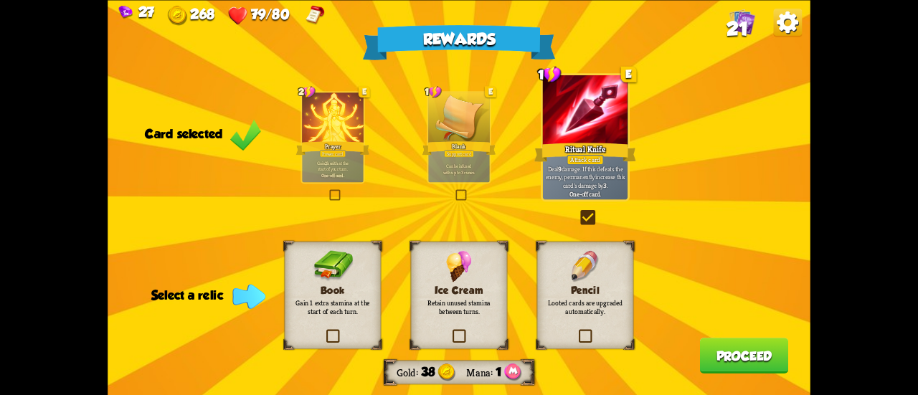
click at [337, 300] on p "Gain 1 extra stamina at the start of each turn." at bounding box center [332, 307] width 78 height 19
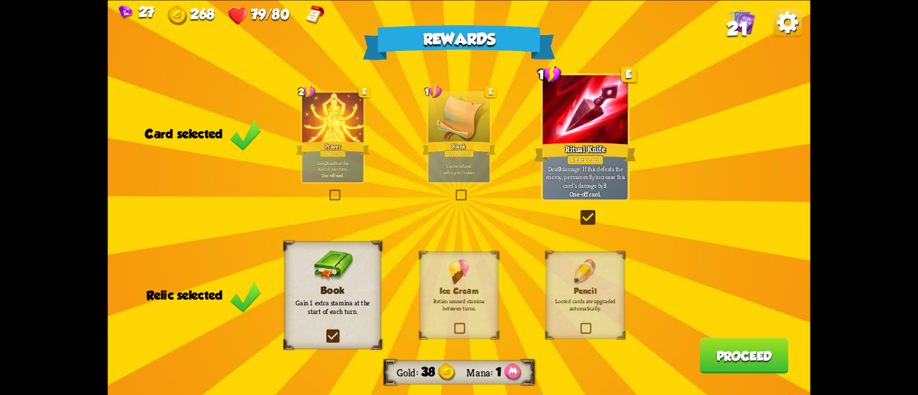
click at [577, 291] on h3 "Pencil" at bounding box center [586, 290] width 64 height 9
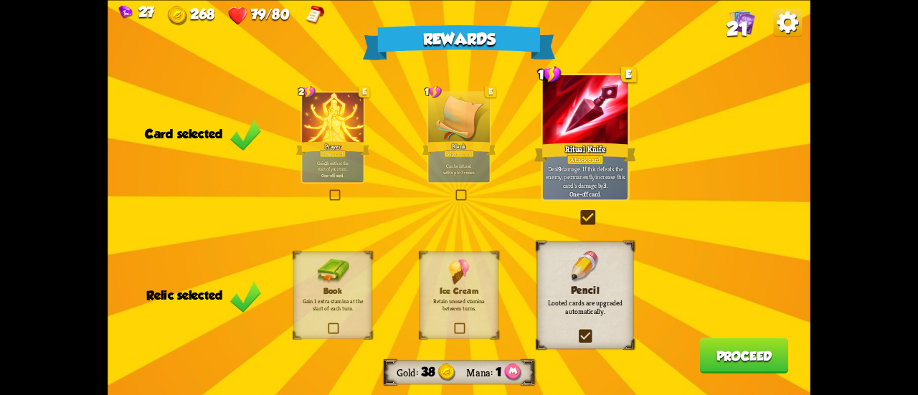
click at [733, 346] on button "Proceed" at bounding box center [744, 356] width 89 height 36
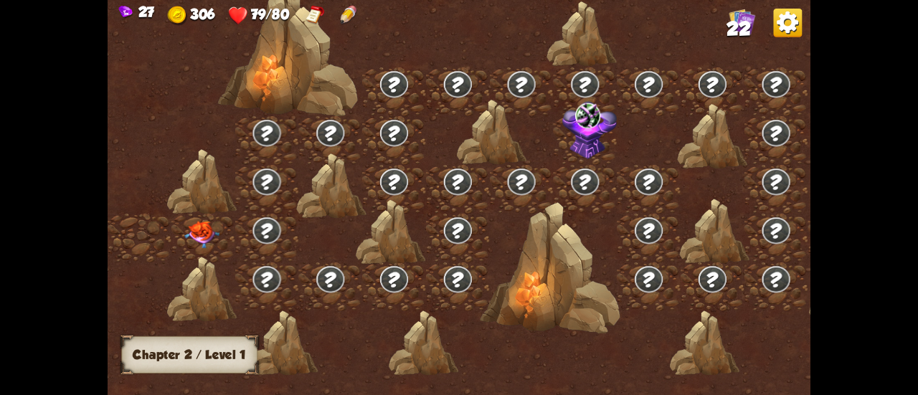
click at [188, 235] on img at bounding box center [201, 234] width 35 height 27
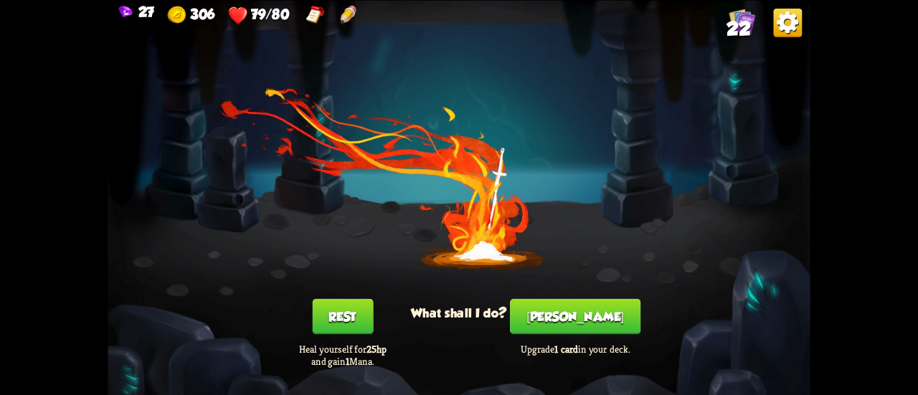
drag, startPoint x: 572, startPoint y: 282, endPoint x: 573, endPoint y: 289, distance: 7.2
click at [573, 289] on div "You feel rested! What shall I do? Rest Heal yourself for 25hp and gain 1 Mana. …" at bounding box center [459, 197] width 703 height 395
drag, startPoint x: 575, startPoint y: 300, endPoint x: 577, endPoint y: 311, distance: 11.7
click at [575, 301] on div "You feel rested! What shall I do? Rest Heal yourself for 25hp and gain 1 Mana. …" at bounding box center [459, 197] width 703 height 395
click at [577, 314] on button "[PERSON_NAME]" at bounding box center [575, 316] width 131 height 36
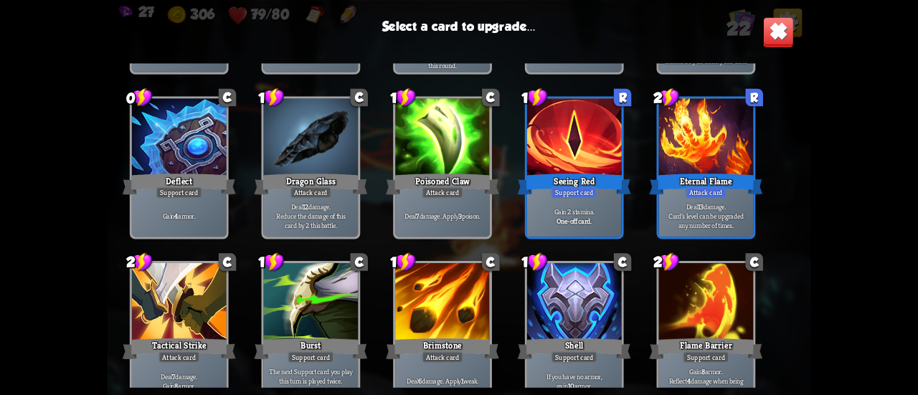
scroll to position [666, 0]
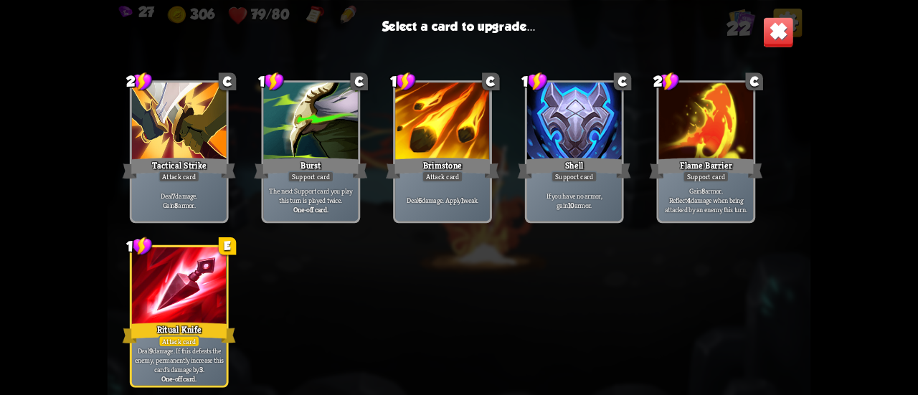
click at [199, 316] on div at bounding box center [179, 287] width 95 height 80
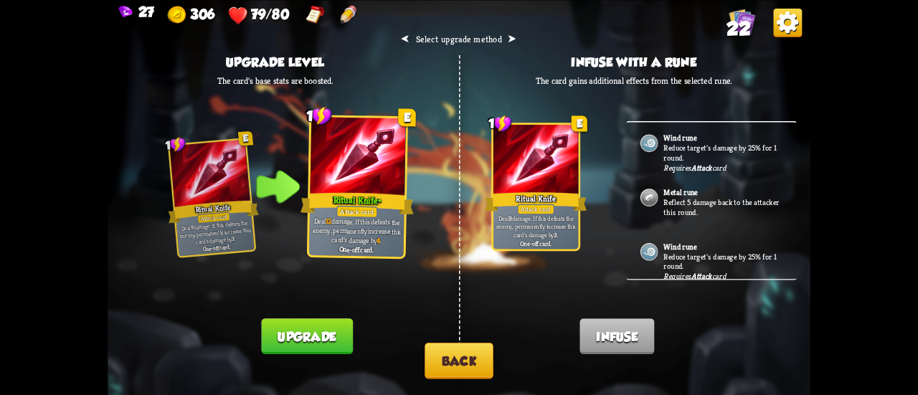
click at [450, 366] on button "Back" at bounding box center [459, 361] width 69 height 37
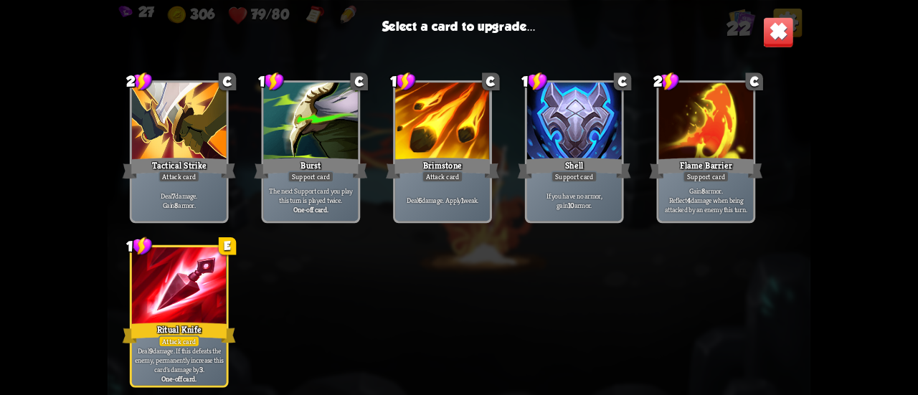
click at [212, 284] on div at bounding box center [179, 287] width 95 height 80
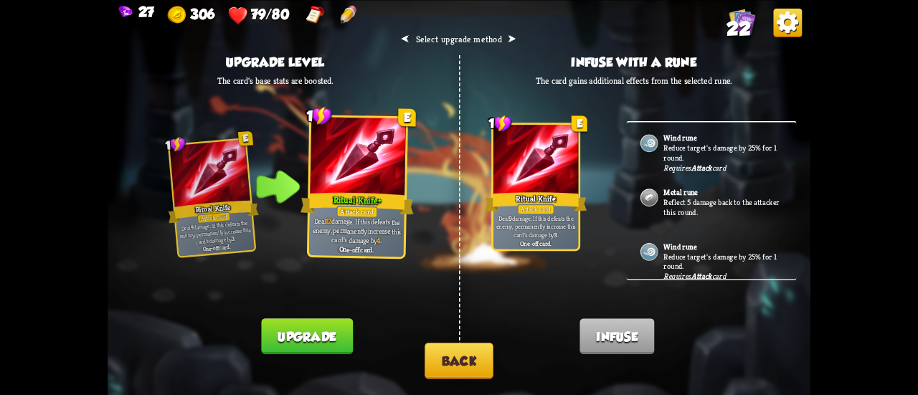
click at [291, 339] on button "Upgrade" at bounding box center [306, 336] width 91 height 36
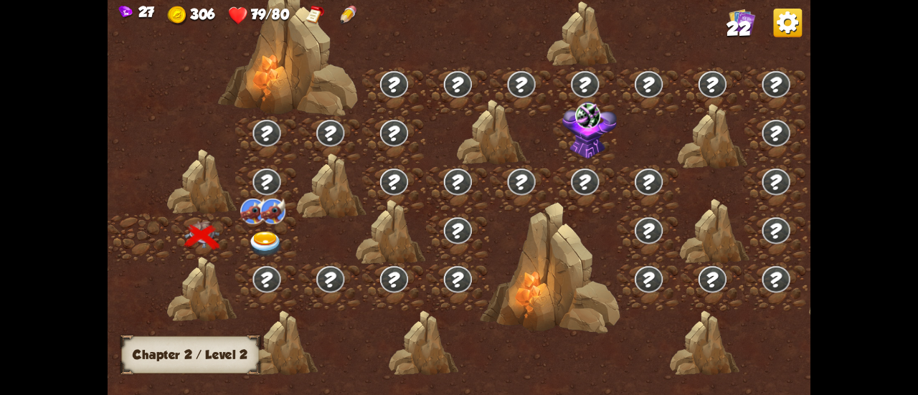
click at [268, 237] on img at bounding box center [265, 245] width 35 height 26
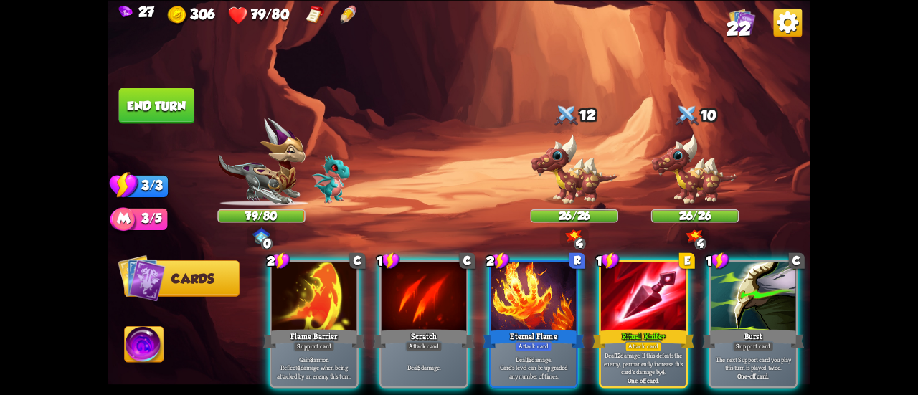
drag, startPoint x: 526, startPoint y: 275, endPoint x: 435, endPoint y: 98, distance: 199.2
click at [435, 98] on div "Select an enemy to attack... You don't have enough stamina to play that card...…" at bounding box center [459, 197] width 703 height 395
click at [148, 345] on img at bounding box center [144, 345] width 39 height 39
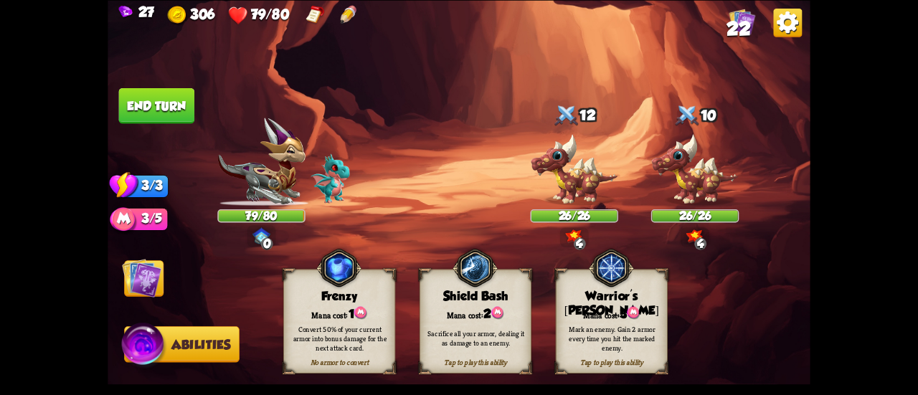
click at [142, 283] on img at bounding box center [141, 277] width 39 height 39
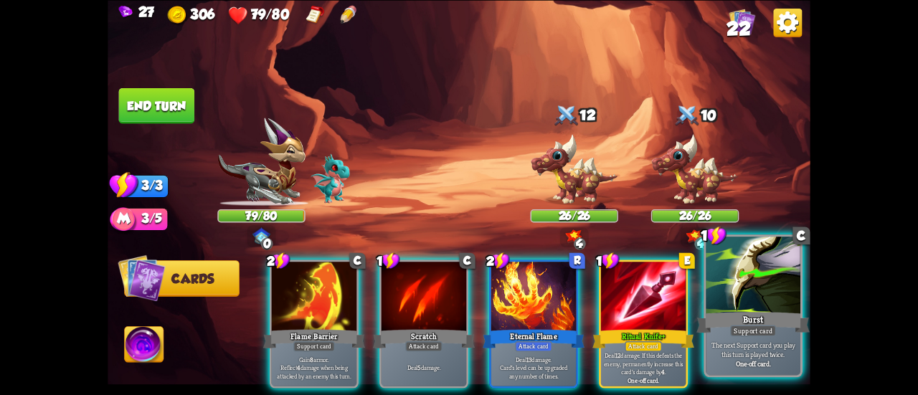
click at [720, 301] on div at bounding box center [753, 277] width 95 height 80
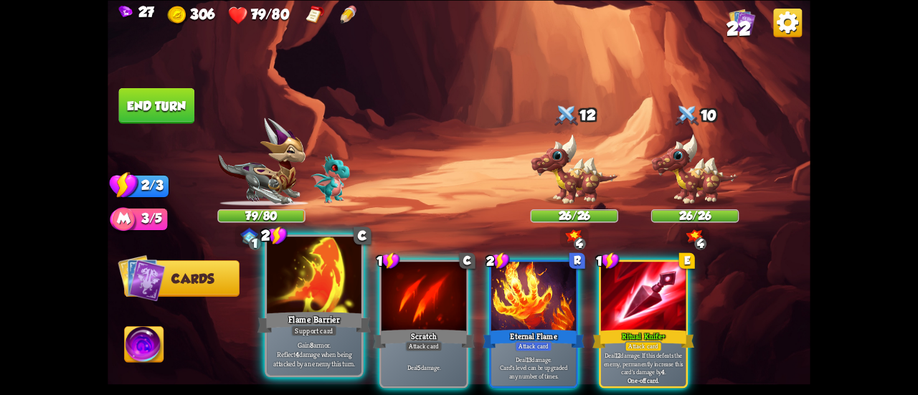
click at [298, 259] on div at bounding box center [314, 277] width 95 height 80
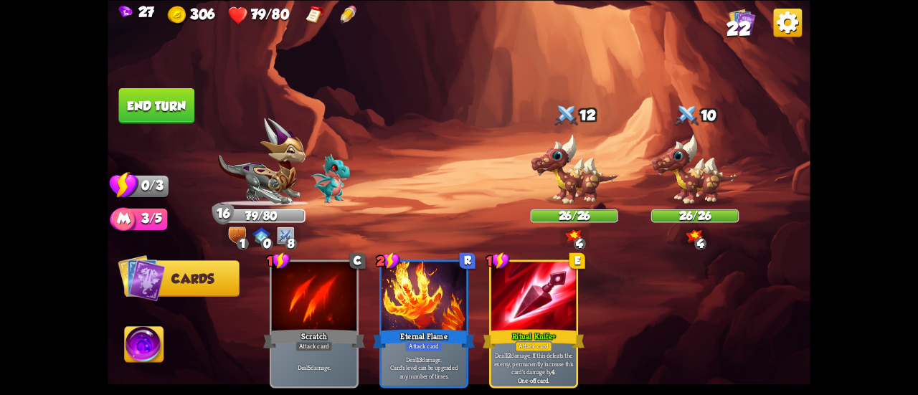
click at [162, 98] on button "End turn" at bounding box center [157, 105] width 76 height 36
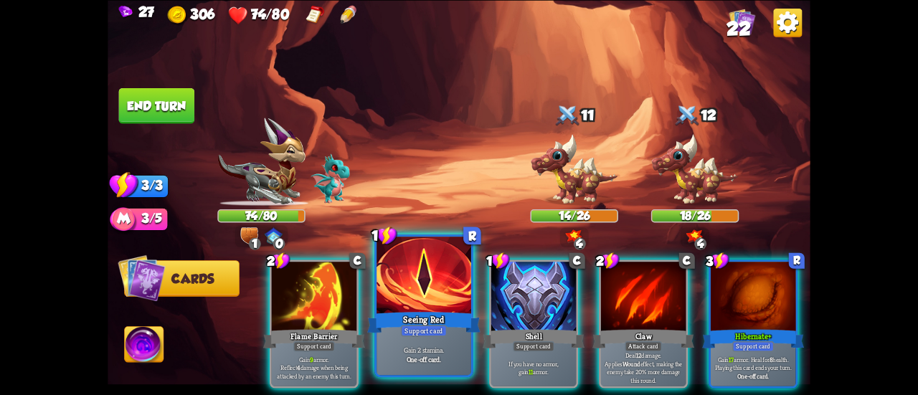
click at [432, 329] on div "Support card" at bounding box center [424, 330] width 46 height 11
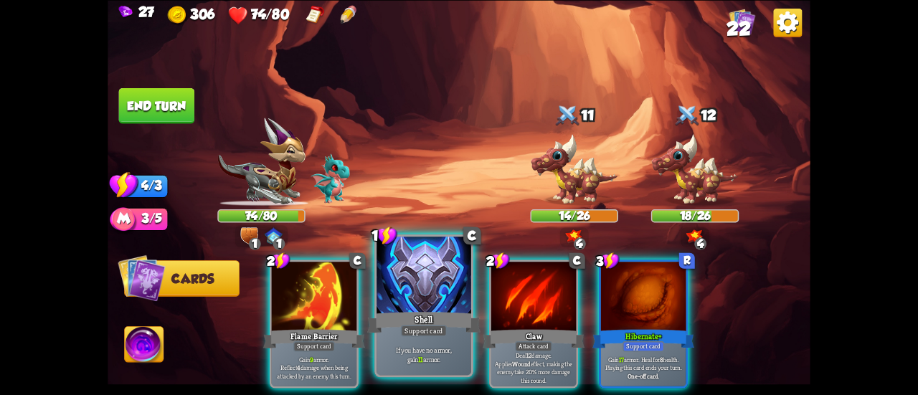
click at [419, 329] on div "Support card" at bounding box center [424, 330] width 46 height 11
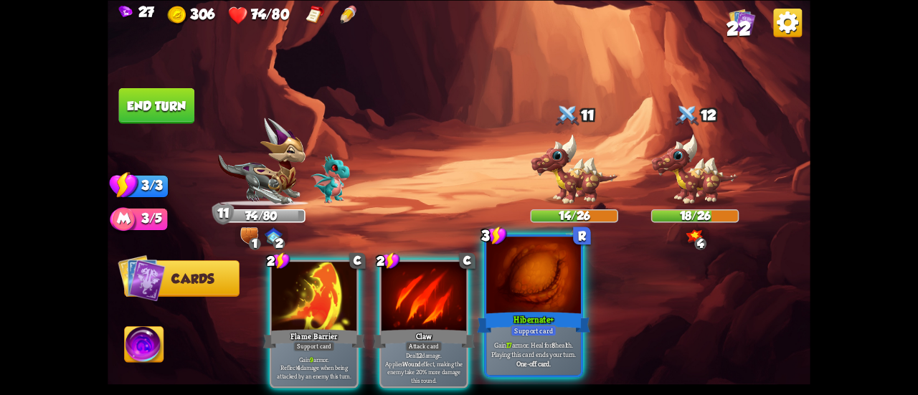
click at [531, 323] on div "Hibernate+" at bounding box center [533, 322] width 113 height 25
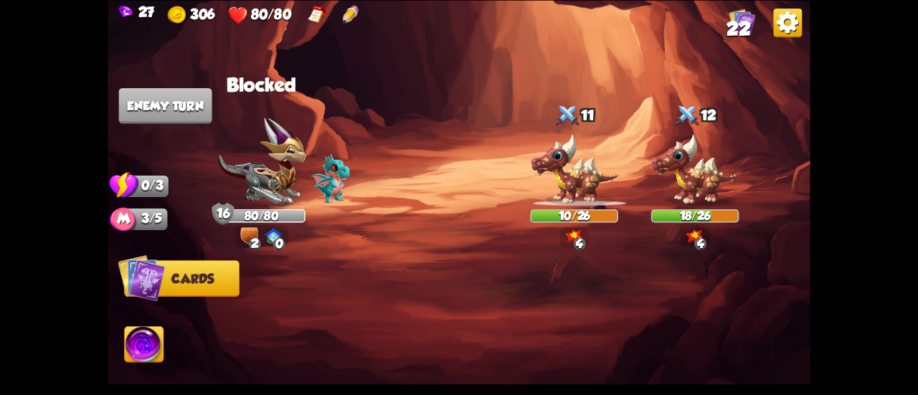
click at [730, 25] on span "22" at bounding box center [739, 29] width 24 height 22
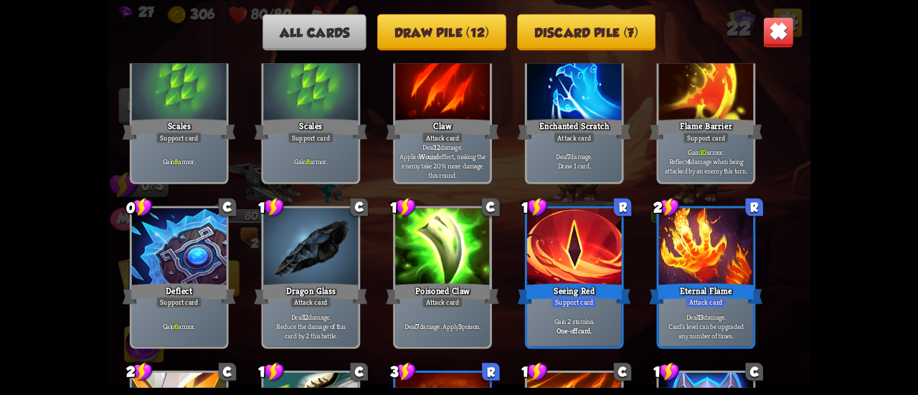
scroll to position [574, 0]
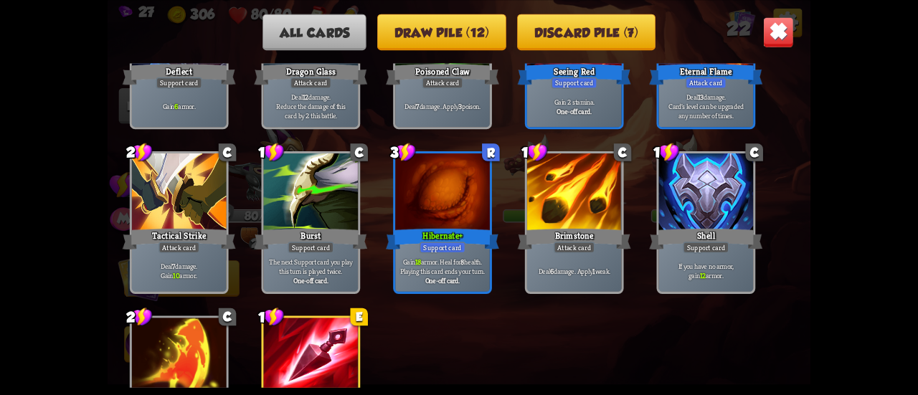
click at [782, 37] on img at bounding box center [778, 31] width 31 height 31
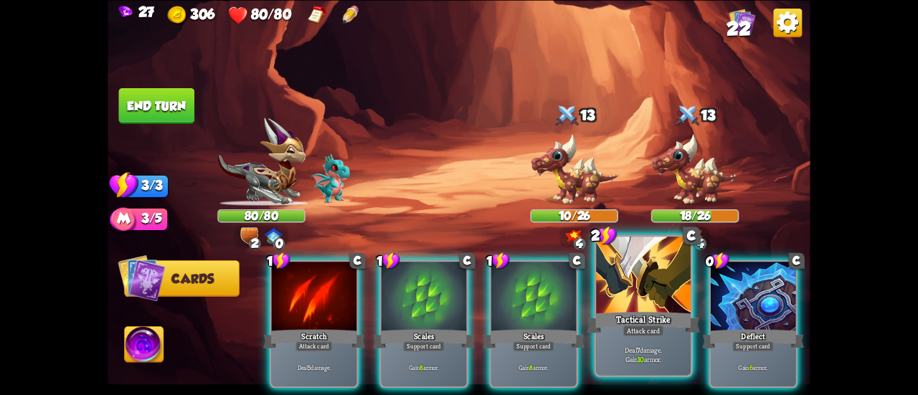
click at [664, 285] on div at bounding box center [643, 277] width 95 height 80
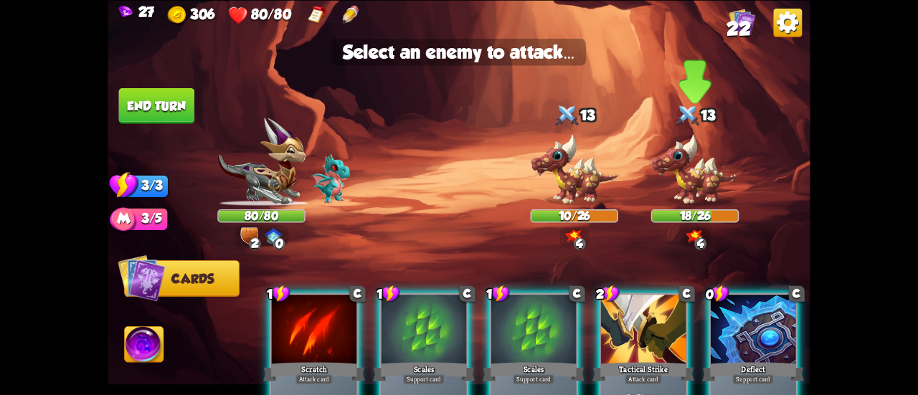
click at [701, 167] on img at bounding box center [694, 169] width 87 height 72
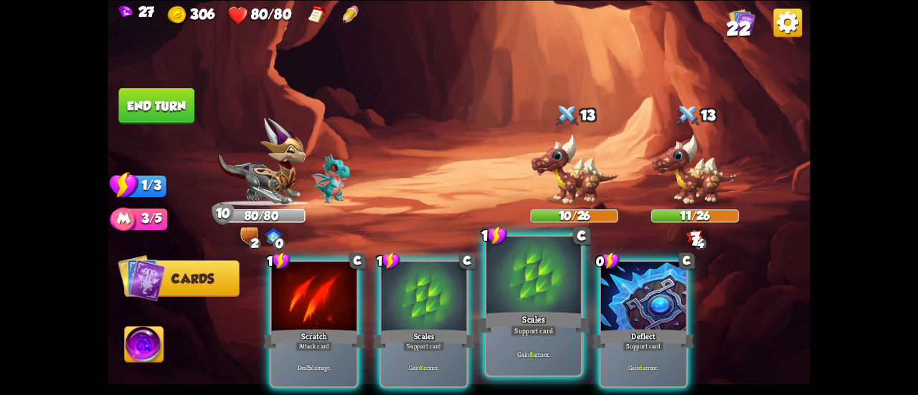
click at [557, 301] on div at bounding box center [533, 277] width 95 height 80
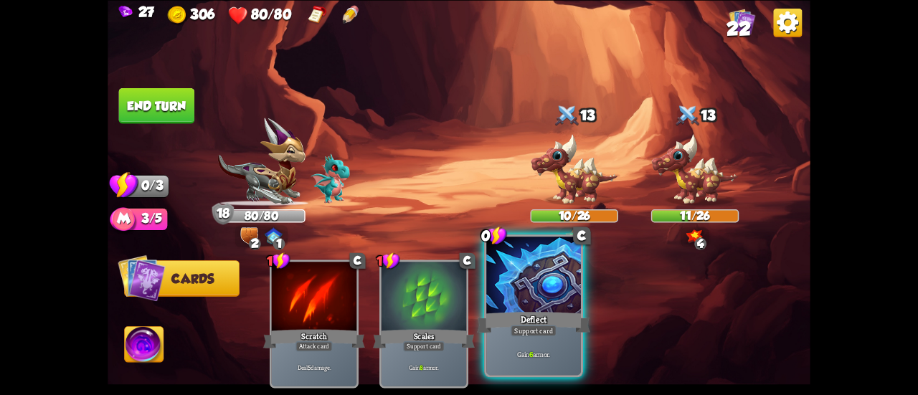
click at [529, 306] on div at bounding box center [533, 277] width 95 height 80
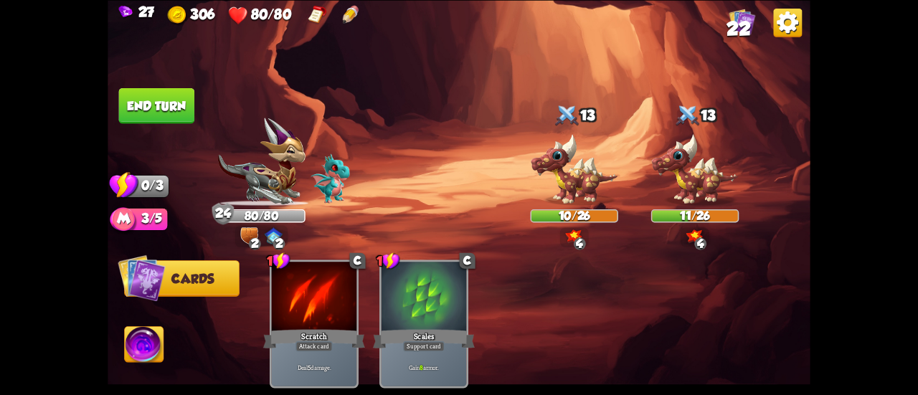
click at [145, 96] on button "End turn" at bounding box center [157, 105] width 76 height 36
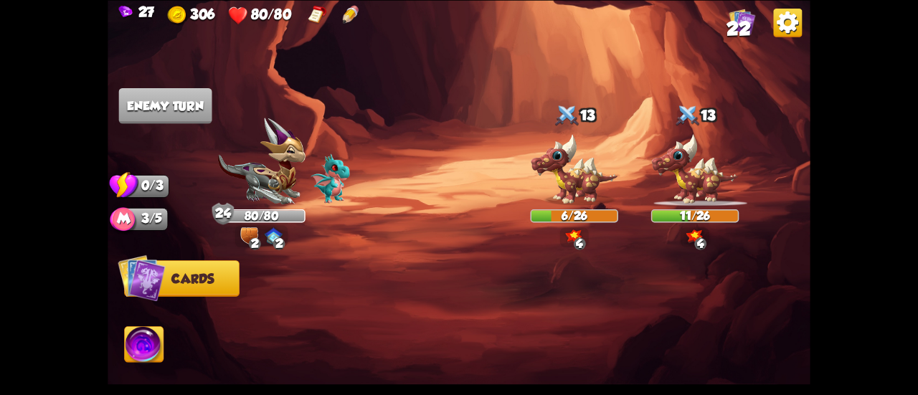
click at [724, 31] on img at bounding box center [459, 197] width 703 height 395
click at [739, 24] on span "22" at bounding box center [739, 29] width 24 height 22
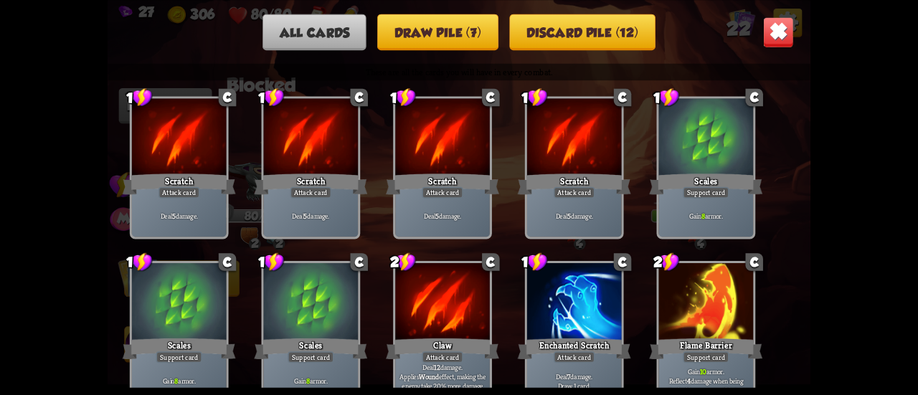
click at [767, 32] on img at bounding box center [778, 31] width 31 height 31
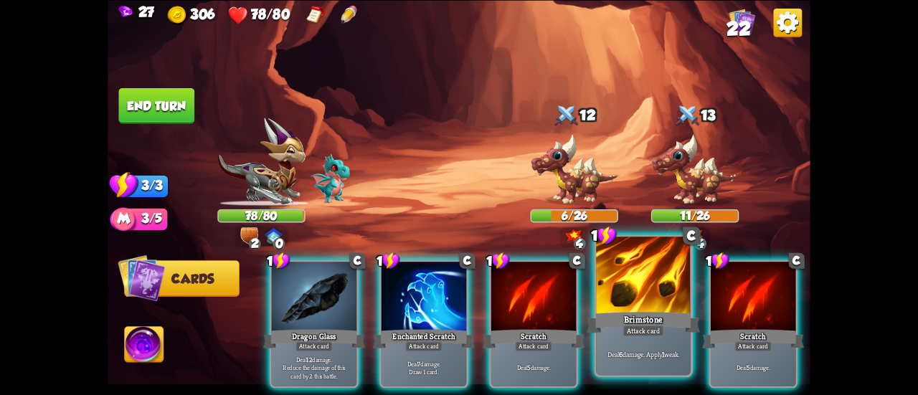
click at [650, 296] on div at bounding box center [643, 277] width 95 height 80
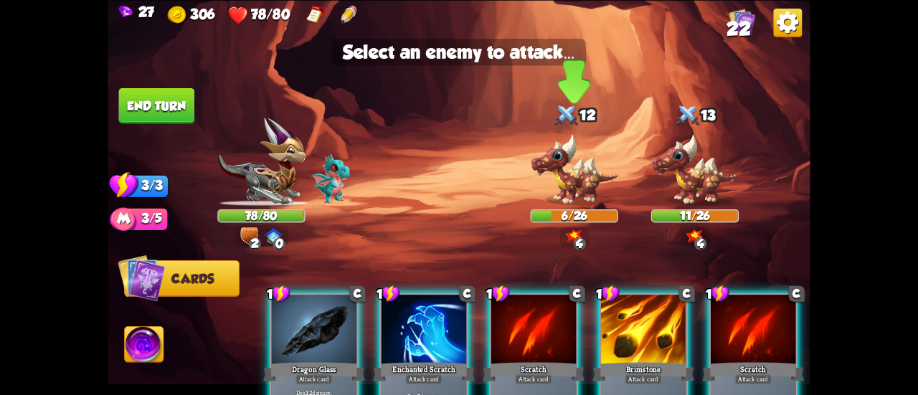
click at [564, 181] on img at bounding box center [573, 169] width 87 height 72
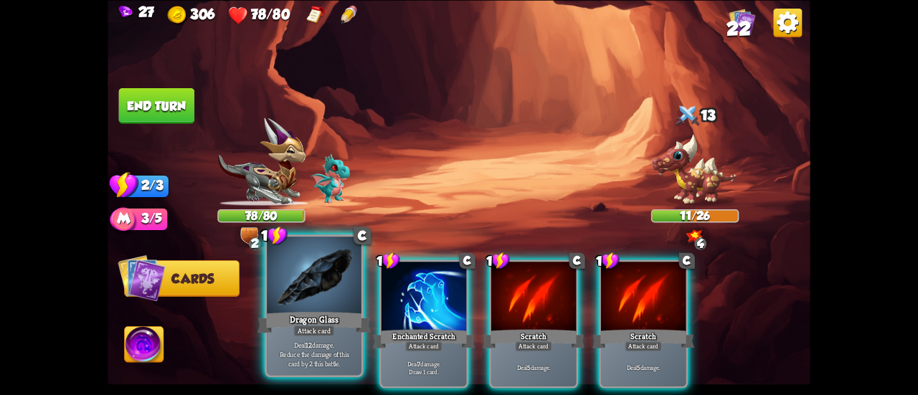
click at [320, 320] on div "Dragon Glass" at bounding box center [313, 322] width 113 height 25
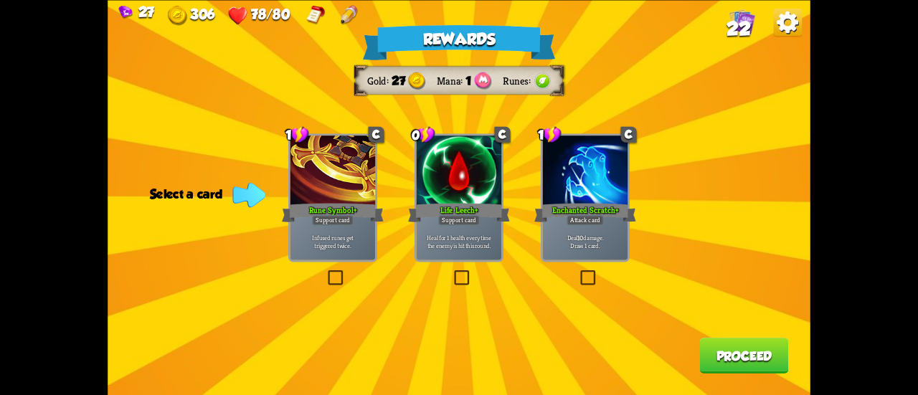
click at [478, 256] on div "Heal for 1 health every time the enemy is hit this round." at bounding box center [459, 241] width 85 height 37
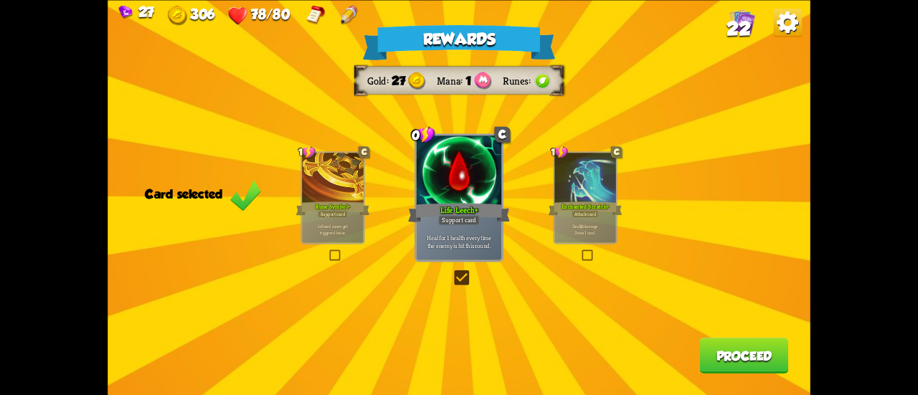
click at [590, 244] on div "1 C Enchanted Scratch+ Attack card Deal 10 damage. Draw 1 card." at bounding box center [585, 197] width 65 height 93
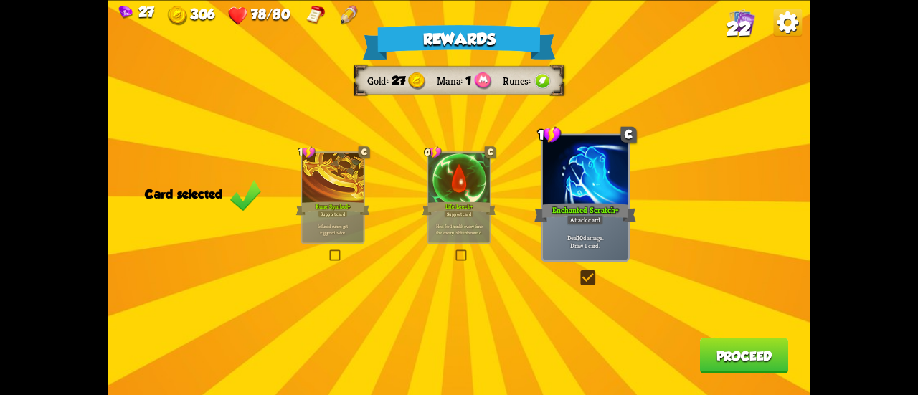
click at [469, 222] on div "Heal for 1 health every time the enemy is hit this round." at bounding box center [459, 229] width 62 height 27
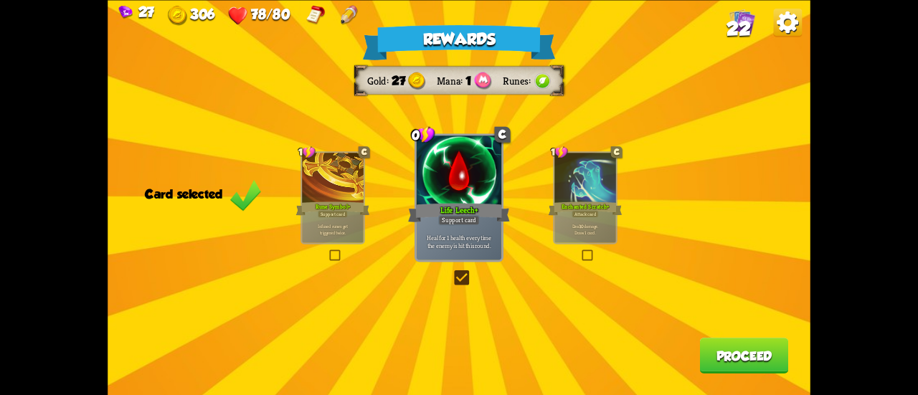
click at [730, 349] on button "Proceed" at bounding box center [744, 356] width 89 height 36
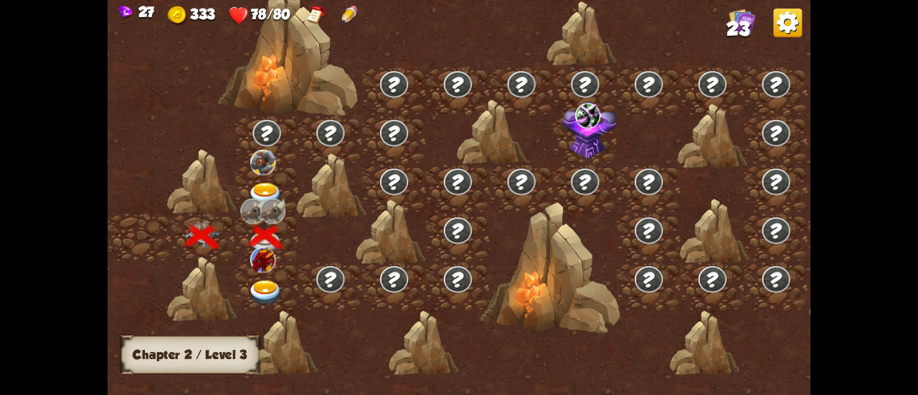
click at [265, 281] on img at bounding box center [265, 293] width 35 height 26
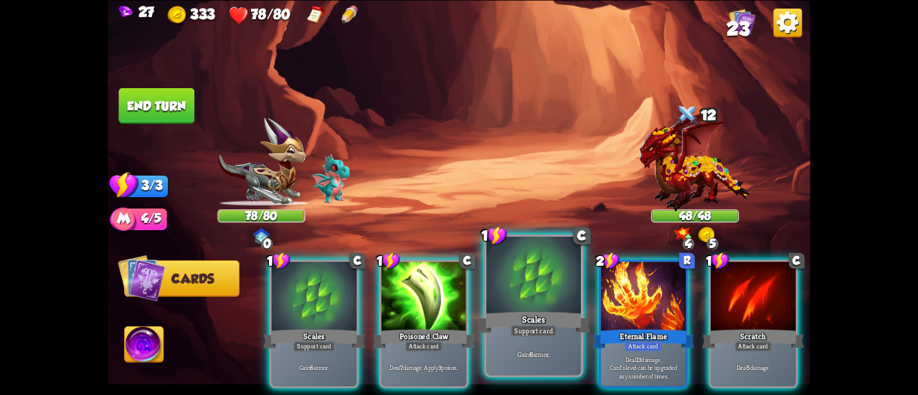
click at [515, 279] on div at bounding box center [533, 277] width 95 height 80
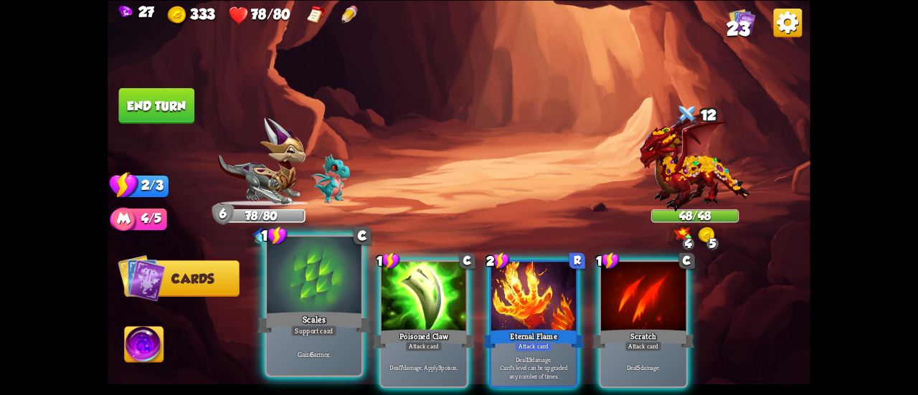
click at [280, 293] on div at bounding box center [314, 277] width 95 height 80
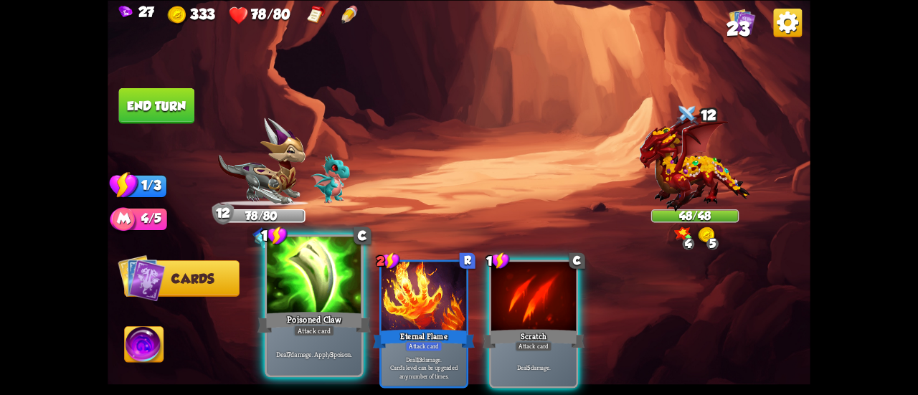
click at [334, 288] on div at bounding box center [314, 277] width 95 height 80
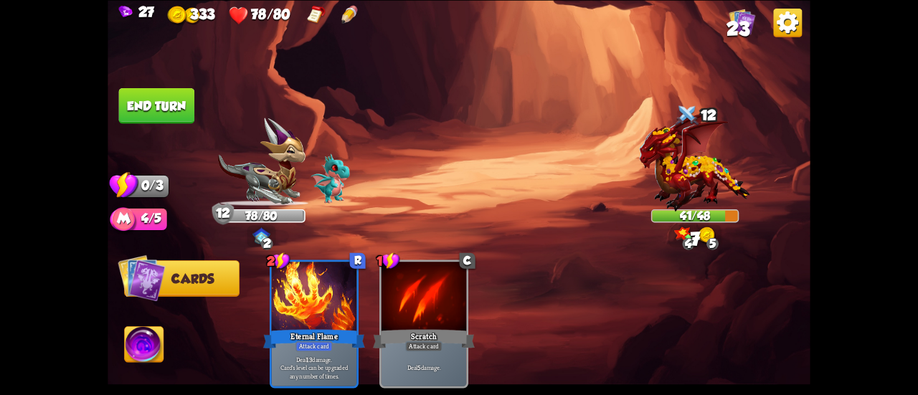
click at [159, 113] on button "End turn" at bounding box center [157, 105] width 76 height 36
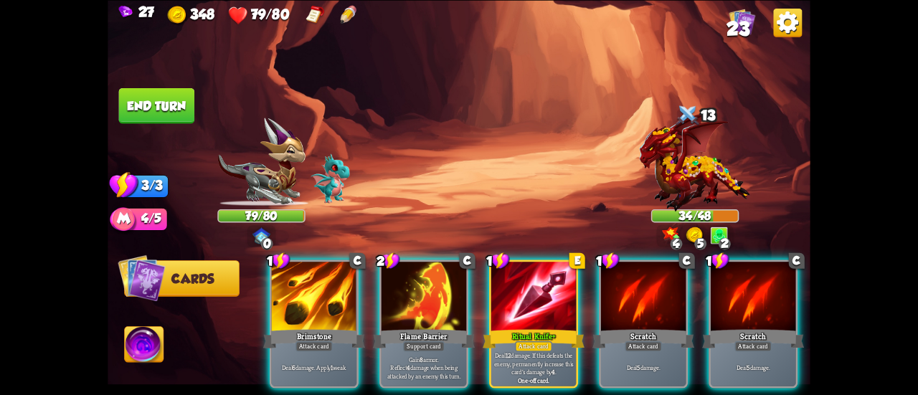
click at [158, 339] on img at bounding box center [144, 345] width 39 height 39
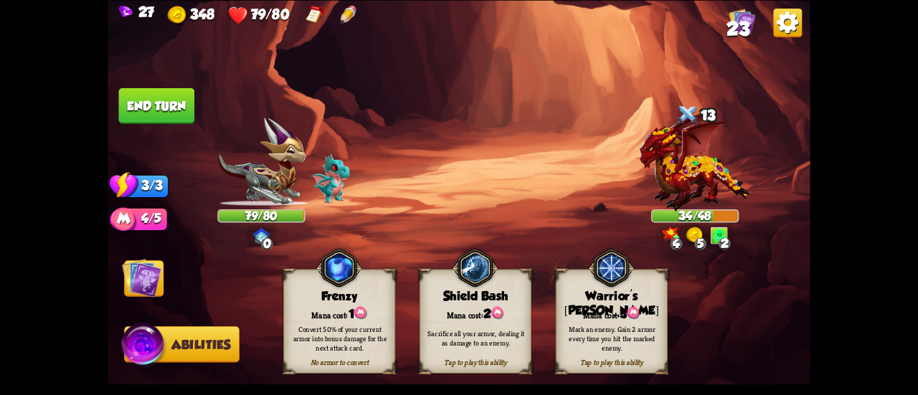
click at [145, 272] on img at bounding box center [141, 277] width 39 height 39
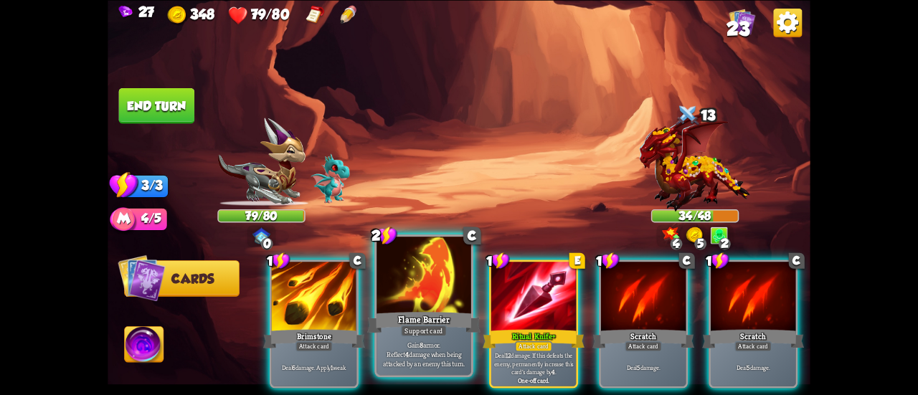
click at [410, 302] on div at bounding box center [424, 277] width 95 height 80
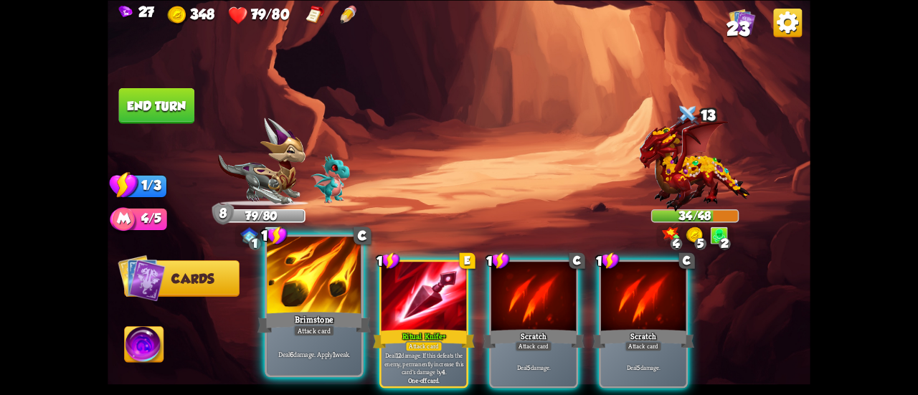
click at [303, 306] on div at bounding box center [314, 277] width 95 height 80
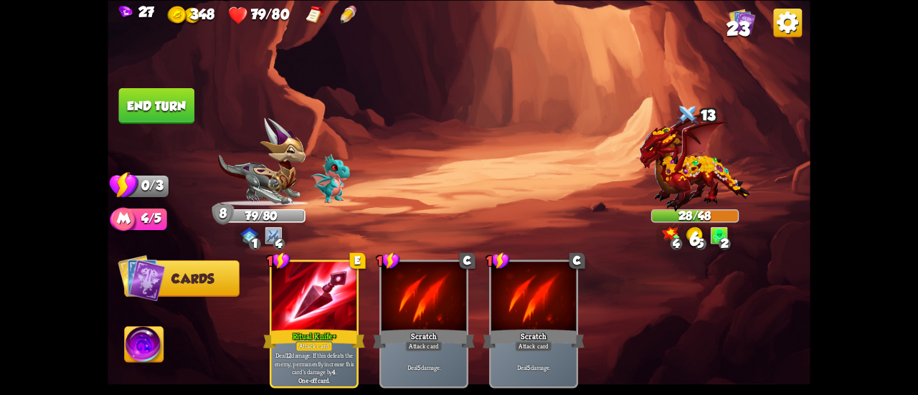
click at [186, 107] on button "End turn" at bounding box center [157, 105] width 76 height 36
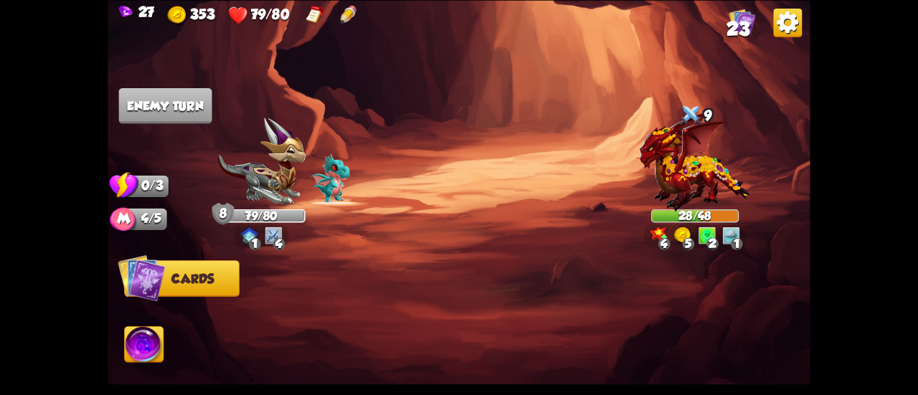
click at [740, 31] on span "23" at bounding box center [738, 29] width 23 height 22
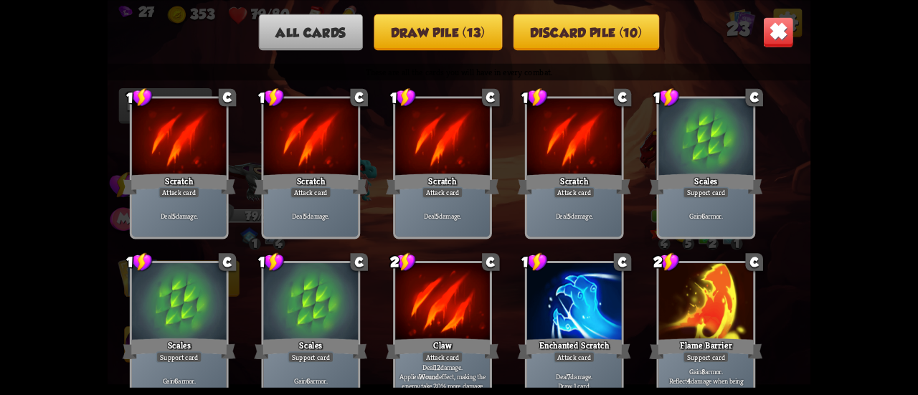
click at [775, 34] on img at bounding box center [778, 31] width 31 height 31
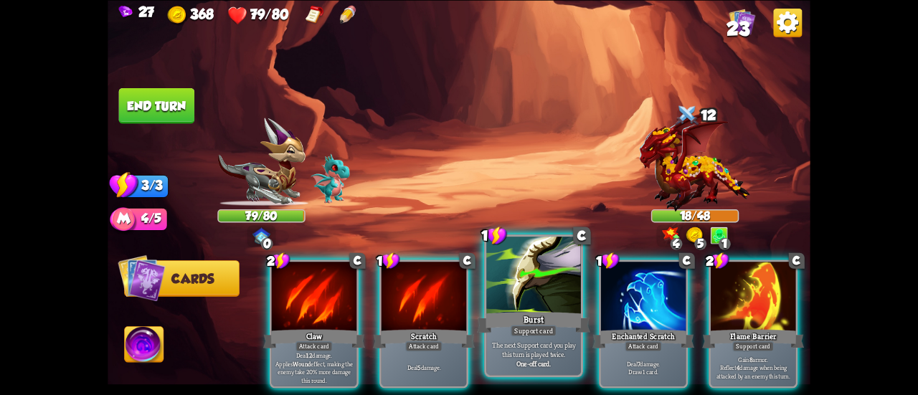
click at [533, 268] on div at bounding box center [533, 277] width 95 height 80
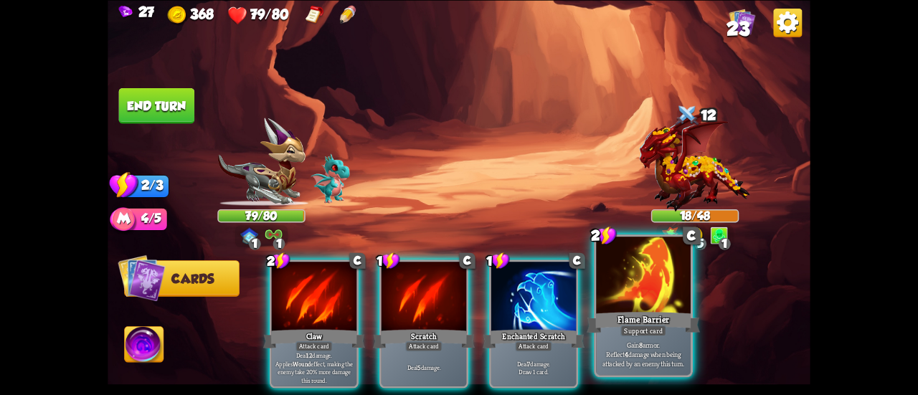
click at [658, 265] on div at bounding box center [643, 277] width 95 height 80
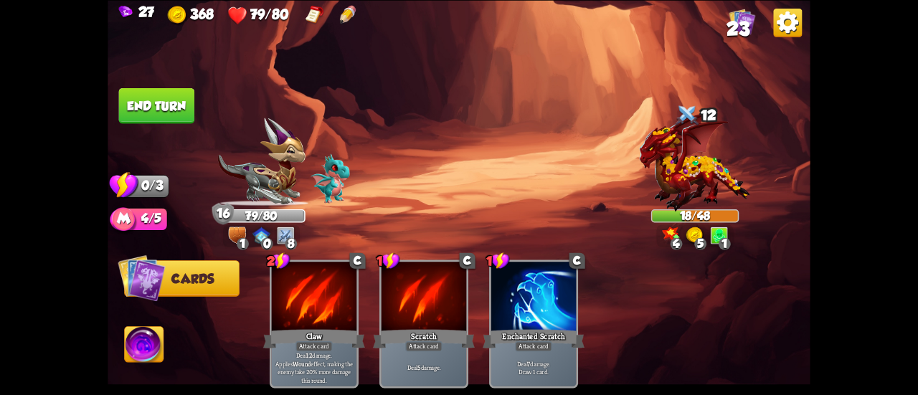
click at [171, 104] on button "End turn" at bounding box center [157, 105] width 76 height 36
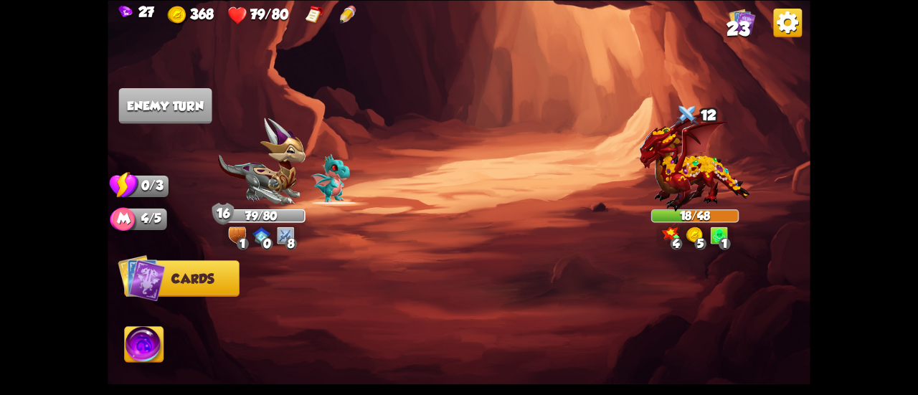
click at [744, 25] on span "23" at bounding box center [738, 29] width 23 height 22
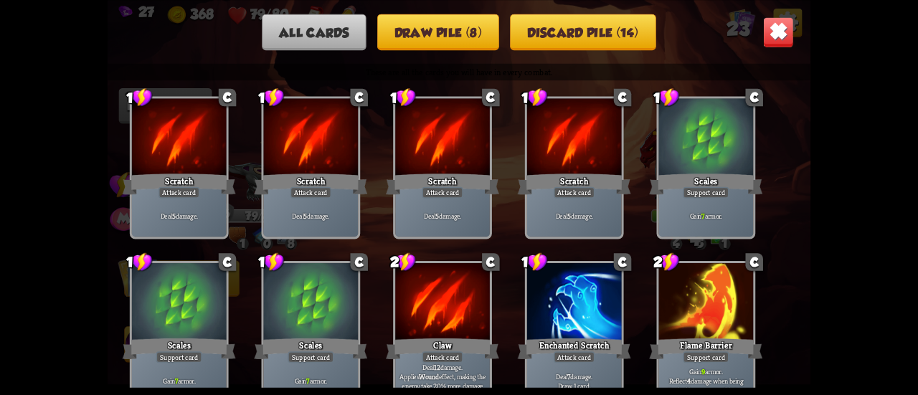
click at [772, 24] on img at bounding box center [778, 31] width 31 height 31
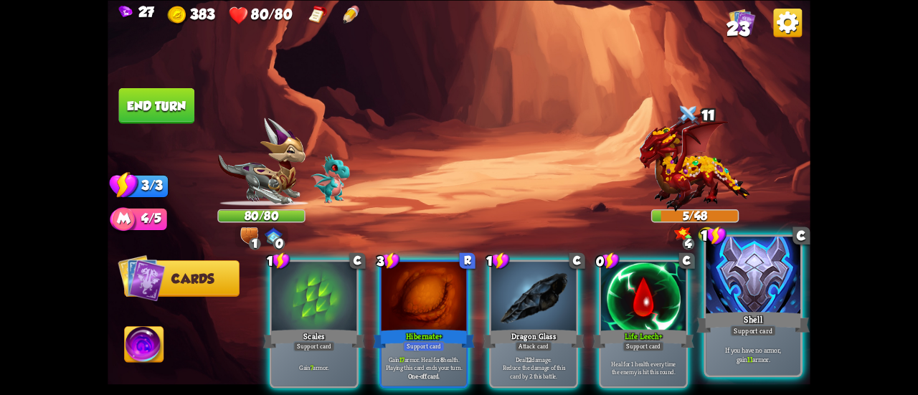
click at [742, 311] on div "Shell" at bounding box center [752, 322] width 113 height 25
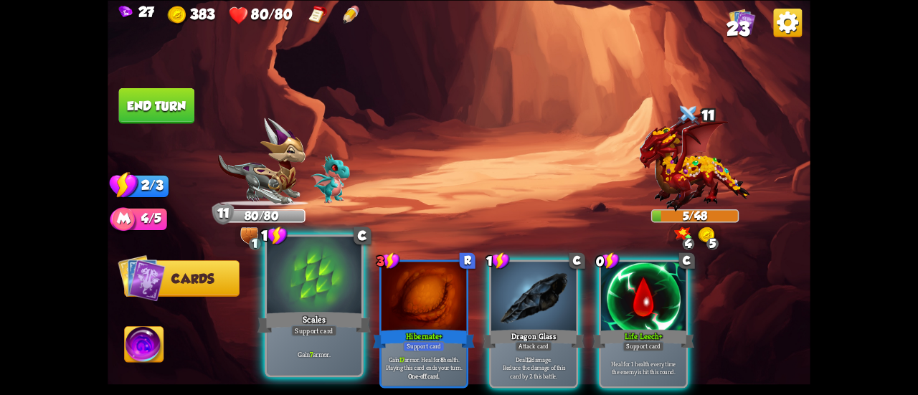
click at [306, 307] on div at bounding box center [314, 277] width 95 height 80
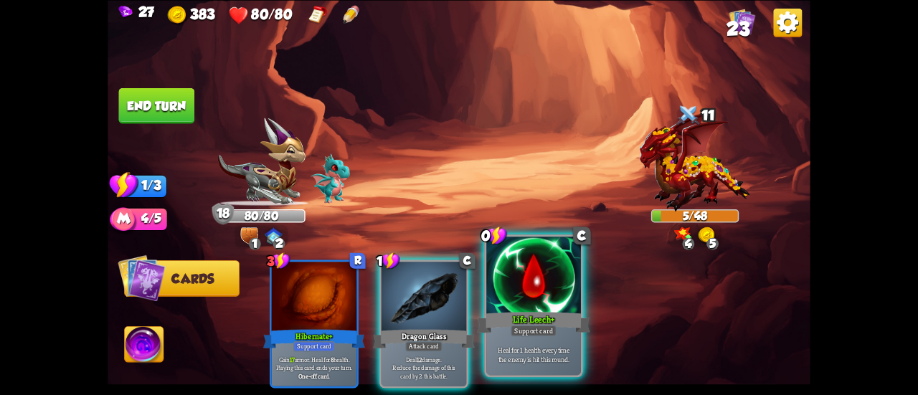
click at [518, 299] on div at bounding box center [533, 277] width 95 height 80
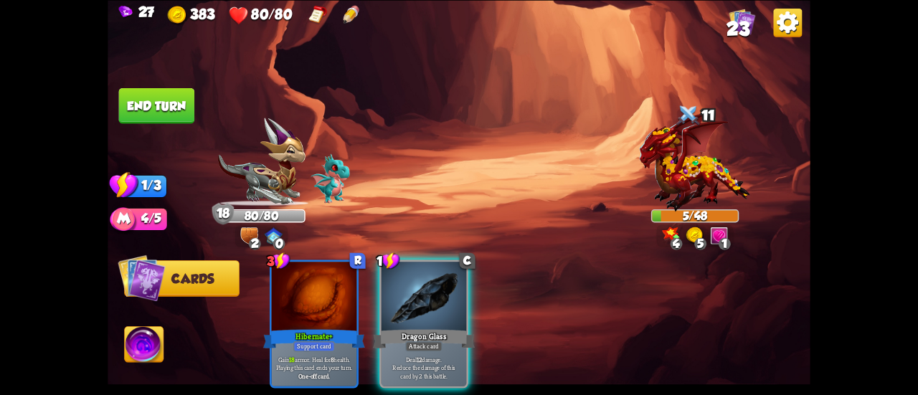
click at [164, 104] on button "End turn" at bounding box center [157, 105] width 76 height 36
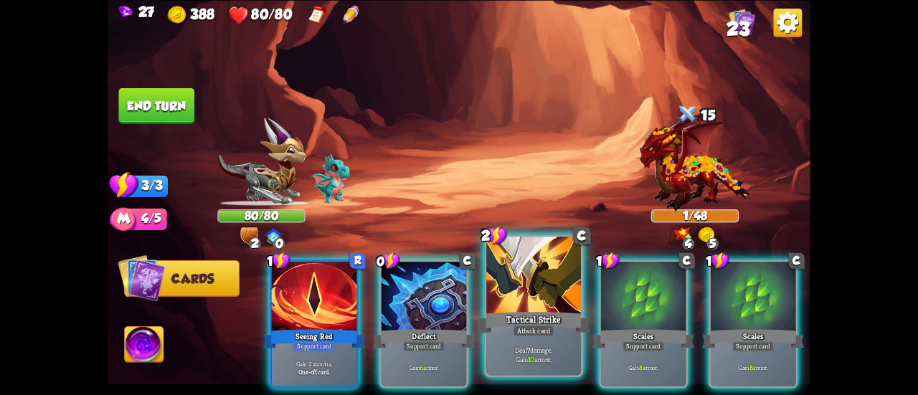
click at [569, 315] on div "Tactical Strike" at bounding box center [533, 322] width 113 height 25
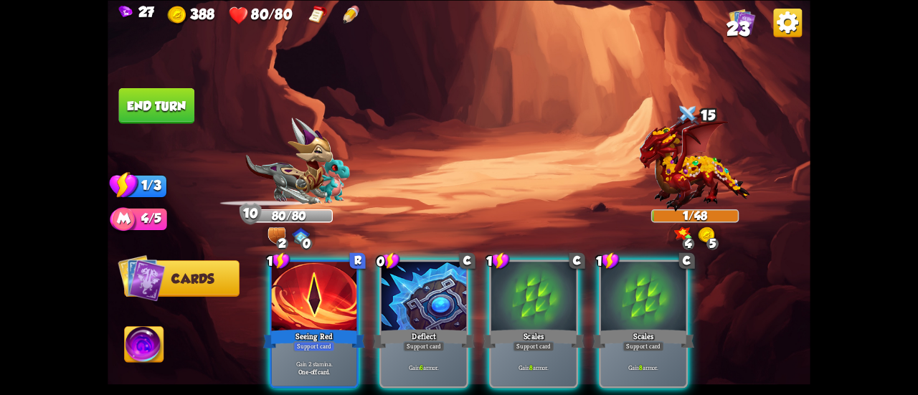
click at [756, 8] on div "27 388 80/80 23" at bounding box center [459, 13] width 703 height 27
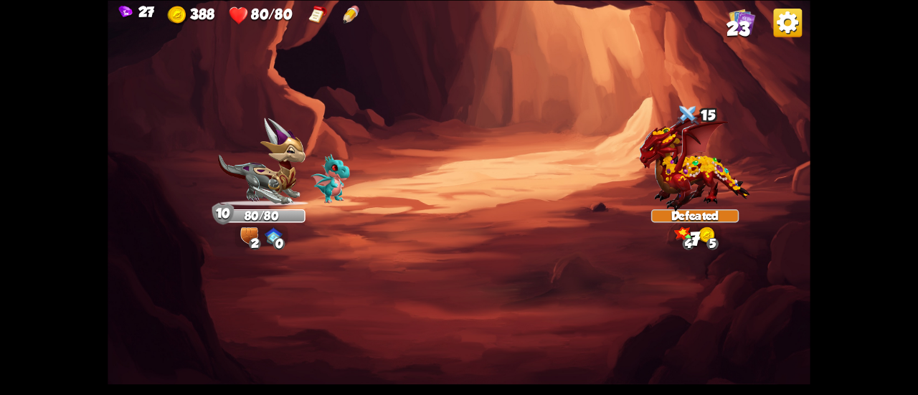
click at [747, 22] on span "23" at bounding box center [738, 29] width 23 height 22
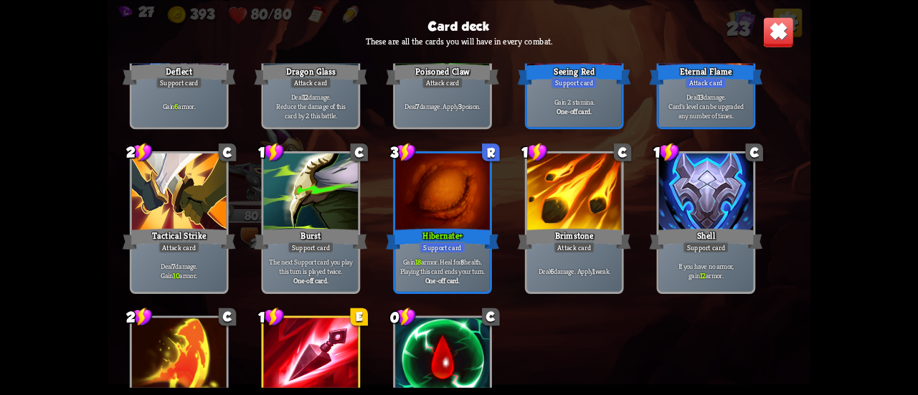
scroll to position [666, 0]
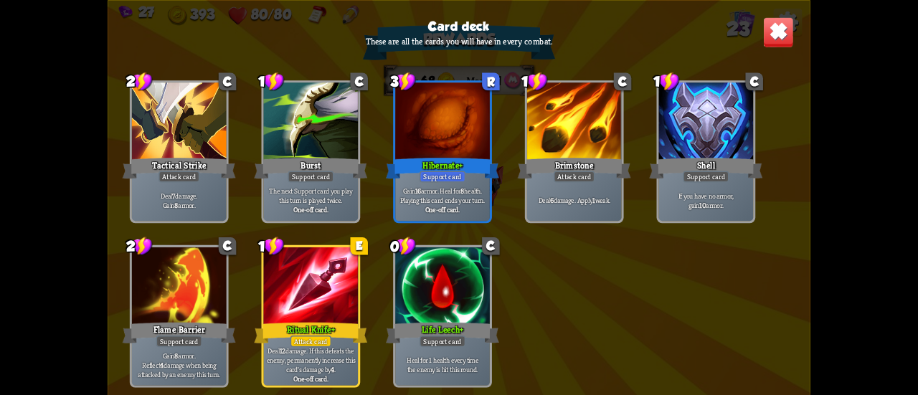
click at [775, 34] on img at bounding box center [778, 31] width 31 height 31
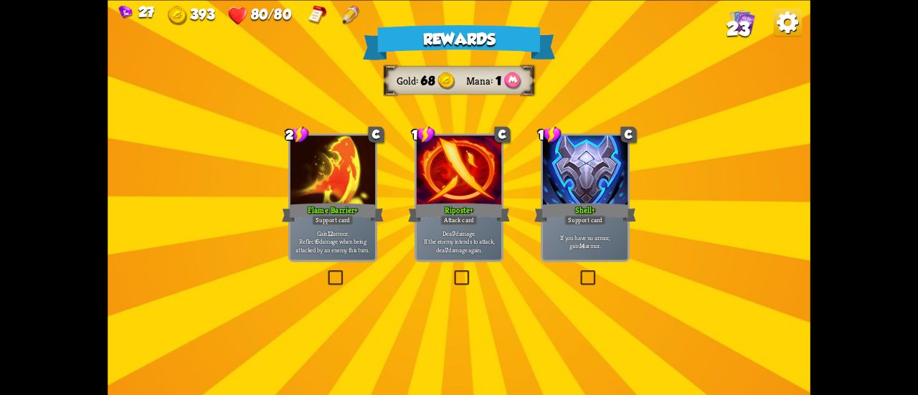
click at [325, 223] on div "Support card" at bounding box center [333, 220] width 42 height 10
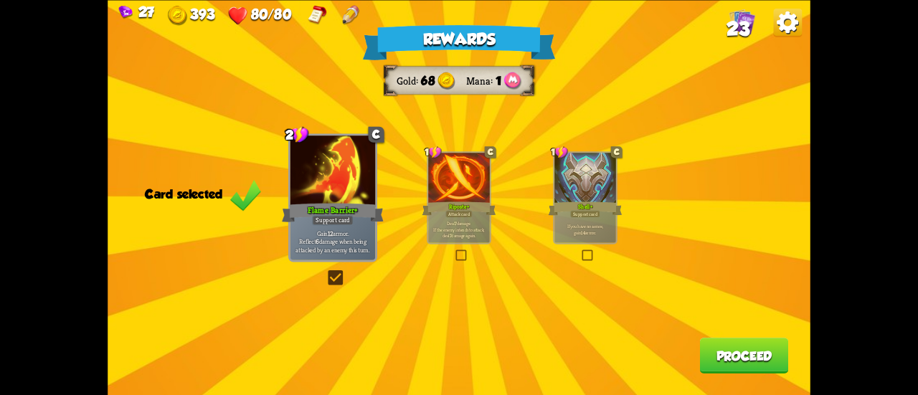
click at [722, 358] on button "Proceed" at bounding box center [744, 356] width 89 height 36
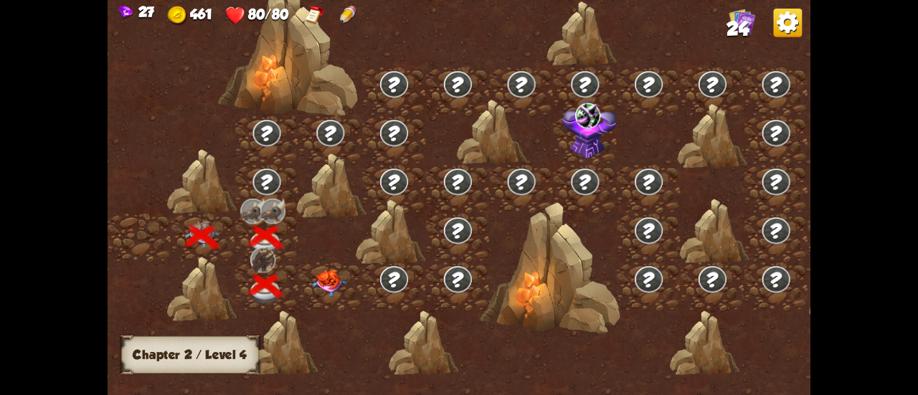
click at [333, 288] on img at bounding box center [329, 283] width 35 height 27
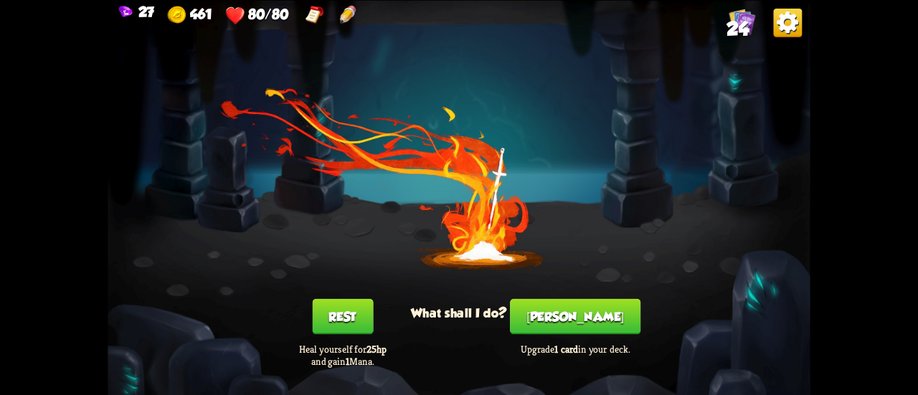
click at [557, 321] on button "[PERSON_NAME]" at bounding box center [575, 316] width 131 height 36
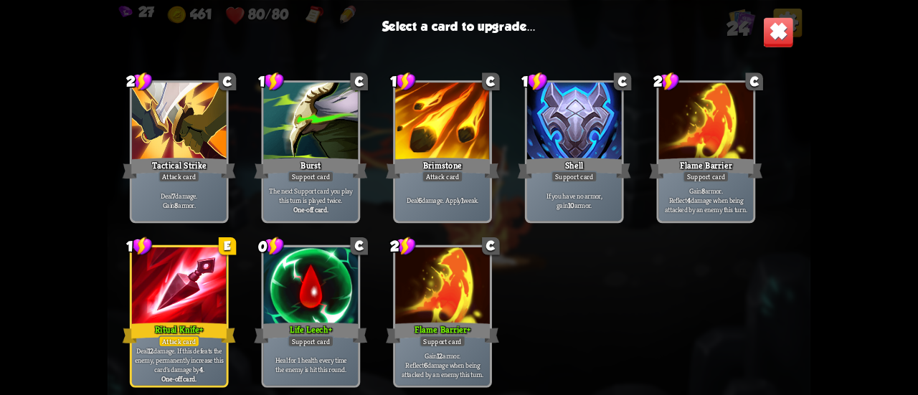
click at [164, 270] on div at bounding box center [179, 287] width 95 height 80
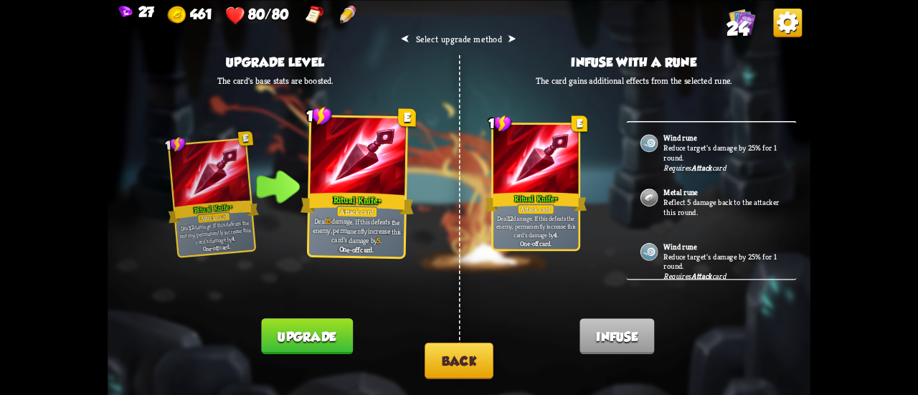
click at [306, 331] on button "Upgrade" at bounding box center [306, 336] width 91 height 36
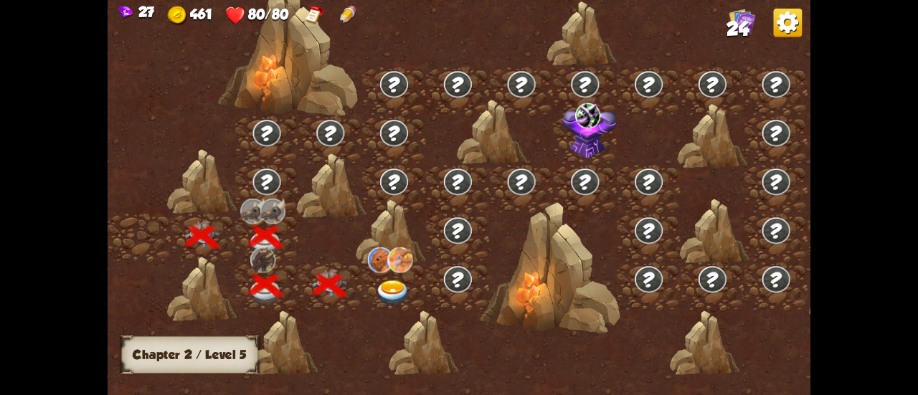
click at [391, 288] on img at bounding box center [393, 293] width 35 height 26
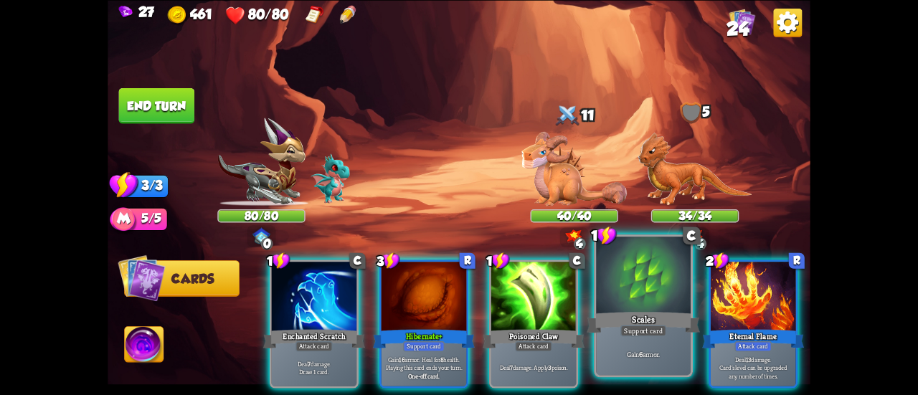
click at [651, 331] on div "Support card" at bounding box center [643, 330] width 46 height 11
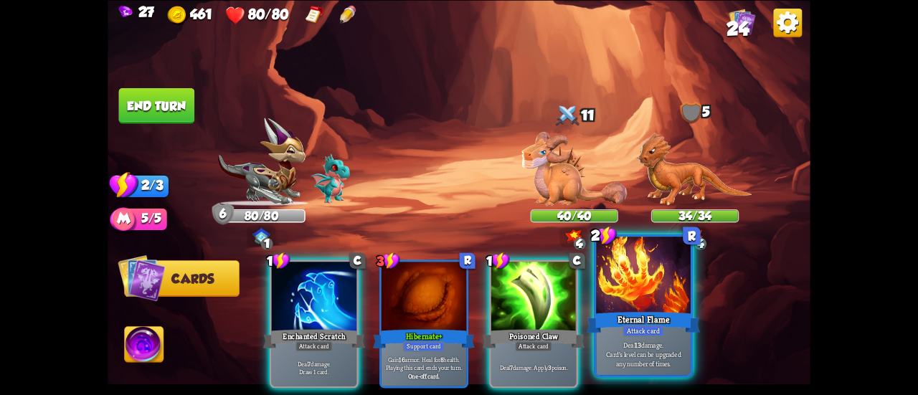
click at [627, 303] on div at bounding box center [643, 277] width 95 height 80
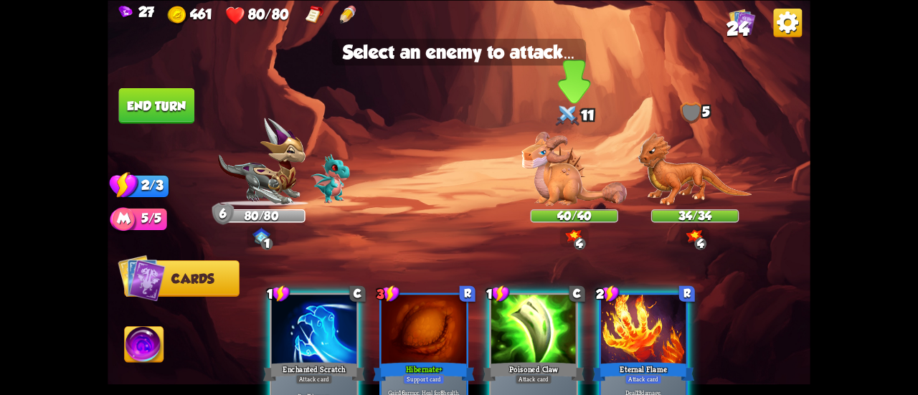
click at [565, 169] on img at bounding box center [573, 169] width 105 height 74
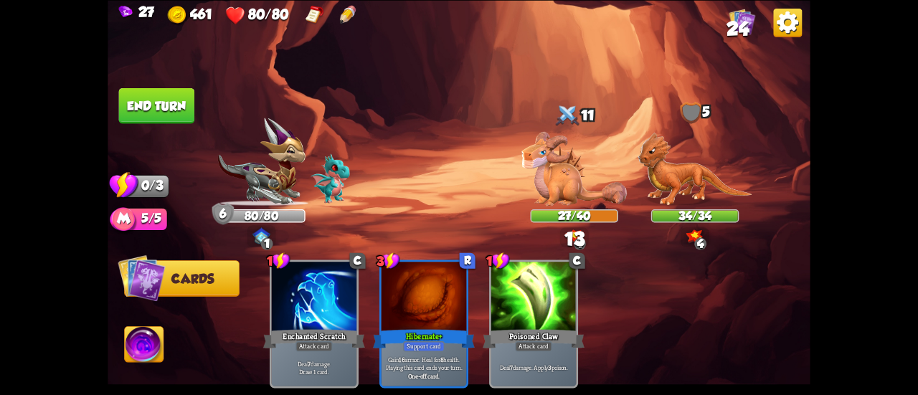
click at [178, 100] on button "End turn" at bounding box center [156, 105] width 77 height 37
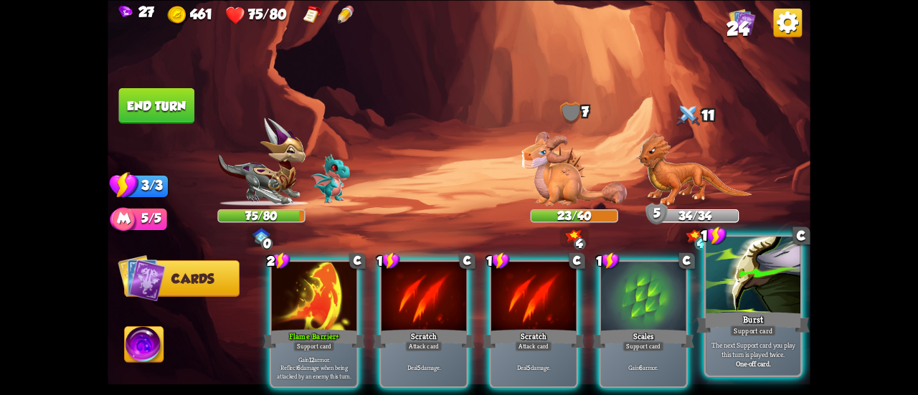
click at [724, 314] on div "Burst" at bounding box center [752, 322] width 113 height 25
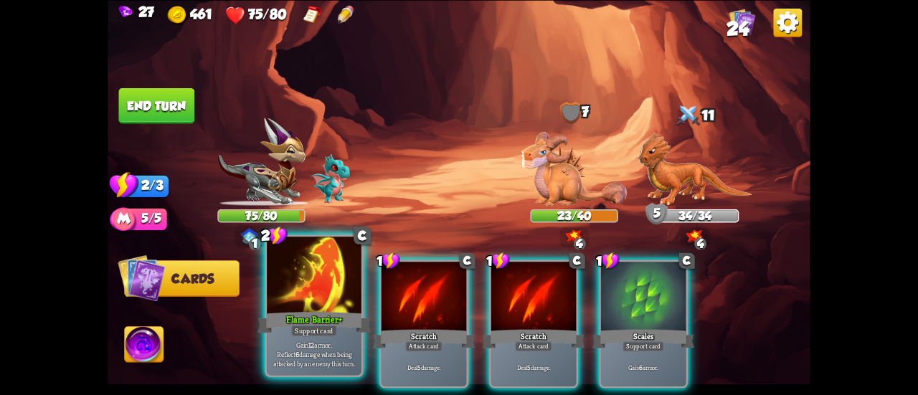
click at [327, 278] on div at bounding box center [314, 277] width 95 height 80
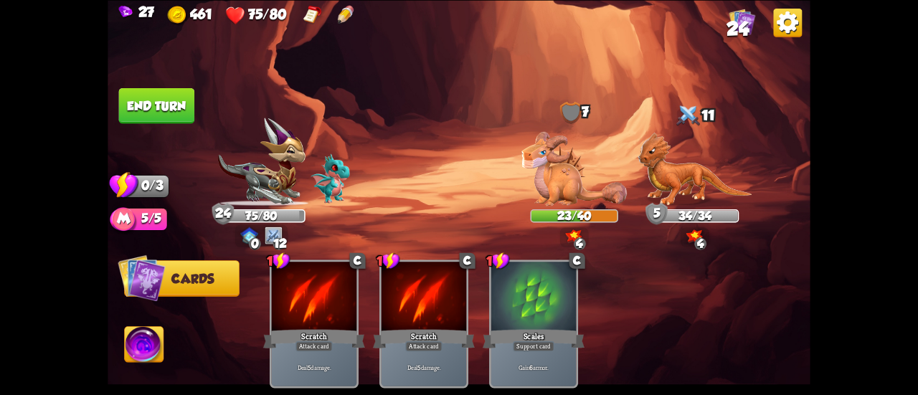
click at [171, 105] on button "End turn" at bounding box center [157, 105] width 76 height 36
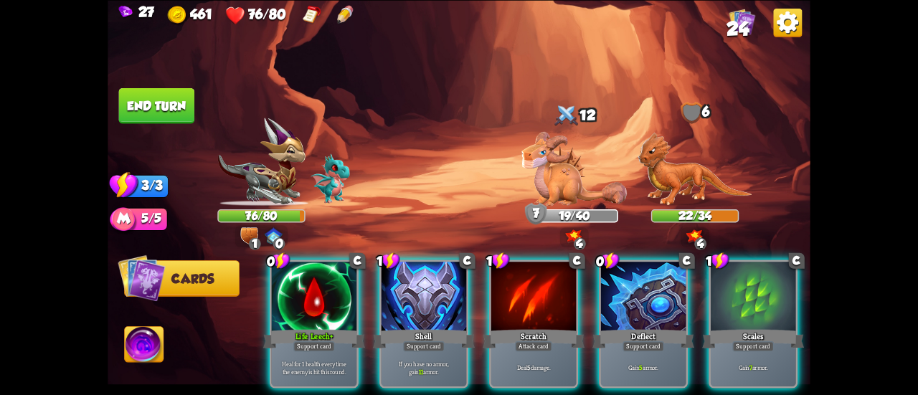
drag, startPoint x: 654, startPoint y: 282, endPoint x: 387, endPoint y: 123, distance: 310.7
click at [387, 123] on div "Select an enemy to attack... You don't have enough stamina to play that card...…" at bounding box center [459, 197] width 703 height 395
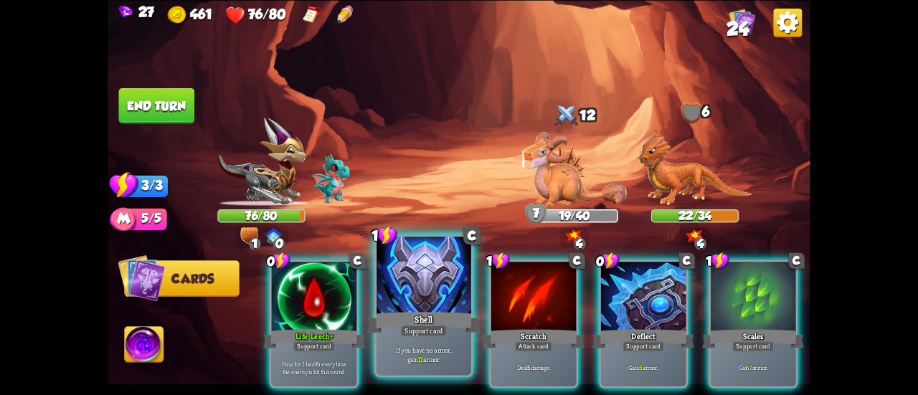
click at [417, 285] on div at bounding box center [424, 277] width 95 height 80
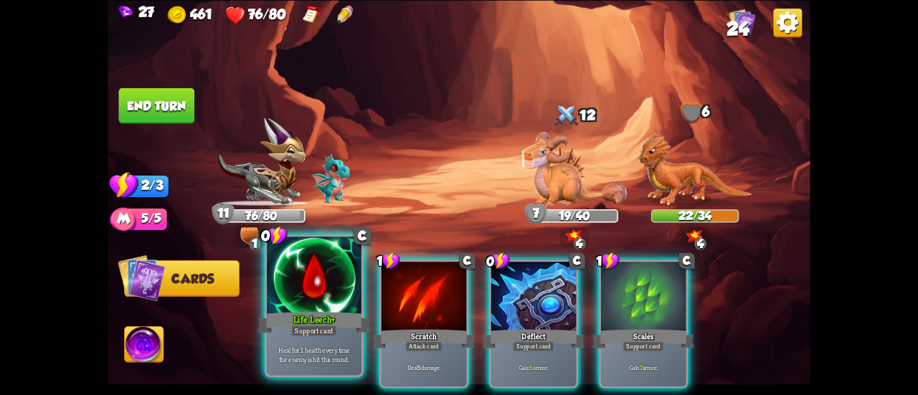
click at [278, 286] on div at bounding box center [314, 277] width 95 height 80
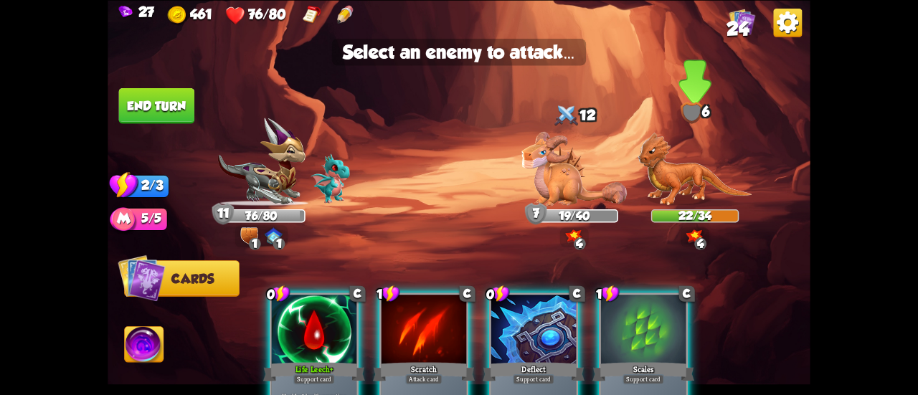
click at [668, 169] on img at bounding box center [695, 169] width 114 height 74
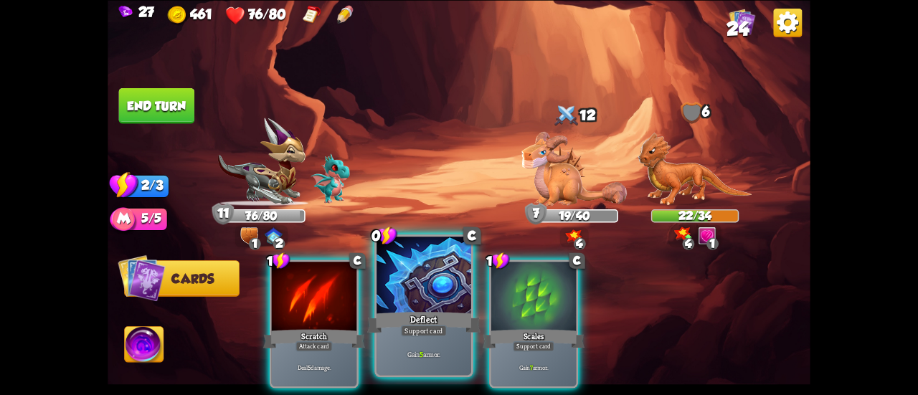
click at [416, 299] on div at bounding box center [424, 277] width 95 height 80
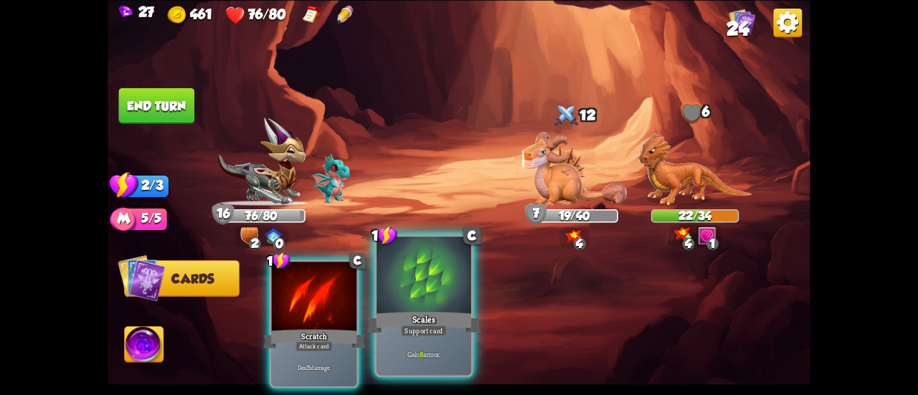
click at [411, 283] on div at bounding box center [424, 277] width 95 height 80
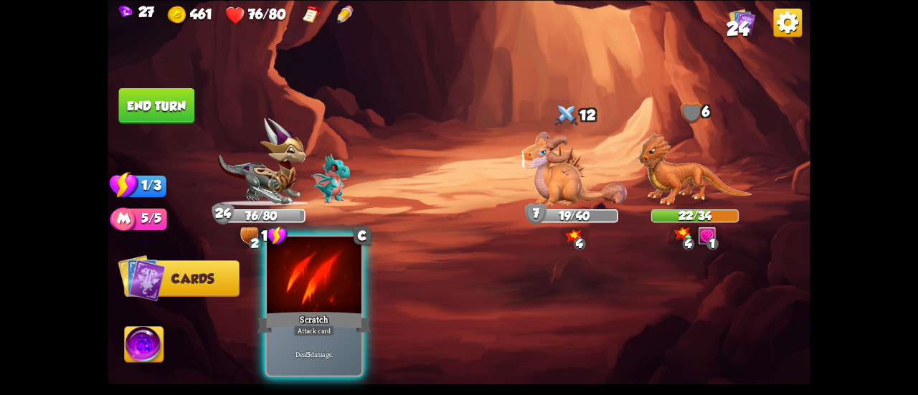
click at [308, 295] on div at bounding box center [314, 277] width 95 height 80
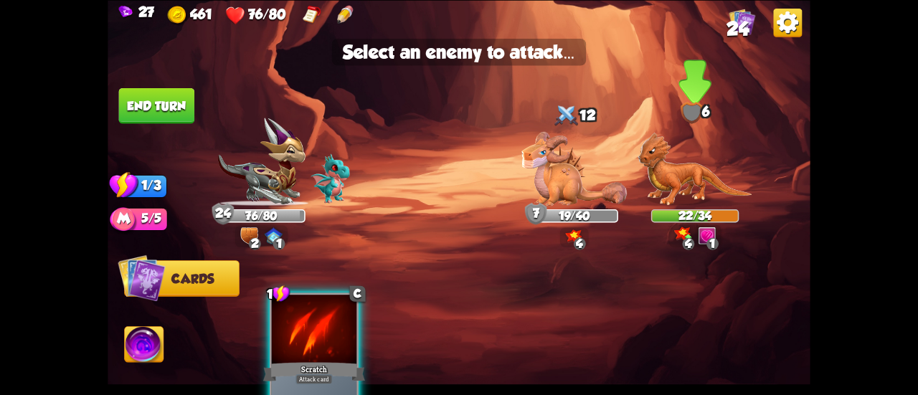
click at [711, 169] on img at bounding box center [695, 169] width 114 height 74
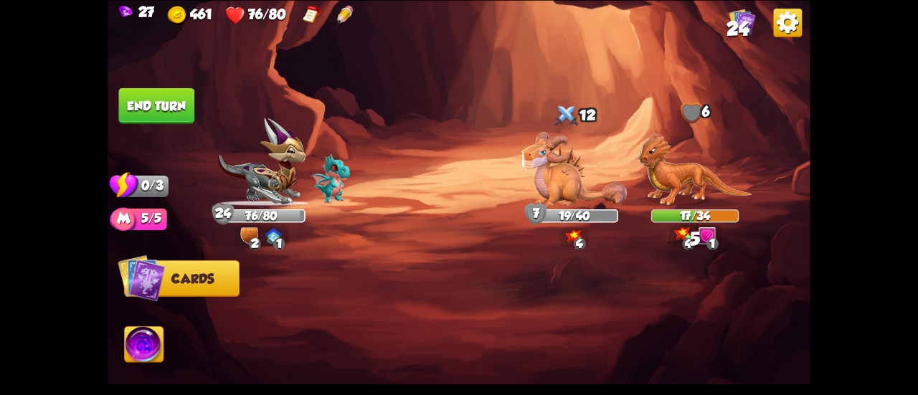
click at [135, 103] on button "End turn" at bounding box center [157, 105] width 76 height 36
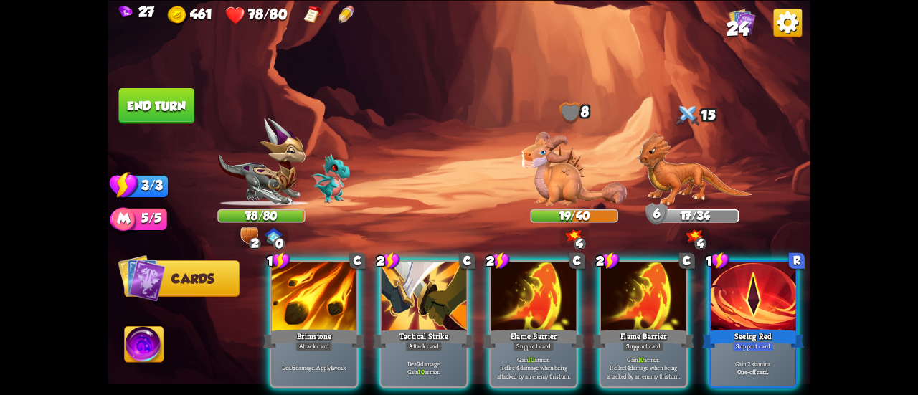
click at [736, 303] on div at bounding box center [753, 298] width 85 height 72
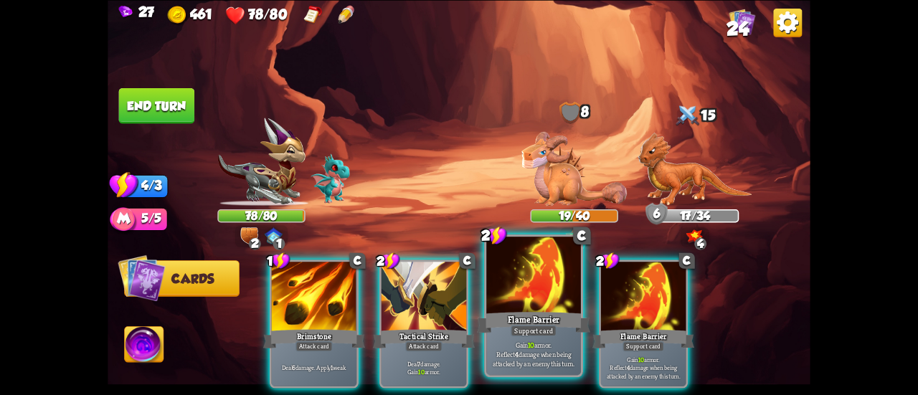
click at [526, 310] on div "Flame Barrier" at bounding box center [533, 322] width 113 height 25
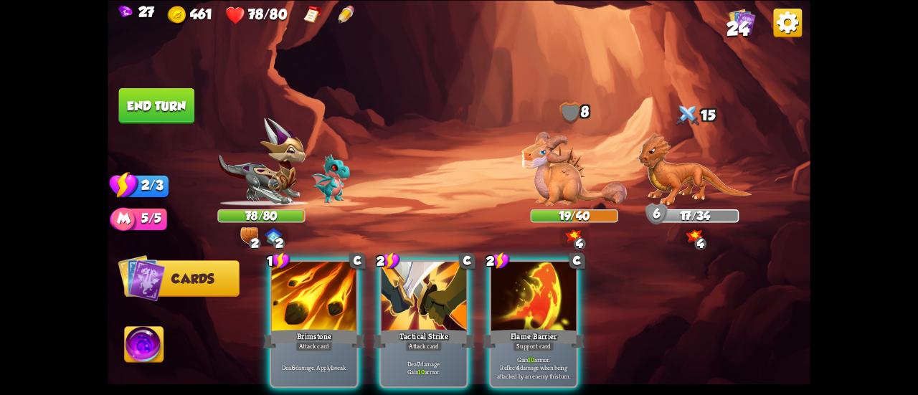
click at [526, 327] on div "Flame Barrier" at bounding box center [534, 338] width 102 height 23
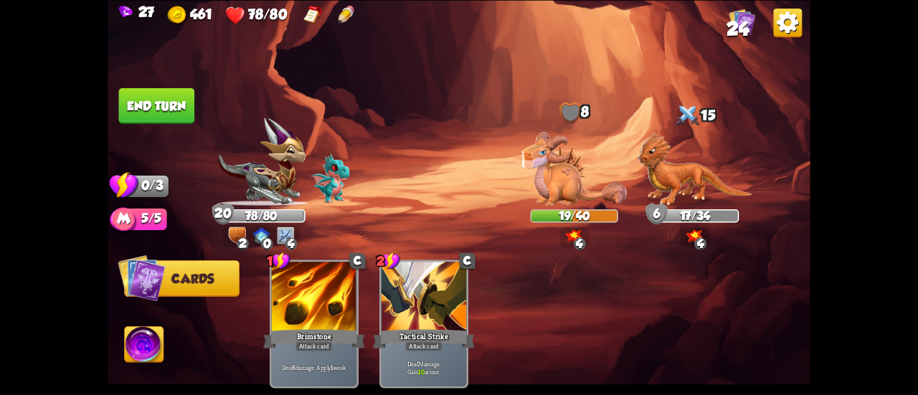
click at [141, 108] on button "End turn" at bounding box center [156, 105] width 77 height 37
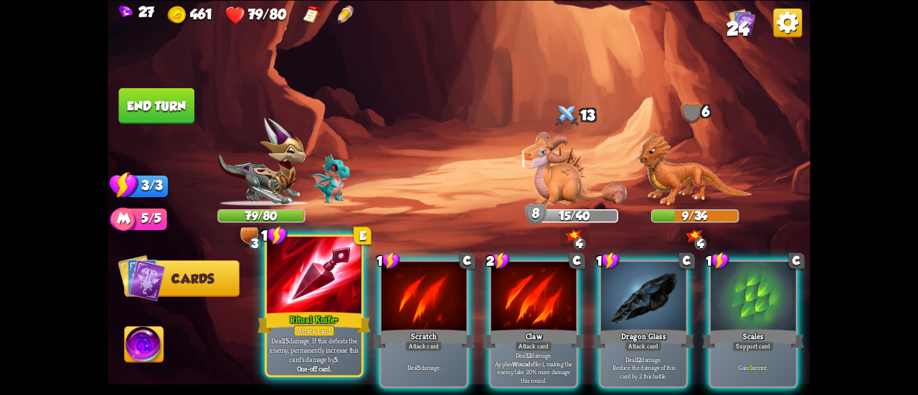
click at [324, 277] on div at bounding box center [314, 277] width 95 height 80
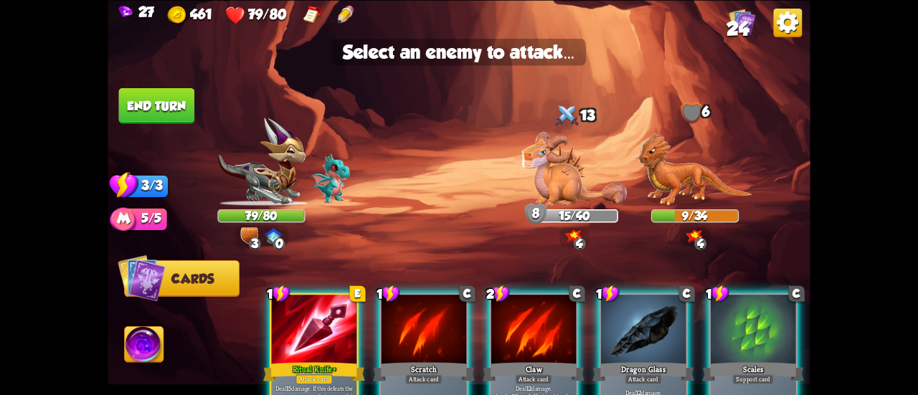
click at [288, 330] on div at bounding box center [314, 331] width 85 height 72
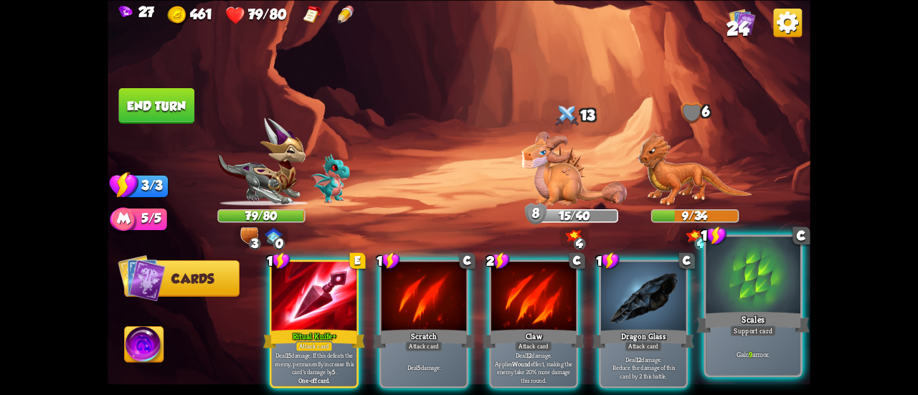
click at [732, 308] on div at bounding box center [753, 277] width 95 height 80
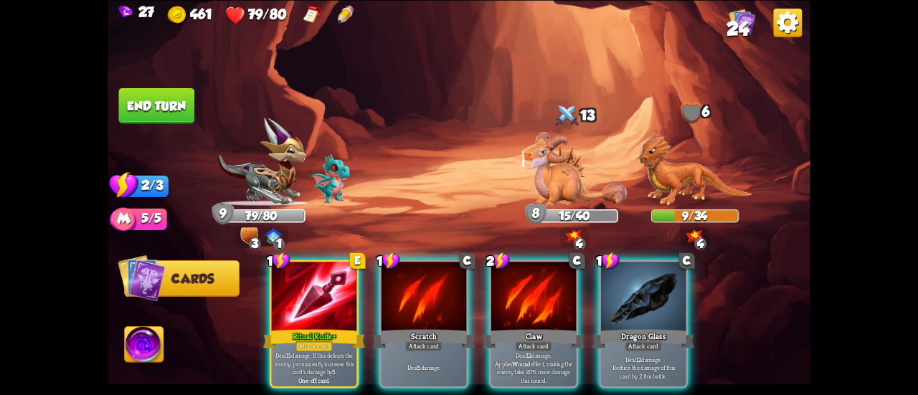
click at [248, 318] on div "1 E Ritual Knife+ Attack card Deal 15 damage. If this defeats the enemy, perman…" at bounding box center [529, 307] width 562 height 176
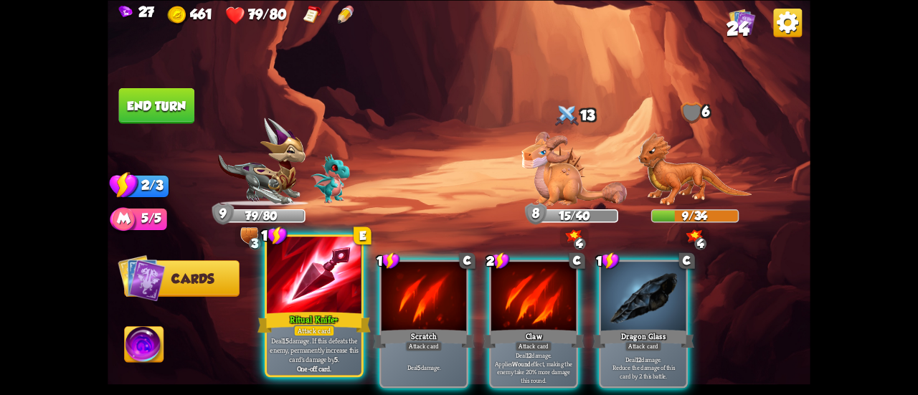
click at [295, 313] on div "Ritual Knife+" at bounding box center [313, 322] width 113 height 25
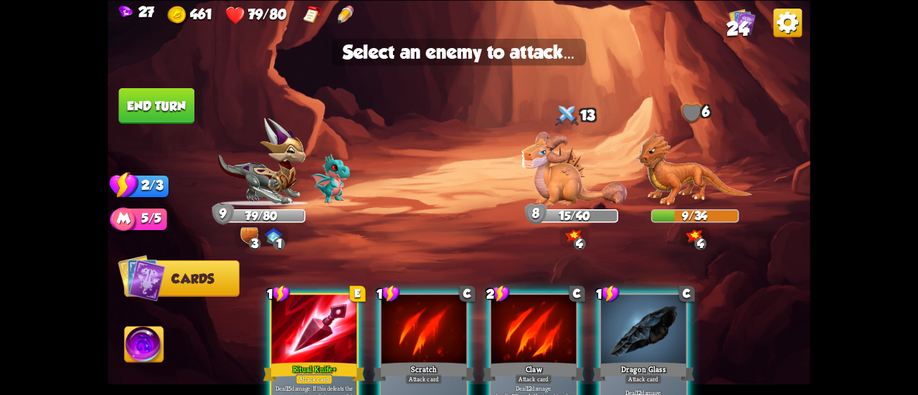
click at [313, 333] on div at bounding box center [314, 331] width 85 height 72
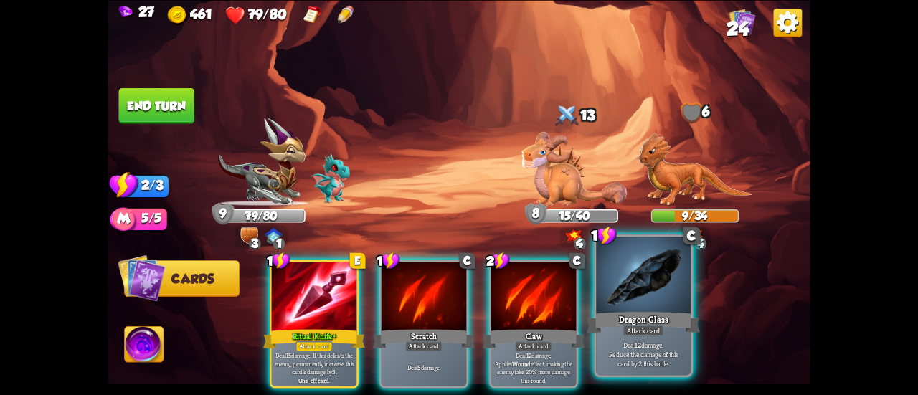
click at [621, 313] on div "Dragon Glass" at bounding box center [643, 322] width 113 height 25
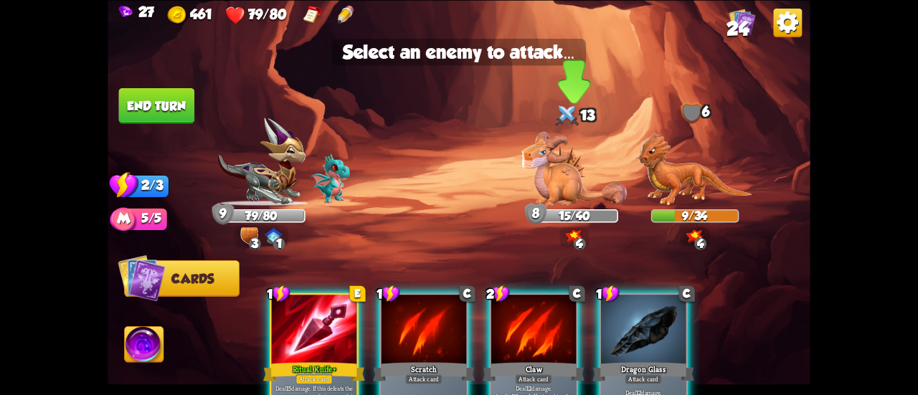
click at [562, 173] on img at bounding box center [573, 169] width 105 height 74
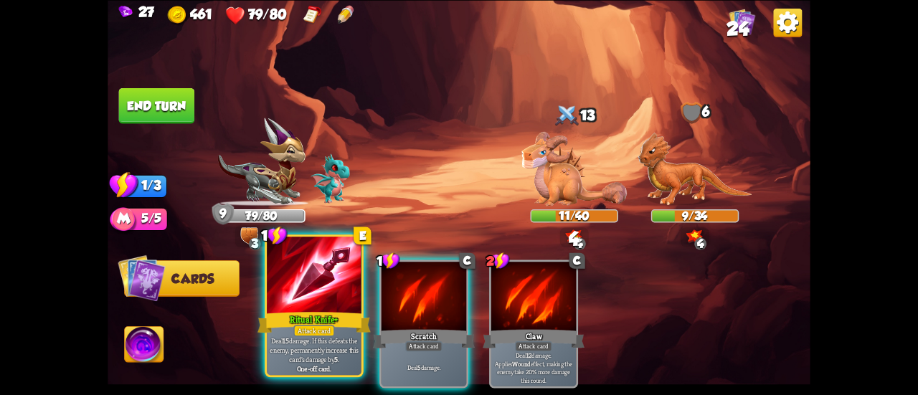
click at [316, 300] on div at bounding box center [314, 277] width 95 height 80
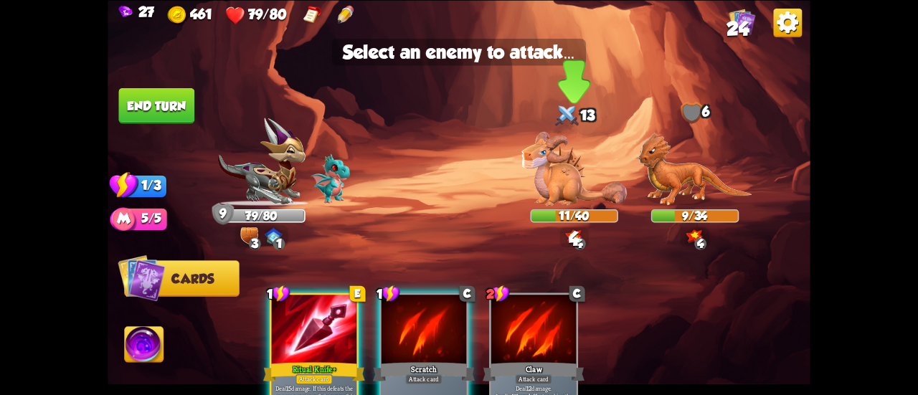
click at [557, 174] on img at bounding box center [573, 169] width 105 height 74
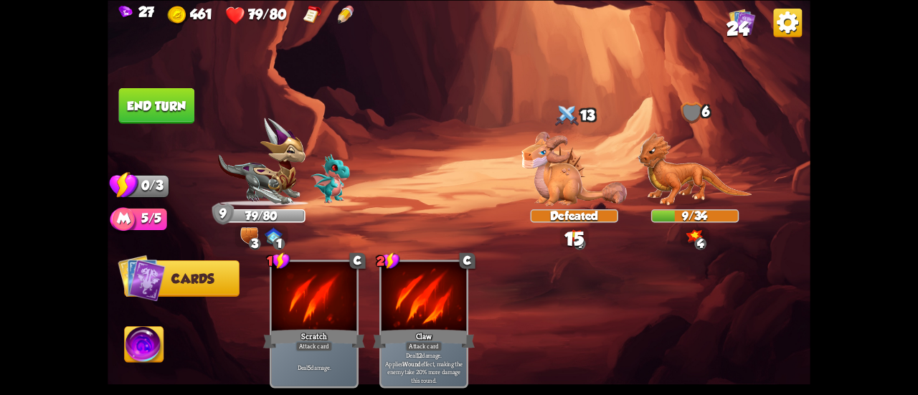
click at [188, 93] on button "End turn" at bounding box center [157, 105] width 76 height 36
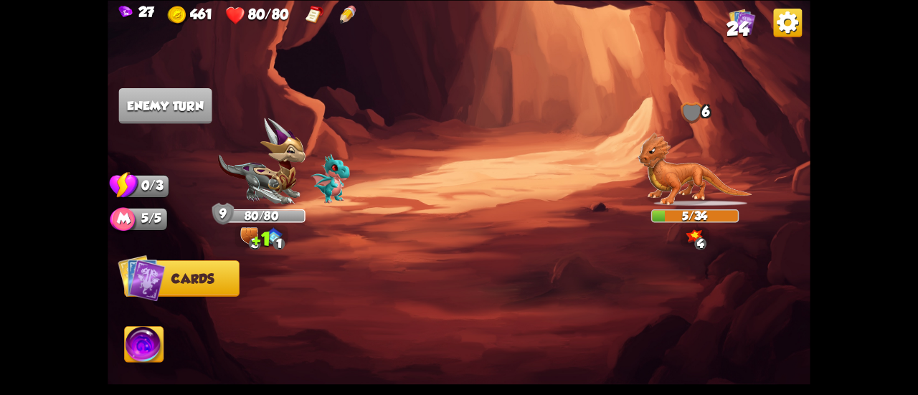
click at [727, 28] on span "24" at bounding box center [738, 29] width 22 height 22
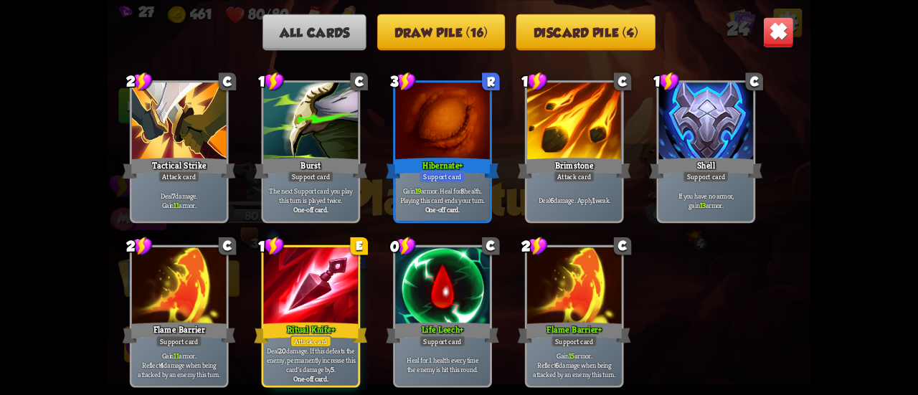
click at [776, 43] on img at bounding box center [778, 31] width 31 height 31
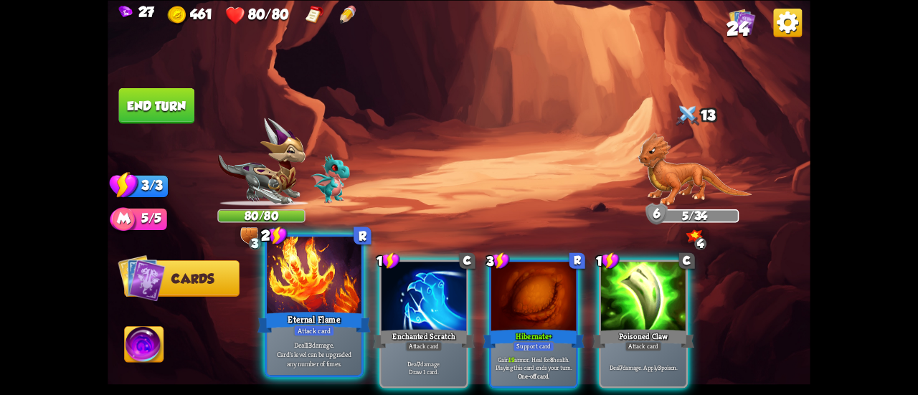
click at [320, 280] on div at bounding box center [314, 277] width 95 height 80
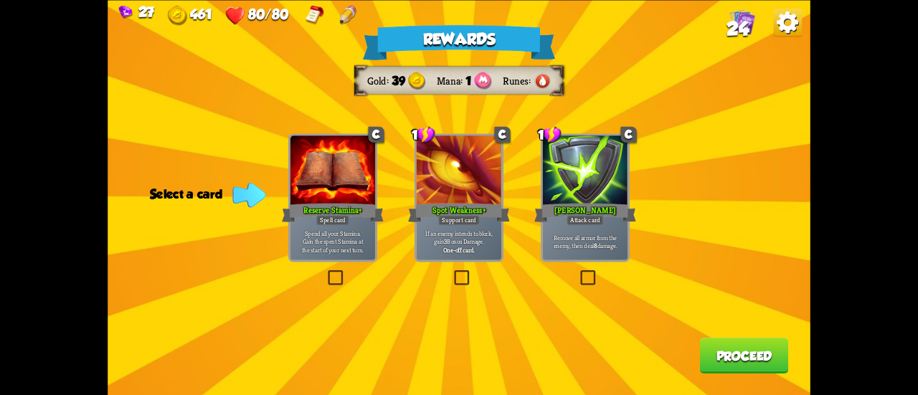
click at [583, 256] on div "Remove all armor from the enemy, then deal 8 damage." at bounding box center [585, 241] width 85 height 37
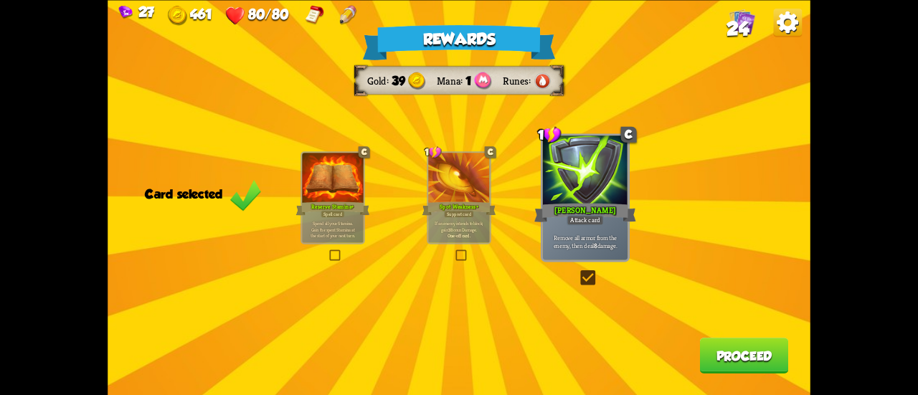
click at [727, 349] on button "Proceed" at bounding box center [744, 356] width 89 height 36
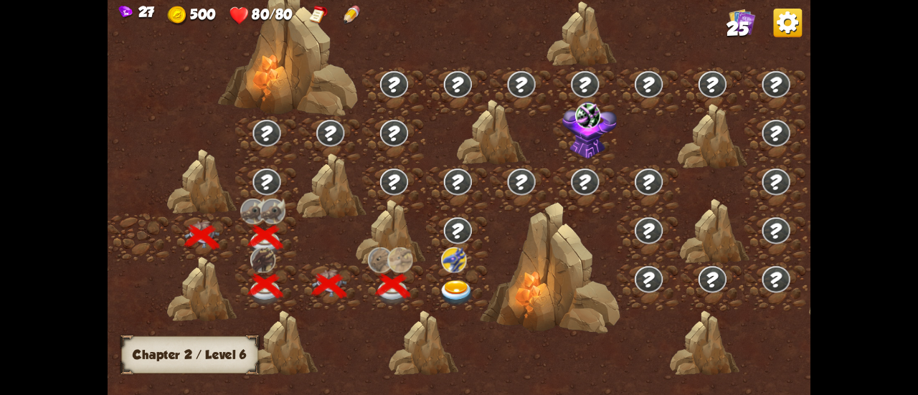
click at [462, 286] on img at bounding box center [456, 293] width 35 height 26
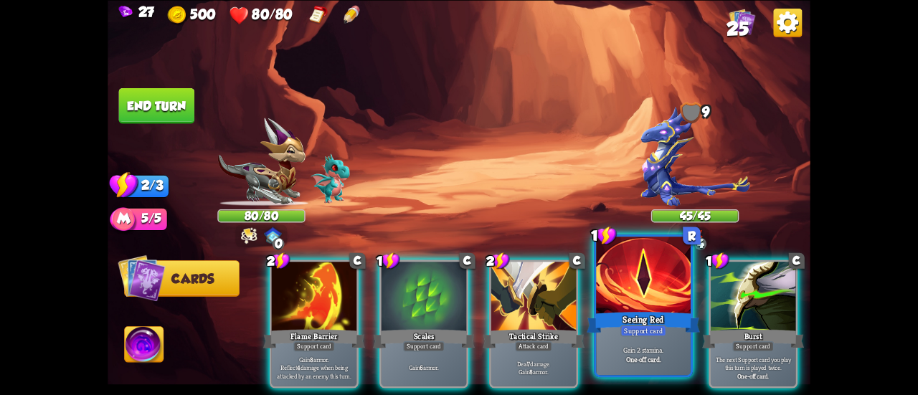
click at [641, 286] on div at bounding box center [643, 277] width 95 height 80
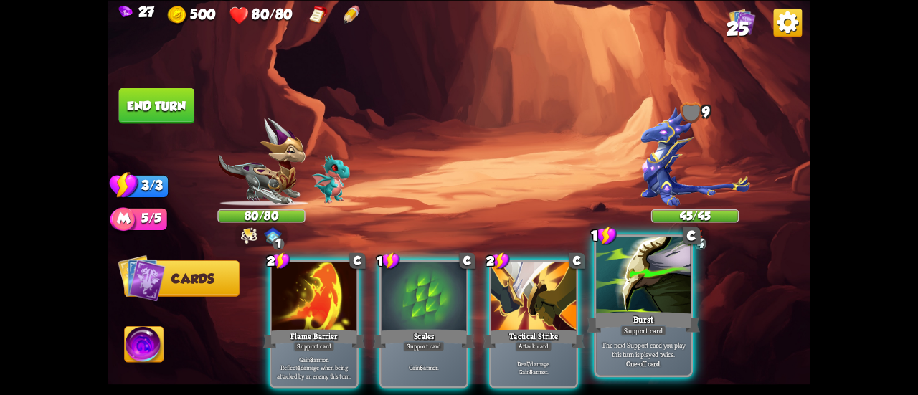
click at [635, 288] on div at bounding box center [643, 277] width 95 height 80
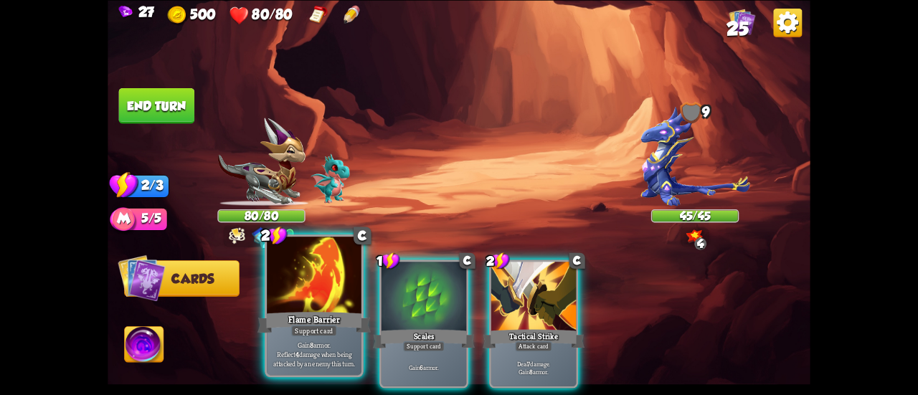
click at [317, 278] on div at bounding box center [314, 277] width 95 height 80
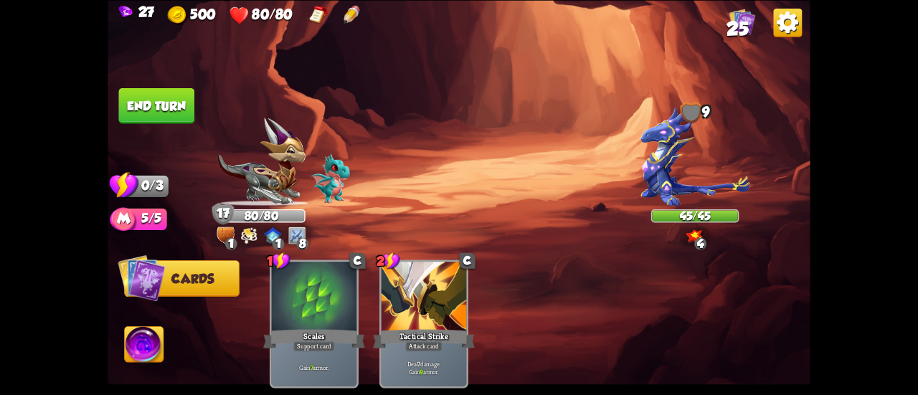
click at [154, 100] on button "End turn" at bounding box center [156, 105] width 77 height 37
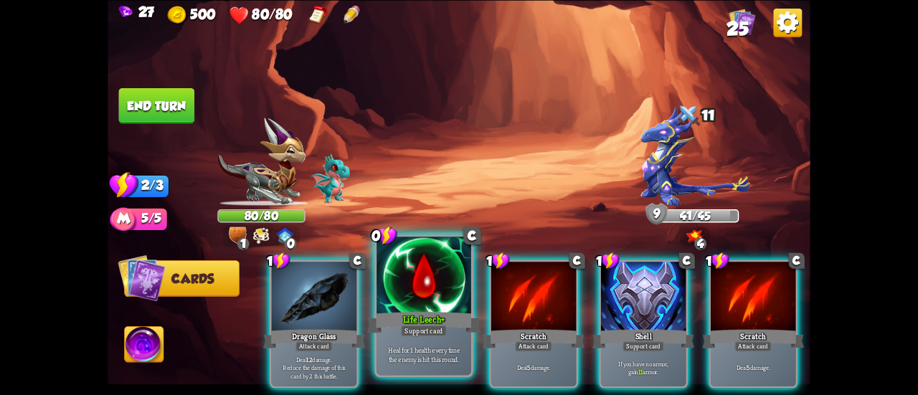
click at [439, 282] on div at bounding box center [424, 277] width 95 height 80
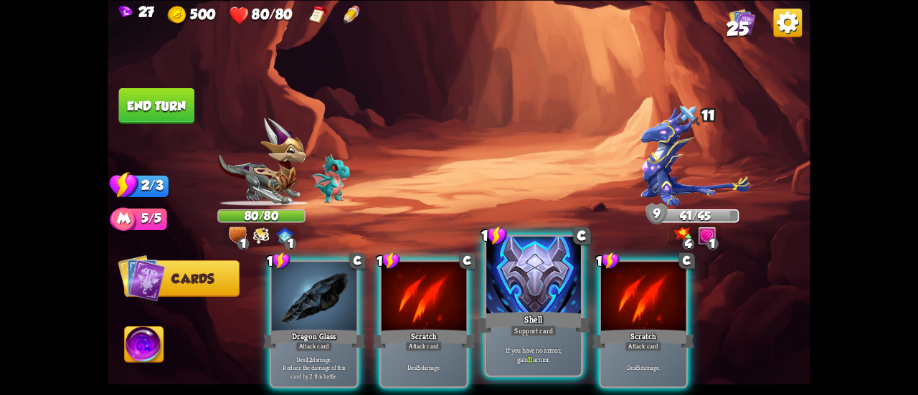
click at [501, 295] on div at bounding box center [533, 277] width 95 height 80
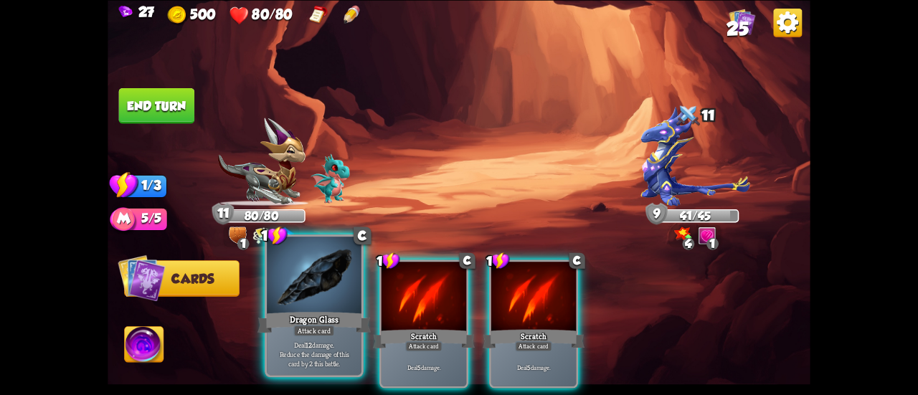
drag, startPoint x: 436, startPoint y: 307, endPoint x: 330, endPoint y: 309, distance: 106.2
click at [330, 309] on div "1 C Dragon Glass Attack card Deal 12 damage. Reduce the damage of this card by …" at bounding box center [529, 307] width 562 height 176
click at [330, 310] on div "Dragon Glass" at bounding box center [313, 322] width 113 height 25
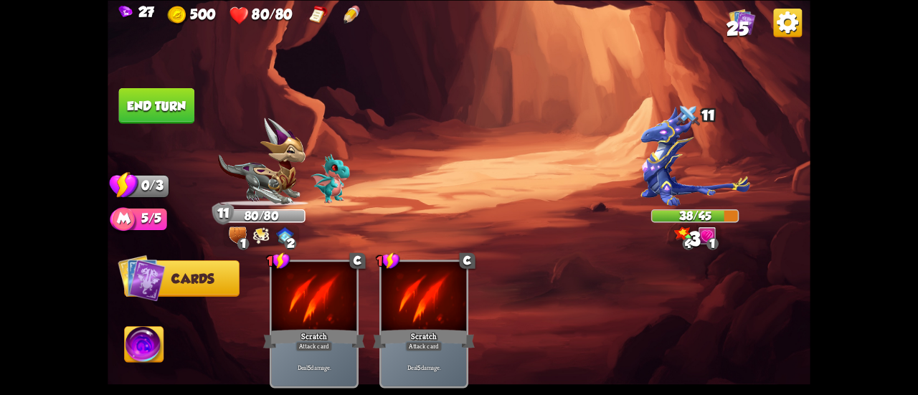
click at [160, 97] on button "End turn" at bounding box center [156, 105] width 77 height 37
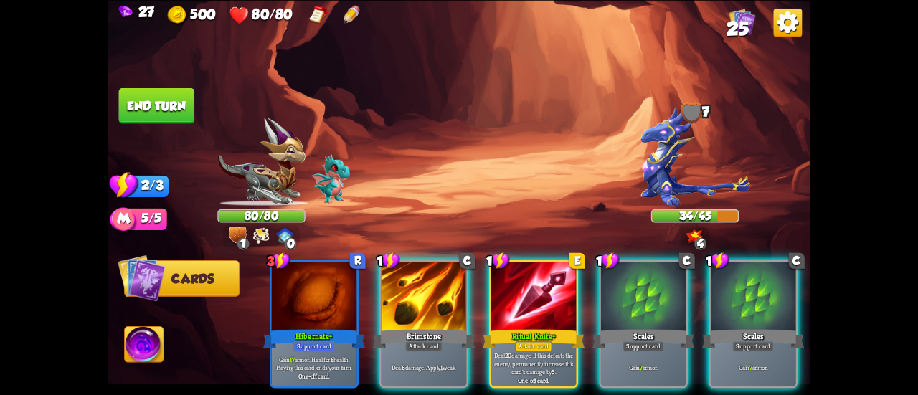
click at [151, 338] on img at bounding box center [144, 345] width 39 height 39
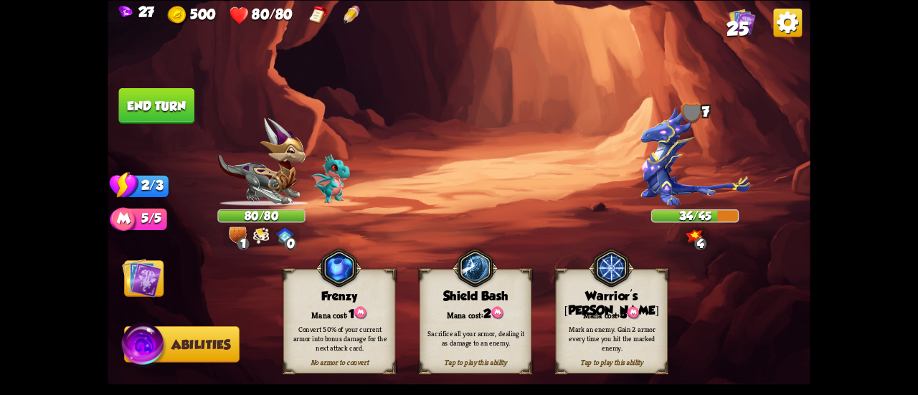
click at [148, 275] on img at bounding box center [141, 277] width 39 height 39
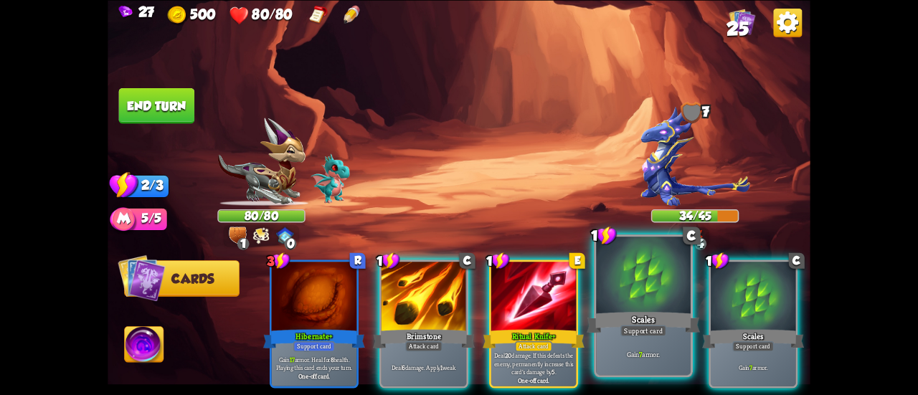
click at [622, 285] on div at bounding box center [643, 277] width 95 height 80
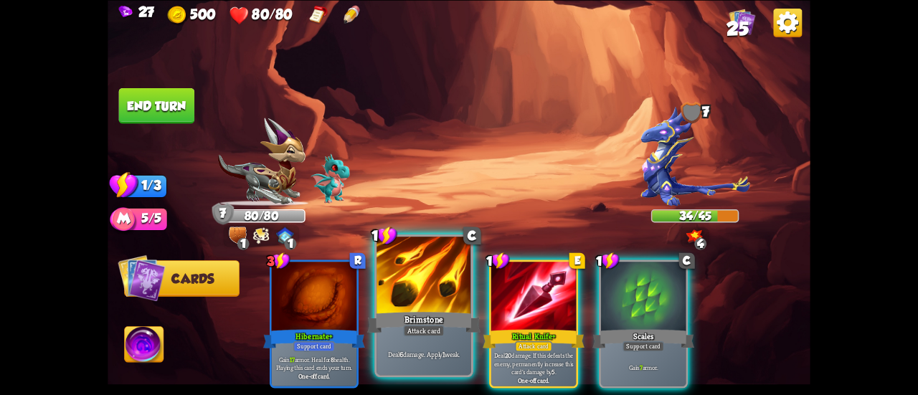
click at [407, 285] on div at bounding box center [424, 277] width 95 height 80
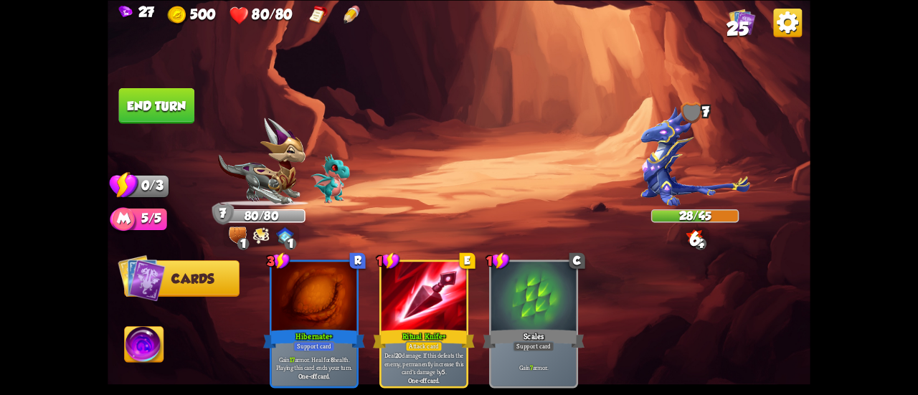
click at [147, 335] on img at bounding box center [144, 345] width 39 height 39
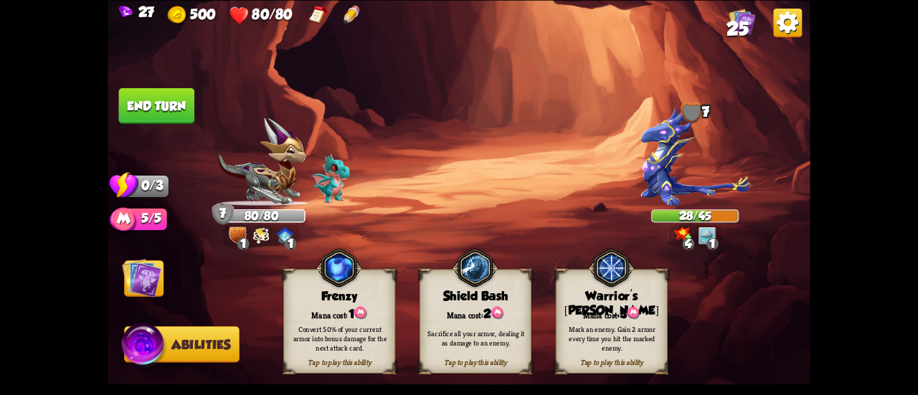
click at [455, 306] on div "Mana cost: 2" at bounding box center [475, 313] width 111 height 16
click at [136, 266] on img at bounding box center [141, 277] width 39 height 39
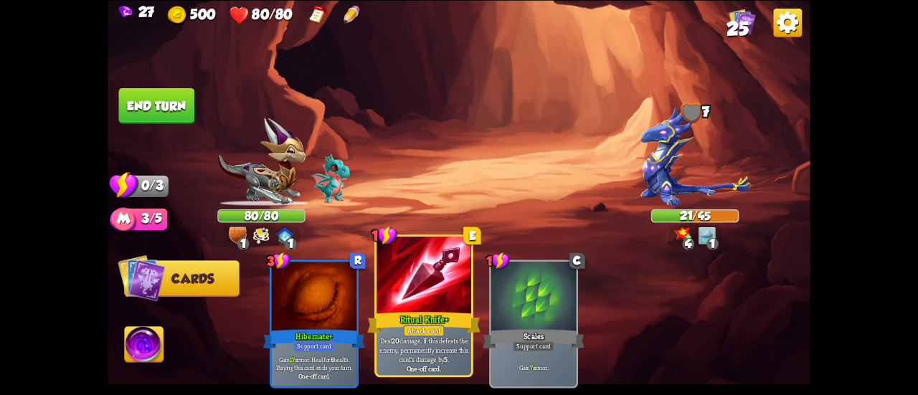
click at [408, 303] on div at bounding box center [424, 277] width 95 height 80
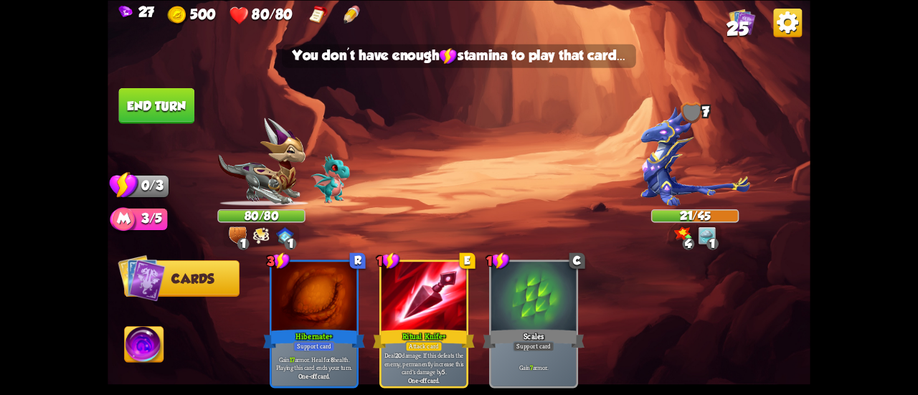
click at [162, 111] on button "End turn" at bounding box center [156, 105] width 76 height 36
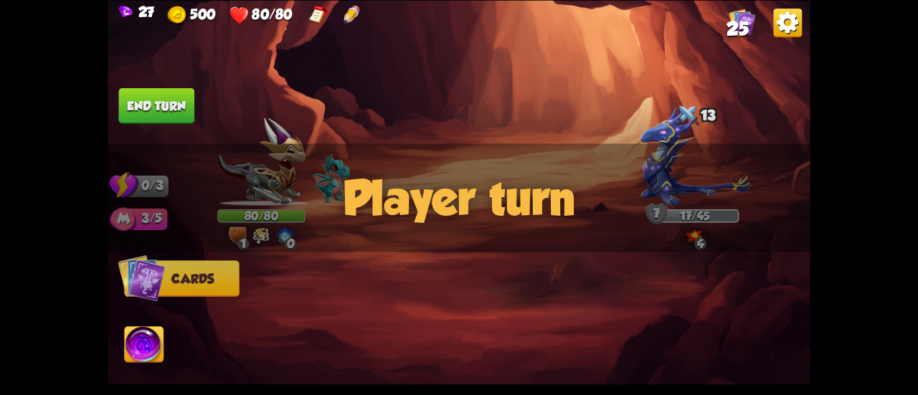
click at [747, 22] on span "25" at bounding box center [738, 29] width 22 height 22
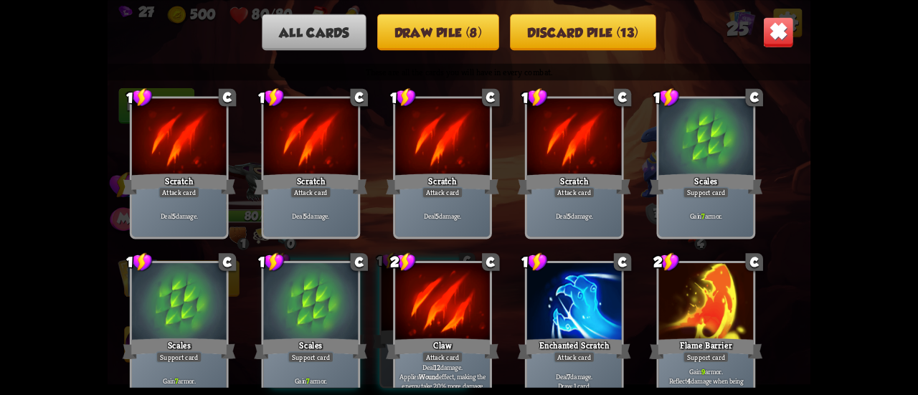
click at [777, 34] on img at bounding box center [778, 31] width 31 height 31
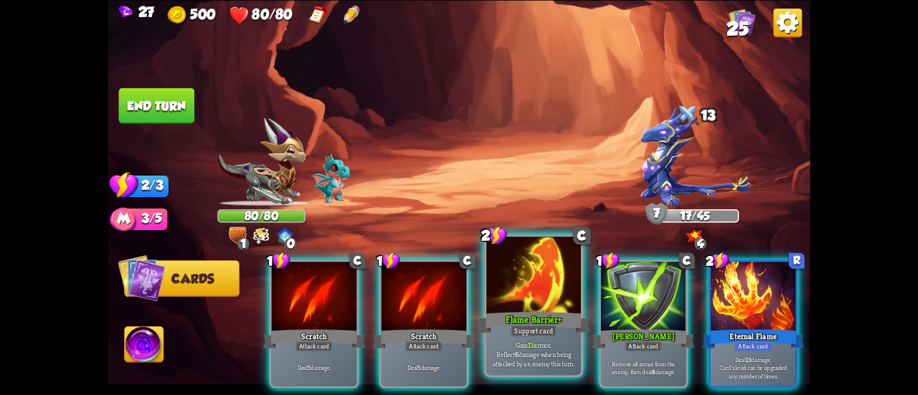
click at [544, 316] on div "Flame Barrier+" at bounding box center [533, 322] width 113 height 25
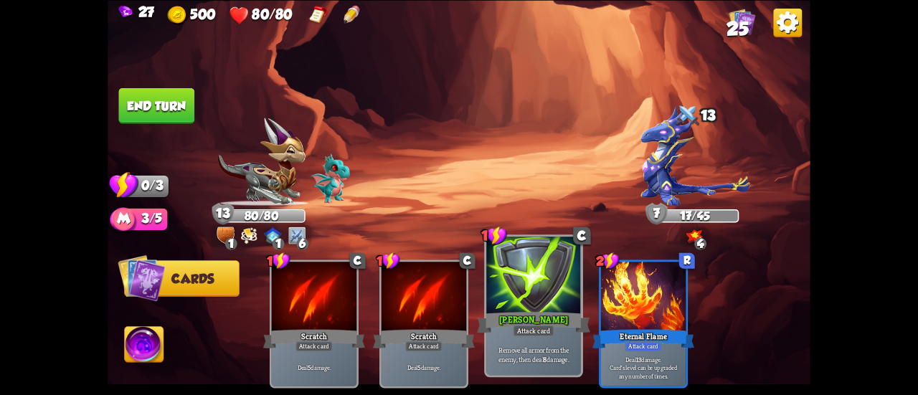
click at [514, 318] on div "[PERSON_NAME]" at bounding box center [533, 322] width 113 height 25
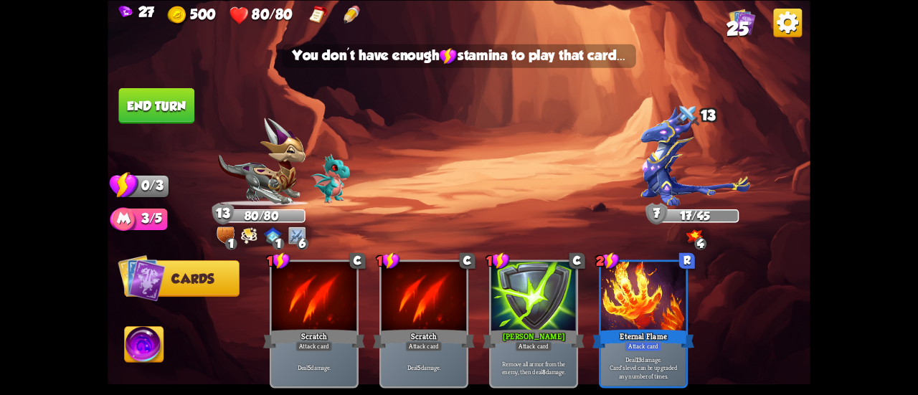
click at [155, 105] on button "End turn" at bounding box center [157, 105] width 76 height 36
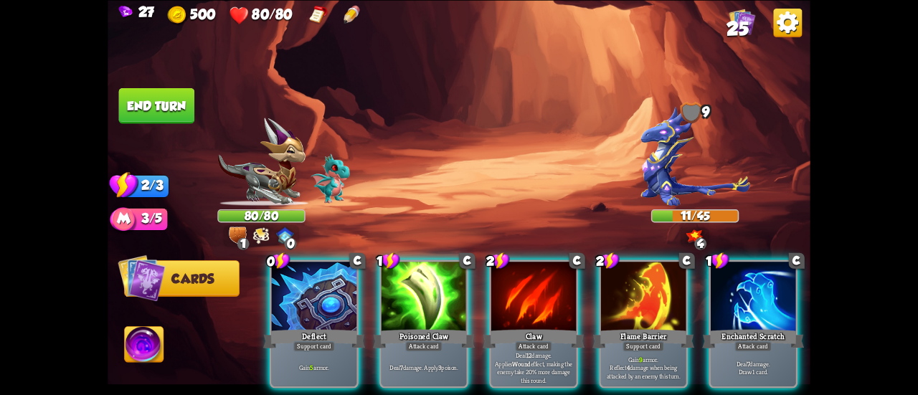
click at [148, 110] on button "End turn" at bounding box center [157, 105] width 76 height 36
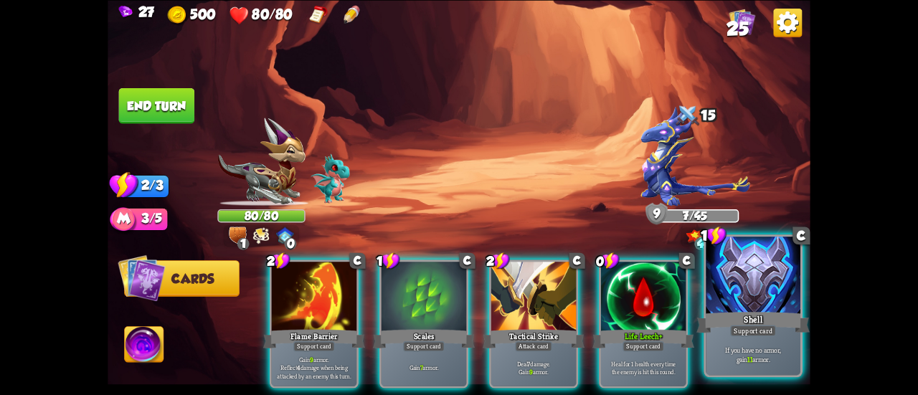
click at [729, 287] on div at bounding box center [753, 277] width 95 height 80
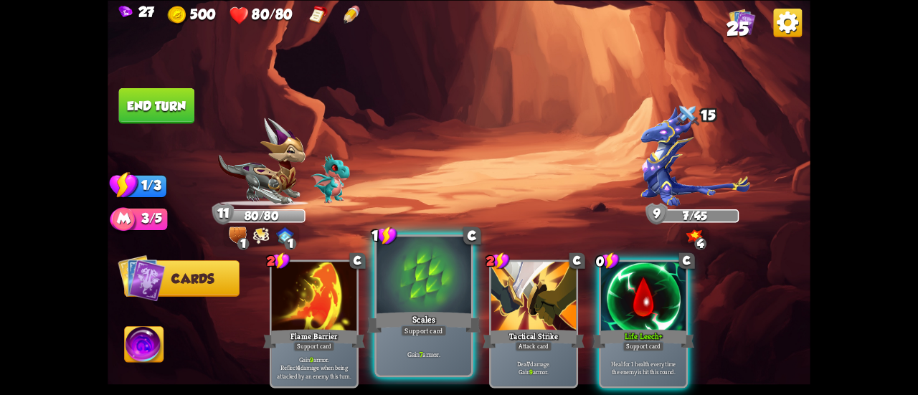
click at [405, 298] on div at bounding box center [424, 277] width 95 height 80
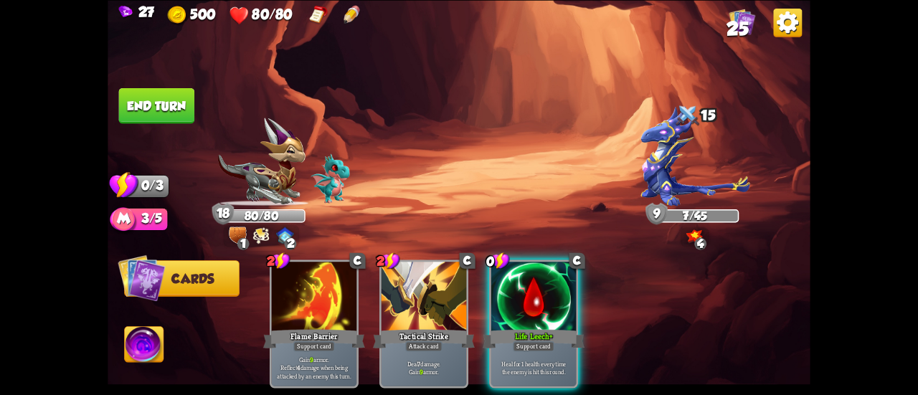
click at [199, 133] on img at bounding box center [459, 197] width 703 height 395
click at [169, 103] on button "End turn" at bounding box center [156, 105] width 76 height 36
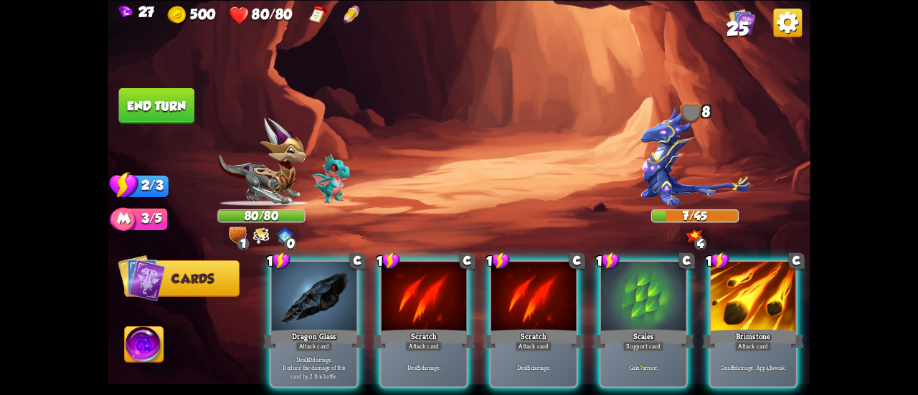
click at [159, 96] on button "End turn" at bounding box center [157, 105] width 76 height 36
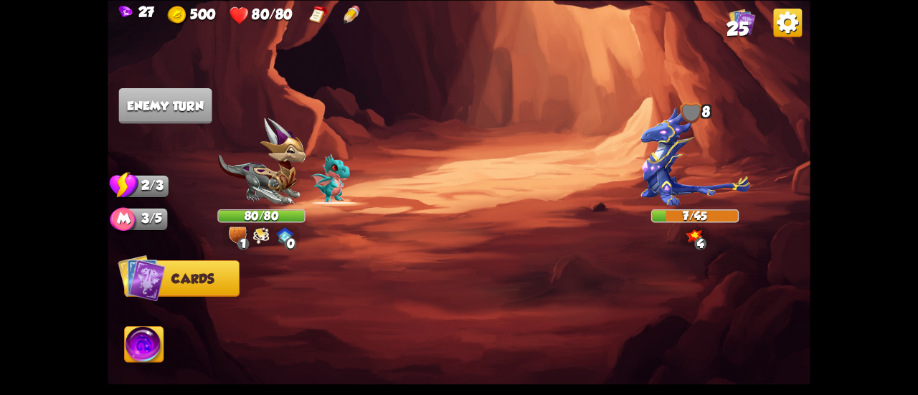
click at [726, 25] on div "27 500 80/80 25" at bounding box center [459, 13] width 703 height 27
click at [741, 21] on span "25" at bounding box center [738, 29] width 22 height 22
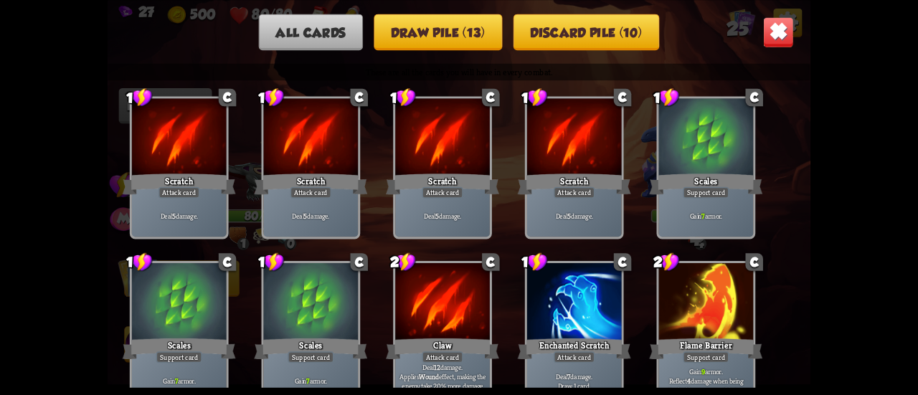
click at [442, 18] on button "Draw pile (13)" at bounding box center [438, 32] width 128 height 37
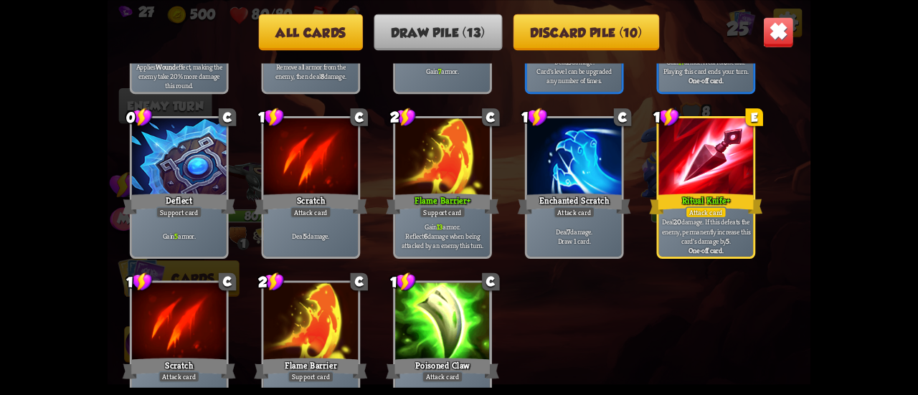
scroll to position [236, 0]
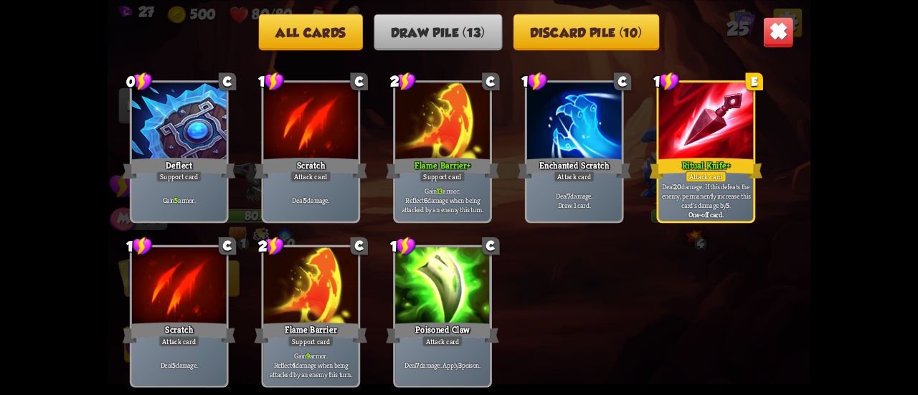
click at [777, 38] on img at bounding box center [778, 31] width 31 height 31
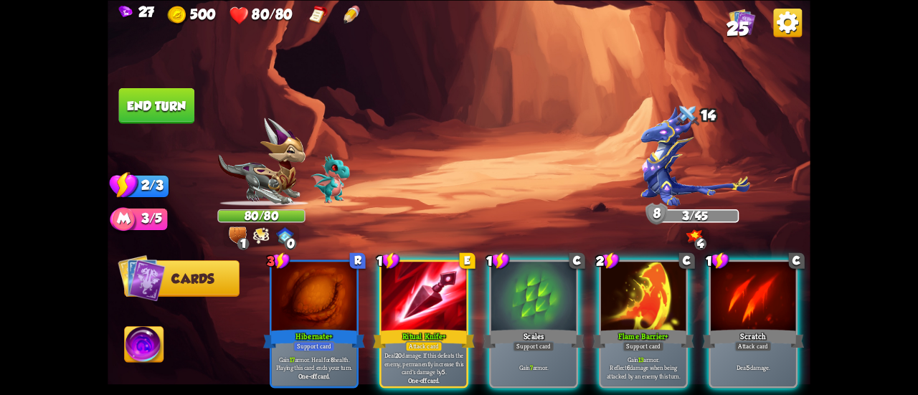
click at [420, 257] on div "3 R Hibernate+ Support card Gain 17 armor. Heal for 8 health. Playing this card…" at bounding box center [529, 307] width 562 height 176
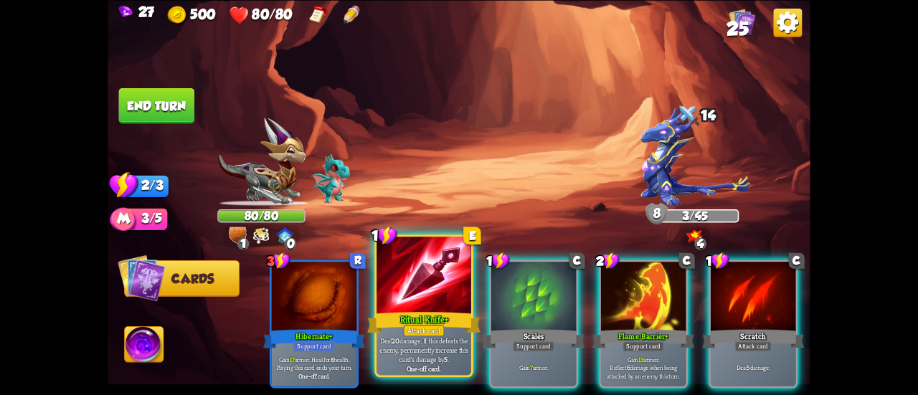
click at [420, 274] on div at bounding box center [424, 277] width 95 height 80
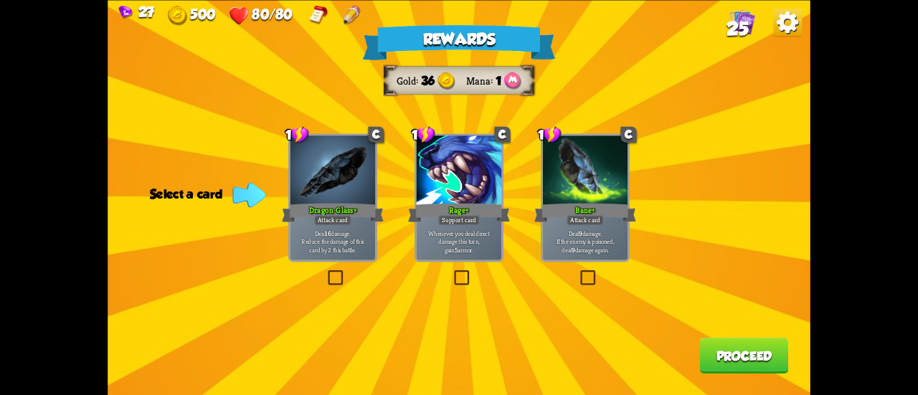
click at [341, 216] on div "Attack card" at bounding box center [332, 220] width 37 height 10
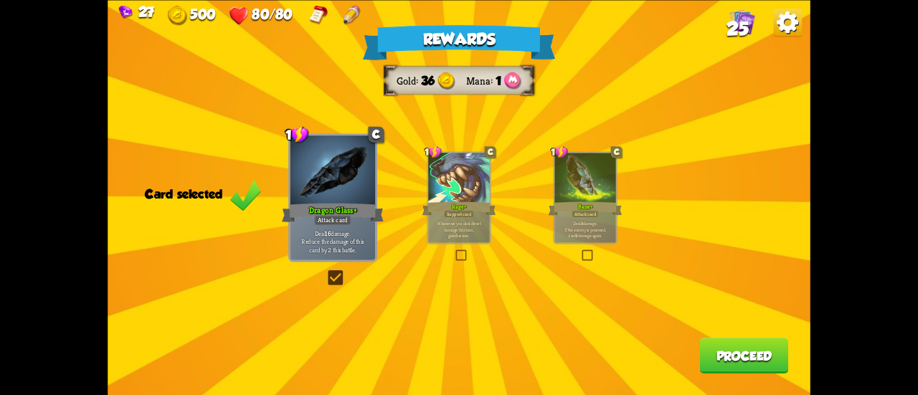
click at [726, 372] on button "Proceed" at bounding box center [744, 356] width 89 height 36
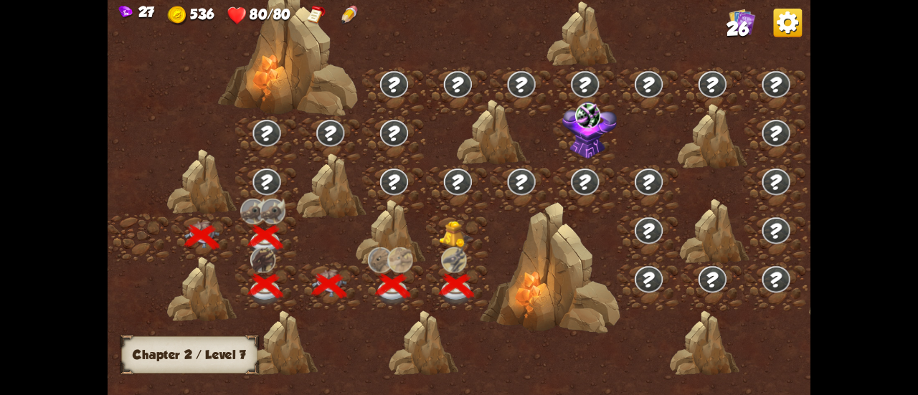
click at [449, 229] on img at bounding box center [456, 234] width 35 height 27
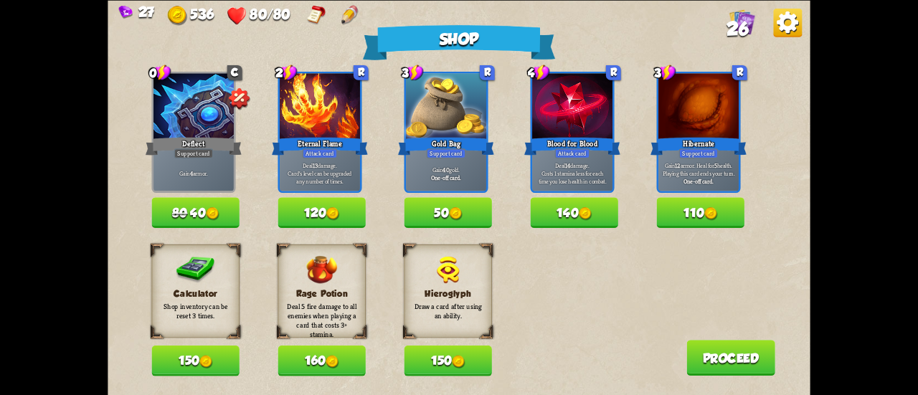
click at [204, 207] on button "80 40" at bounding box center [194, 212] width 87 height 31
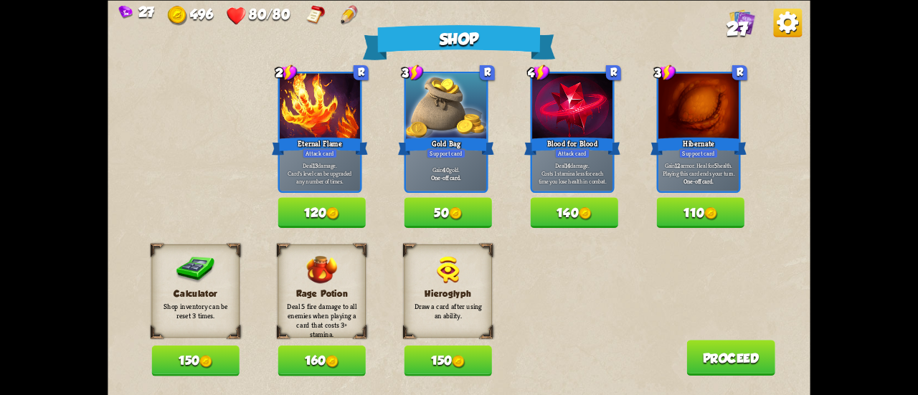
click at [713, 361] on button "Proceed" at bounding box center [730, 358] width 89 height 36
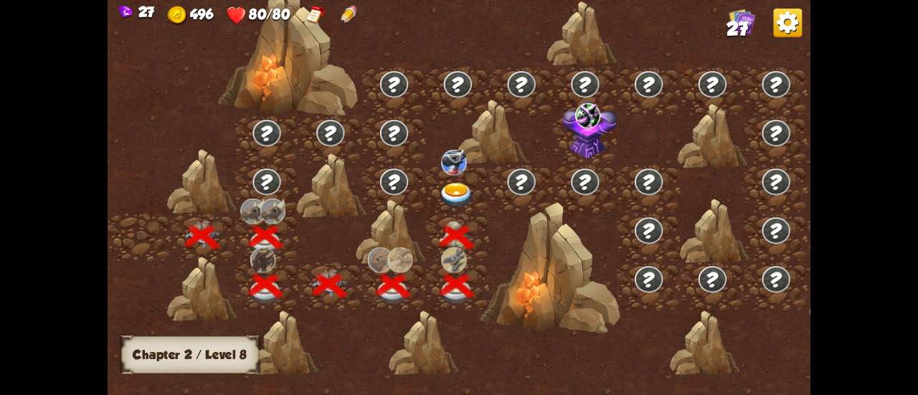
click at [455, 179] on div at bounding box center [458, 189] width 64 height 49
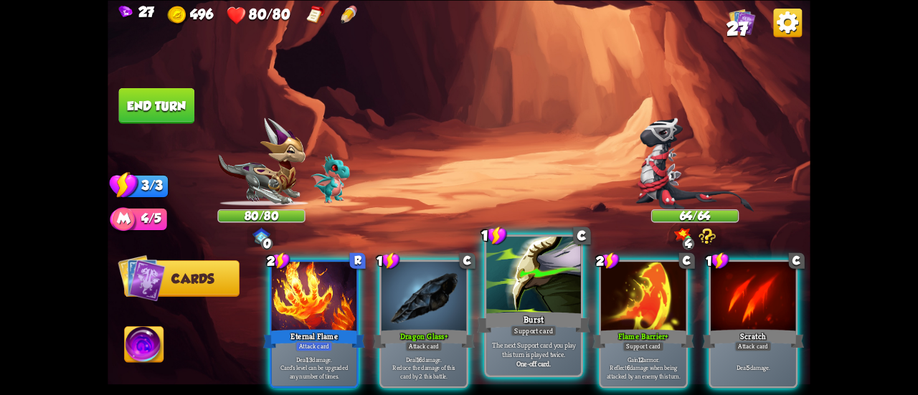
click at [512, 269] on div at bounding box center [533, 277] width 95 height 80
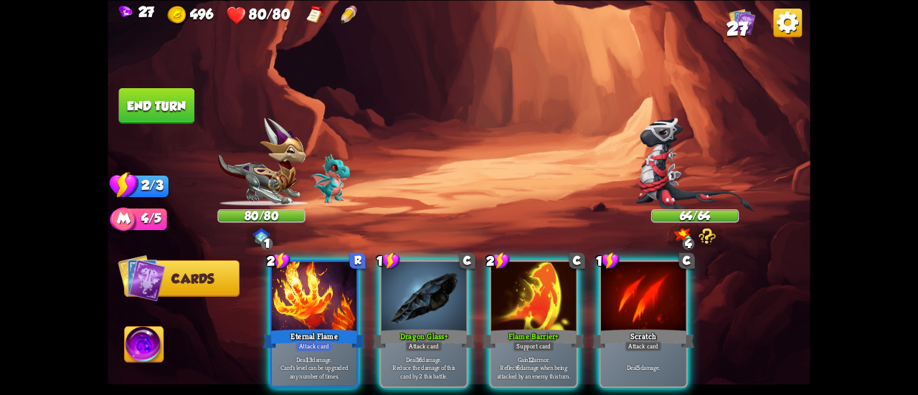
click at [512, 269] on div at bounding box center [533, 298] width 85 height 72
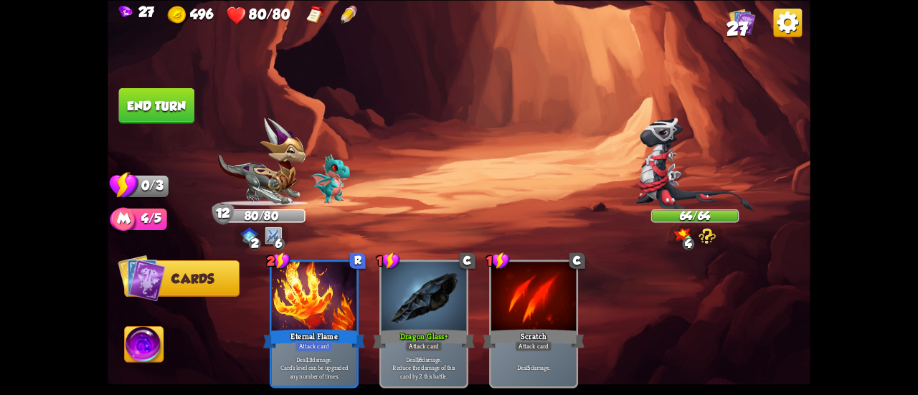
click at [178, 105] on button "End turn" at bounding box center [156, 105] width 76 height 36
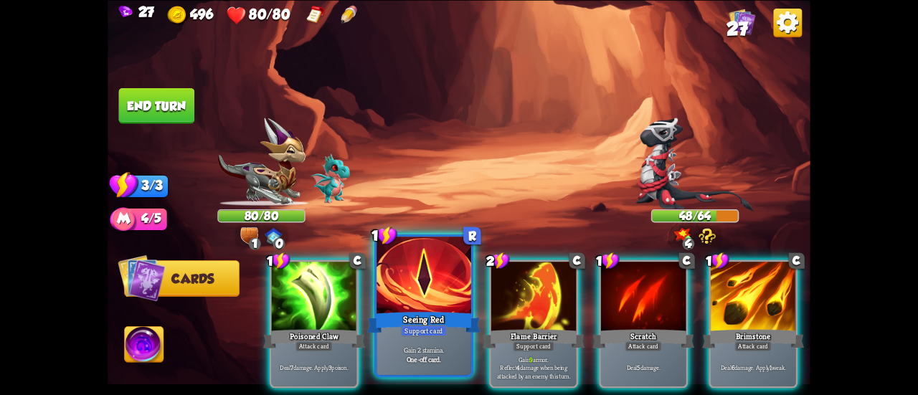
click at [435, 318] on div "Seeing Red" at bounding box center [423, 322] width 113 height 25
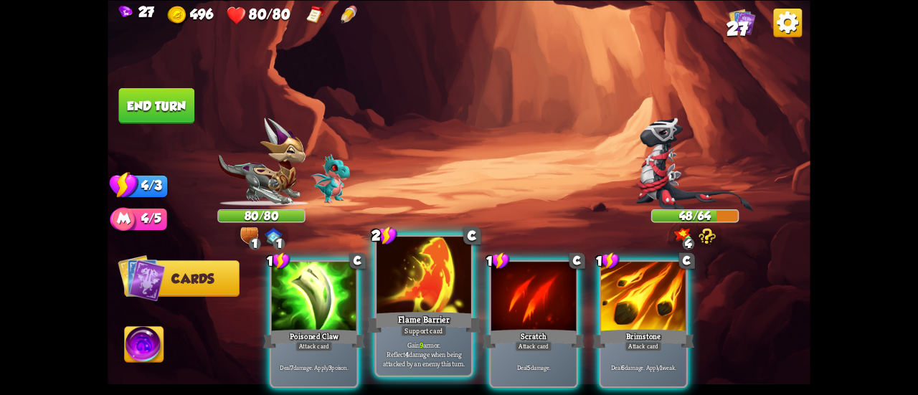
click at [430, 316] on div "Flame Barrier" at bounding box center [423, 322] width 113 height 25
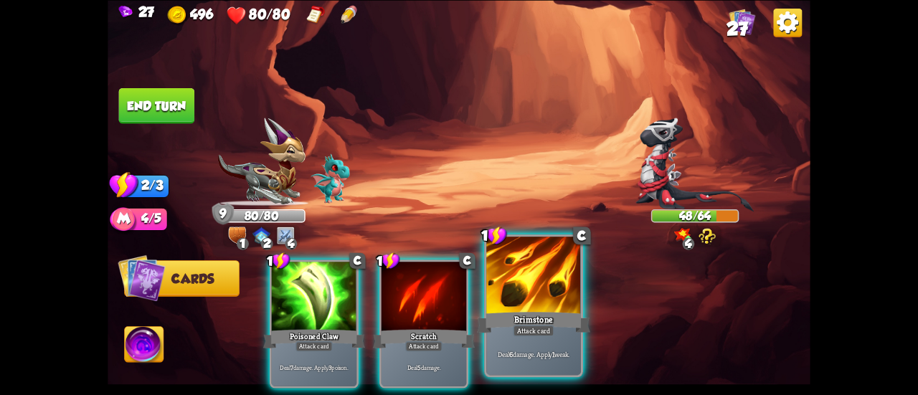
drag, startPoint x: 326, startPoint y: 299, endPoint x: 542, endPoint y: 298, distance: 216.6
click at [542, 298] on div "1 C Poisoned Claw Attack card Deal 7 damage. Apply 3 poison. 1 C Scratch Attack…" at bounding box center [529, 307] width 562 height 176
click at [542, 298] on div at bounding box center [533, 277] width 95 height 80
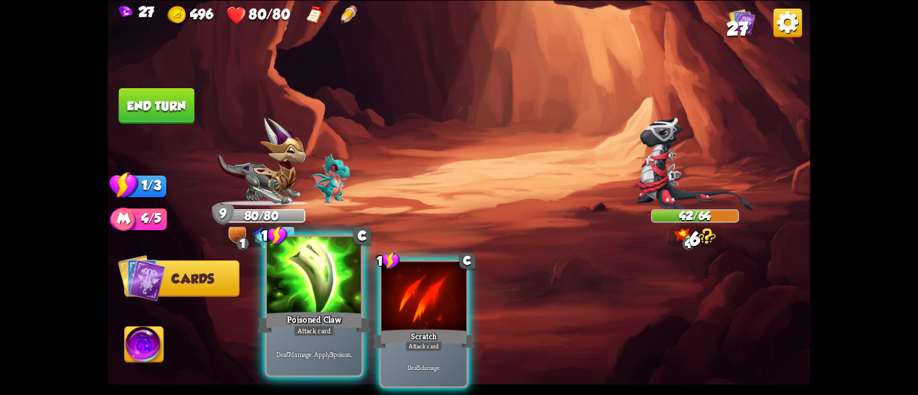
click at [298, 305] on div at bounding box center [314, 277] width 95 height 80
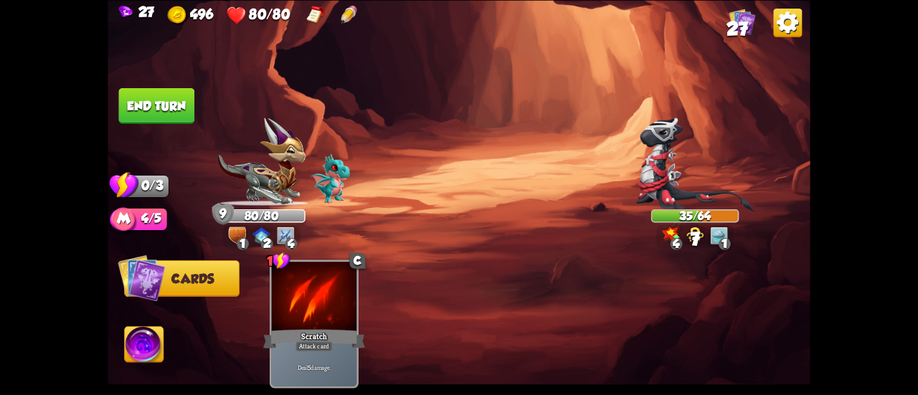
click at [170, 120] on button "End turn" at bounding box center [157, 105] width 76 height 36
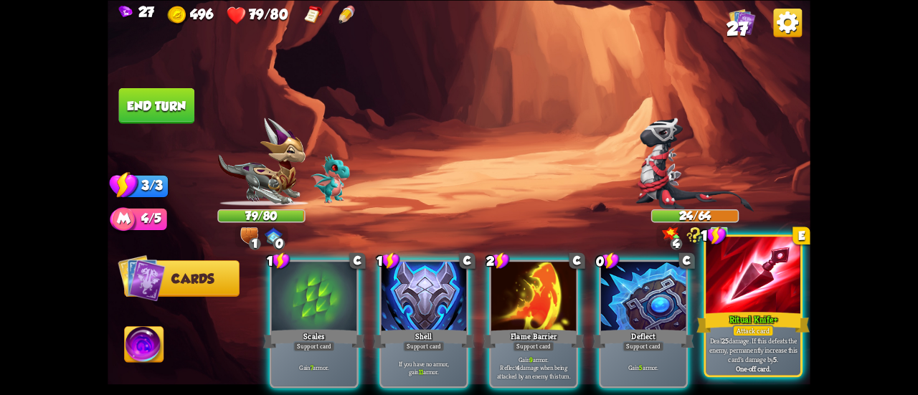
click at [729, 293] on div at bounding box center [753, 277] width 95 height 80
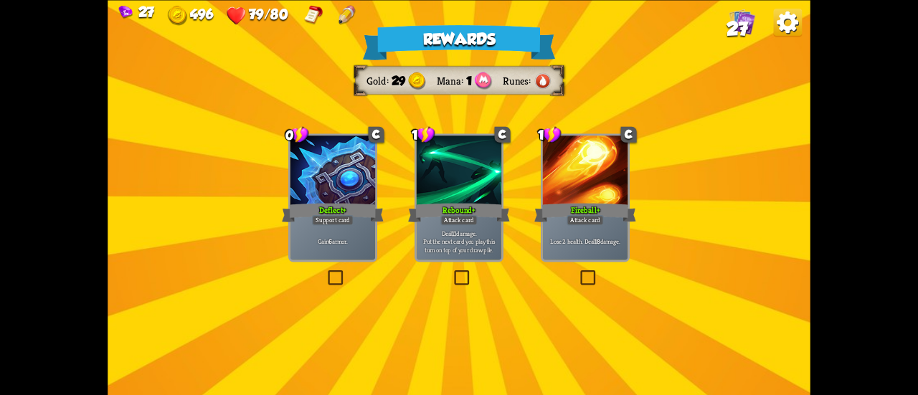
click at [313, 240] on p "Gain 6 armor." at bounding box center [333, 241] width 81 height 9
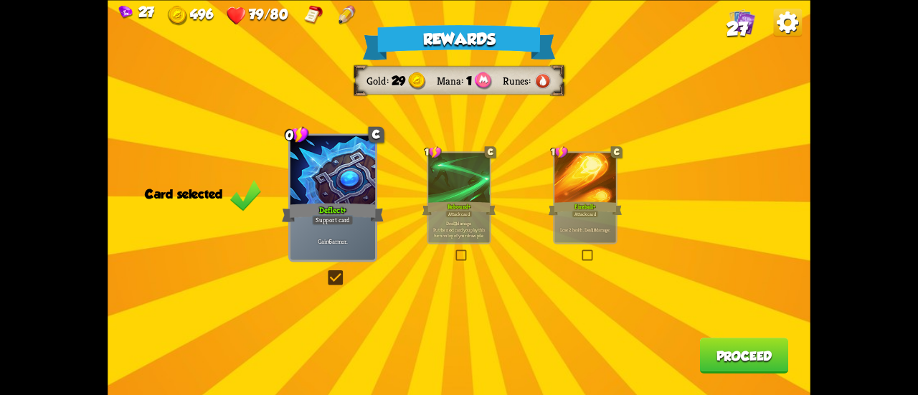
click at [714, 361] on button "Proceed" at bounding box center [744, 356] width 89 height 36
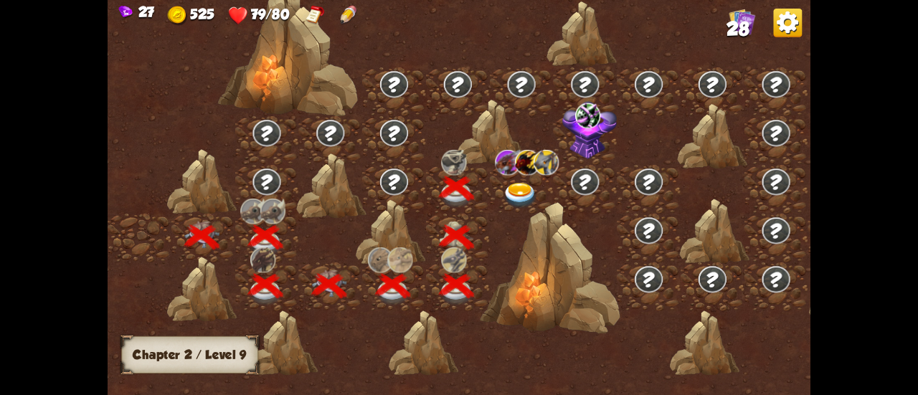
click at [521, 190] on img at bounding box center [520, 196] width 35 height 26
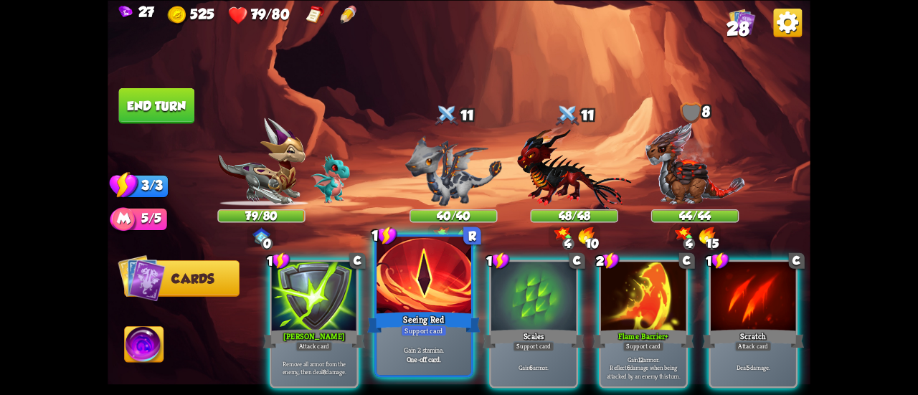
click at [408, 295] on div at bounding box center [424, 277] width 95 height 80
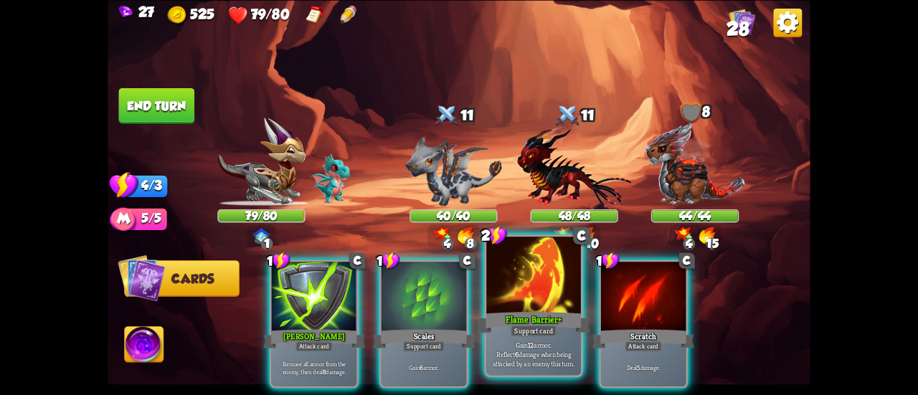
click at [539, 304] on div at bounding box center [533, 277] width 95 height 80
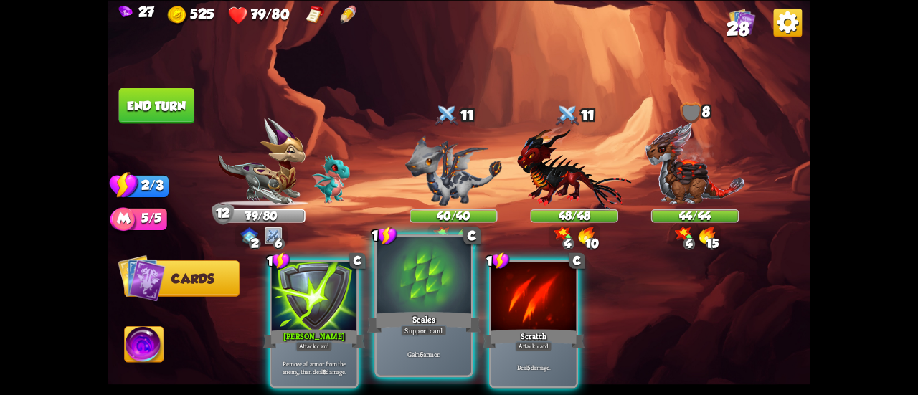
click at [423, 293] on div at bounding box center [424, 277] width 95 height 80
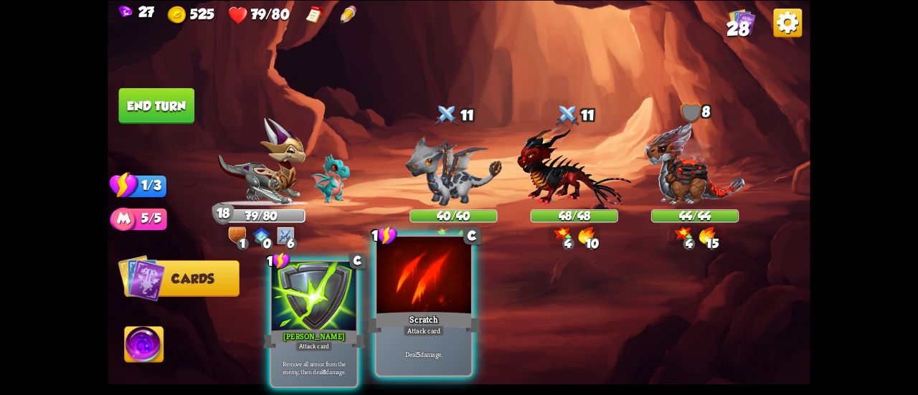
click at [400, 301] on div at bounding box center [424, 277] width 95 height 80
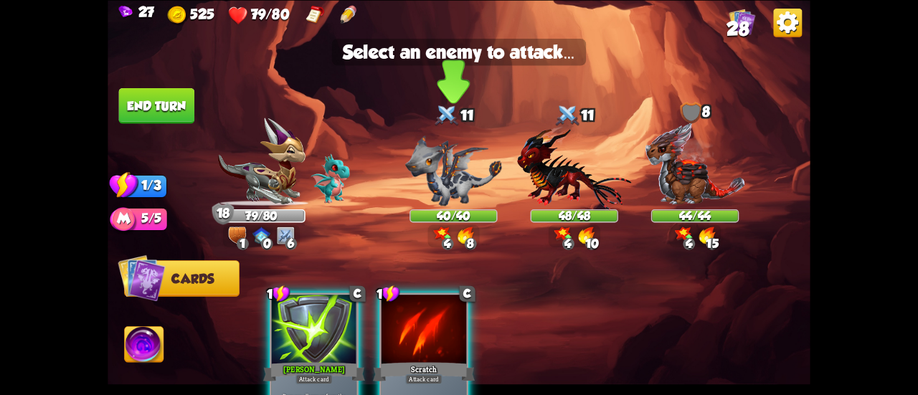
click at [439, 156] on img at bounding box center [453, 170] width 97 height 70
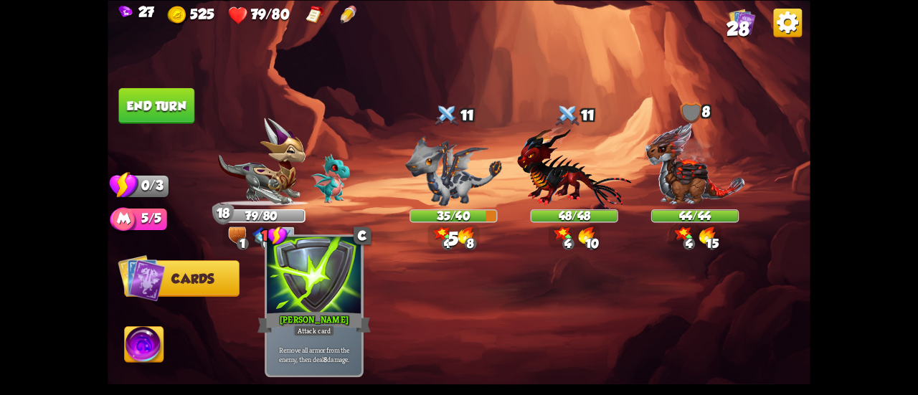
click at [345, 292] on div at bounding box center [314, 277] width 95 height 80
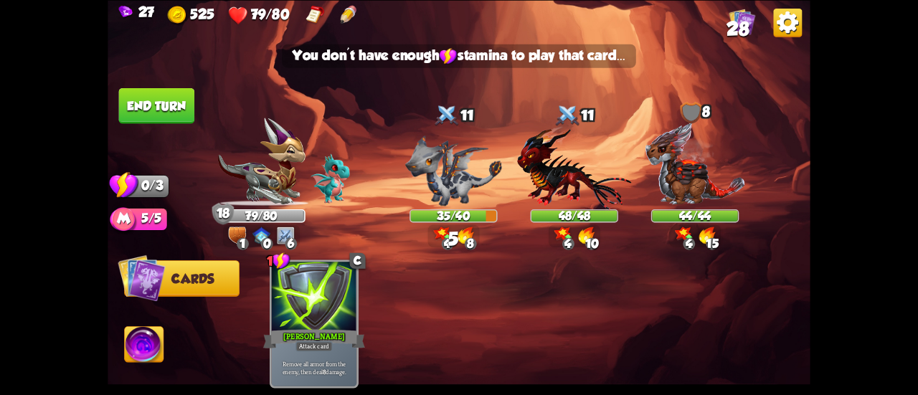
click at [440, 172] on img at bounding box center [453, 170] width 97 height 70
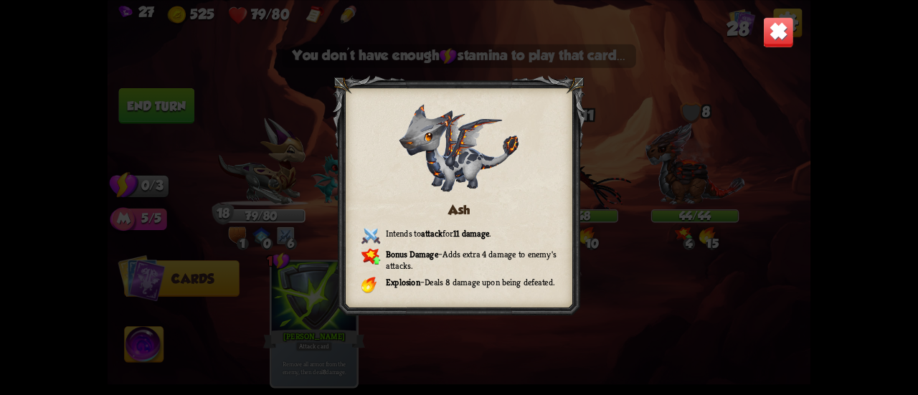
click at [775, 27] on img at bounding box center [778, 31] width 31 height 31
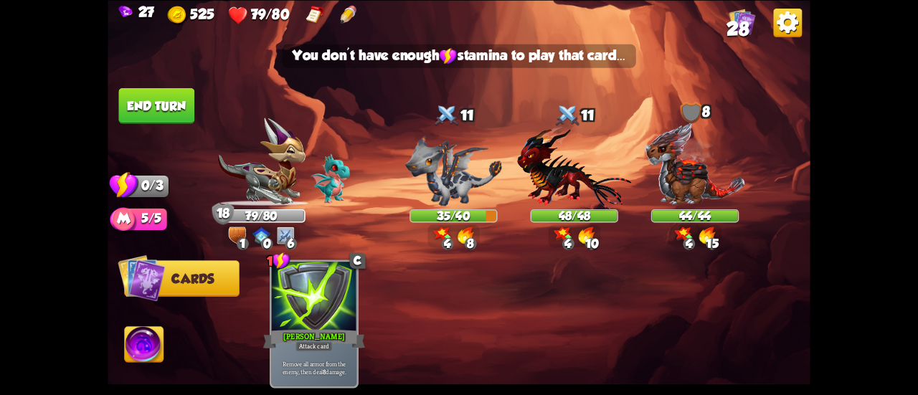
click at [209, 107] on img at bounding box center [459, 197] width 703 height 395
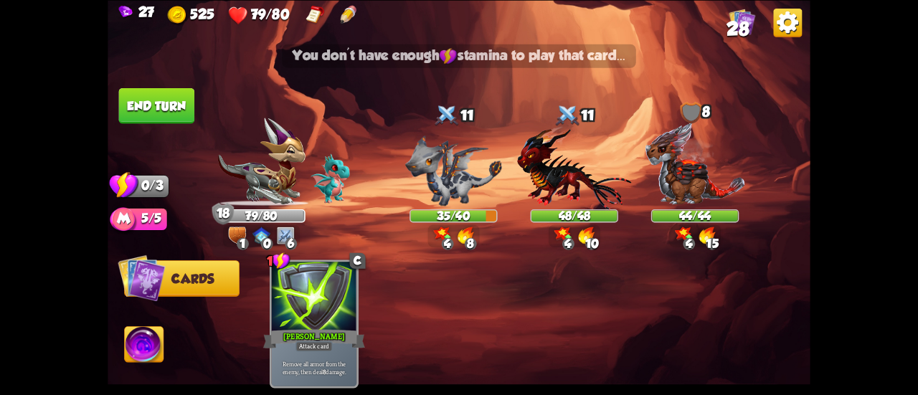
click at [178, 97] on button "End turn" at bounding box center [157, 105] width 76 height 36
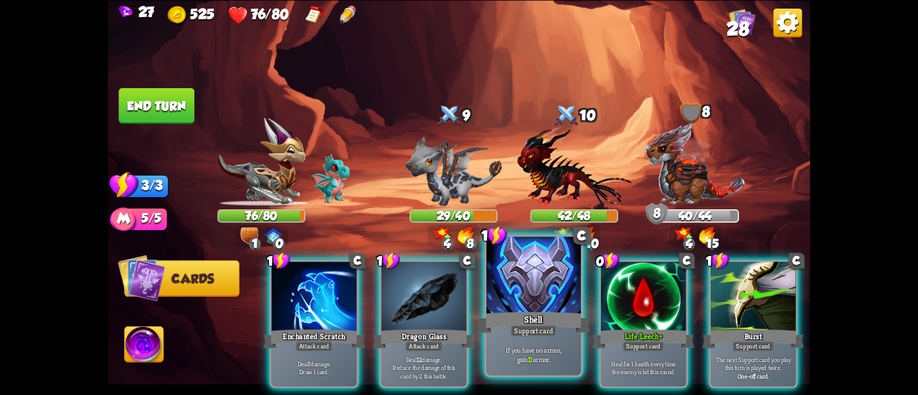
click at [539, 308] on div at bounding box center [533, 277] width 95 height 80
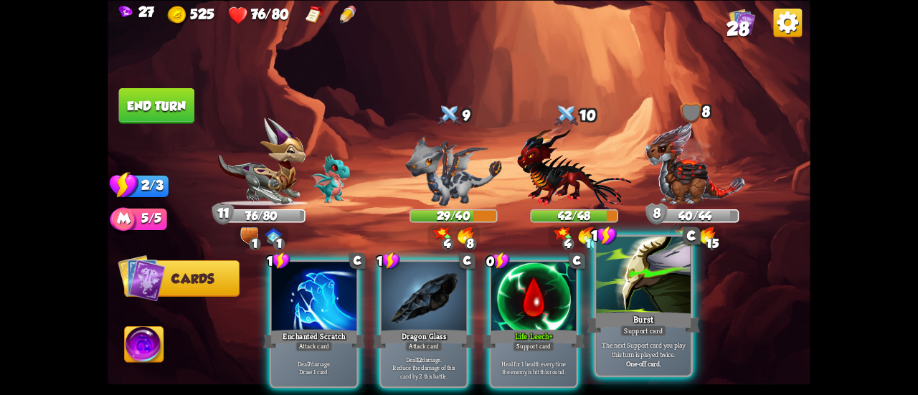
click at [623, 313] on div "Burst" at bounding box center [643, 322] width 113 height 25
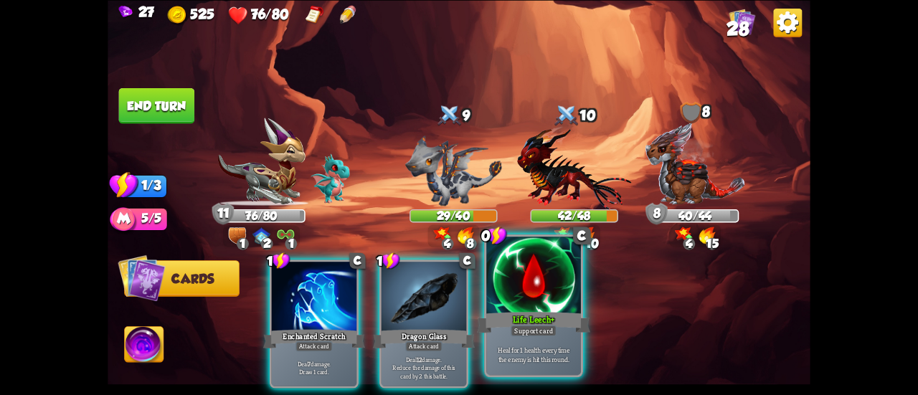
click at [519, 293] on div at bounding box center [533, 277] width 95 height 80
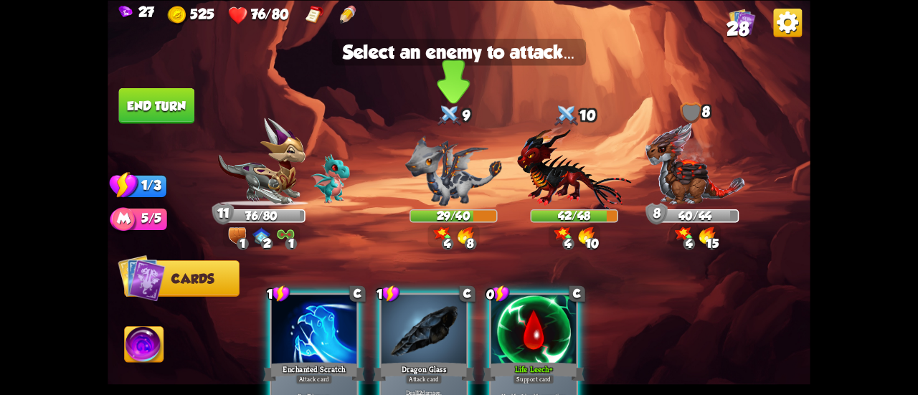
click at [443, 183] on img at bounding box center [453, 170] width 97 height 70
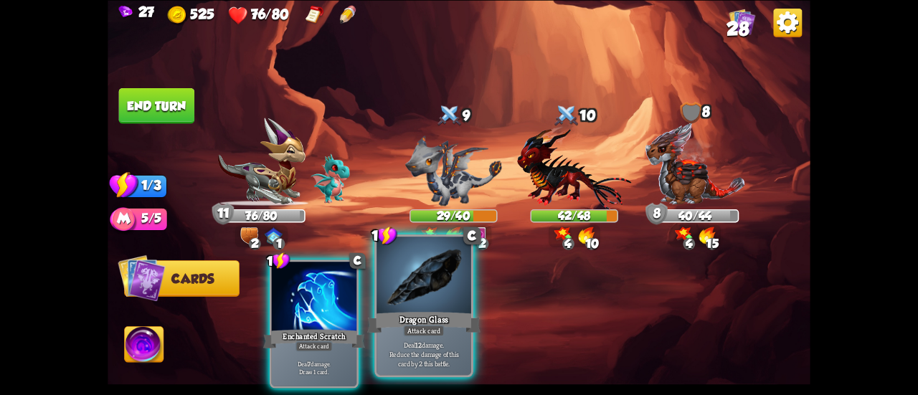
click at [430, 299] on div at bounding box center [424, 277] width 95 height 80
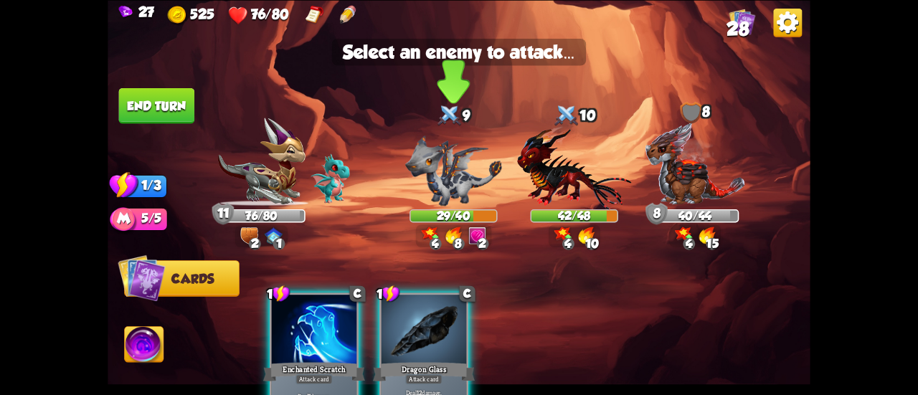
click at [432, 202] on img at bounding box center [453, 170] width 97 height 70
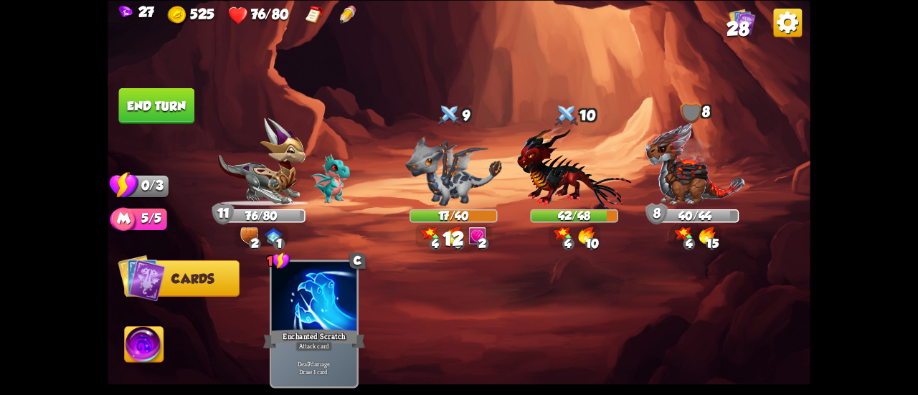
click at [164, 110] on button "End turn" at bounding box center [157, 105] width 76 height 36
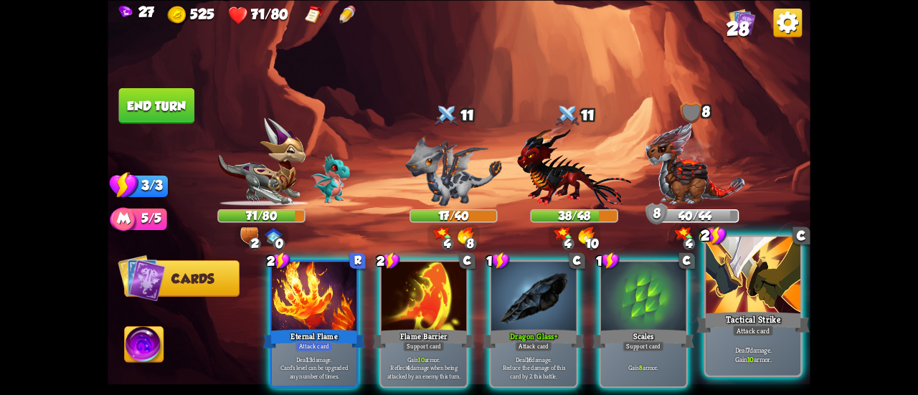
click at [784, 295] on div at bounding box center [753, 277] width 95 height 80
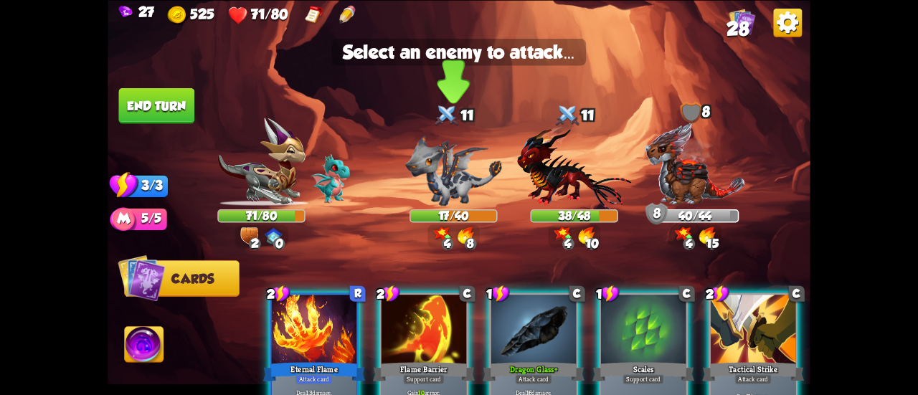
click at [463, 166] on img at bounding box center [453, 170] width 97 height 70
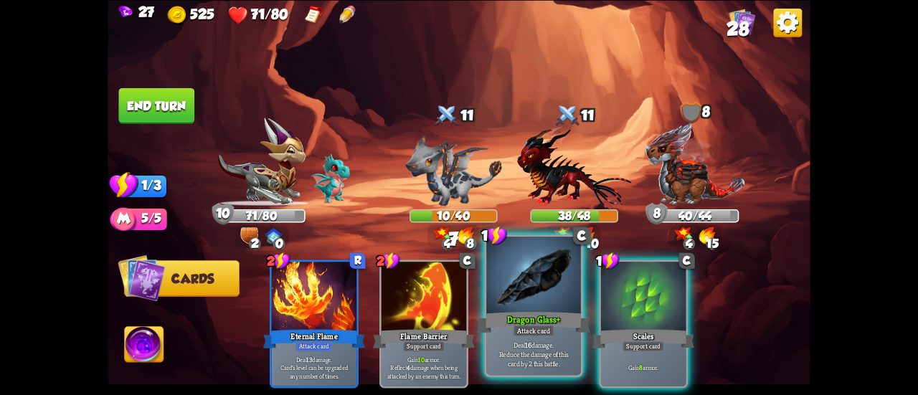
click at [531, 280] on div at bounding box center [533, 277] width 95 height 80
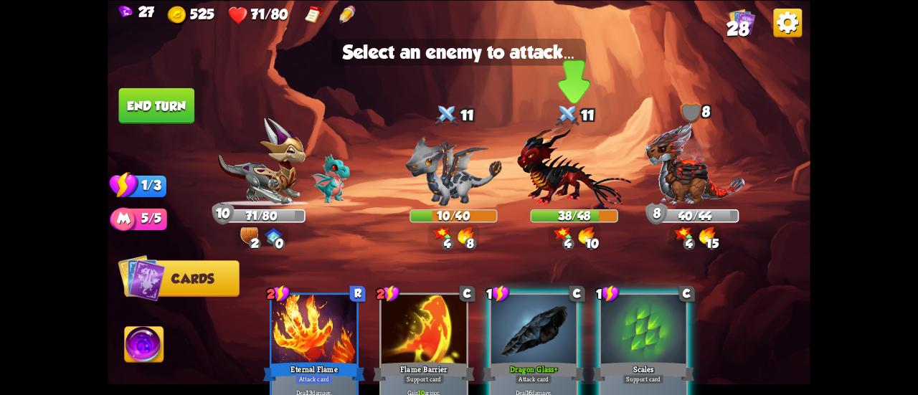
click at [564, 174] on img at bounding box center [574, 168] width 114 height 84
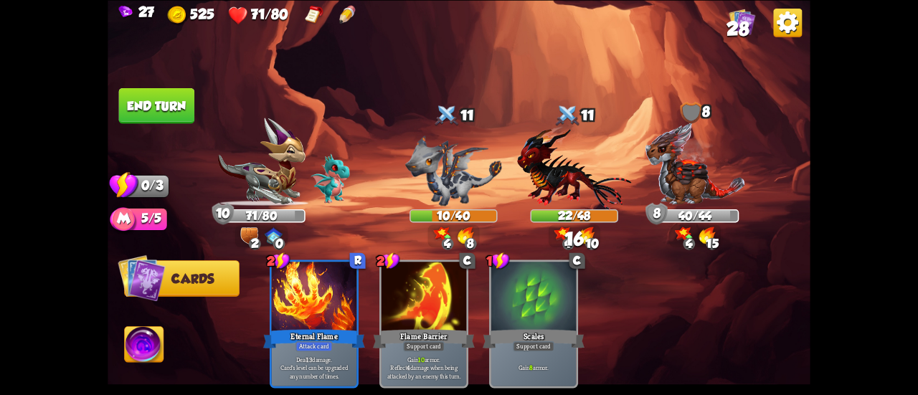
click at [146, 99] on button "End turn" at bounding box center [157, 105] width 76 height 36
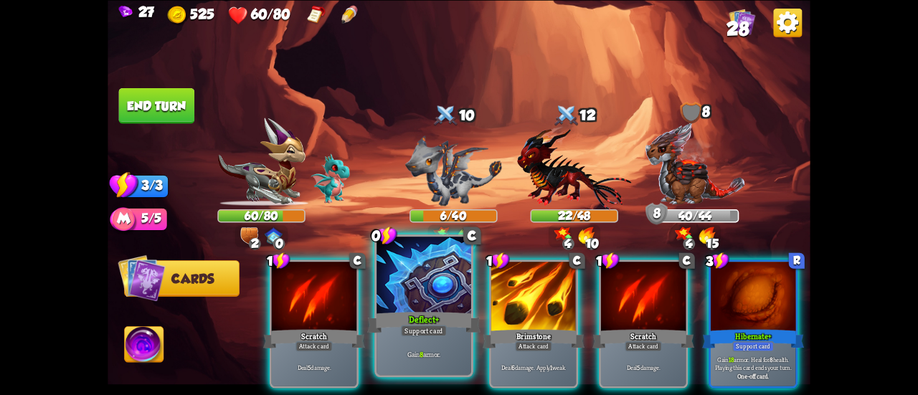
click at [414, 311] on div "Deflect+" at bounding box center [423, 322] width 113 height 25
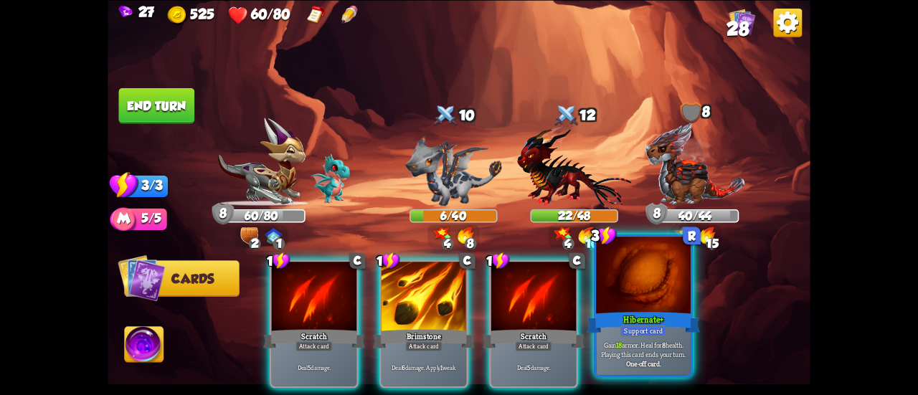
click at [634, 318] on div "Hibernate+" at bounding box center [643, 322] width 113 height 25
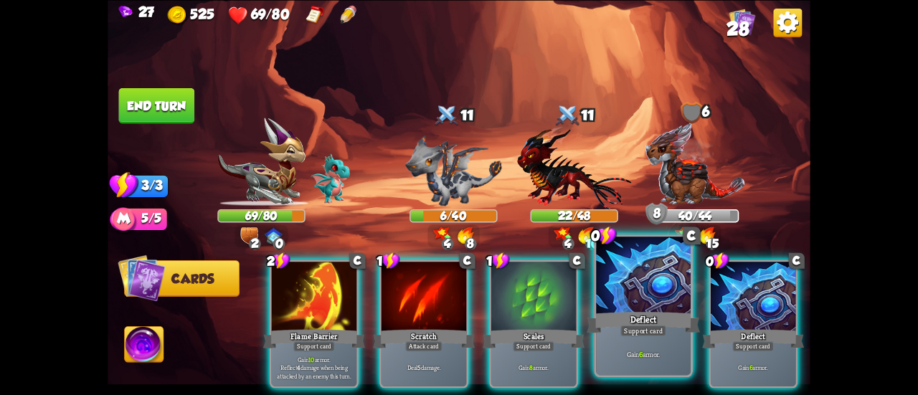
click at [629, 293] on div at bounding box center [643, 277] width 95 height 80
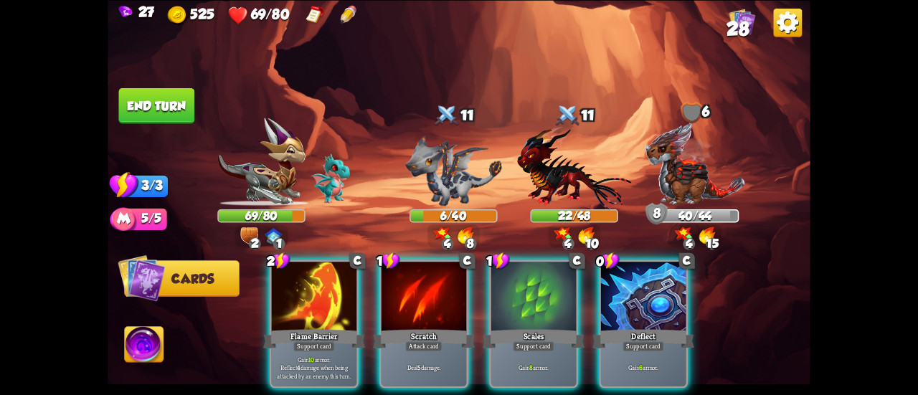
click at [629, 293] on div at bounding box center [643, 298] width 85 height 72
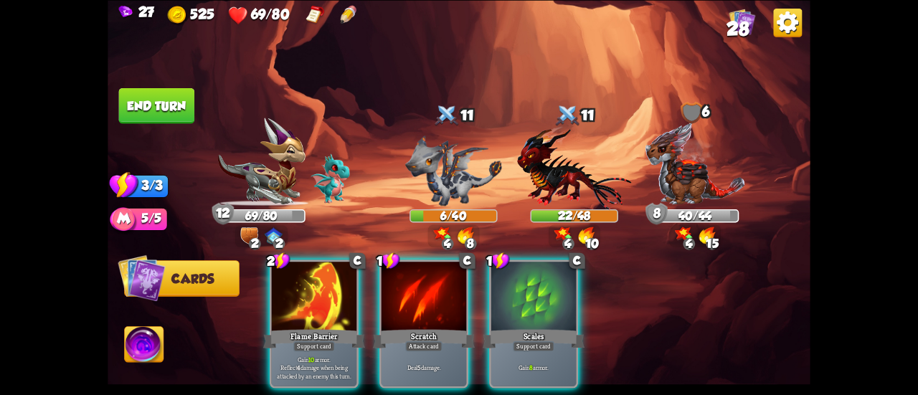
click at [320, 286] on div at bounding box center [314, 298] width 85 height 72
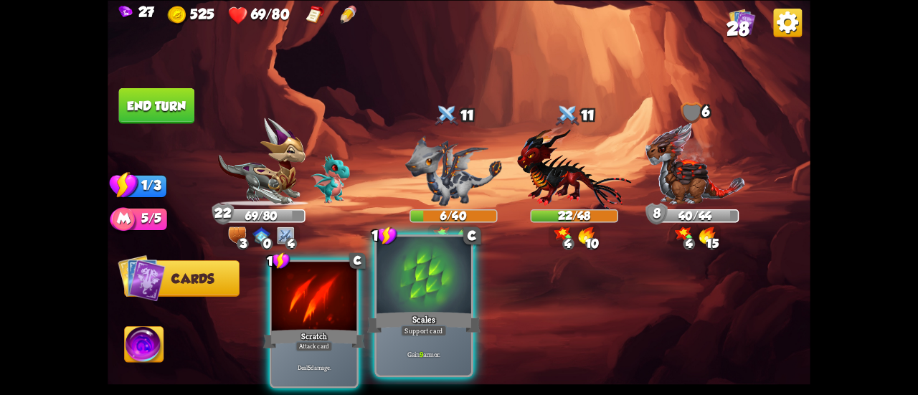
click at [418, 308] on div at bounding box center [424, 277] width 95 height 80
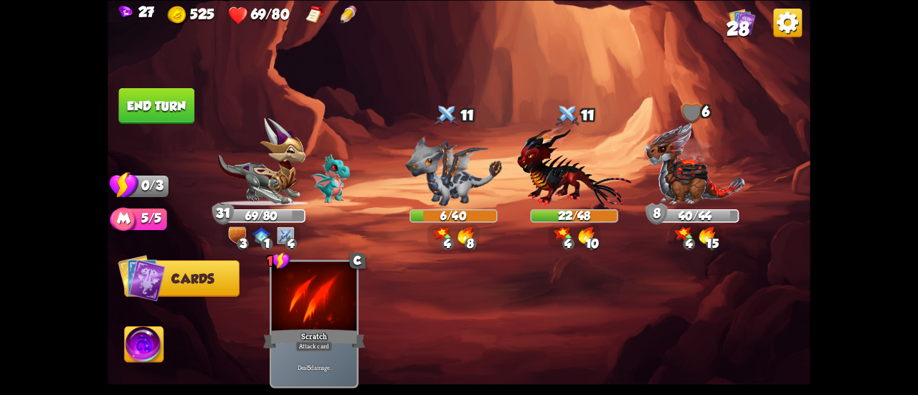
click at [169, 96] on button "End turn" at bounding box center [157, 105] width 76 height 36
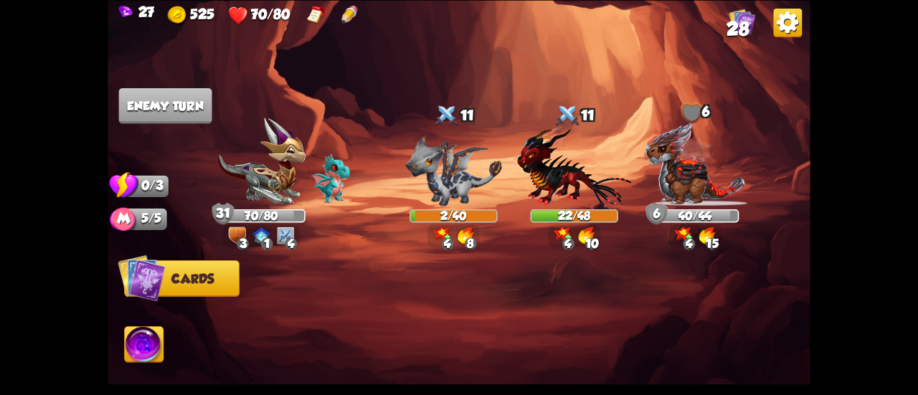
click at [731, 24] on span "28" at bounding box center [738, 29] width 22 height 22
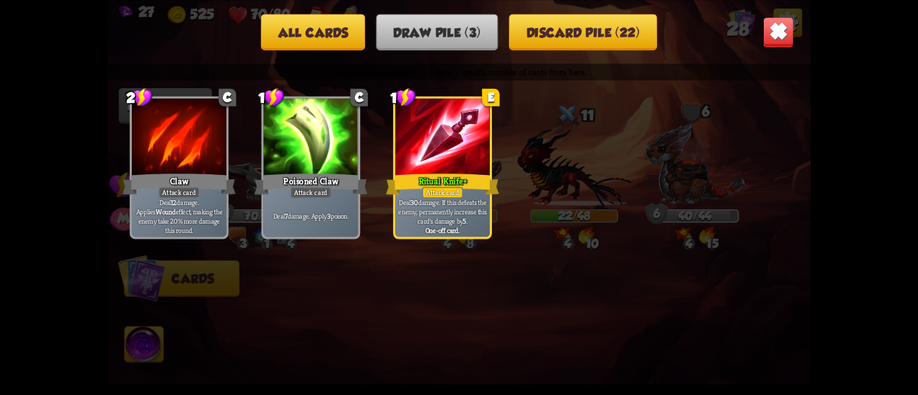
click at [765, 19] on img at bounding box center [778, 31] width 31 height 31
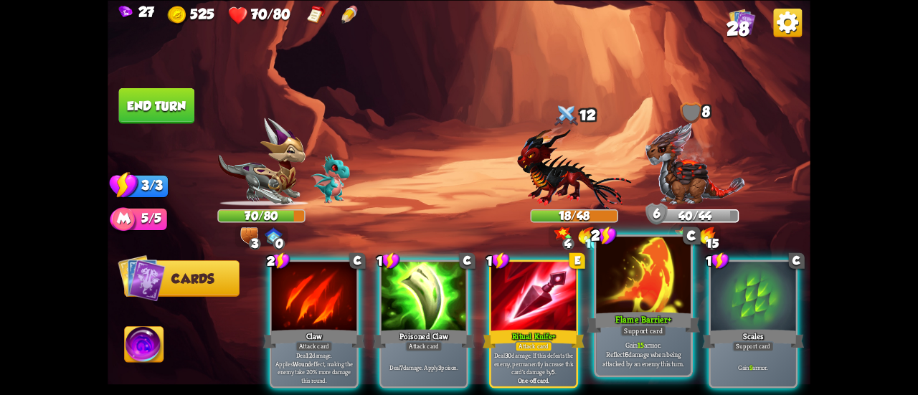
click at [618, 363] on p "Gain 15 armor. Reflect 6 damage when being attacked by an enemy this turn." at bounding box center [644, 354] width 90 height 28
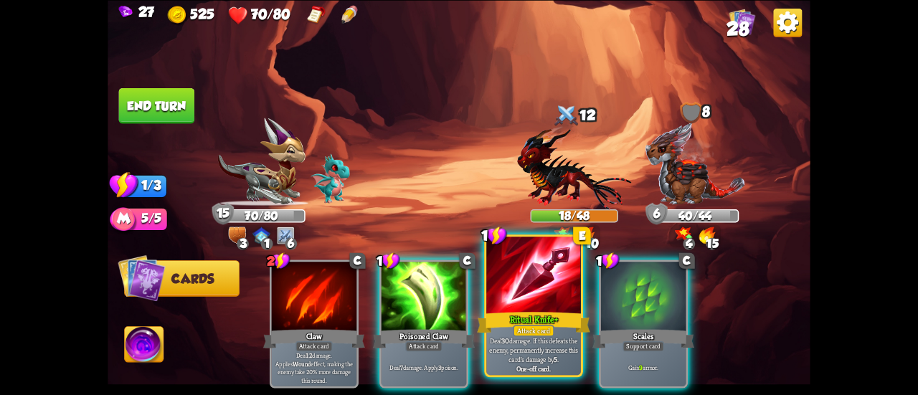
click at [527, 320] on div "Ritual Knife+" at bounding box center [533, 322] width 113 height 25
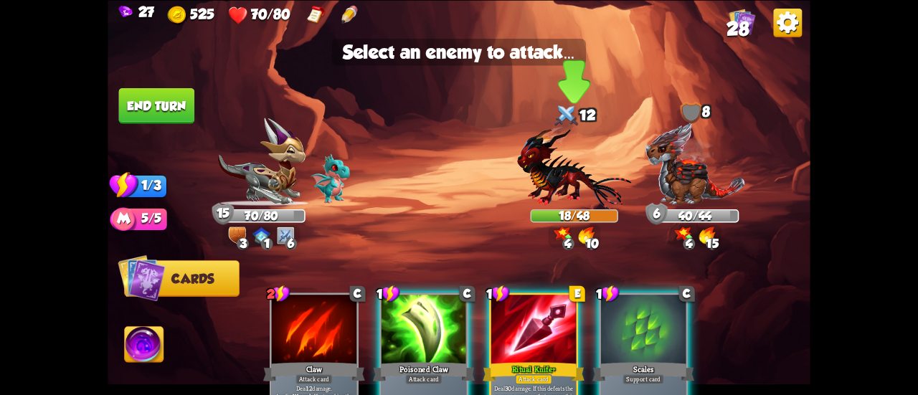
click at [567, 181] on img at bounding box center [574, 168] width 114 height 84
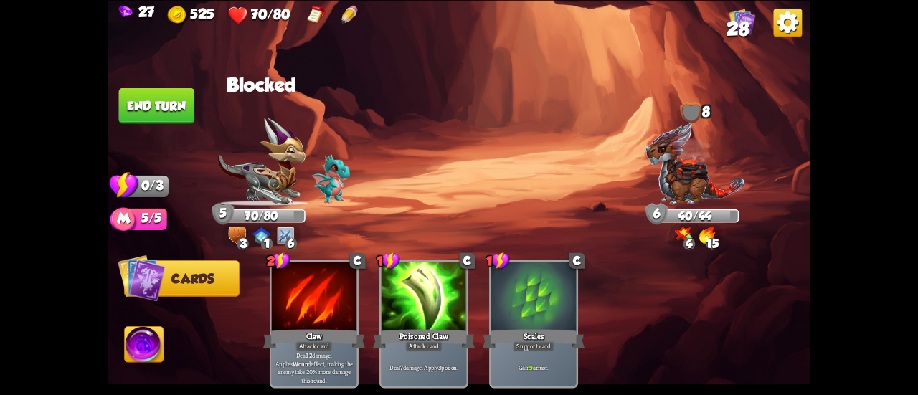
click at [199, 100] on img at bounding box center [459, 197] width 703 height 395
click at [182, 94] on button "End turn" at bounding box center [157, 105] width 76 height 36
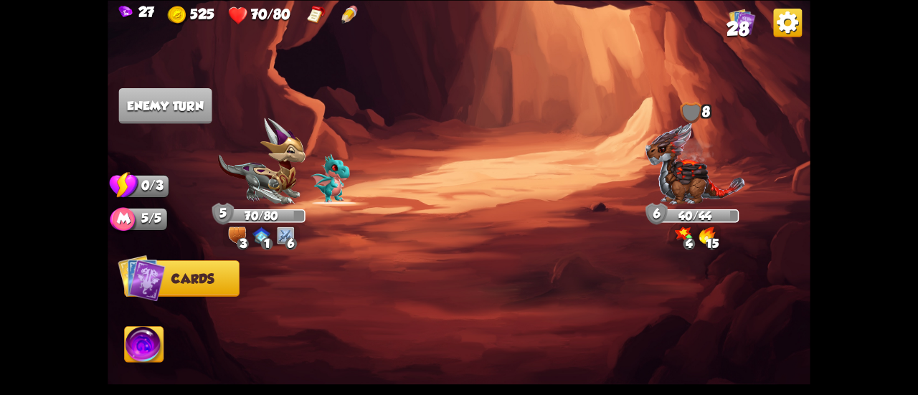
click at [737, 20] on span "28" at bounding box center [738, 29] width 22 height 22
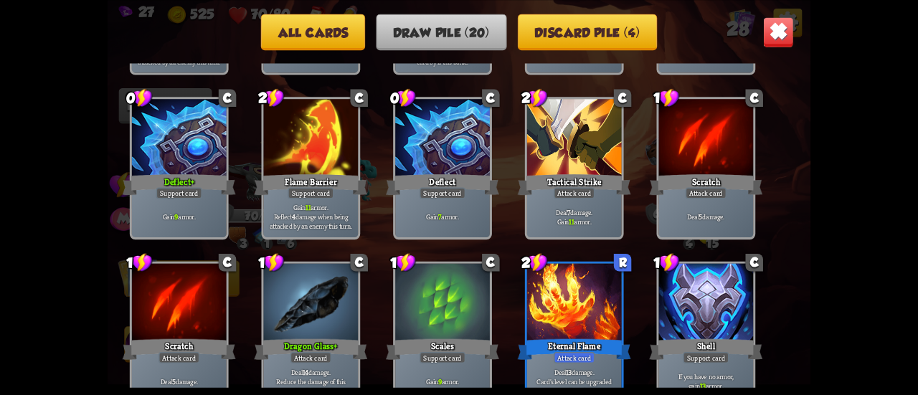
scroll to position [430, 0]
click at [575, 36] on button "Discard pile (4)" at bounding box center [587, 32] width 139 height 37
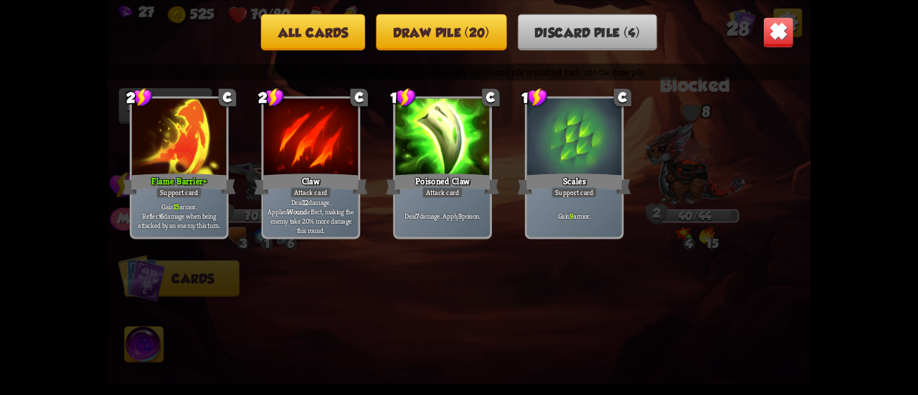
scroll to position [0, 0]
click at [339, 32] on button "All cards" at bounding box center [313, 32] width 104 height 37
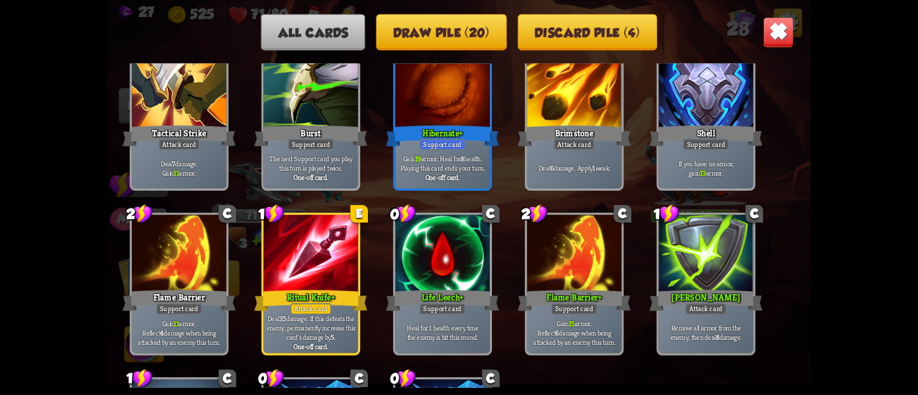
scroll to position [789, 0]
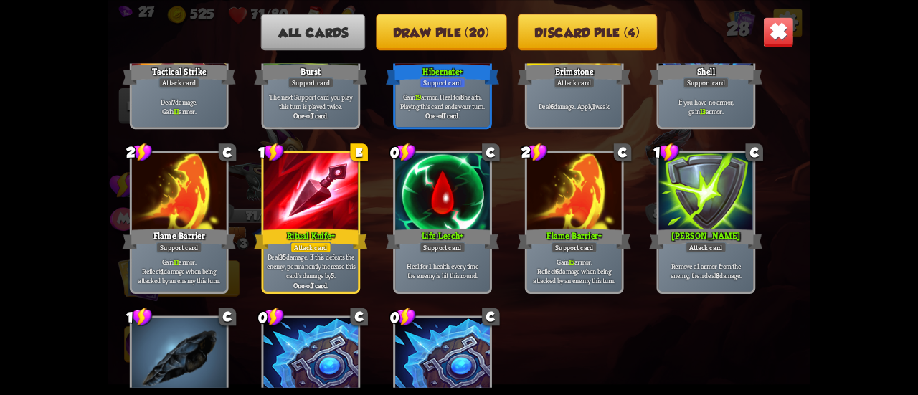
click at [772, 36] on img at bounding box center [778, 31] width 31 height 31
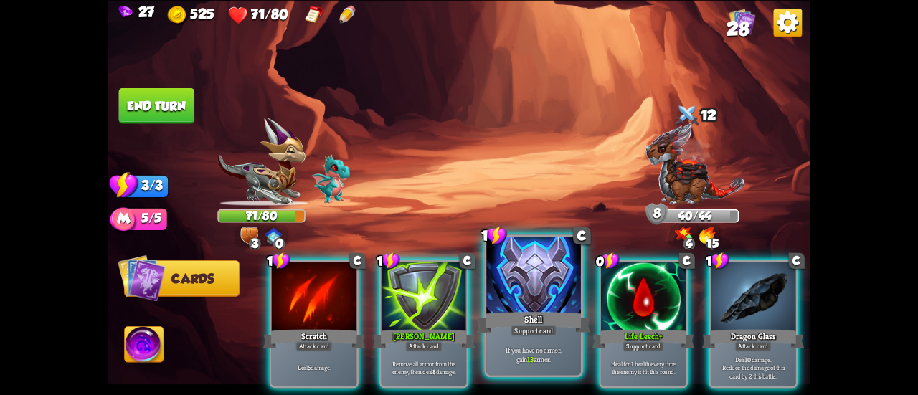
click at [524, 293] on div at bounding box center [533, 277] width 95 height 80
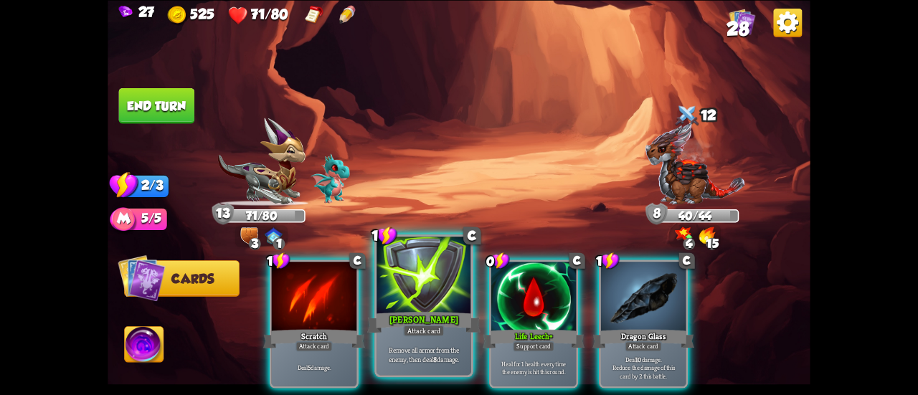
click at [427, 318] on div "[PERSON_NAME]" at bounding box center [423, 322] width 113 height 25
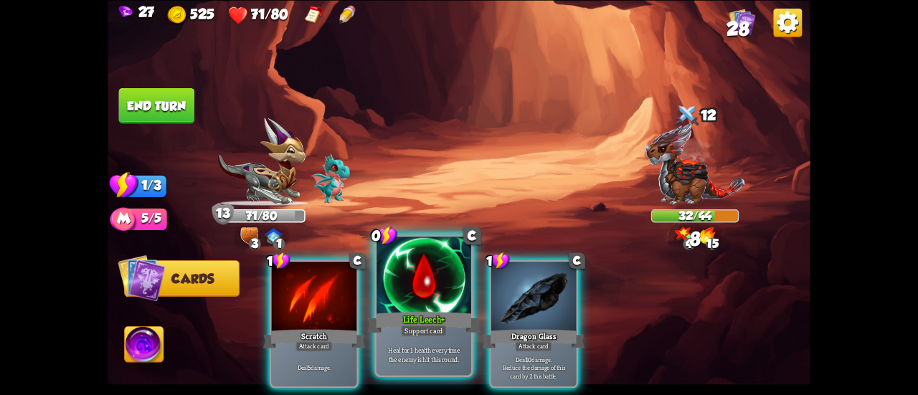
click at [426, 318] on div "Life Leech+" at bounding box center [423, 322] width 113 height 25
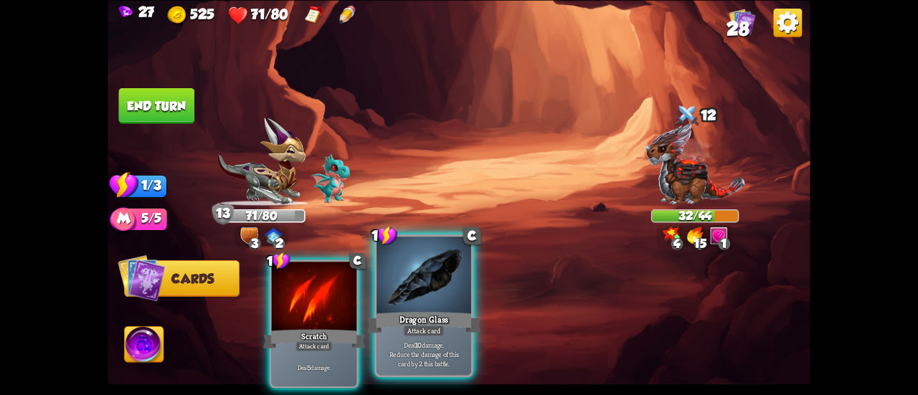
click at [420, 299] on div at bounding box center [424, 277] width 95 height 80
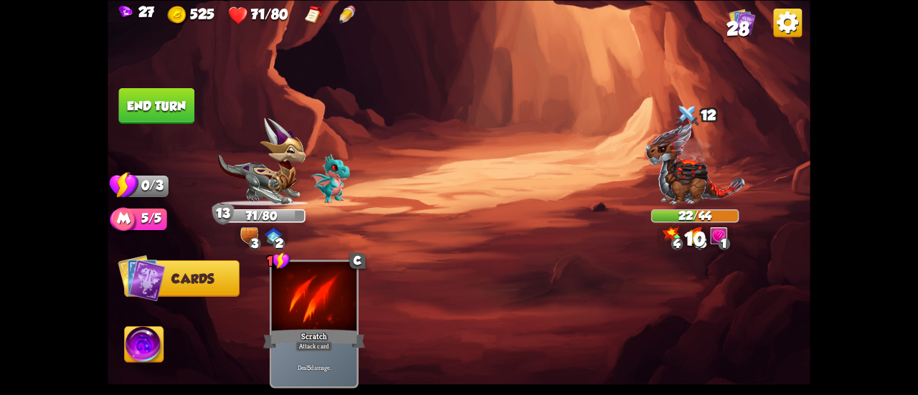
click at [196, 111] on img at bounding box center [459, 197] width 703 height 395
click at [189, 105] on button "End turn" at bounding box center [157, 105] width 76 height 36
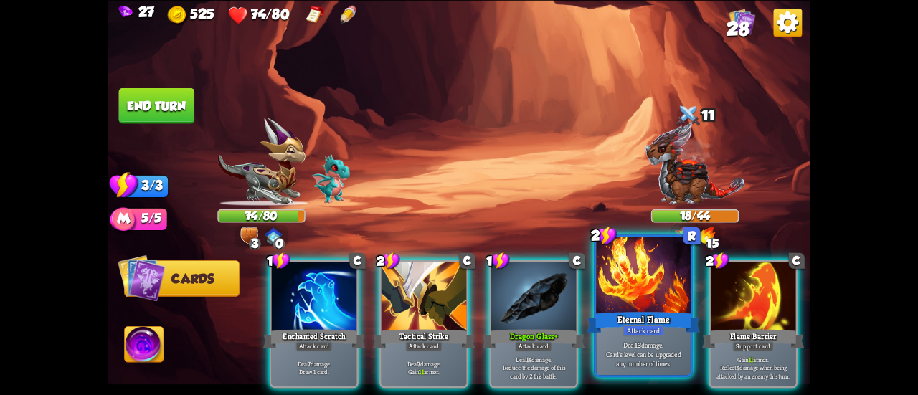
click at [657, 311] on div "Eternal Flame" at bounding box center [643, 322] width 113 height 25
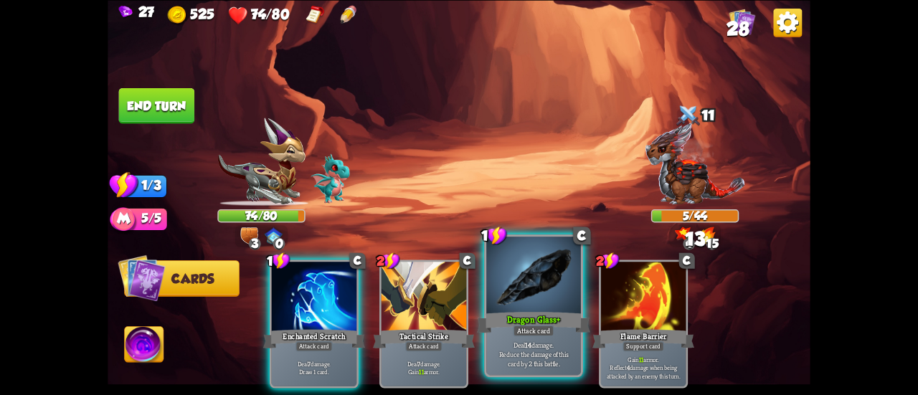
click at [538, 300] on div at bounding box center [533, 277] width 95 height 80
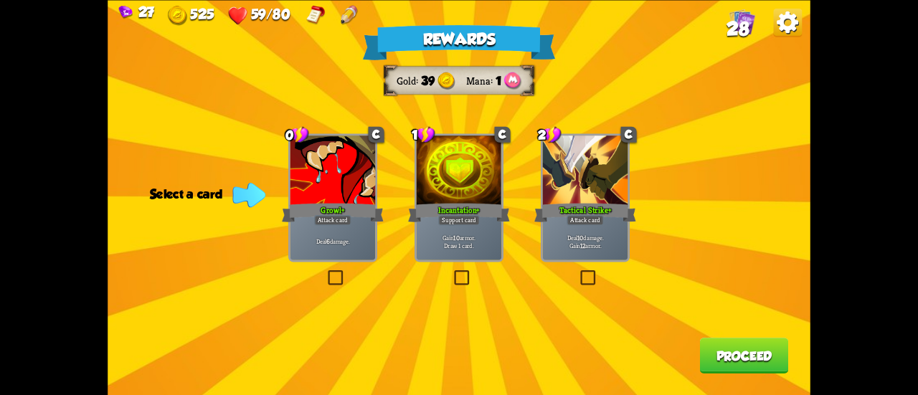
click at [470, 221] on div "Support card" at bounding box center [459, 220] width 42 height 10
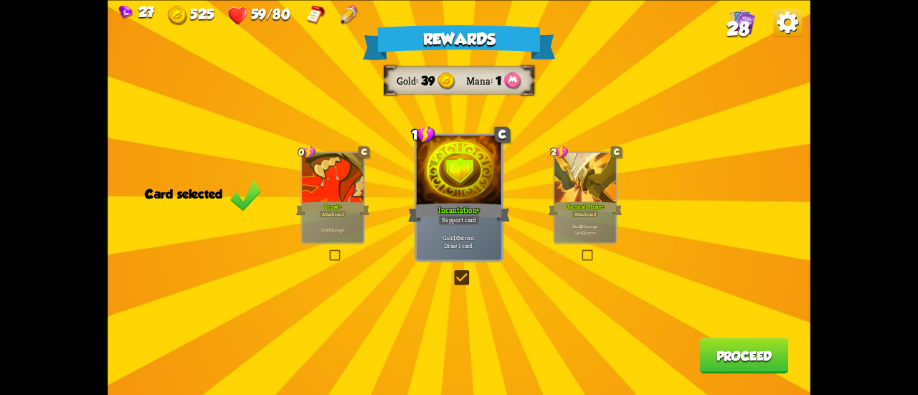
click at [743, 362] on button "Proceed" at bounding box center [744, 356] width 89 height 36
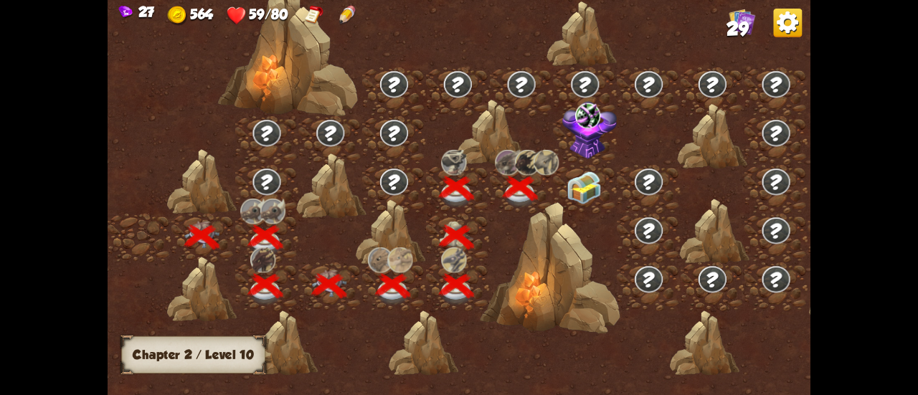
click at [564, 184] on div at bounding box center [586, 189] width 64 height 49
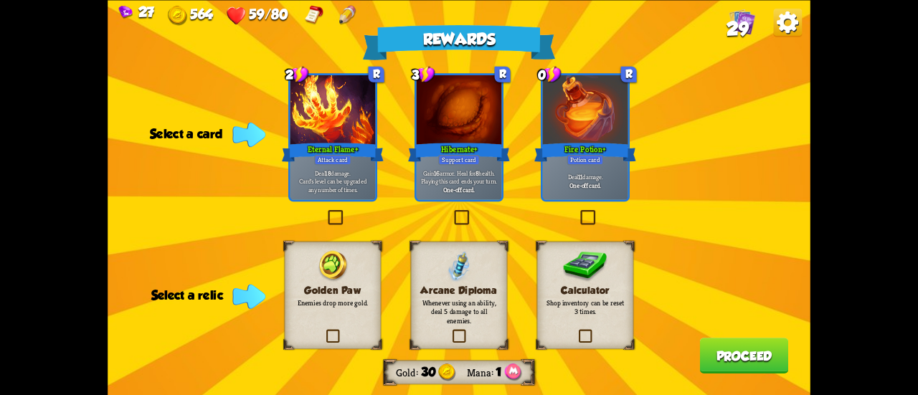
click at [476, 163] on div "Support card" at bounding box center [459, 159] width 42 height 10
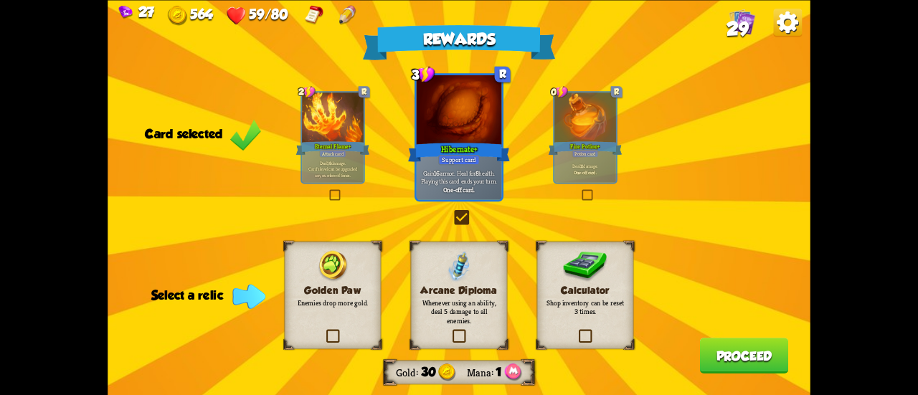
click at [489, 266] on div "Arcane Diploma Whenever using an ability, deal 5 damage to all enemies." at bounding box center [459, 295] width 97 height 108
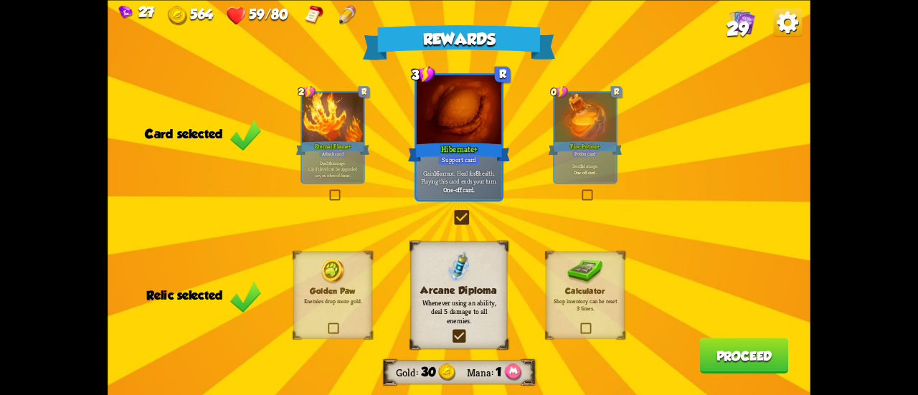
click at [337, 270] on img at bounding box center [333, 272] width 26 height 26
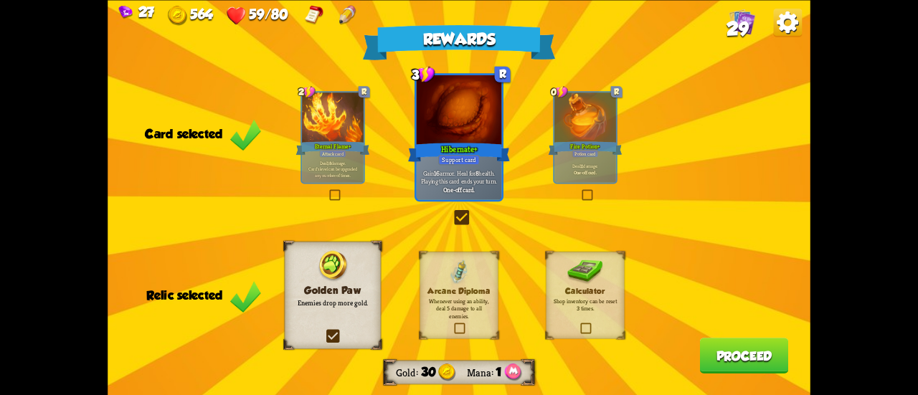
click at [584, 182] on div "Deal 11 damage. One-off card." at bounding box center [585, 169] width 62 height 27
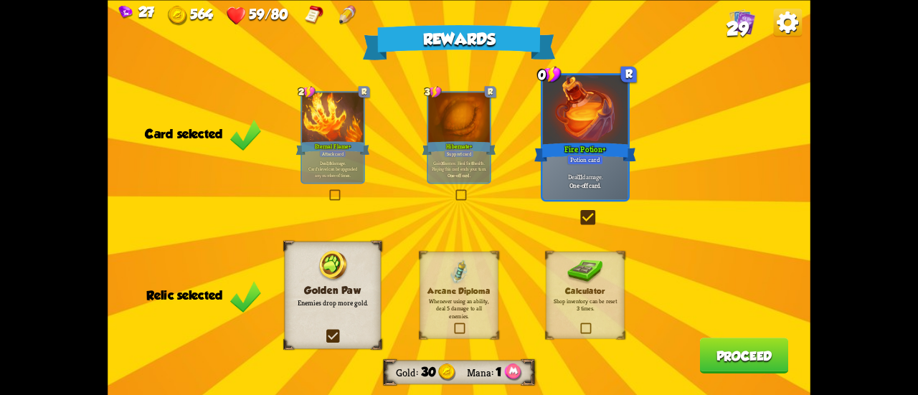
click at [728, 354] on button "Proceed" at bounding box center [744, 356] width 89 height 36
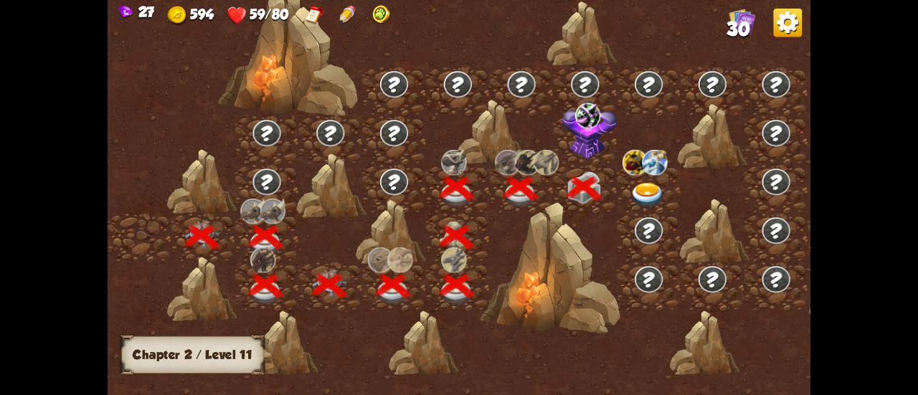
scroll to position [0, 218]
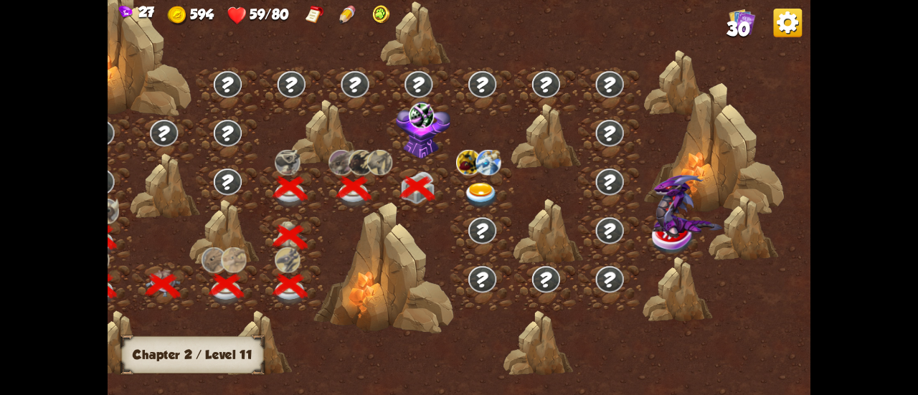
click at [419, 137] on img at bounding box center [422, 130] width 55 height 58
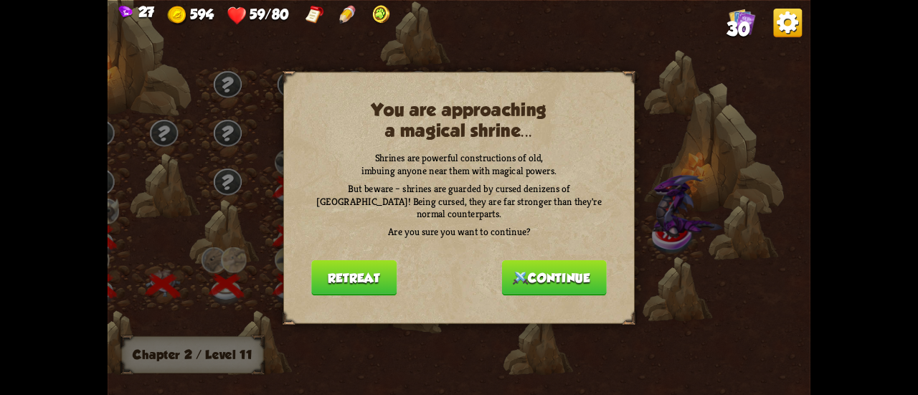
drag, startPoint x: 539, startPoint y: 272, endPoint x: 382, endPoint y: 301, distance: 160.4
click at [430, 326] on div "You are approaching a magical shrine... Shrines are powerful constructions of o…" at bounding box center [459, 197] width 703 height 395
click at [359, 271] on button "Retreat" at bounding box center [353, 278] width 85 height 36
